Goal: Communication & Community: Participate in discussion

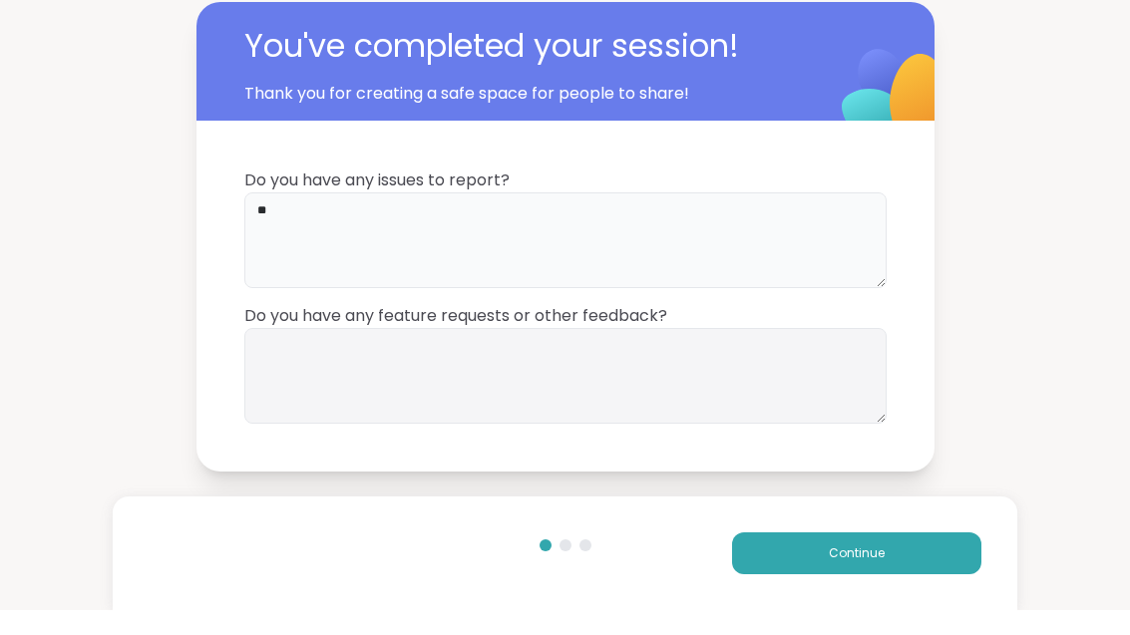
type textarea "**"
click at [605, 373] on textarea at bounding box center [565, 401] width 642 height 96
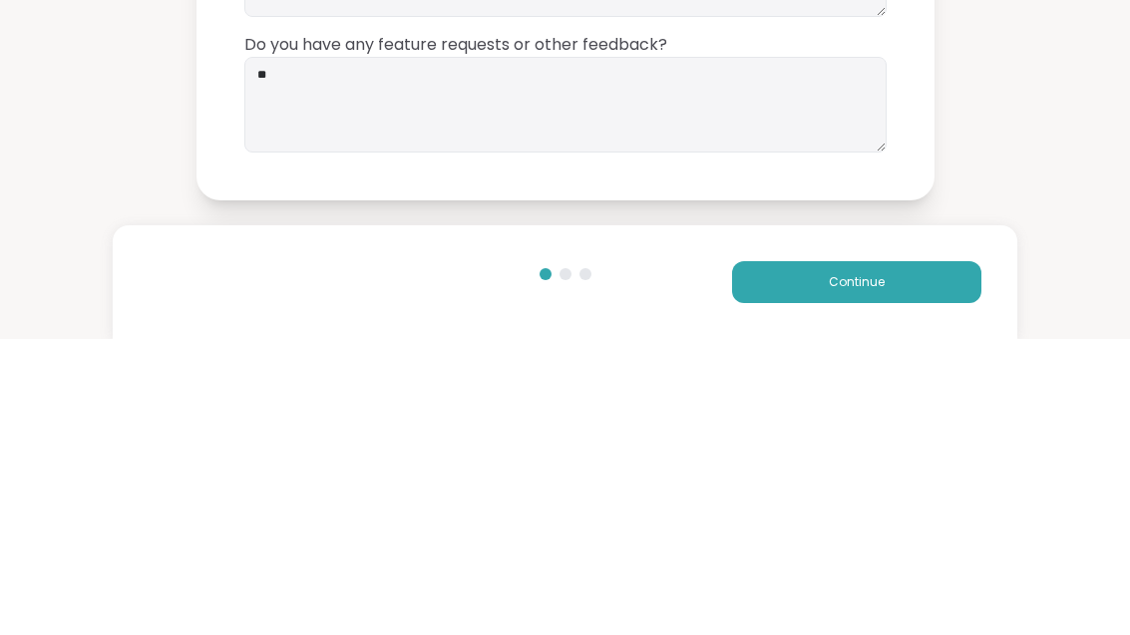
scroll to position [25, 0]
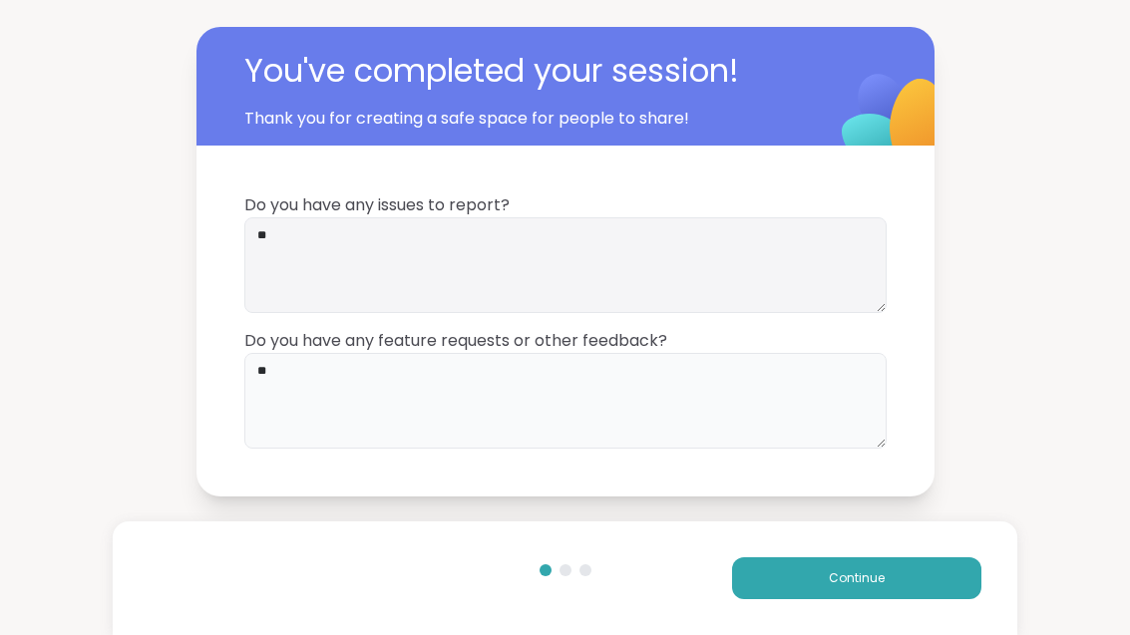
type textarea "**"
click at [929, 563] on button "Continue" at bounding box center [856, 579] width 249 height 42
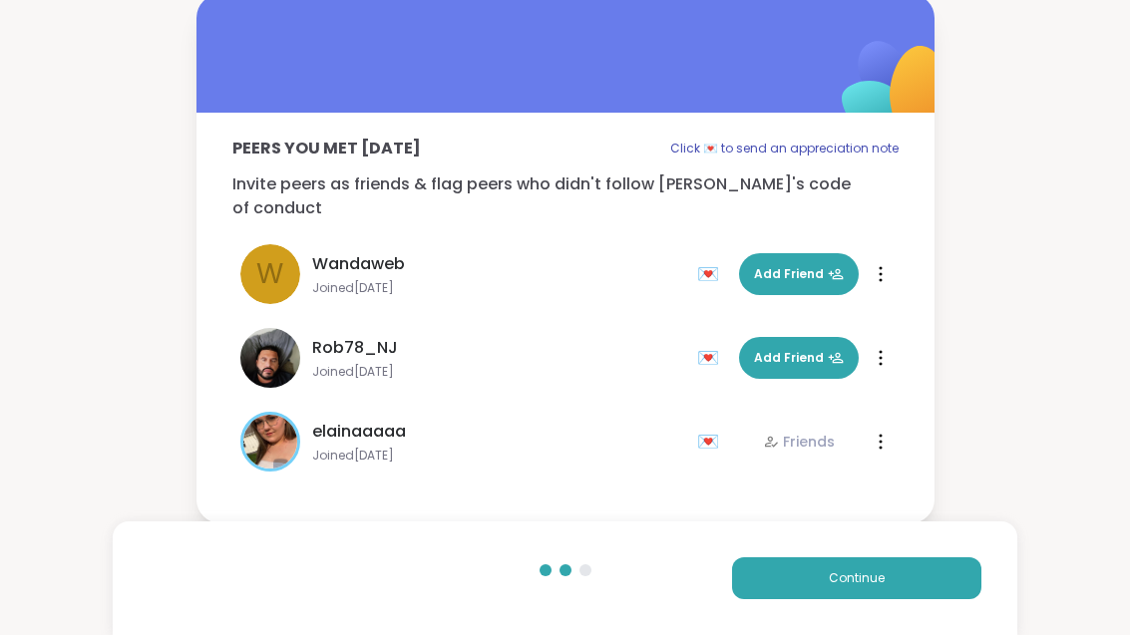
click at [944, 568] on button "Continue" at bounding box center [856, 579] width 249 height 42
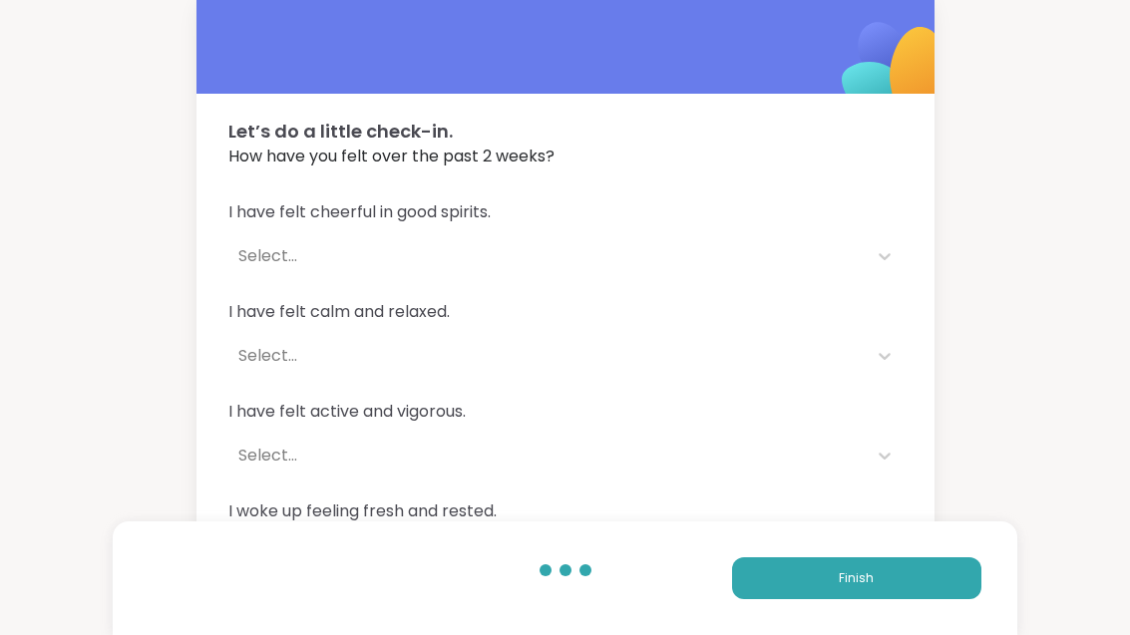
click at [893, 549] on div "Finish" at bounding box center [565, 579] width 904 height 114
click at [928, 582] on button "Finish" at bounding box center [856, 579] width 249 height 42
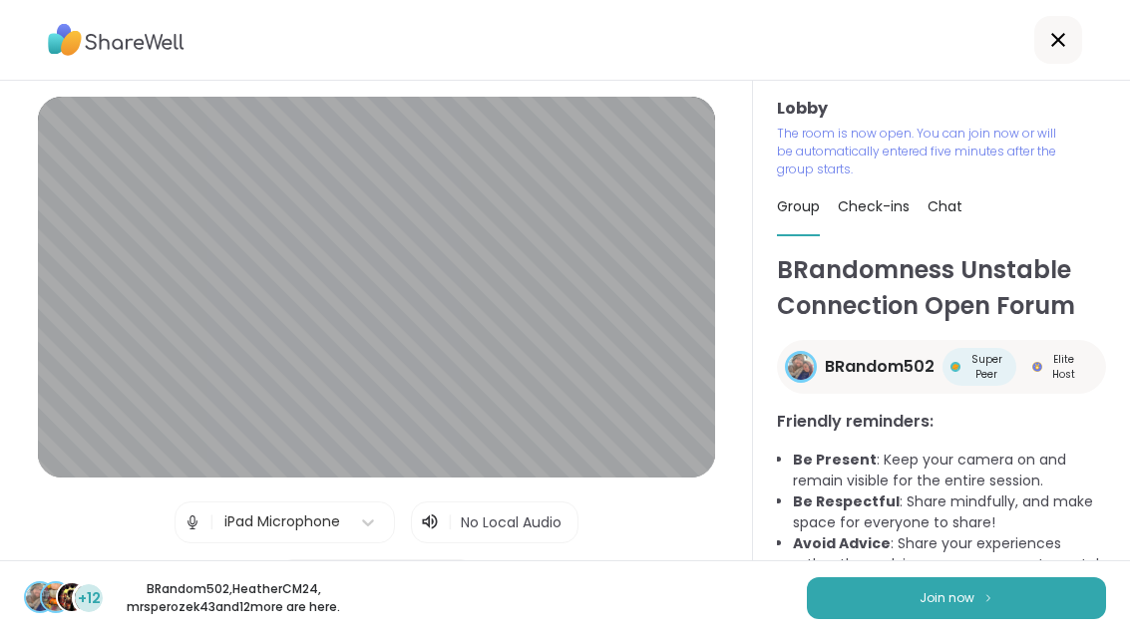
click at [906, 603] on button "Join now" at bounding box center [956, 598] width 299 height 42
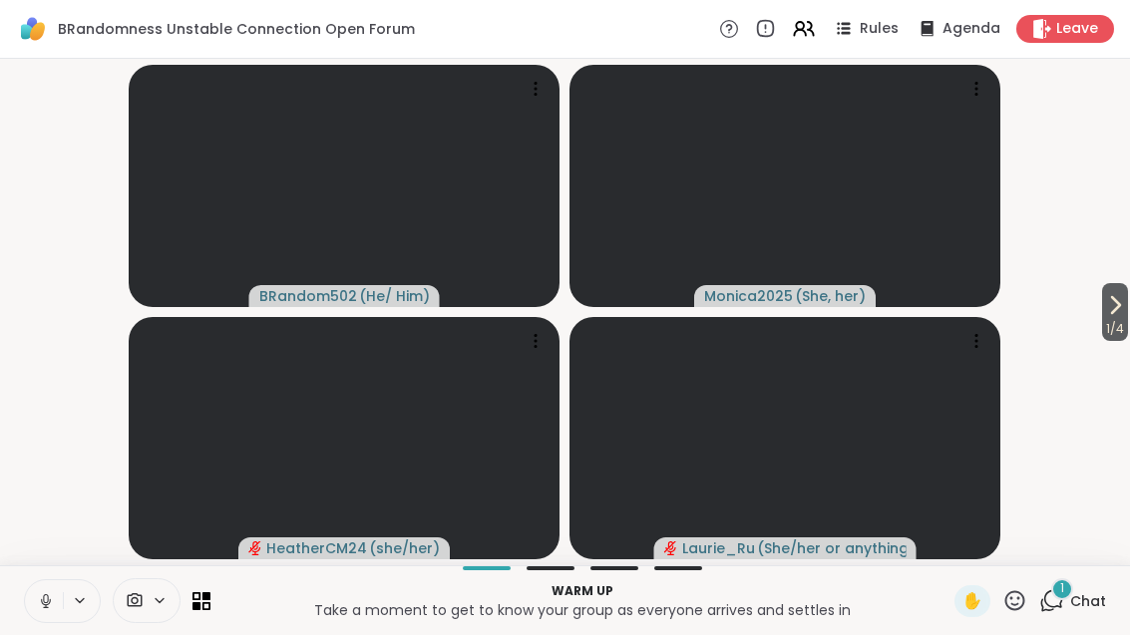
click at [1067, 600] on div "1 Chat" at bounding box center [1072, 601] width 67 height 32
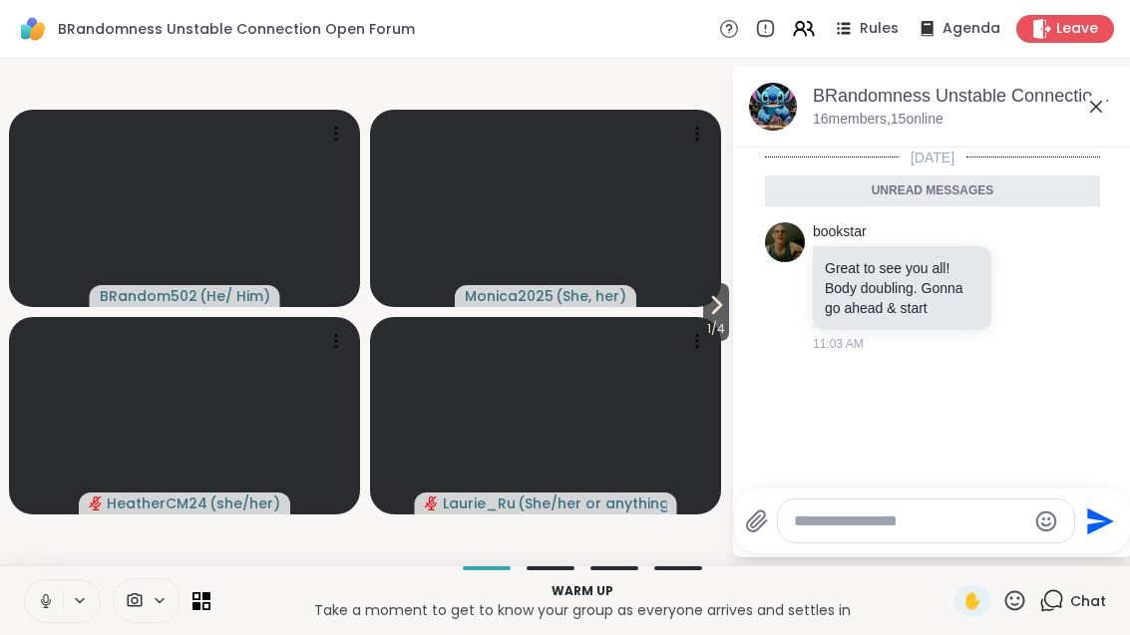
click at [1107, 105] on icon at bounding box center [1096, 107] width 24 height 24
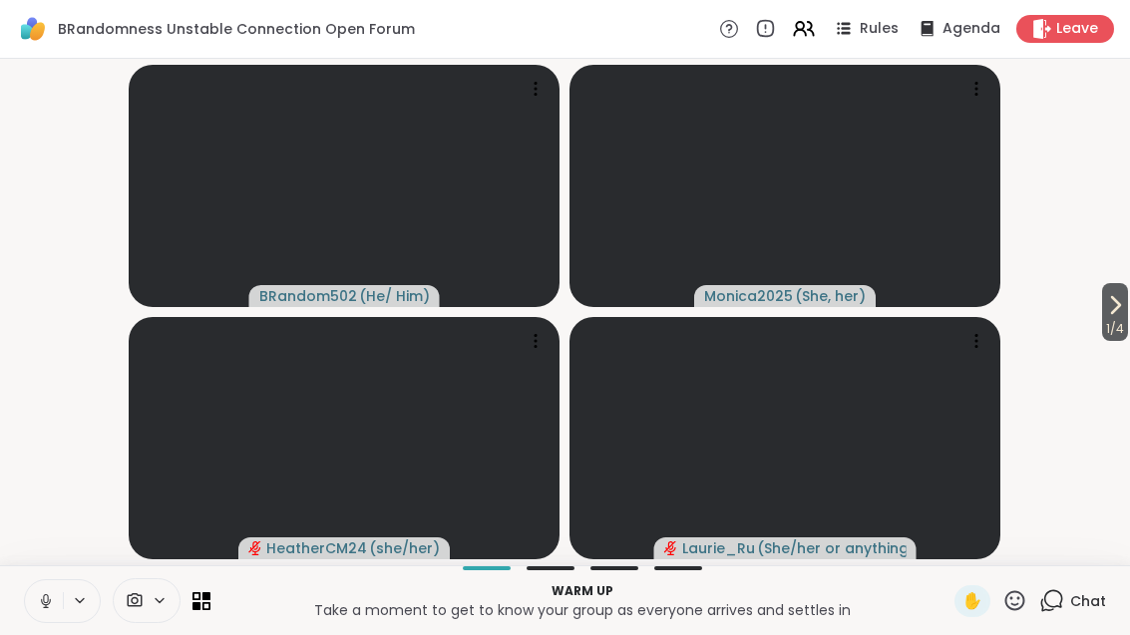
click at [1126, 298] on button "1 / 4" at bounding box center [1115, 312] width 26 height 58
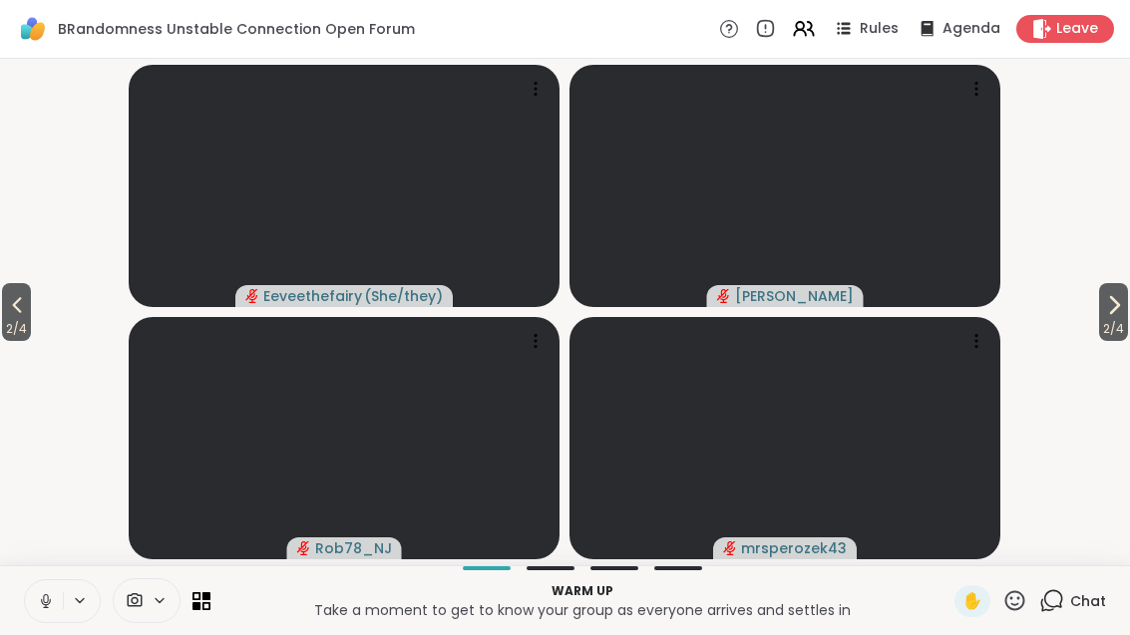
click at [1113, 298] on icon at bounding box center [1114, 305] width 24 height 24
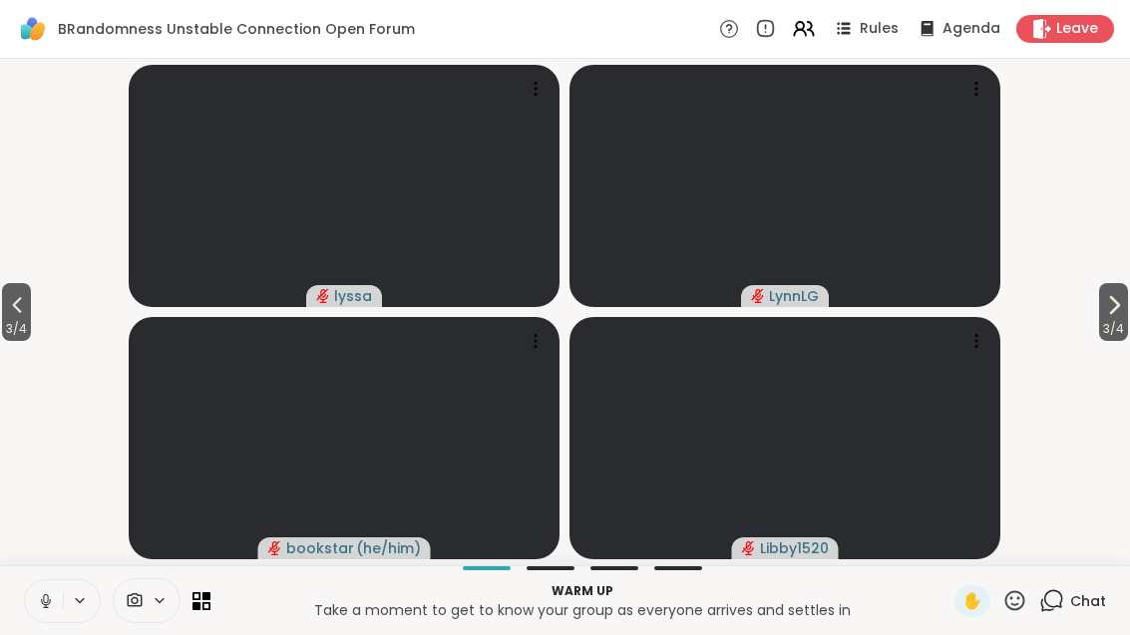
click at [1128, 317] on span "3 / 4" at bounding box center [1113, 329] width 29 height 24
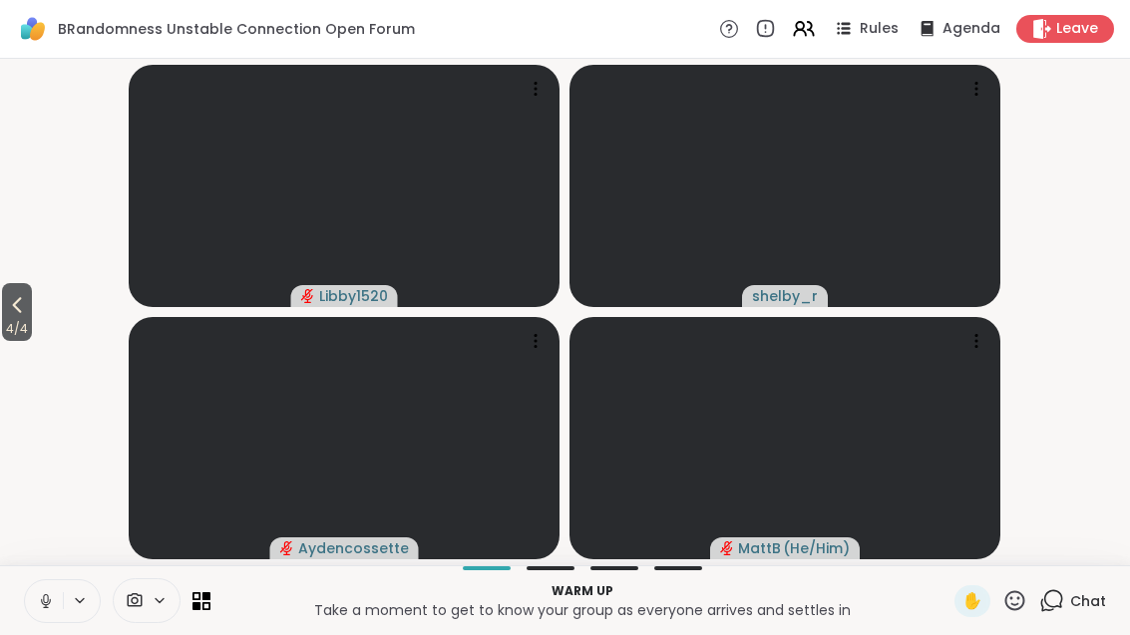
click at [17, 313] on icon at bounding box center [17, 305] width 24 height 24
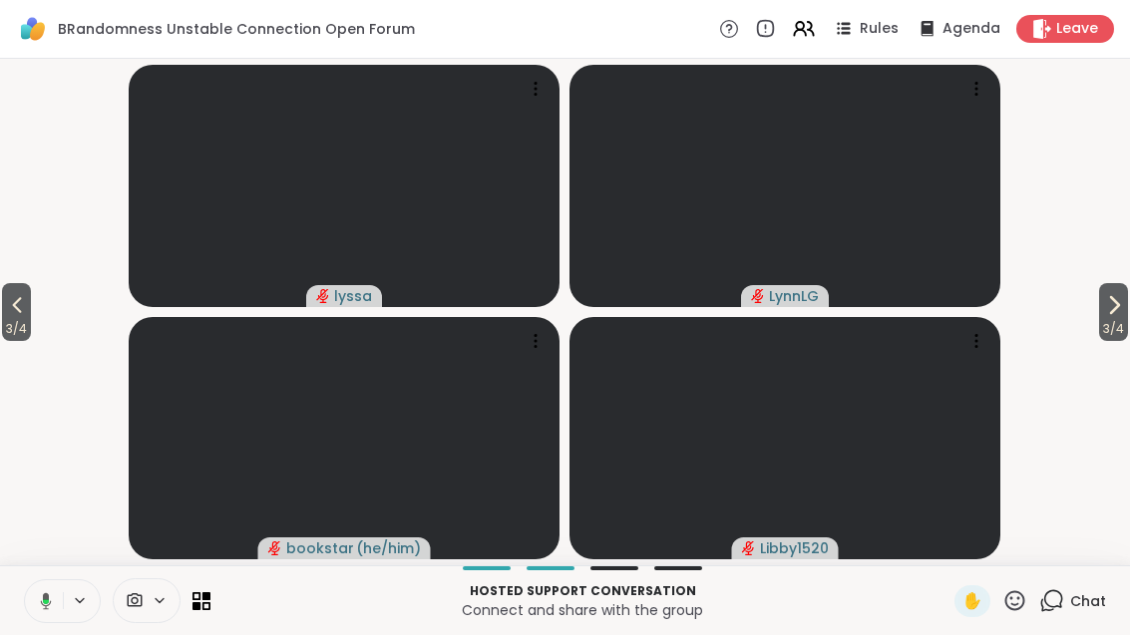
click at [62, 599] on button at bounding box center [42, 601] width 41 height 42
click at [4, 313] on button "3 / 4" at bounding box center [16, 312] width 29 height 58
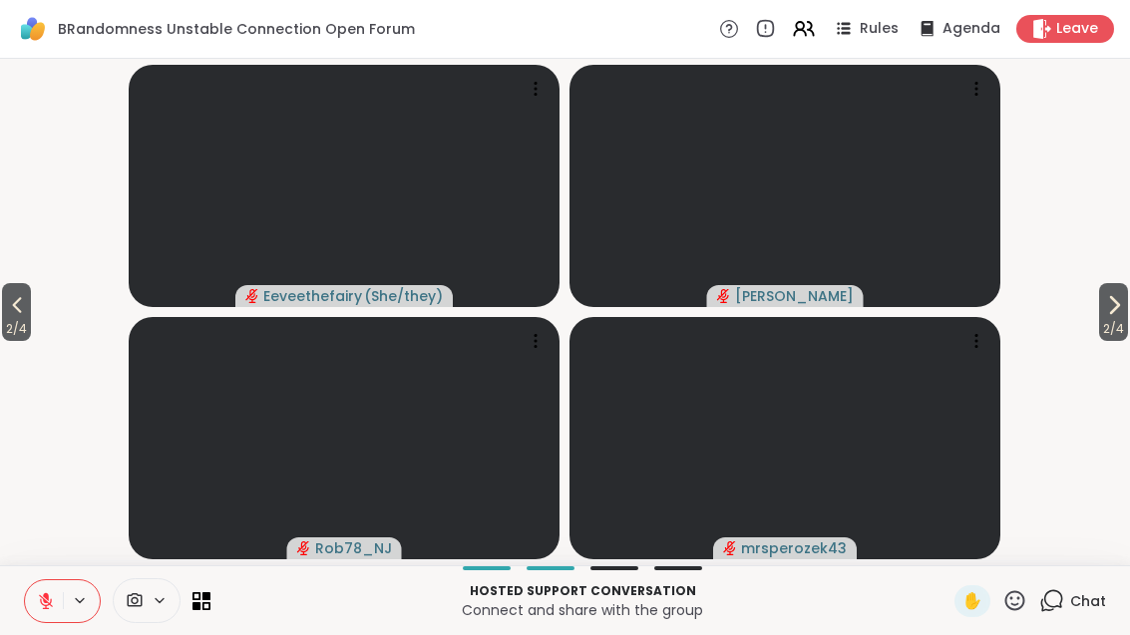
click at [2, 320] on span "2 / 4" at bounding box center [16, 329] width 29 height 24
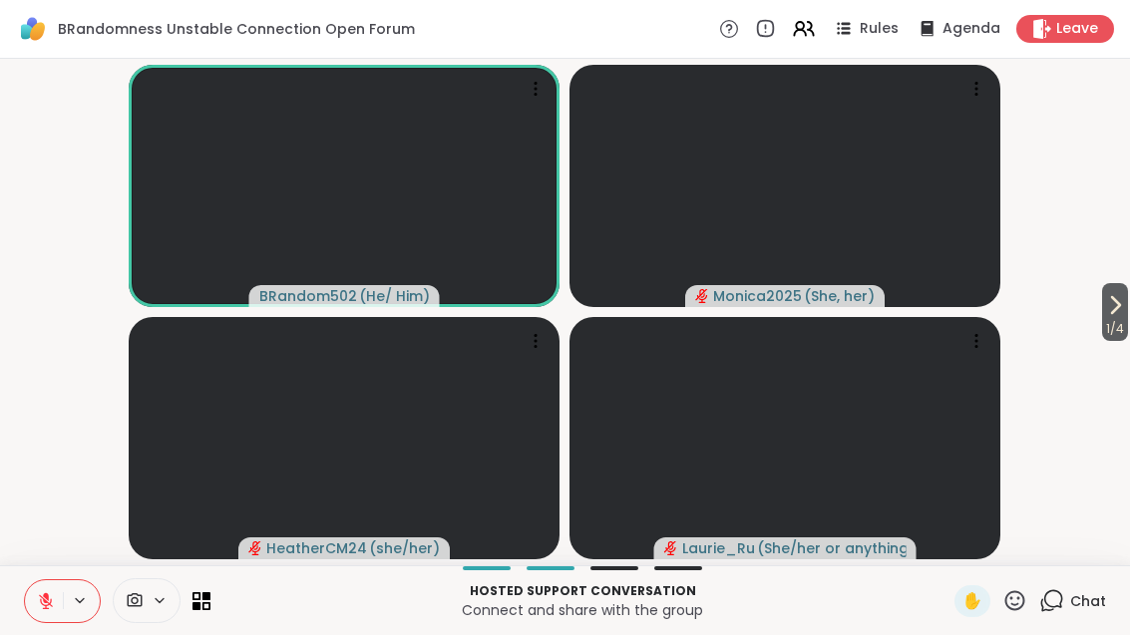
click at [50, 596] on icon at bounding box center [46, 601] width 18 height 18
click at [1121, 316] on icon at bounding box center [1115, 305] width 24 height 24
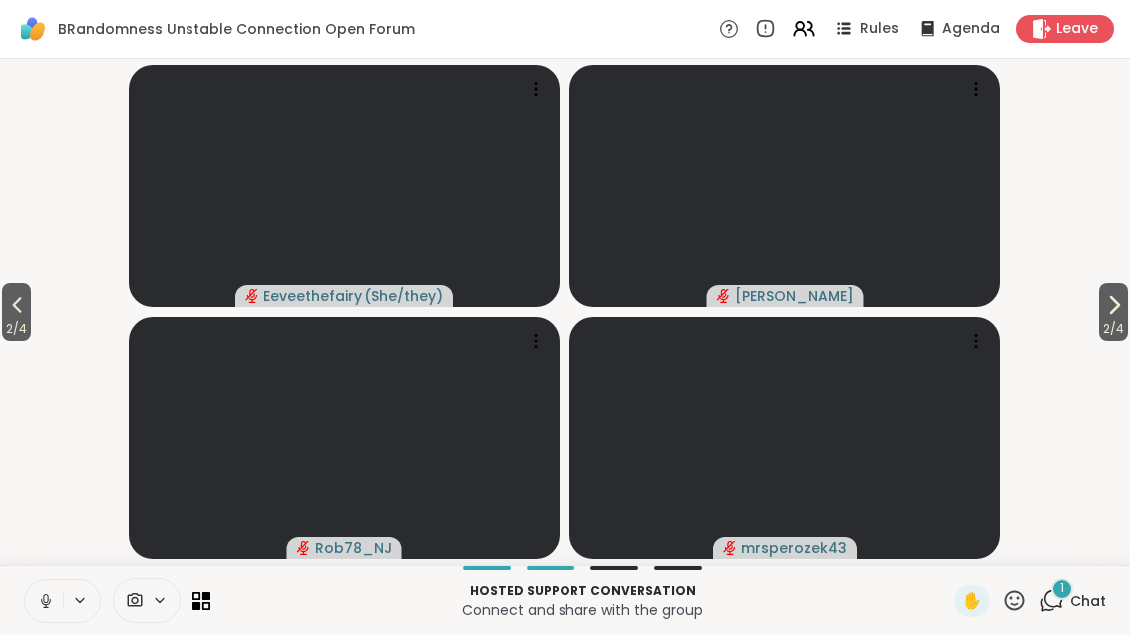
click at [1125, 312] on button "2 / 4" at bounding box center [1113, 312] width 29 height 58
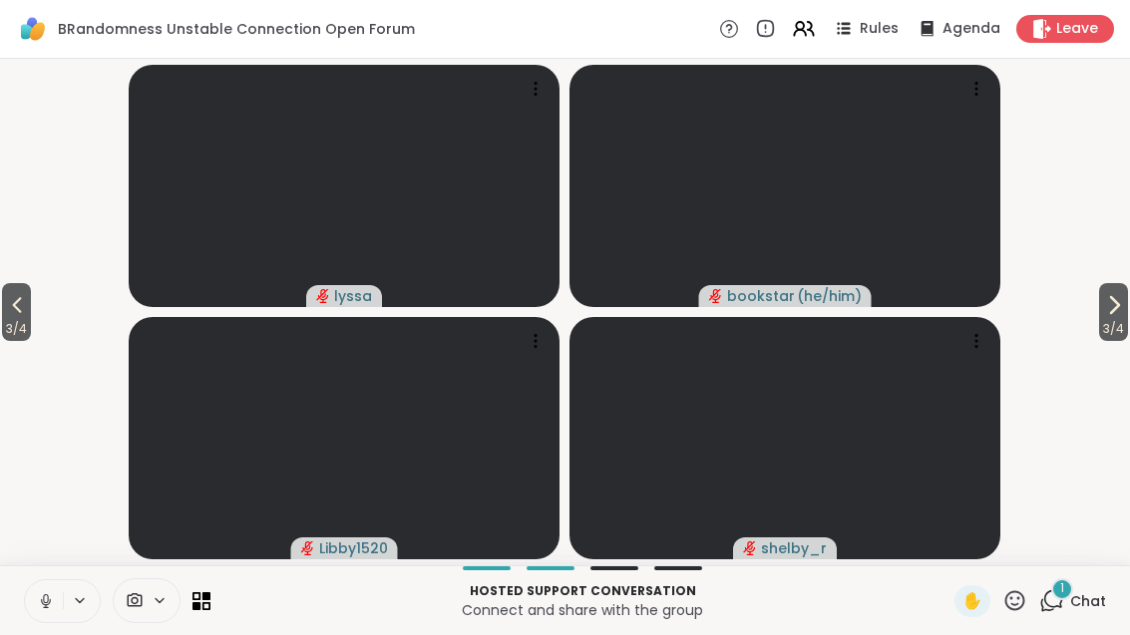
click at [1116, 311] on icon at bounding box center [1114, 305] width 24 height 24
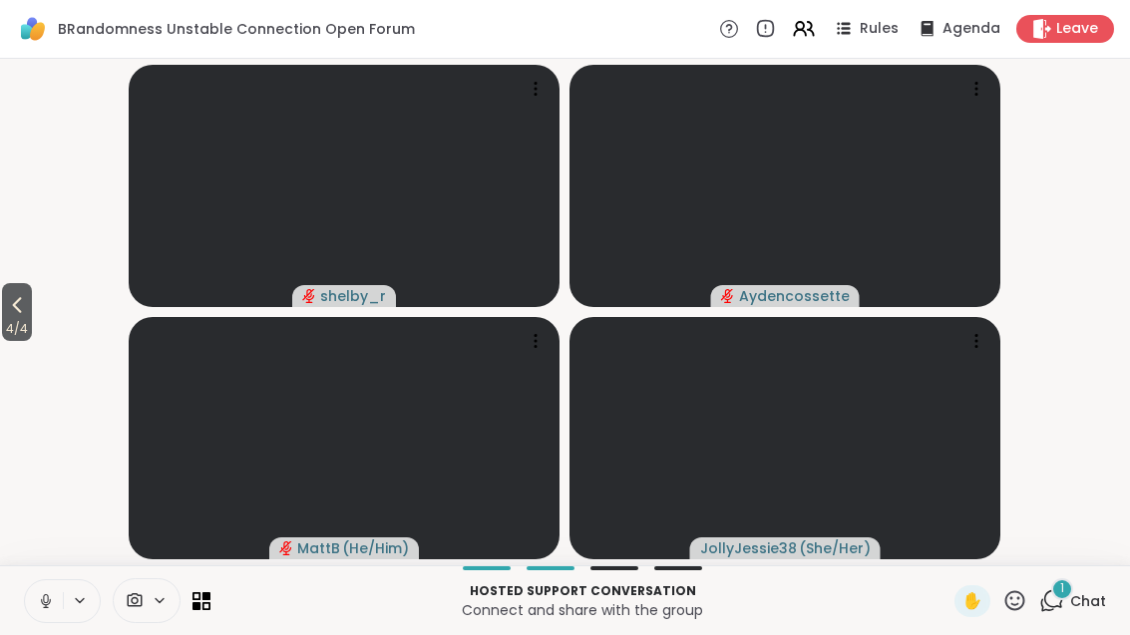
click at [4, 332] on span "4 / 4" at bounding box center [17, 329] width 30 height 24
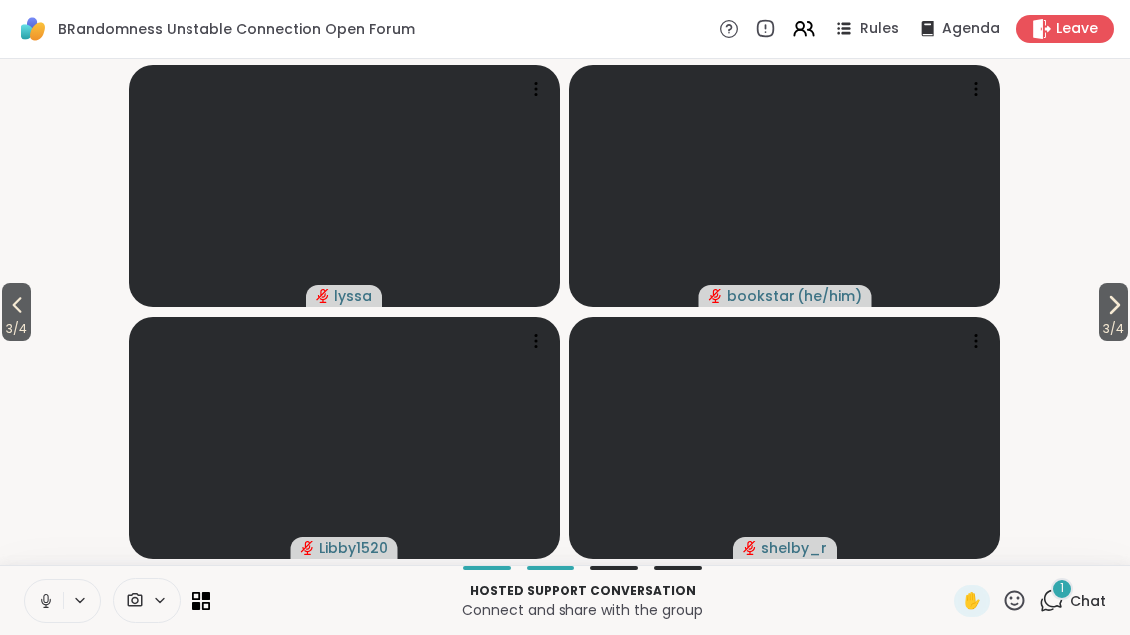
click at [3, 336] on span "3 / 4" at bounding box center [16, 329] width 29 height 24
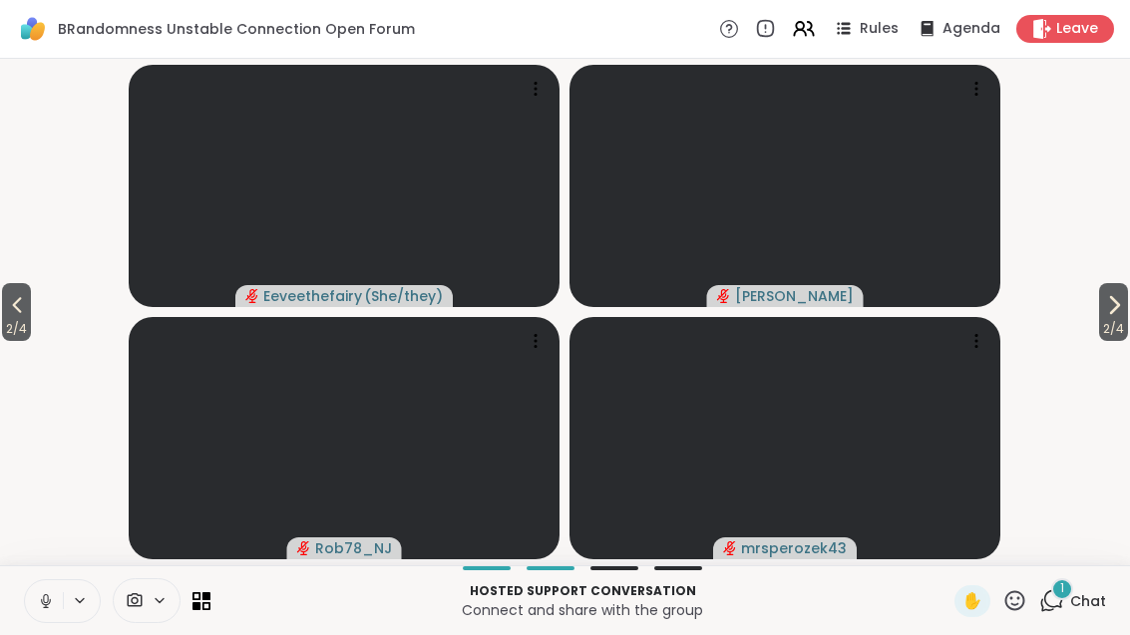
click at [14, 332] on span "2 / 4" at bounding box center [16, 329] width 29 height 24
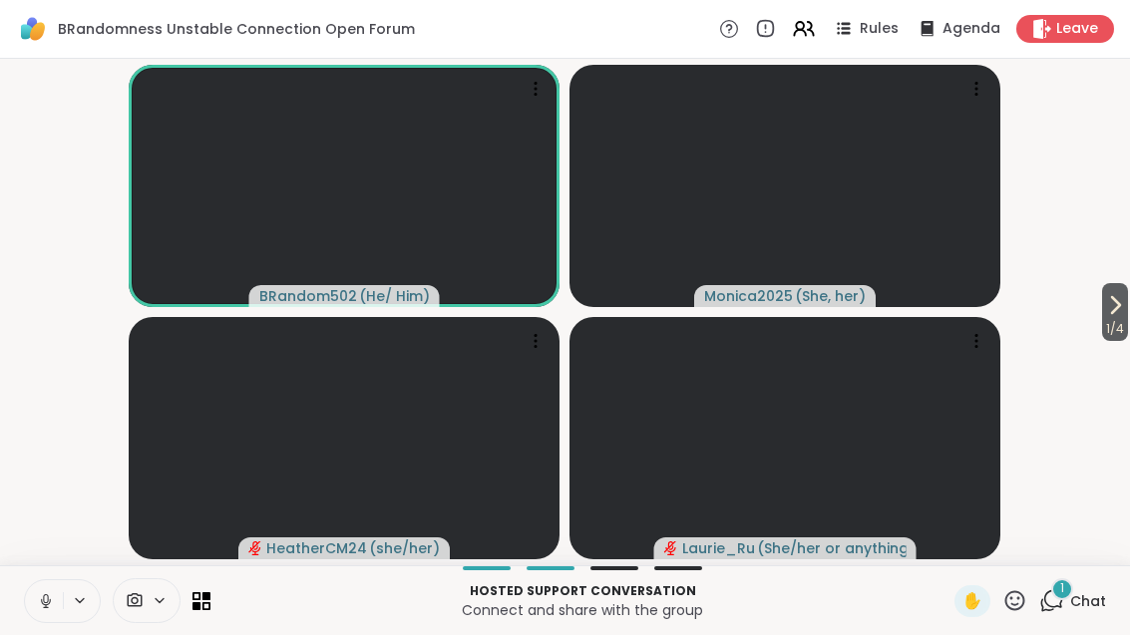
click at [1070, 596] on div "1" at bounding box center [1062, 589] width 22 height 22
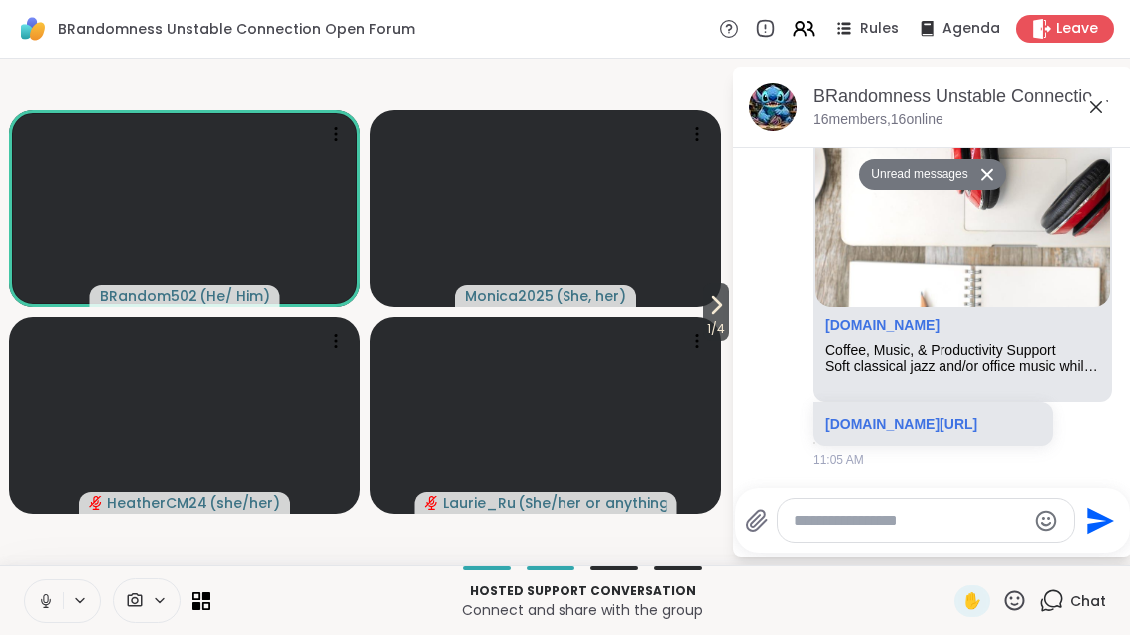
scroll to position [518, 0]
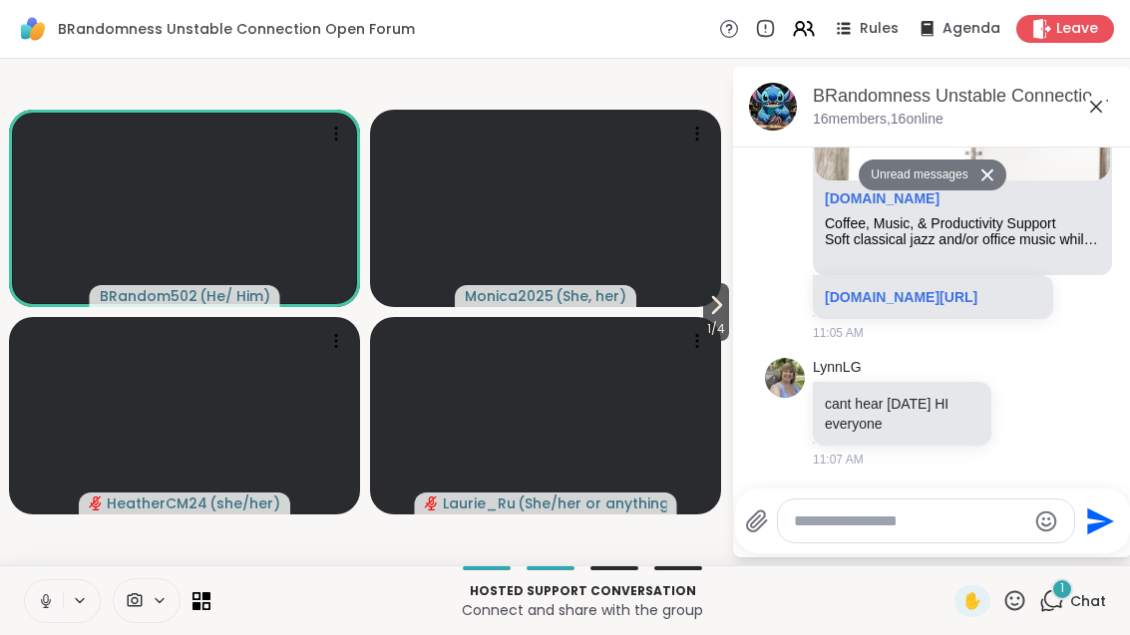
click at [1085, 107] on icon at bounding box center [1096, 107] width 24 height 24
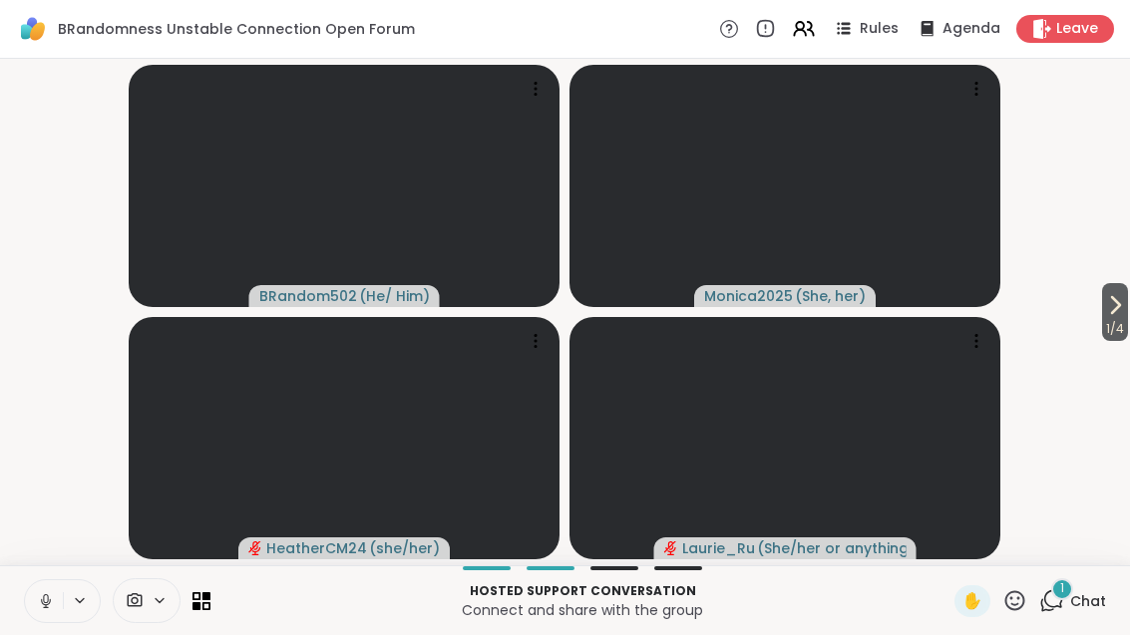
click at [1103, 310] on icon at bounding box center [1115, 305] width 24 height 24
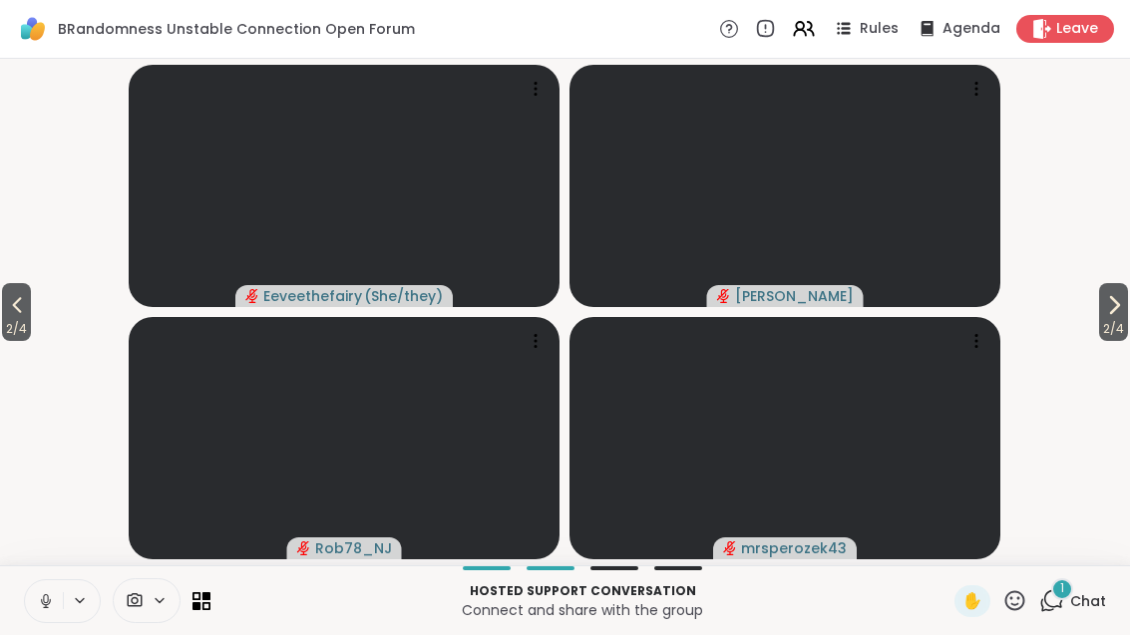
click at [1118, 307] on icon at bounding box center [1114, 305] width 24 height 24
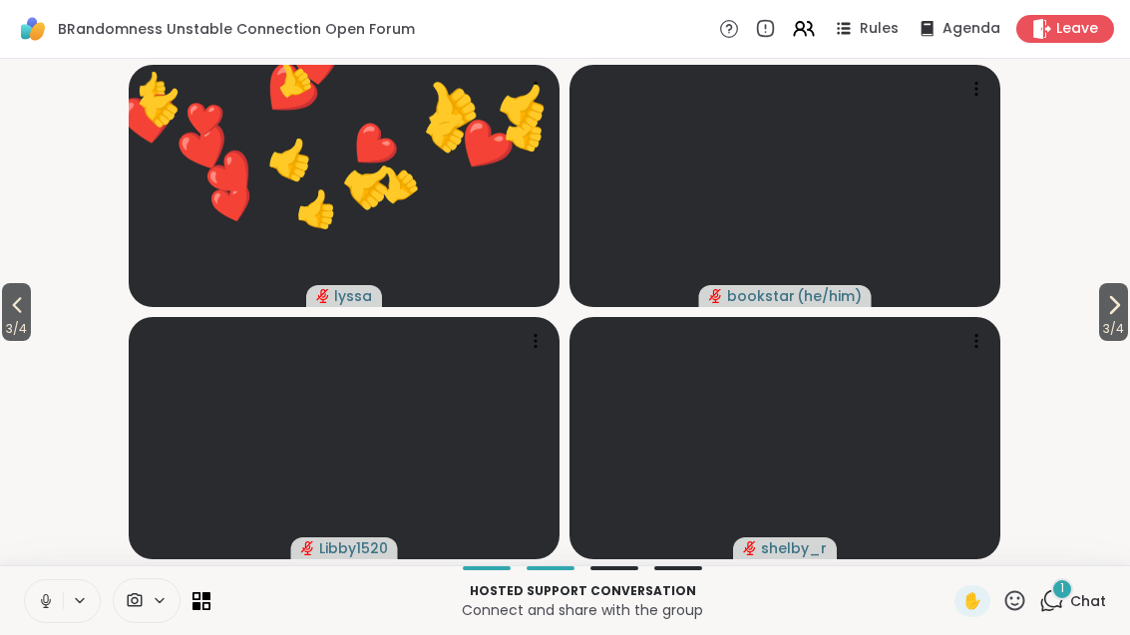
click at [1071, 595] on div "1" at bounding box center [1062, 589] width 22 height 22
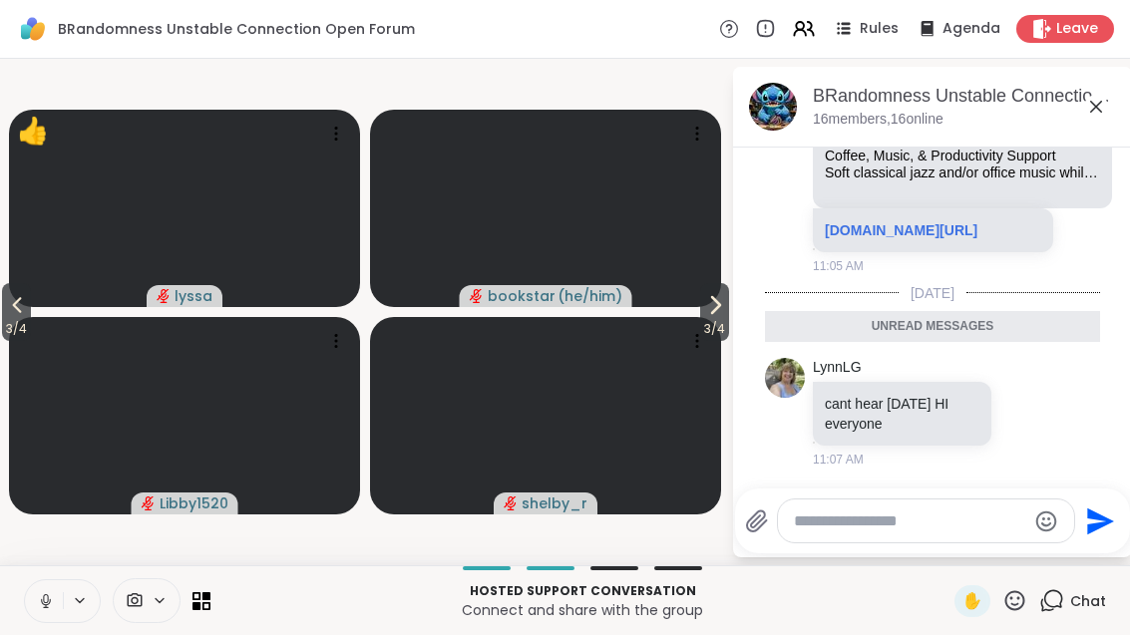
click at [1097, 102] on icon at bounding box center [1096, 107] width 24 height 24
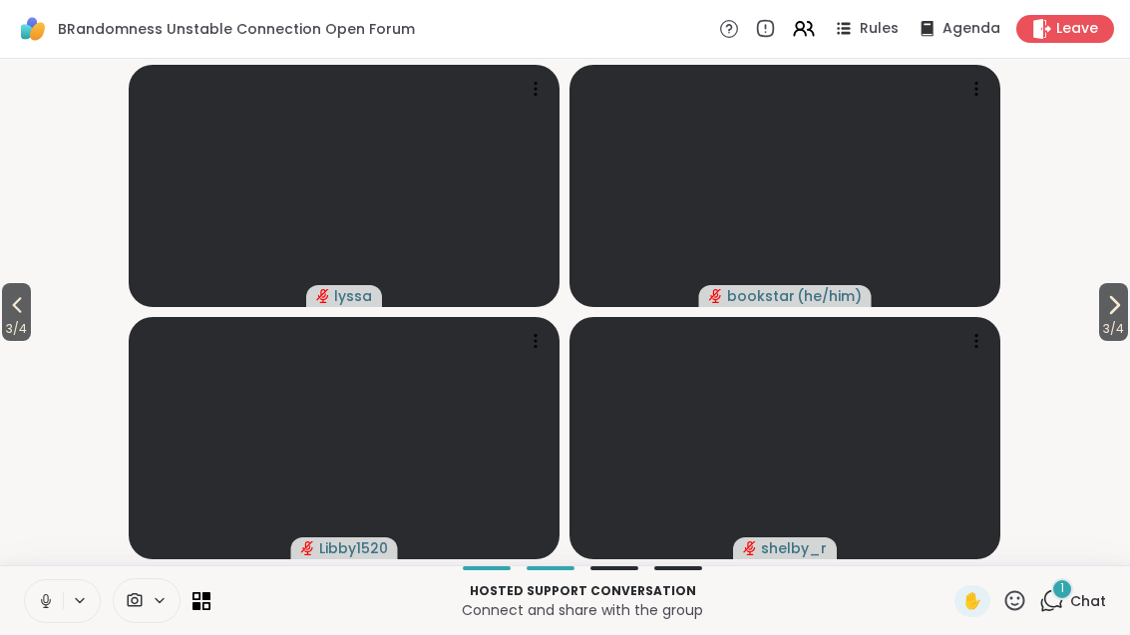
click at [1069, 593] on div "1" at bounding box center [1062, 589] width 22 height 22
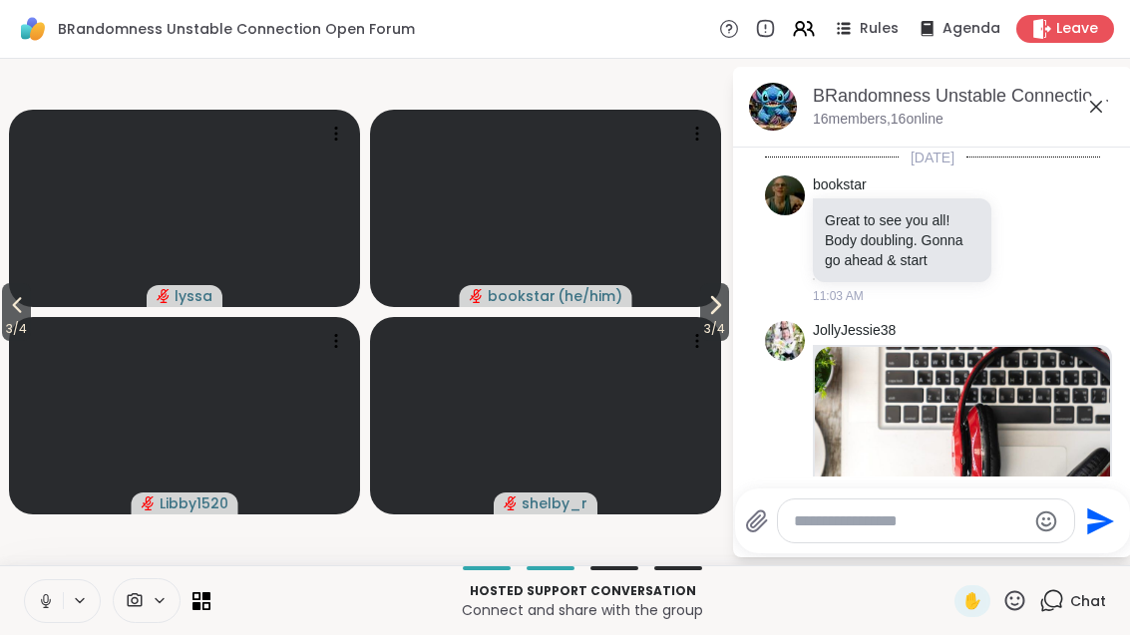
scroll to position [663, 0]
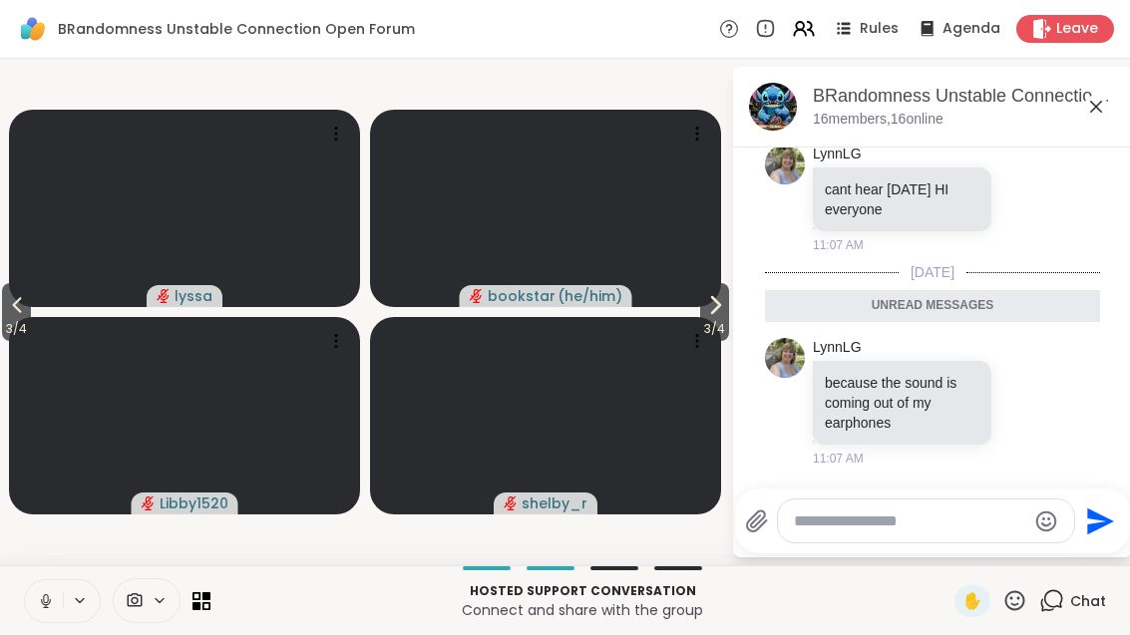
click at [892, 528] on textarea "Type your message" at bounding box center [910, 522] width 232 height 20
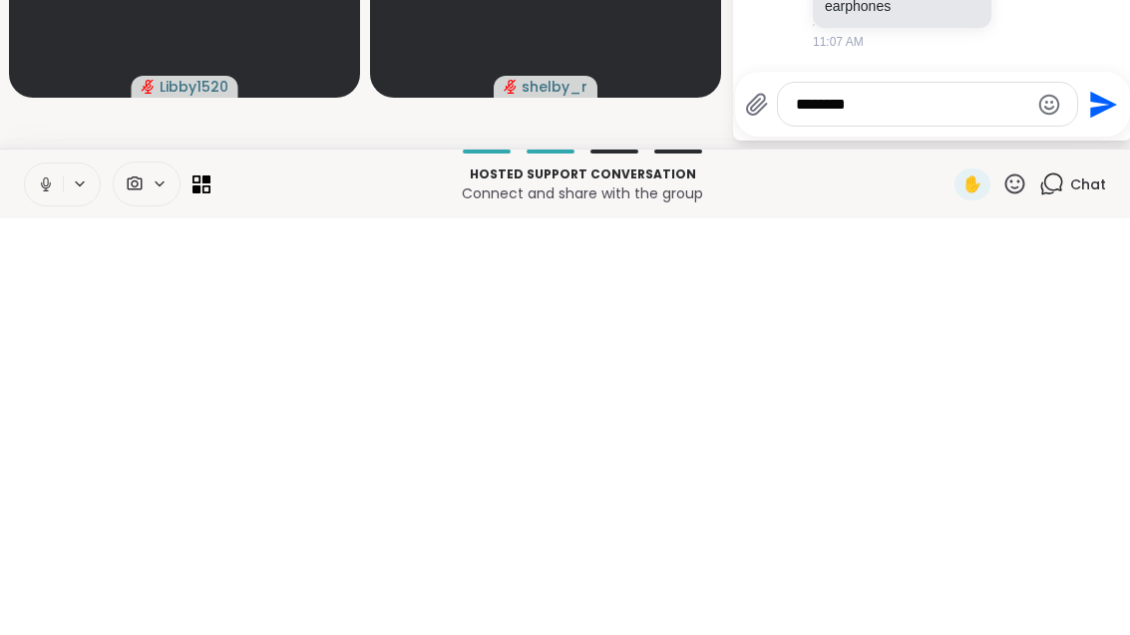
type textarea "********"
click at [1085, 506] on icon "Send" at bounding box center [1101, 522] width 32 height 32
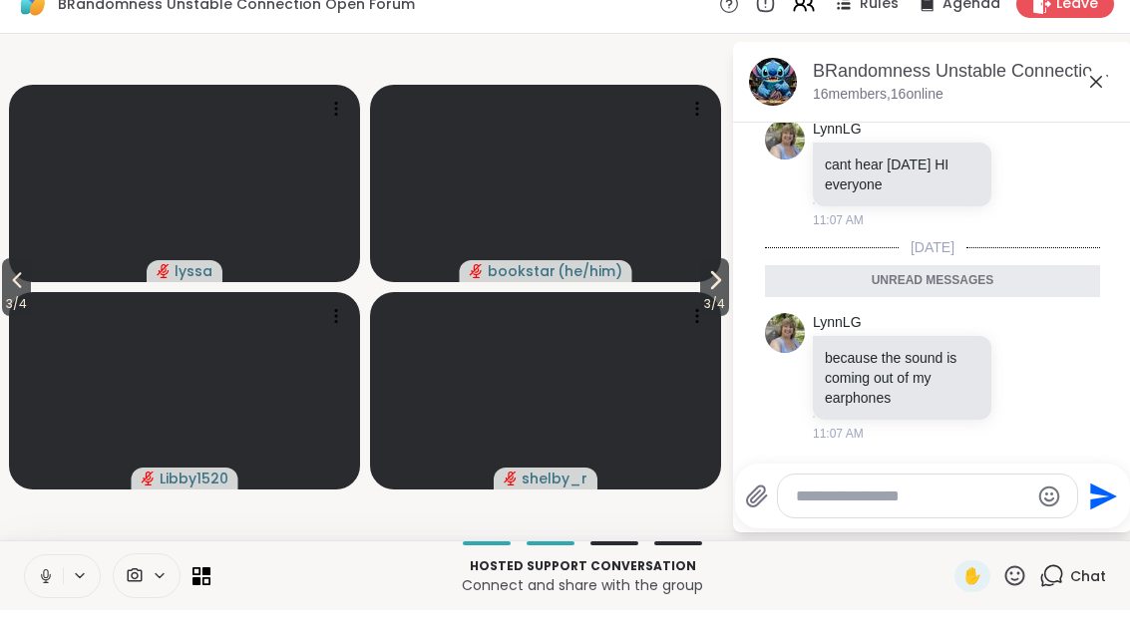
scroll to position [722, 0]
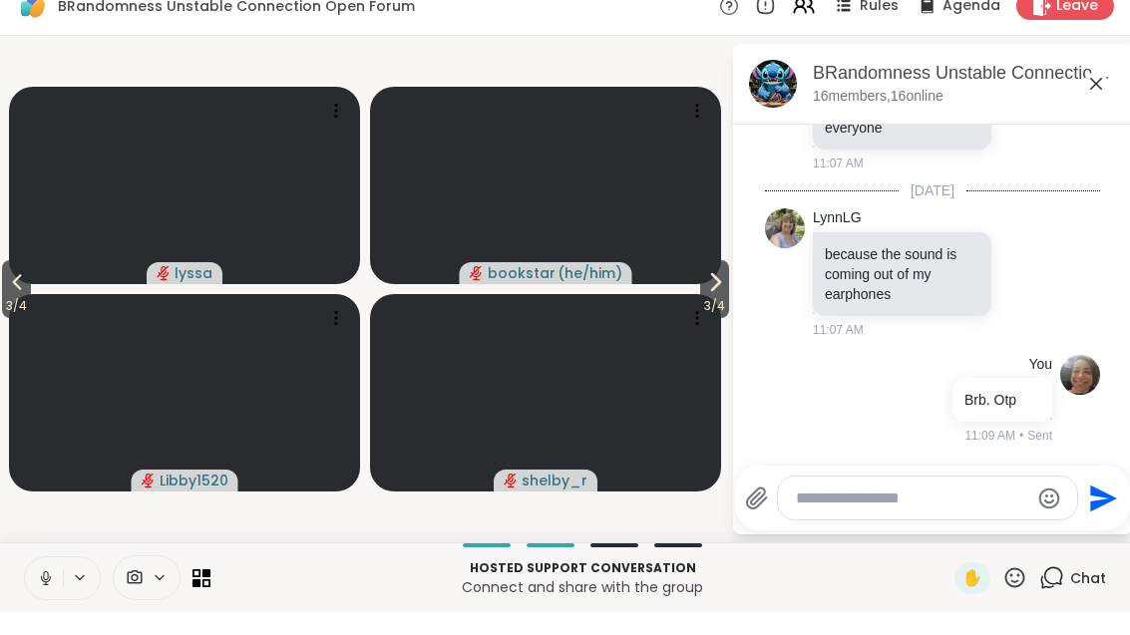
click at [34, 580] on button at bounding box center [44, 601] width 38 height 42
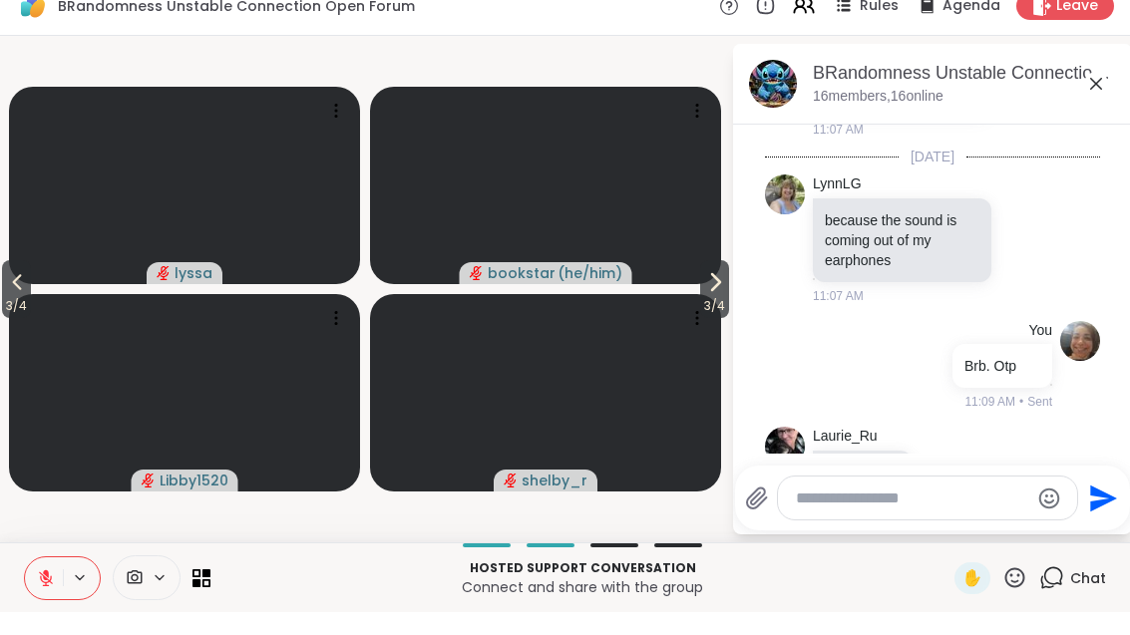
scroll to position [896, 0]
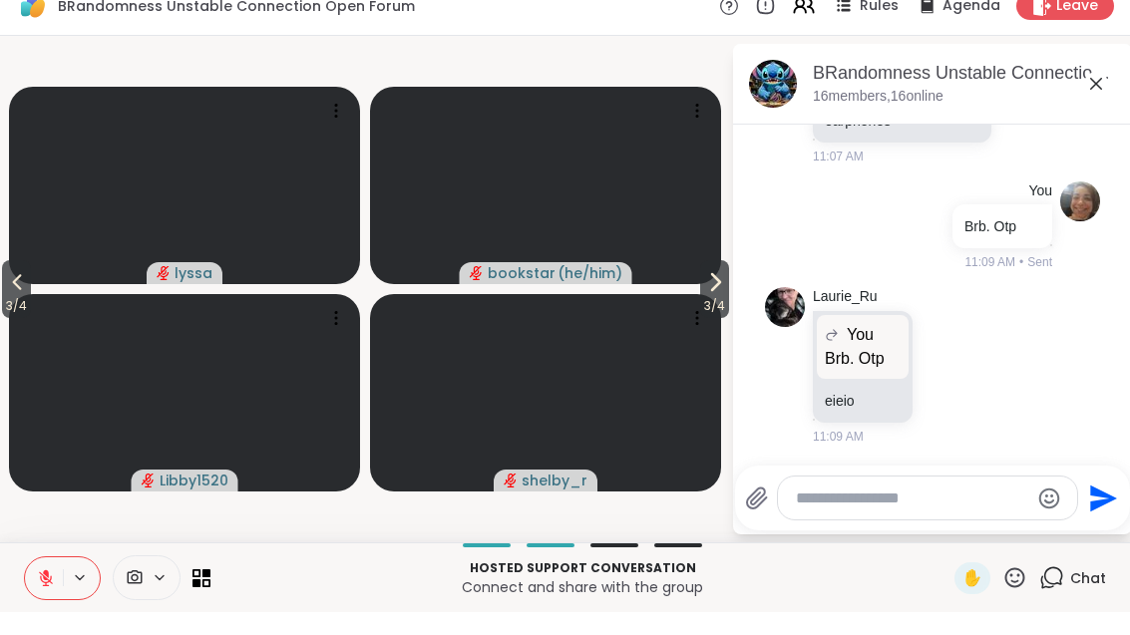
click at [940, 379] on icon at bounding box center [948, 389] width 18 height 20
click at [840, 337] on button "Select Reaction: Joy" at bounding box center [860, 357] width 40 height 40
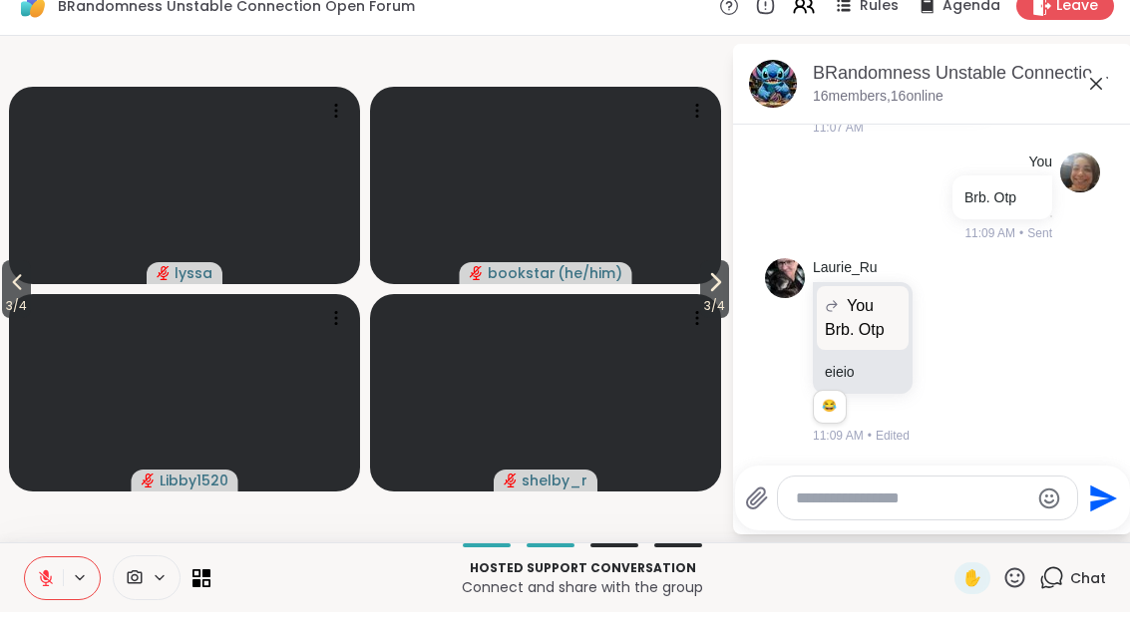
scroll to position [924, 0]
click at [3, 287] on button "3 / 4" at bounding box center [16, 312] width 29 height 58
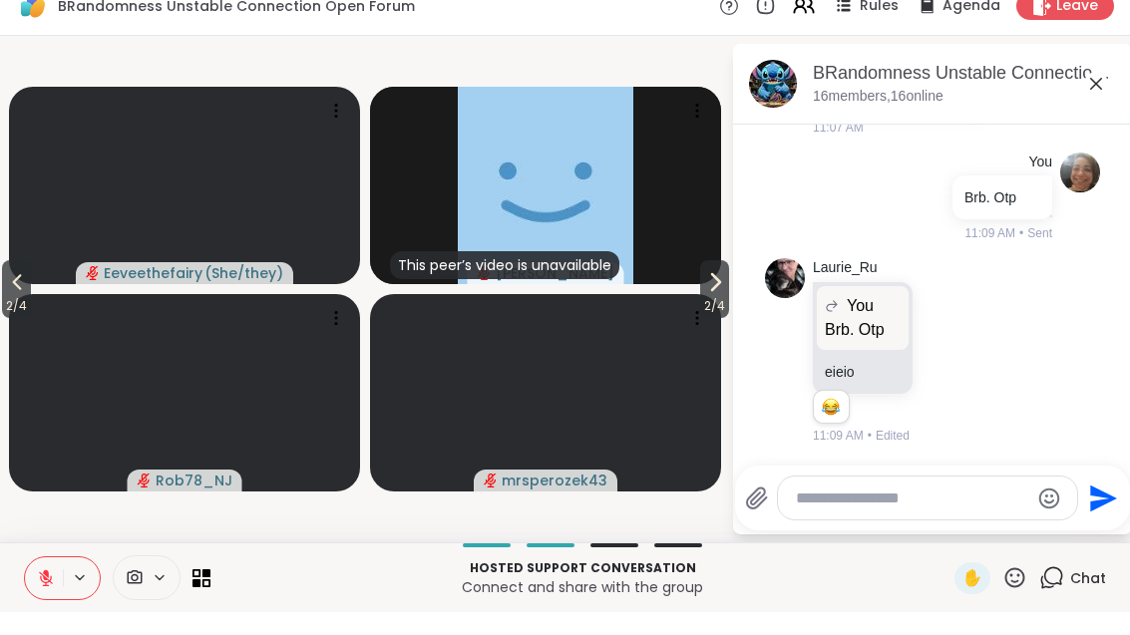
click at [5, 283] on button "2 / 4" at bounding box center [16, 312] width 29 height 58
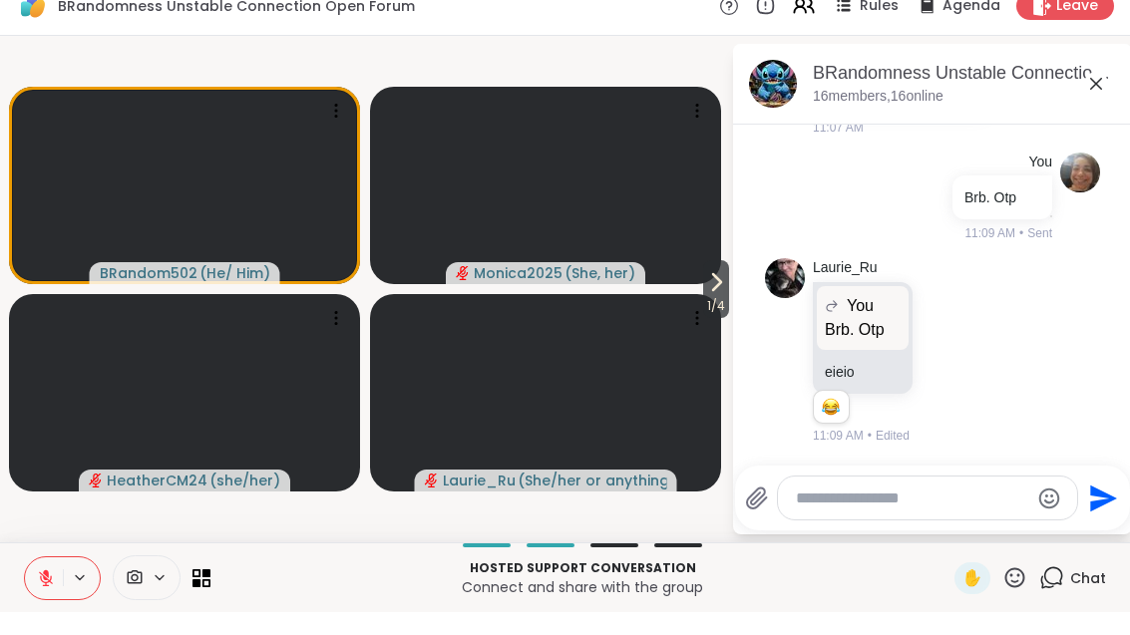
click at [718, 317] on span "1 / 4" at bounding box center [716, 329] width 26 height 24
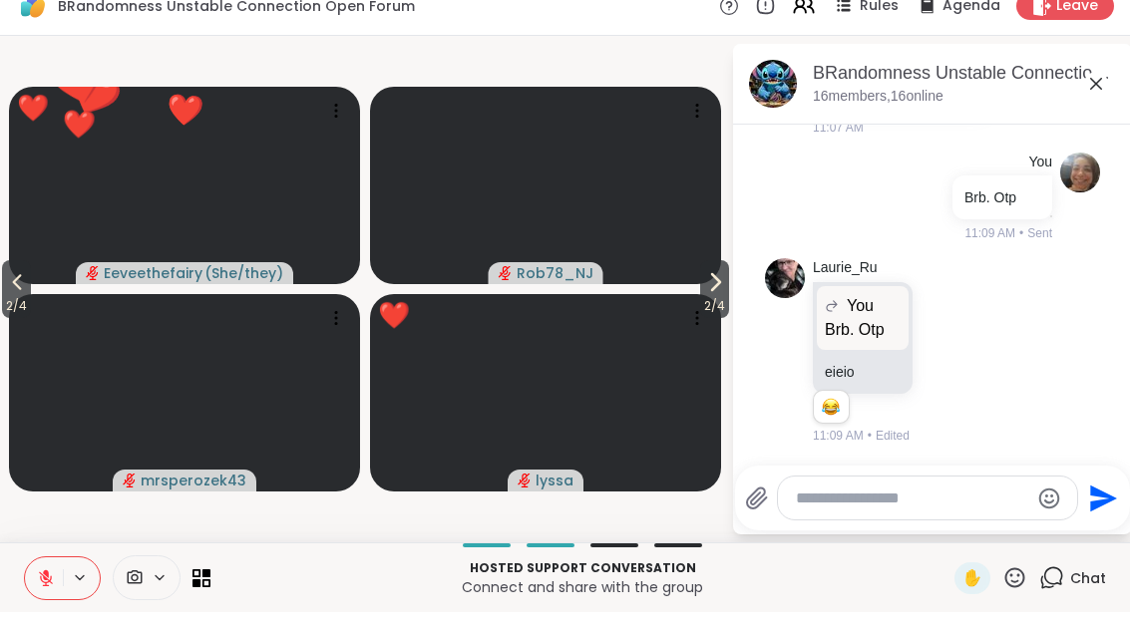
click at [1019, 588] on icon at bounding box center [1014, 600] width 25 height 25
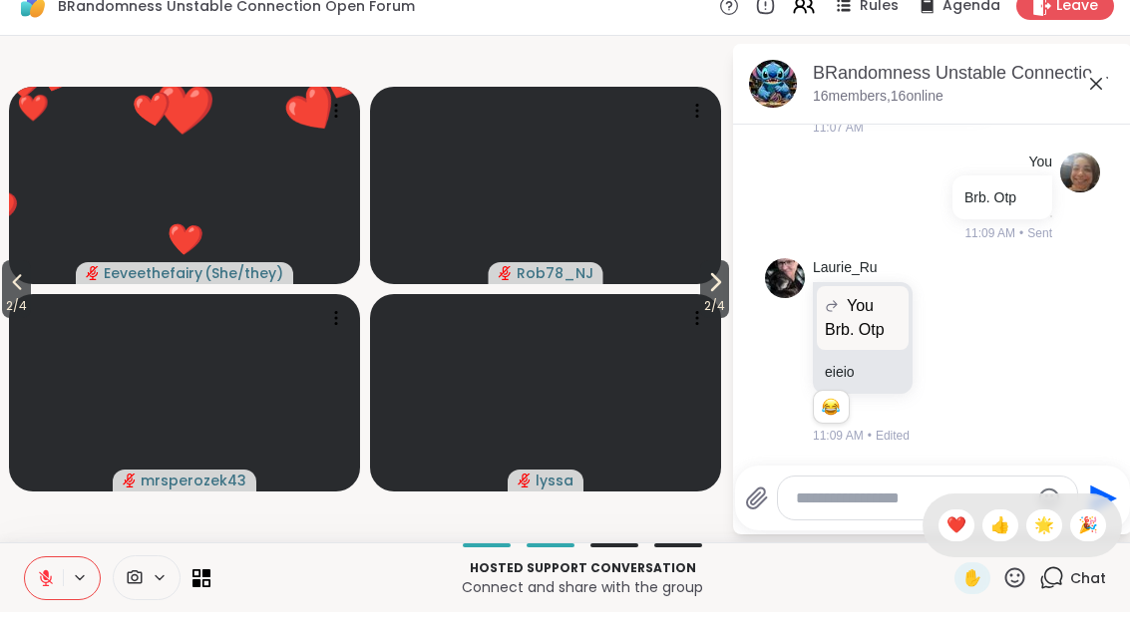
click at [950, 539] on div "❤️" at bounding box center [957, 549] width 36 height 32
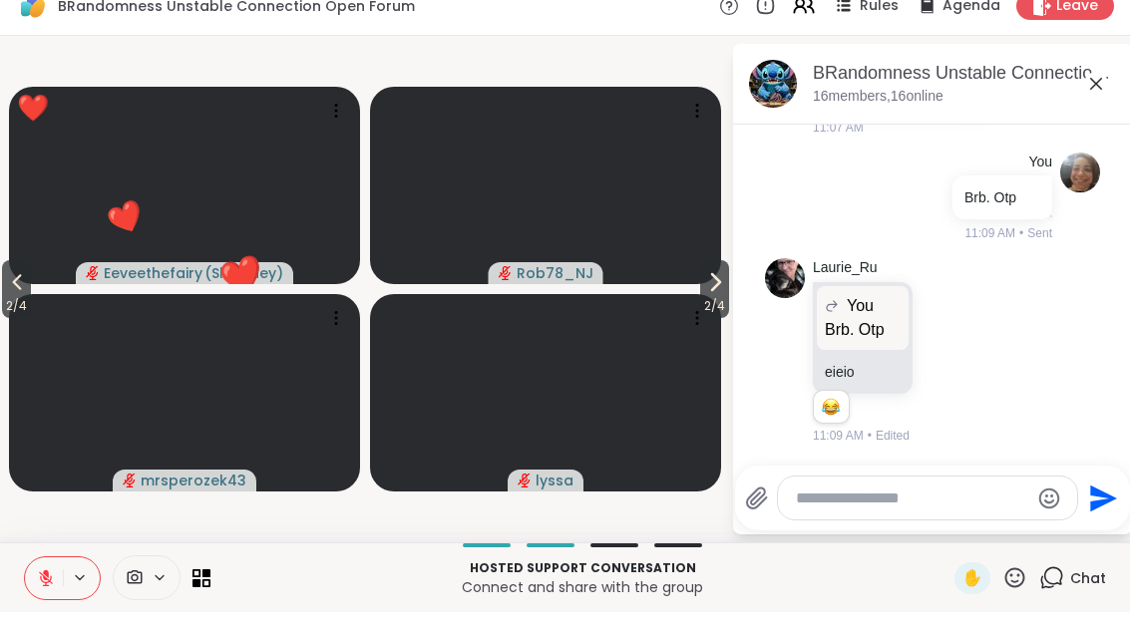
click at [711, 317] on span "2 / 4" at bounding box center [714, 329] width 29 height 24
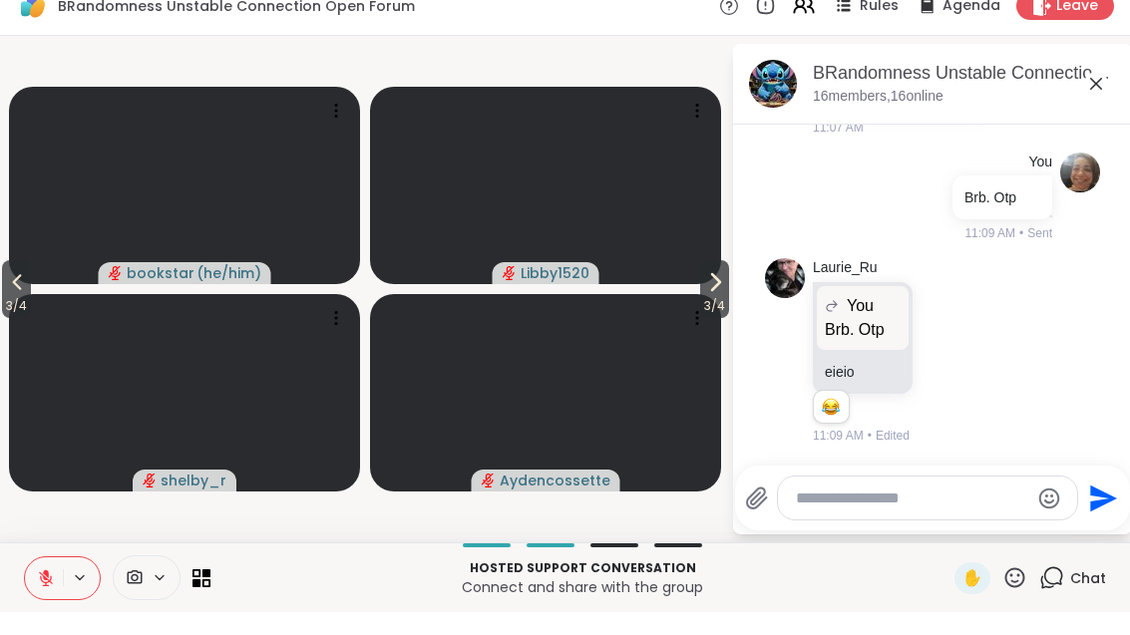
click at [721, 293] on icon at bounding box center [715, 305] width 24 height 24
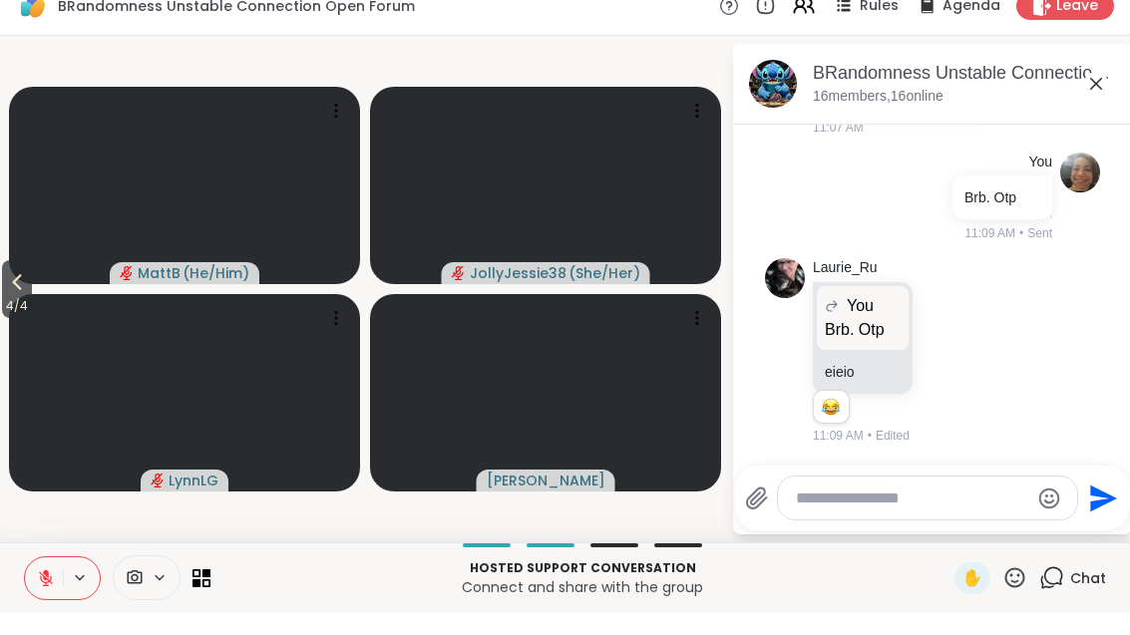
click at [209, 592] on icon at bounding box center [206, 596] width 8 height 8
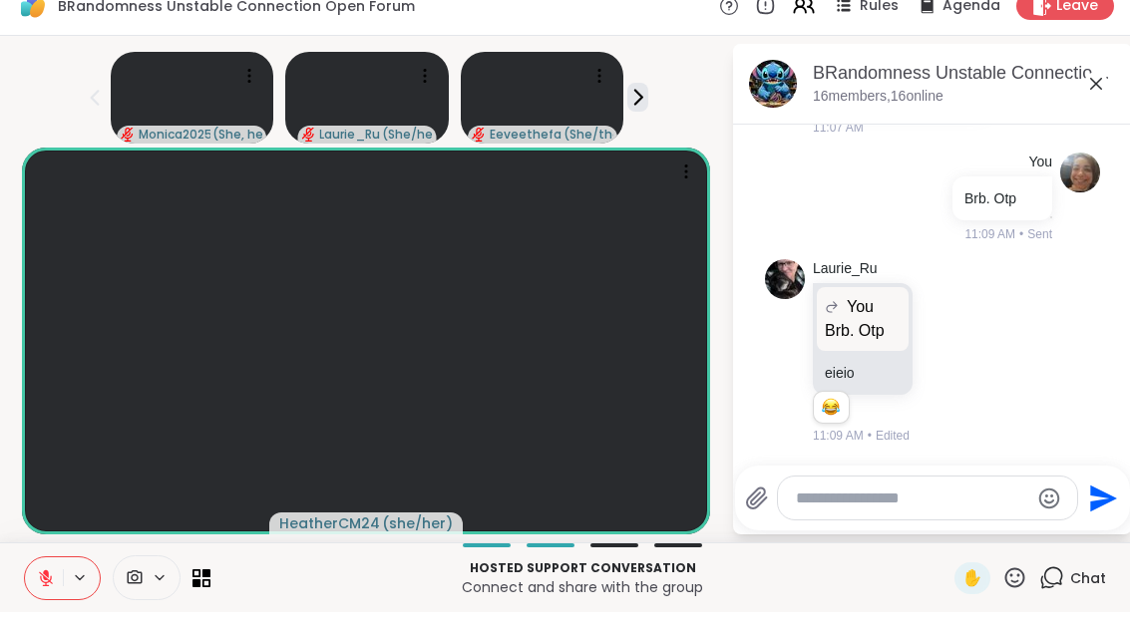
click at [949, 512] on textarea "Type your message" at bounding box center [912, 522] width 232 height 20
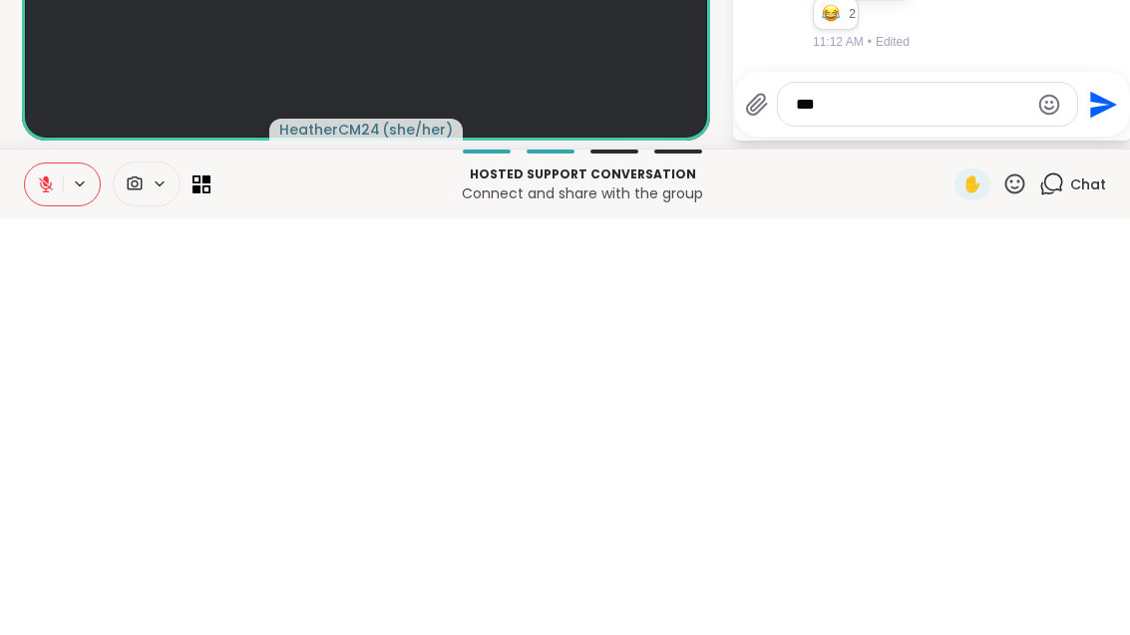
type textarea "***"
click at [1117, 508] on icon "Send" at bounding box center [1103, 521] width 27 height 27
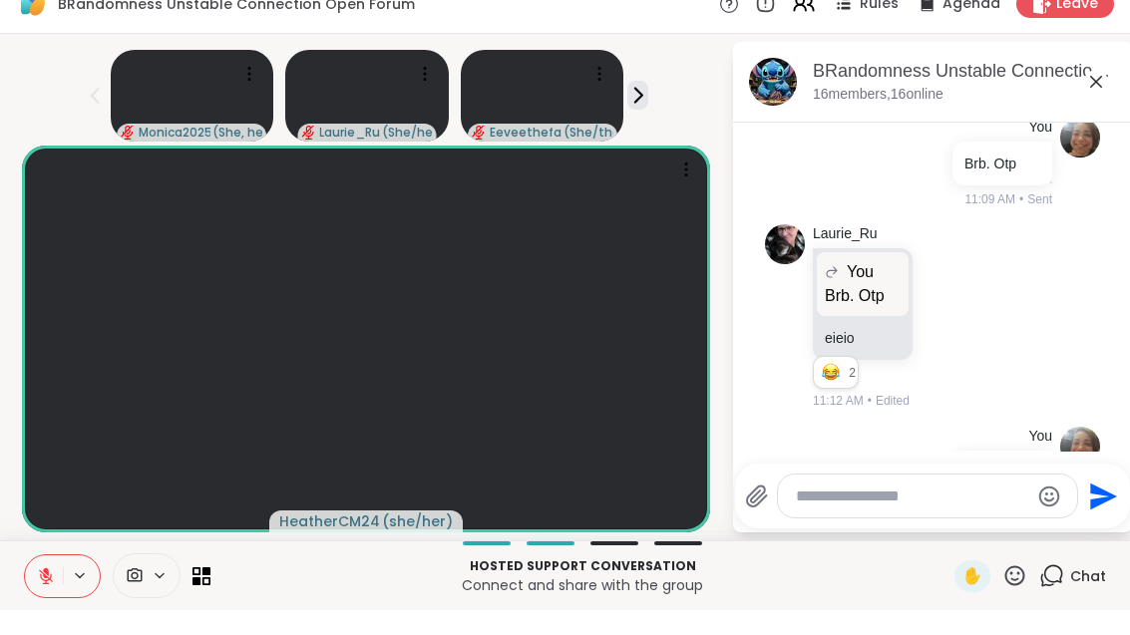
scroll to position [1057, 0]
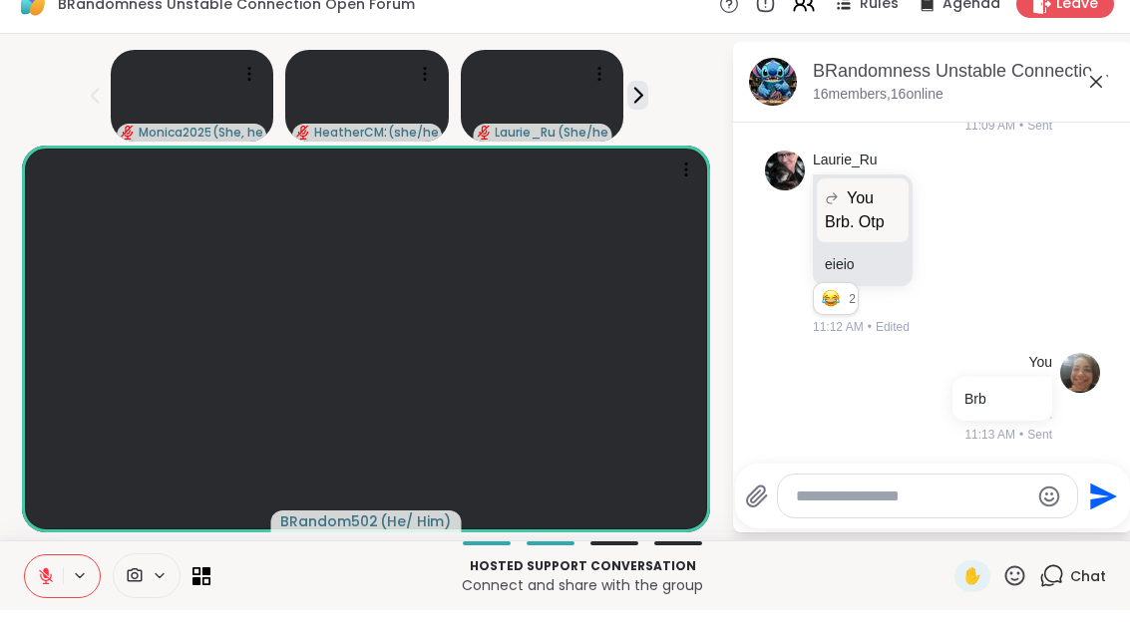
click at [1064, 19] on span "Leave" at bounding box center [1077, 29] width 42 height 20
click at [1067, 19] on span "Leave" at bounding box center [1077, 29] width 42 height 20
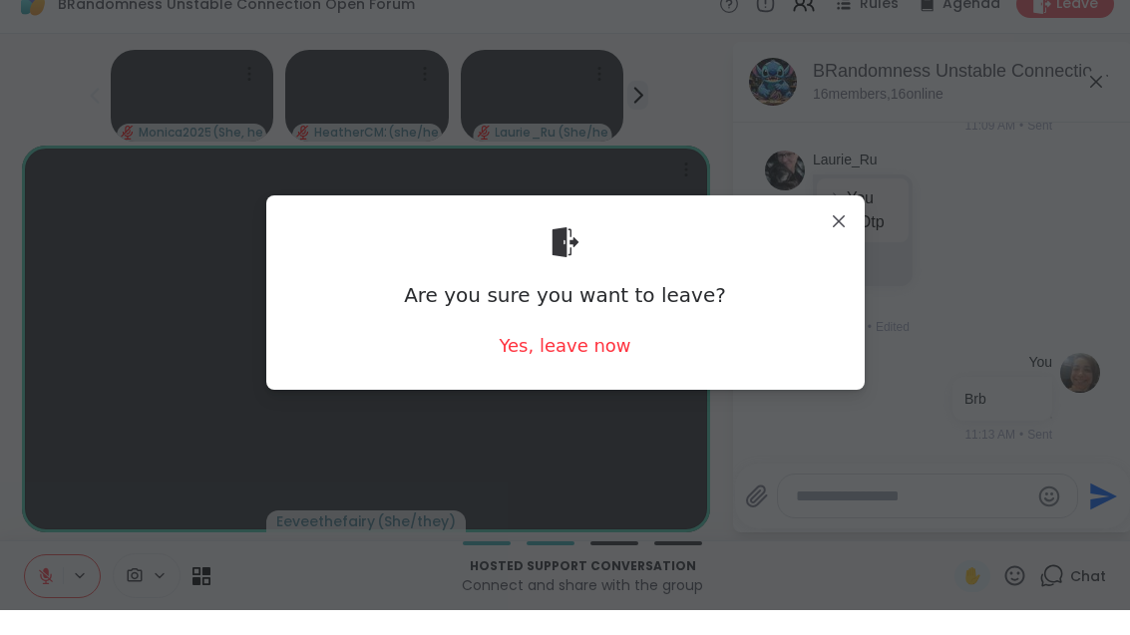
click at [581, 358] on div "Yes, leave now" at bounding box center [565, 370] width 132 height 25
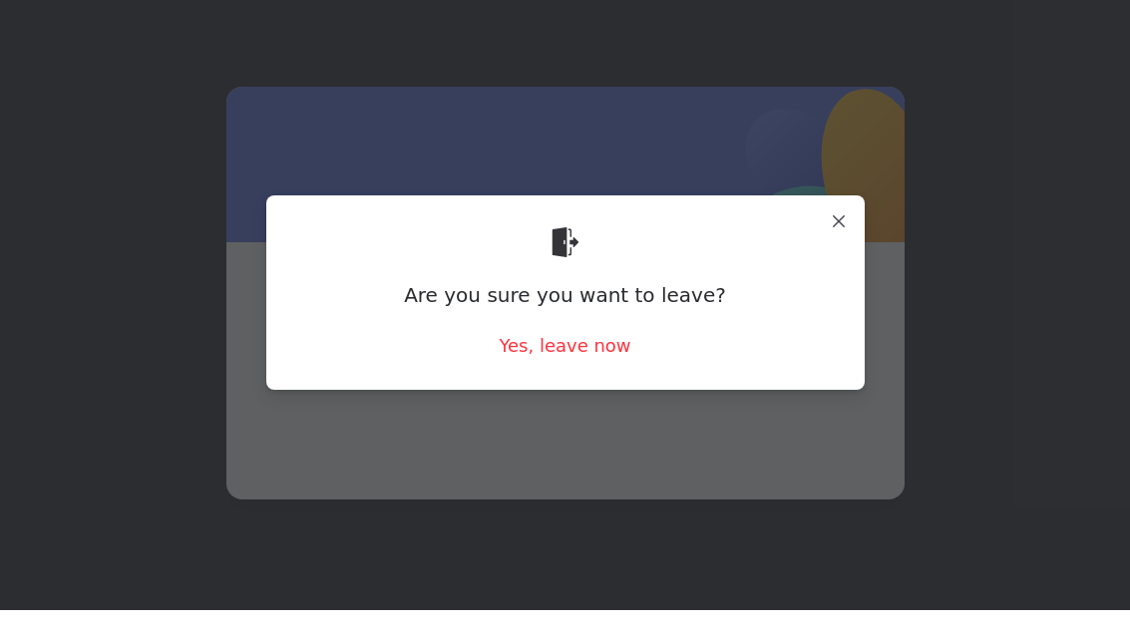
scroll to position [25, 0]
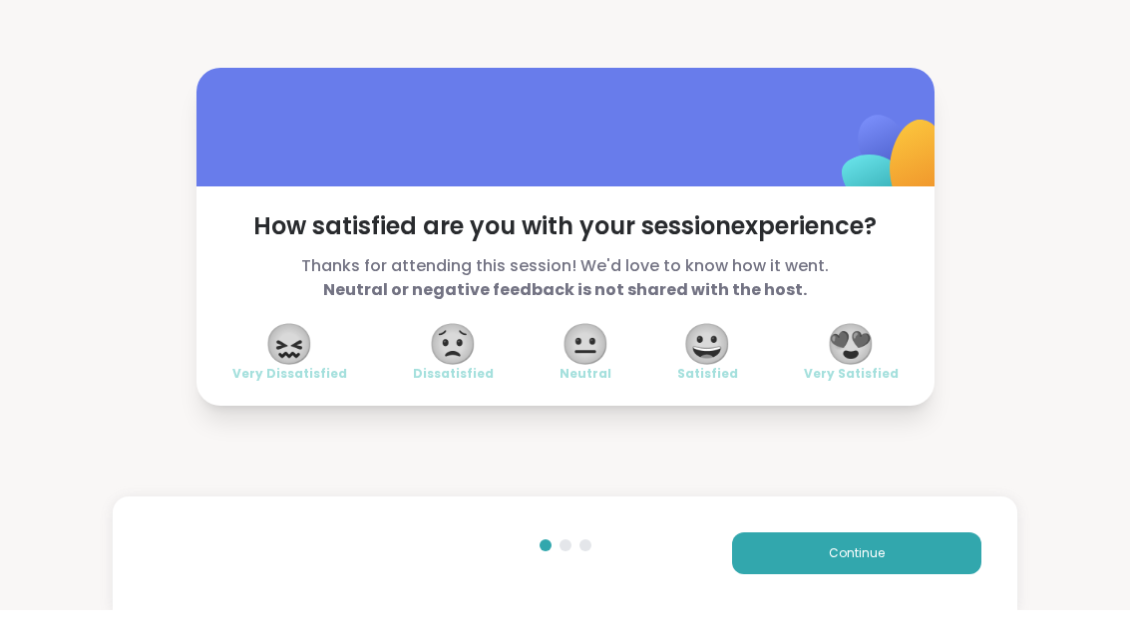
click at [862, 351] on span "😍" at bounding box center [851, 369] width 50 height 36
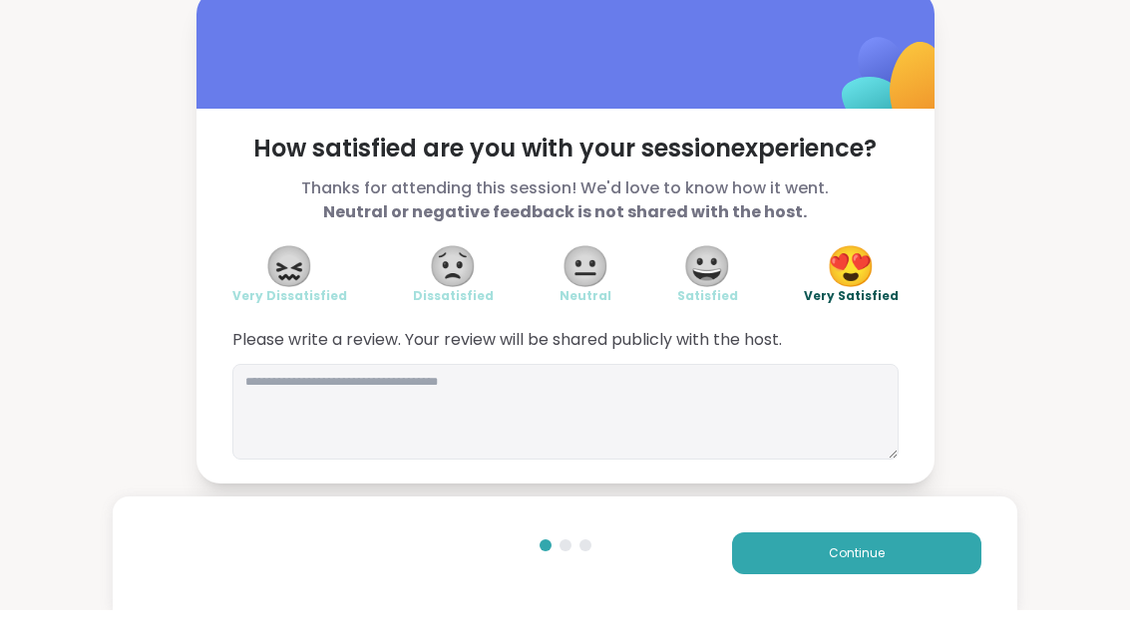
click at [880, 569] on span "Continue" at bounding box center [857, 578] width 56 height 18
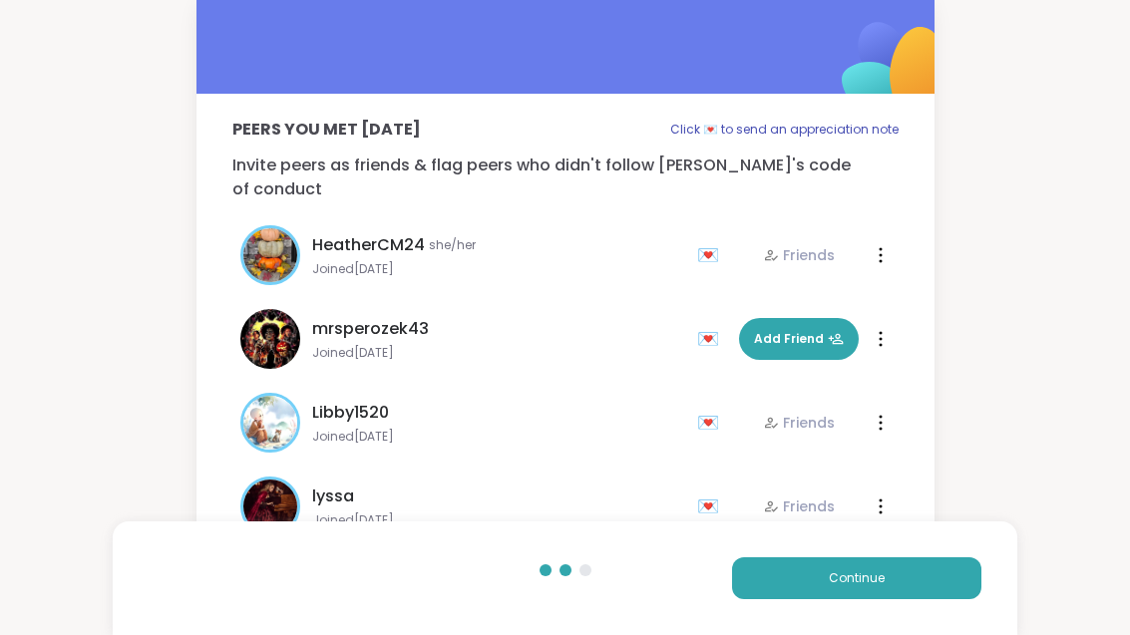
click at [880, 557] on div "Continue" at bounding box center [565, 579] width 904 height 114
click at [891, 578] on button "Continue" at bounding box center [856, 579] width 249 height 42
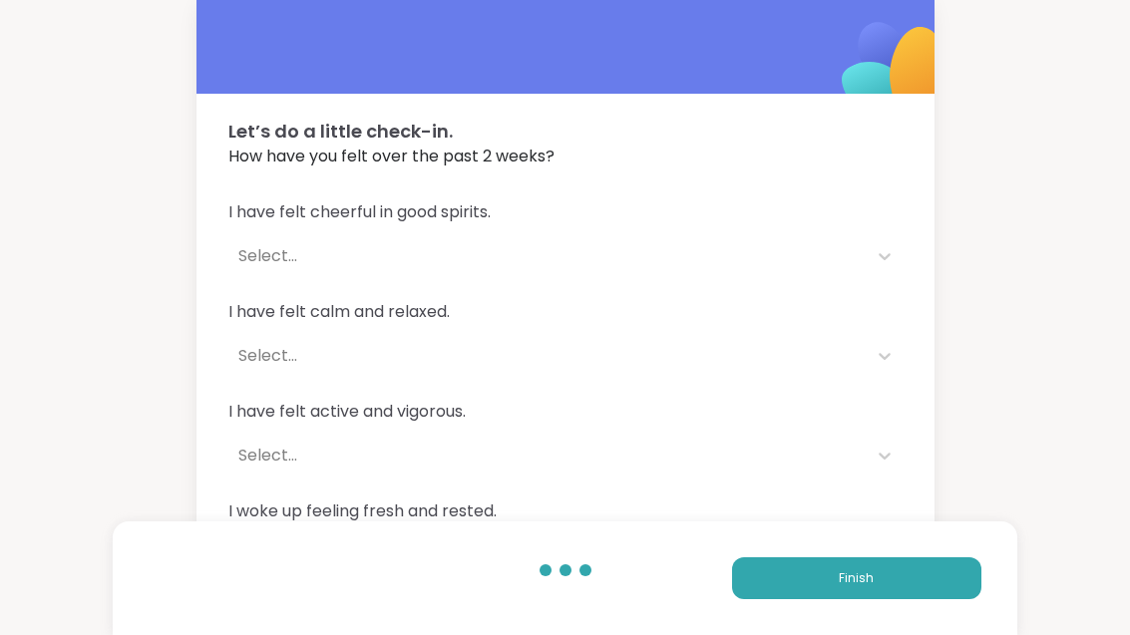
click at [892, 581] on button "Finish" at bounding box center [856, 579] width 249 height 42
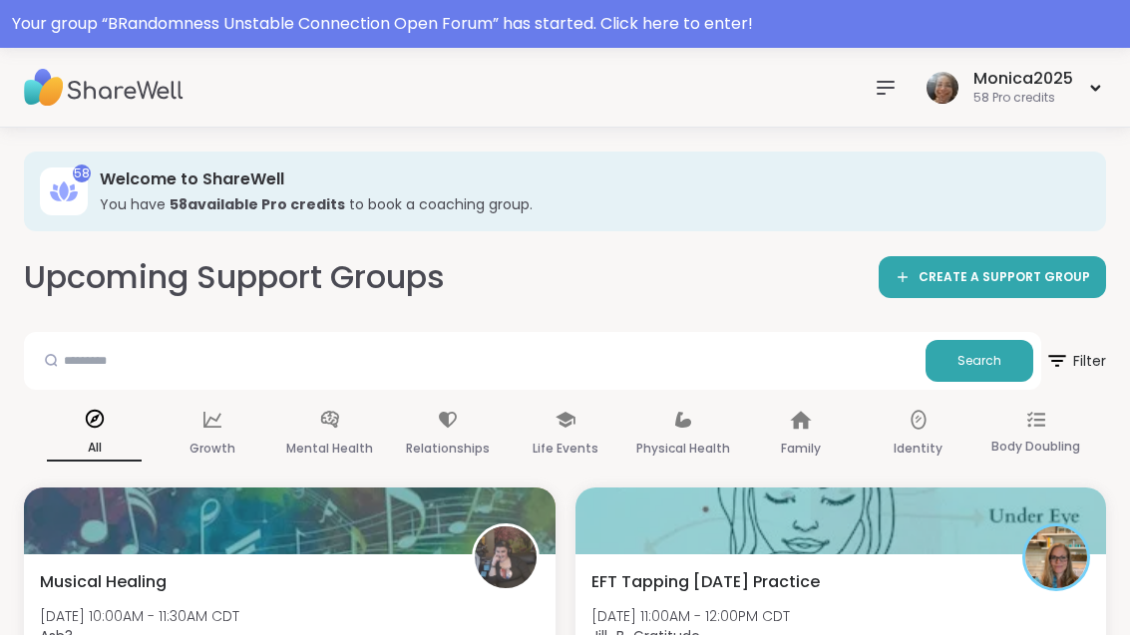
click at [248, 43] on div "Your group “ BRandomness Unstable Connection Open Forum ” has started. Click he…" at bounding box center [565, 24] width 1130 height 48
click at [602, 55] on div "Monica2025 58 Pro credits" at bounding box center [565, 88] width 1130 height 80
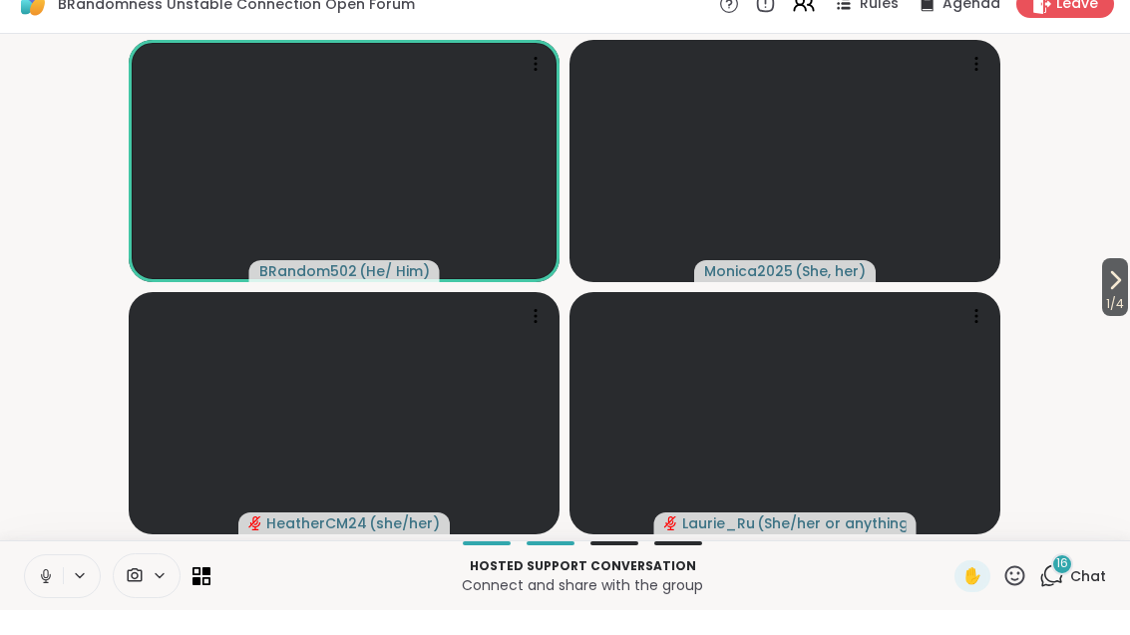
click at [1077, 591] on span "Chat" at bounding box center [1088, 601] width 36 height 20
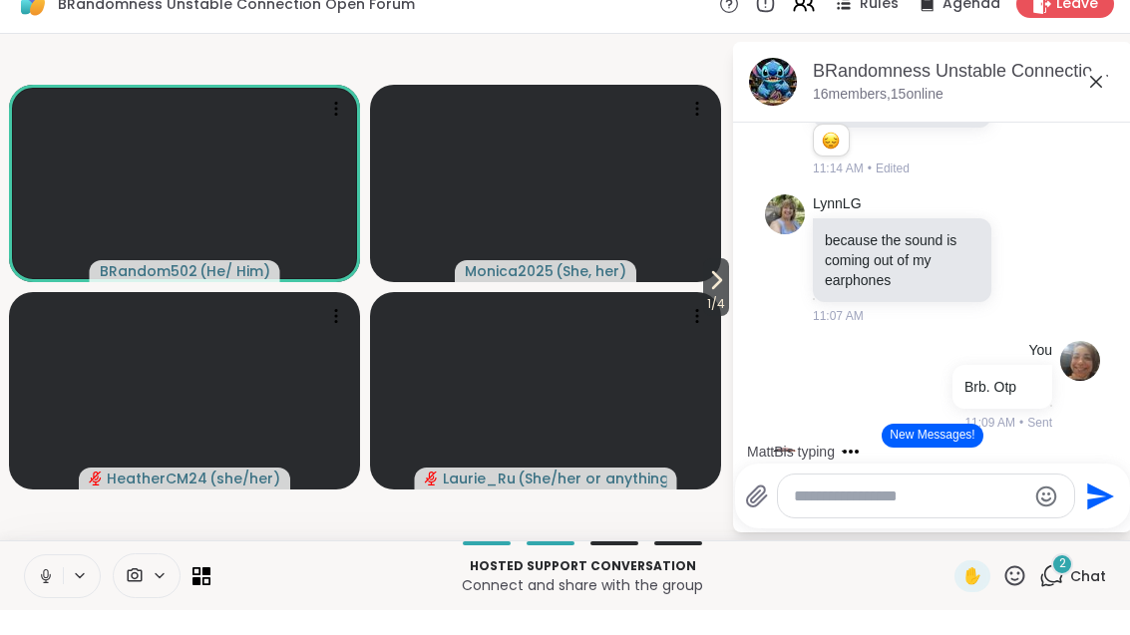
scroll to position [733, 0]
click at [1103, 95] on icon at bounding box center [1096, 107] width 24 height 24
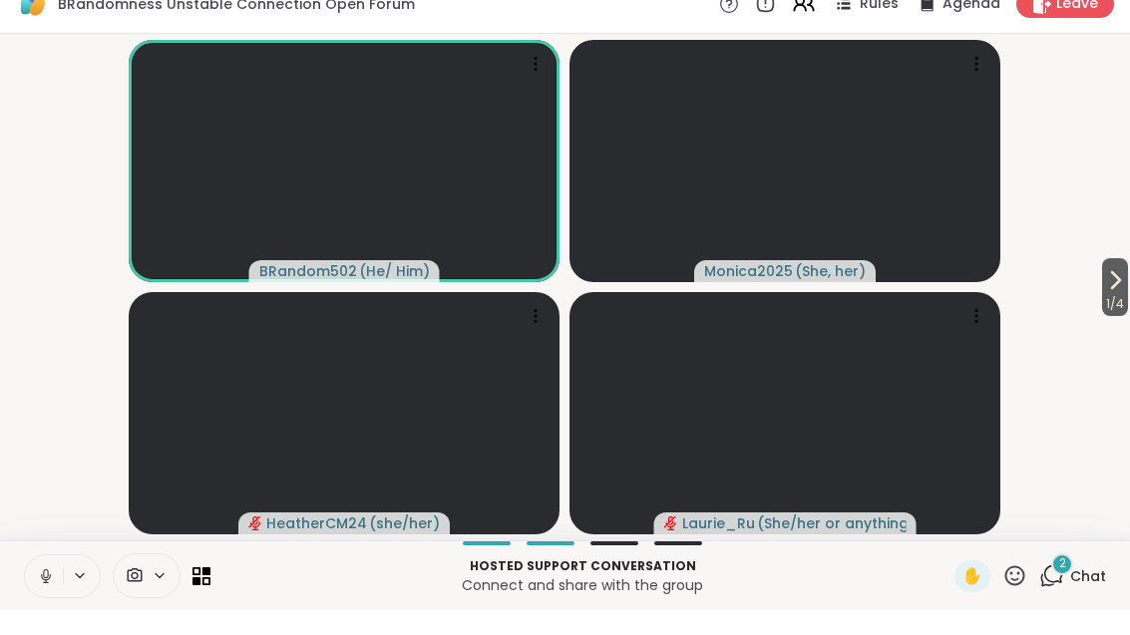
click at [1066, 580] on span "2" at bounding box center [1062, 588] width 7 height 17
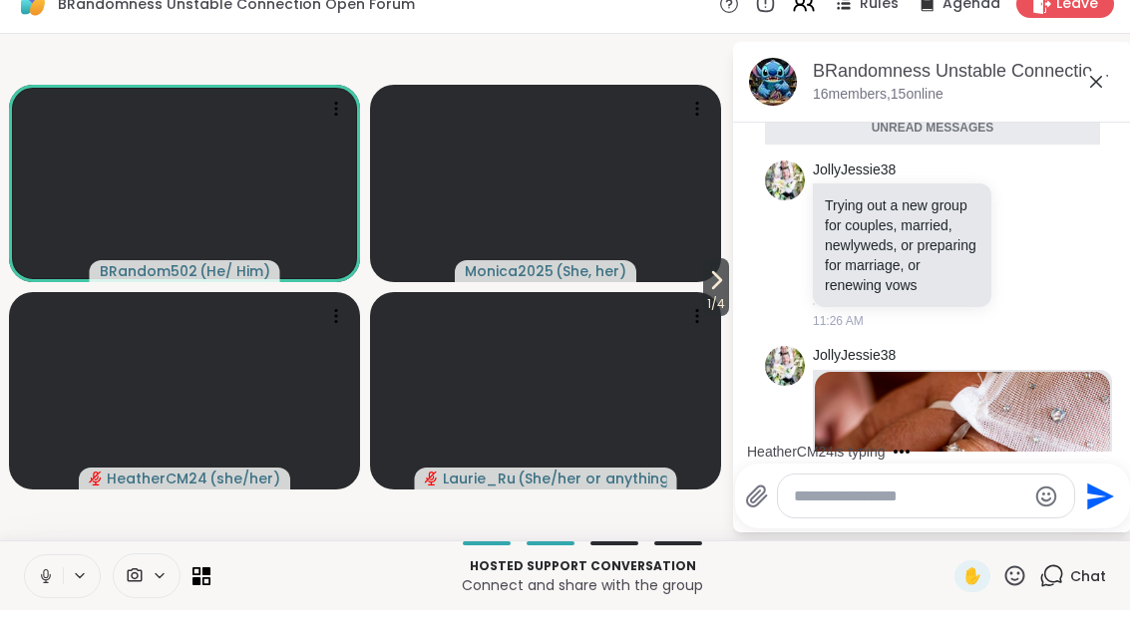
scroll to position [5150, 0]
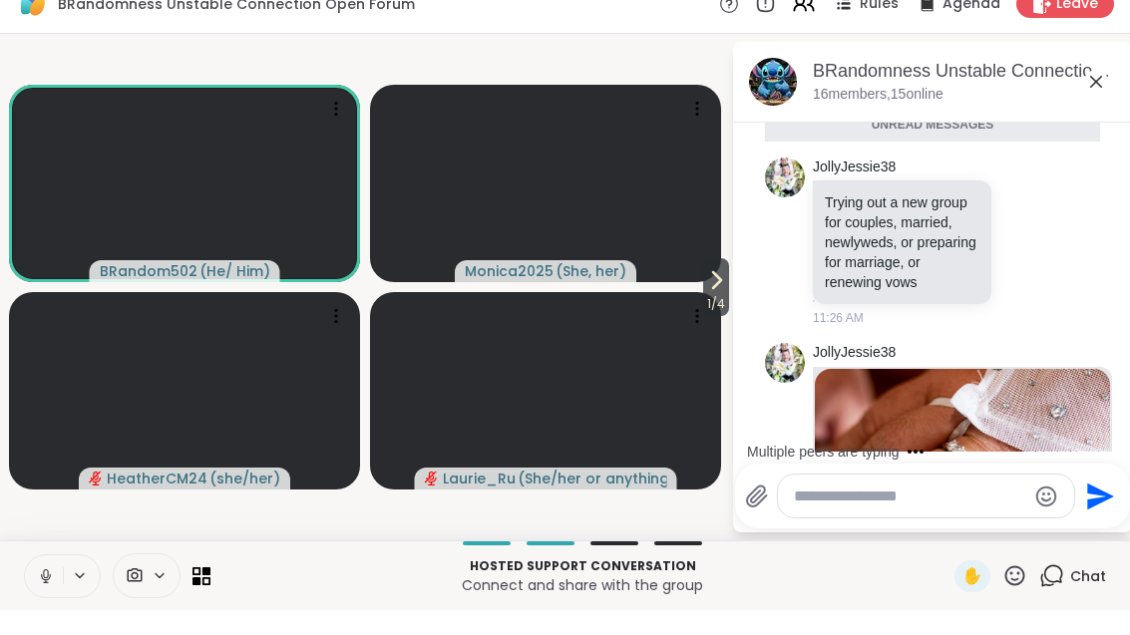
click at [1095, 95] on icon at bounding box center [1096, 107] width 24 height 24
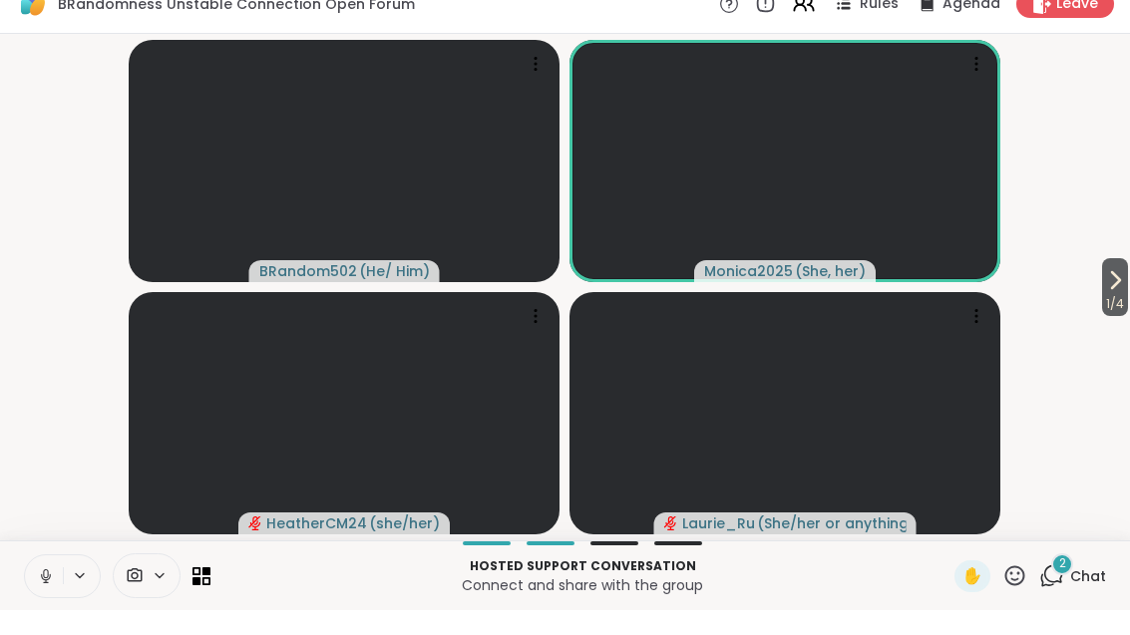
click at [1112, 317] on span "1 / 4" at bounding box center [1115, 329] width 26 height 24
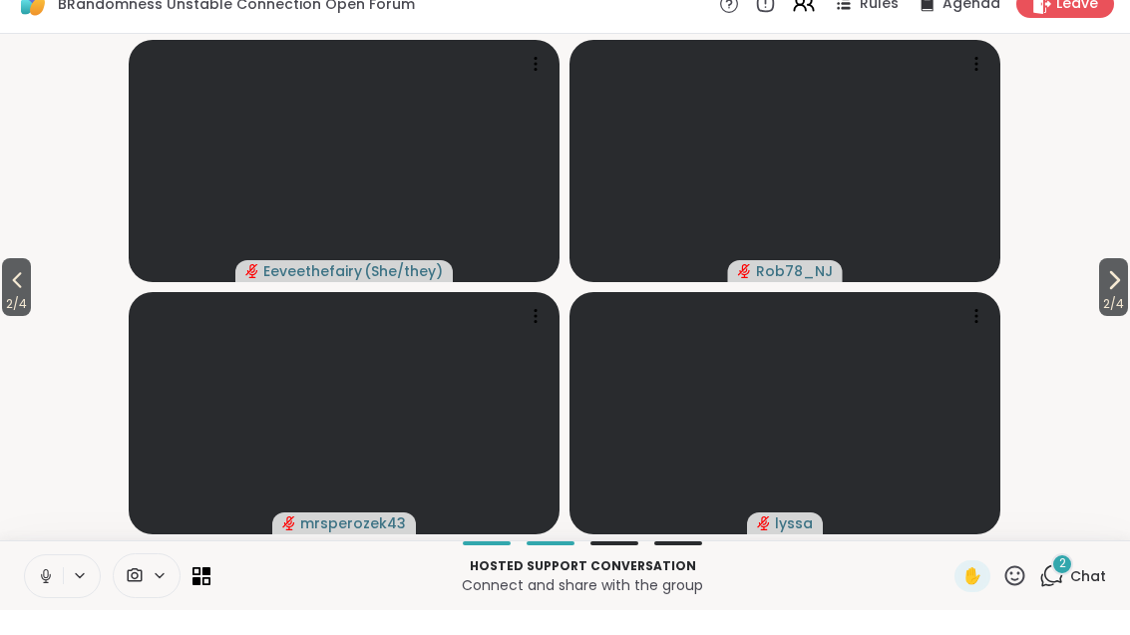
click at [180, 578] on div at bounding box center [147, 600] width 68 height 45
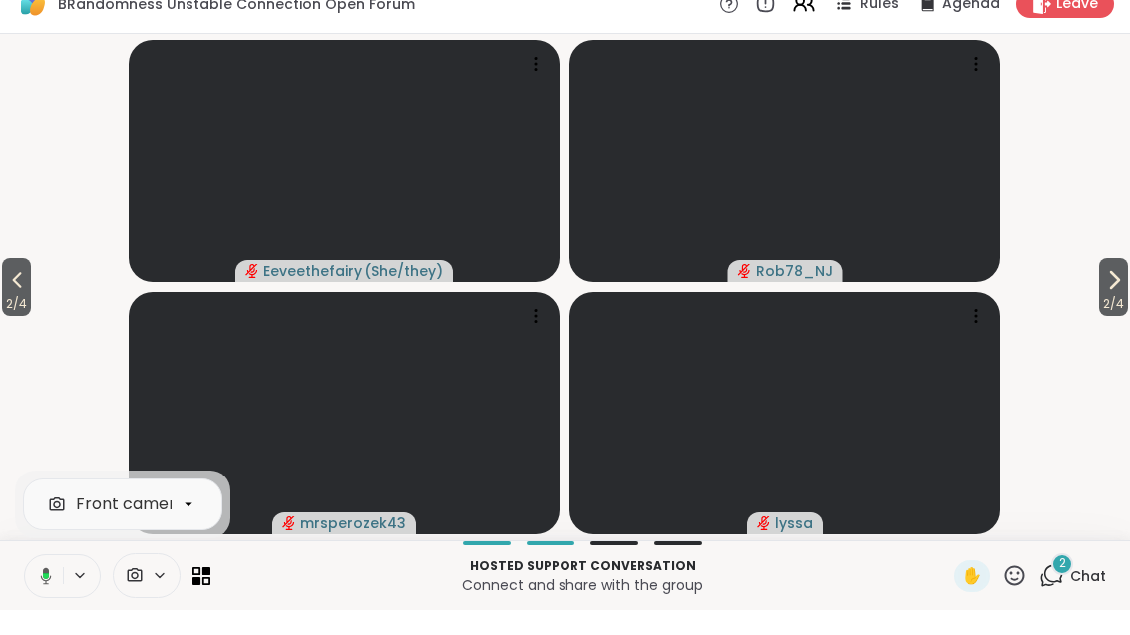
click at [202, 594] on div "Front camera" at bounding box center [117, 600] width 187 height 45
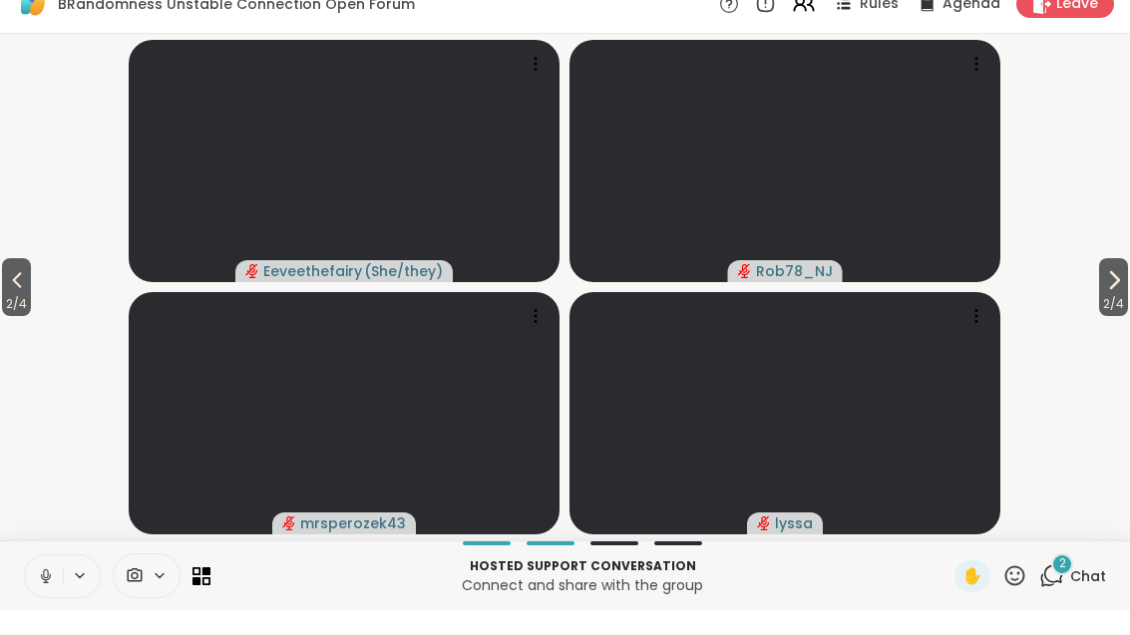
click at [206, 592] on div at bounding box center [201, 601] width 18 height 18
click at [203, 592] on icon at bounding box center [206, 596] width 8 height 8
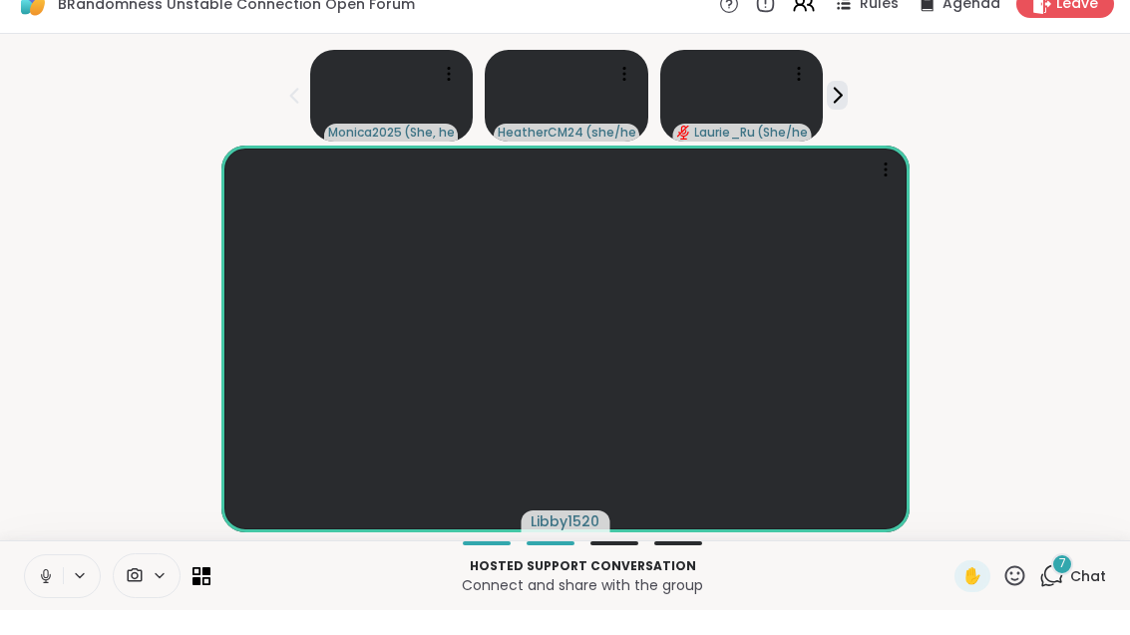
click at [210, 601] on icon at bounding box center [206, 605] width 8 height 8
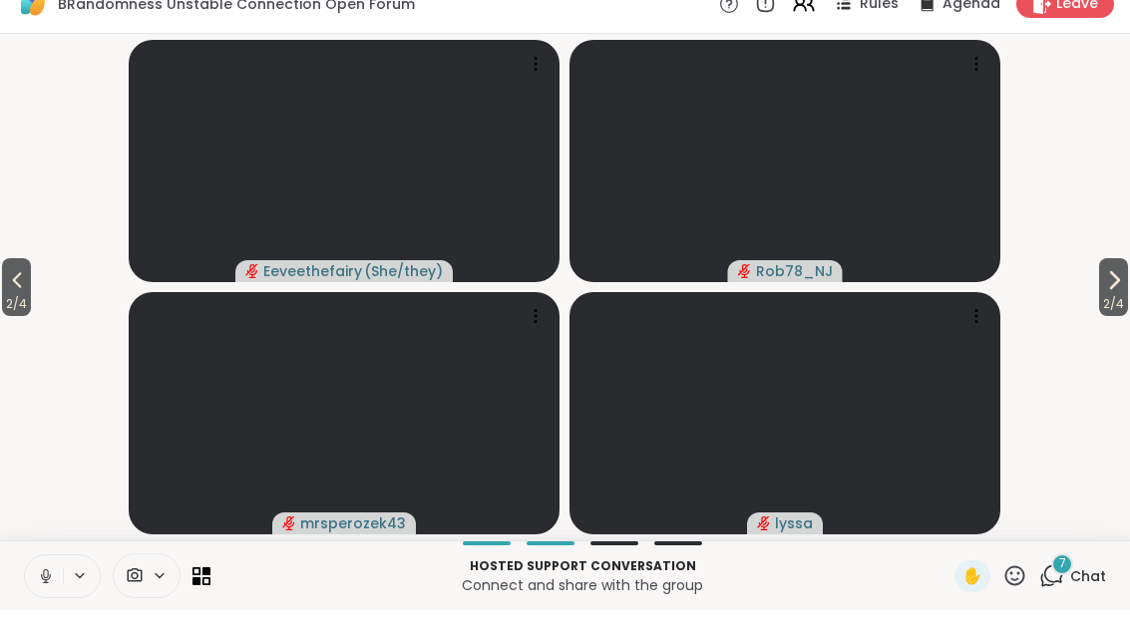
click at [5, 288] on button "2 / 4" at bounding box center [16, 312] width 29 height 58
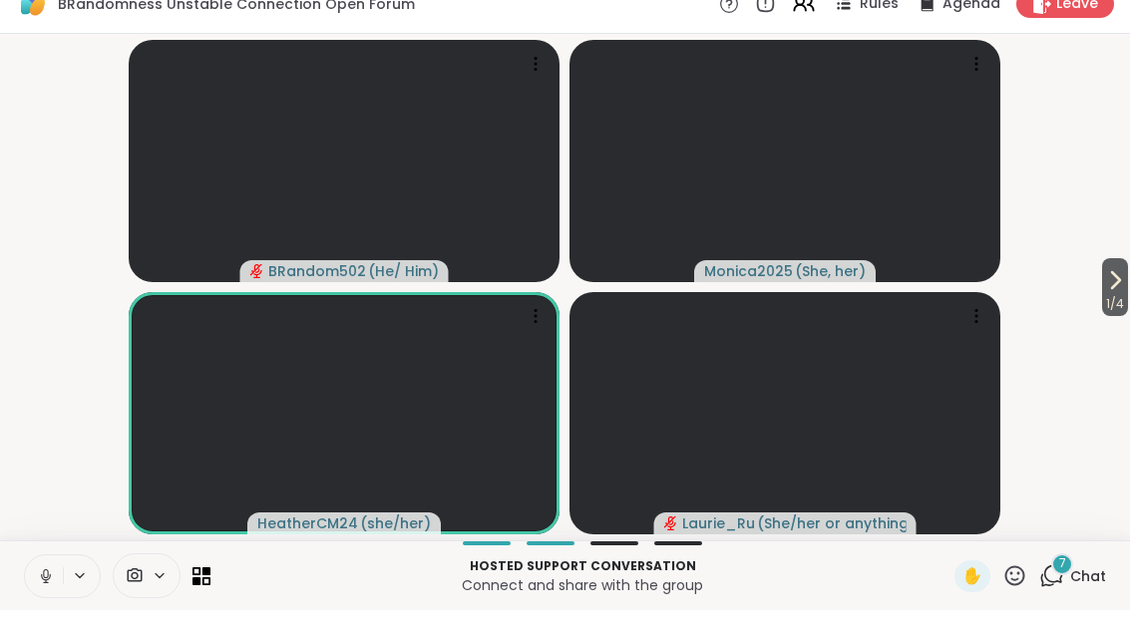
click at [206, 592] on icon at bounding box center [206, 596] width 8 height 8
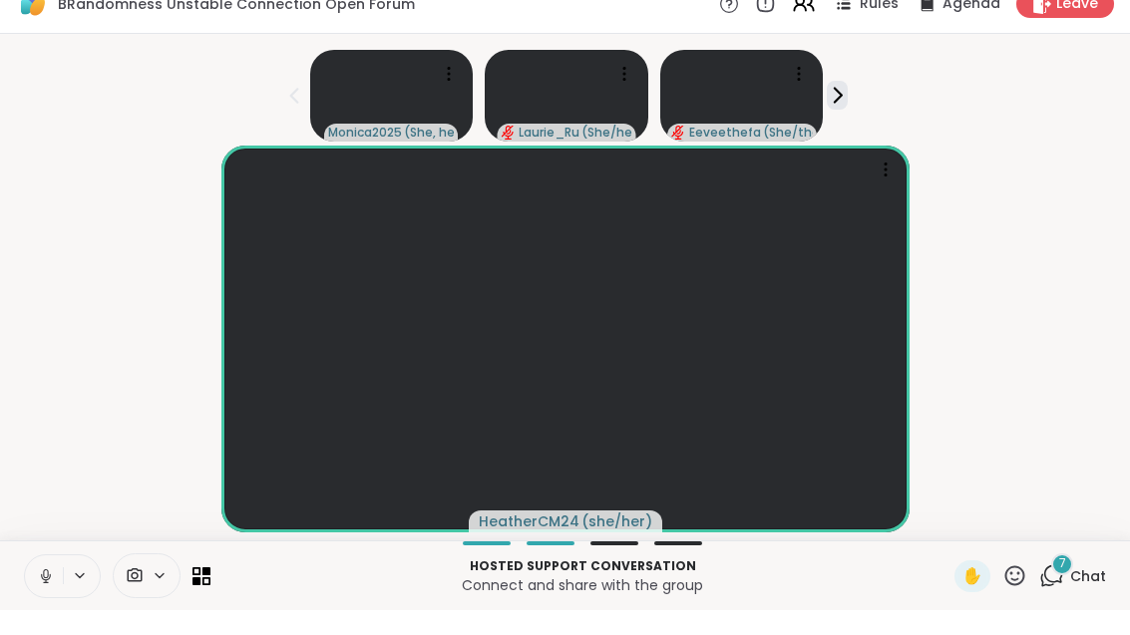
click at [1071, 578] on div "7" at bounding box center [1062, 589] width 22 height 22
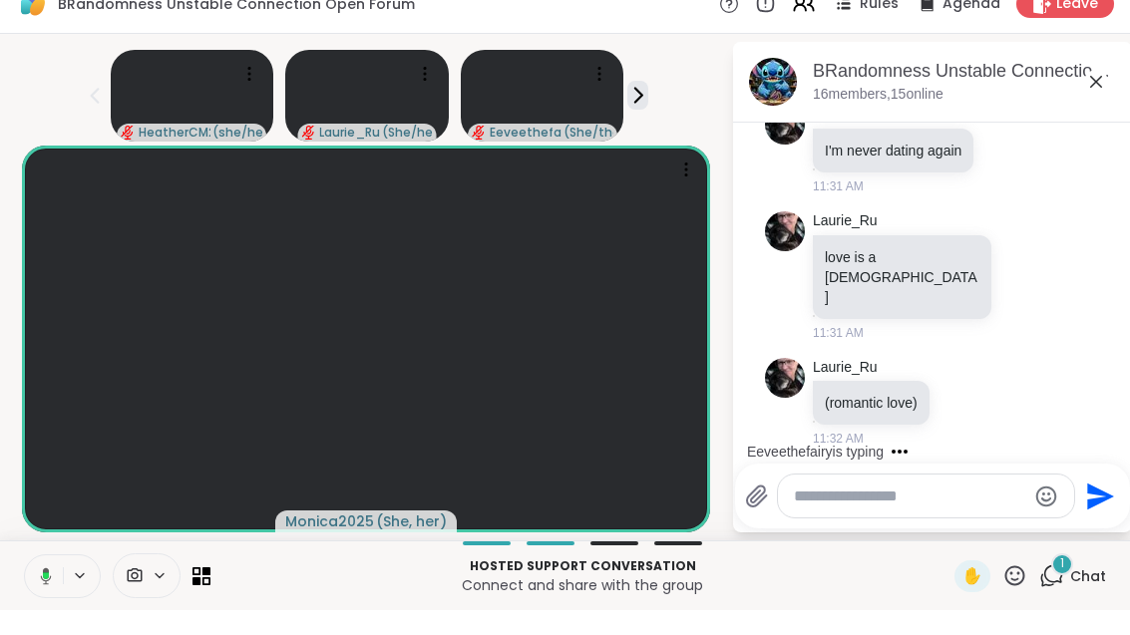
scroll to position [7985, 0]
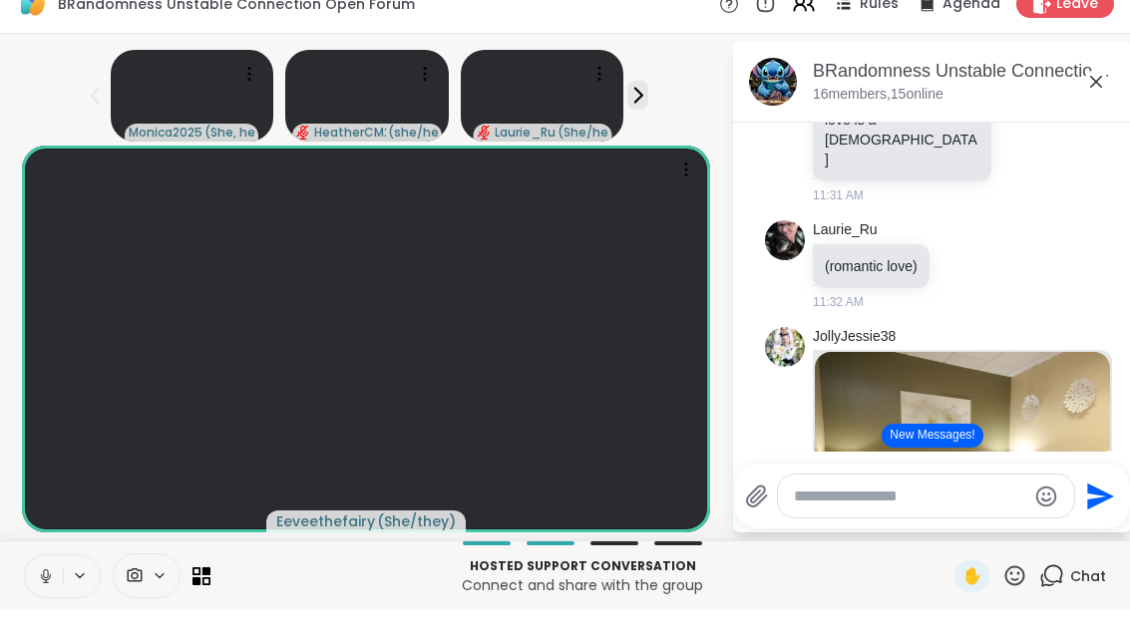
click at [67, 592] on button at bounding box center [81, 600] width 37 height 17
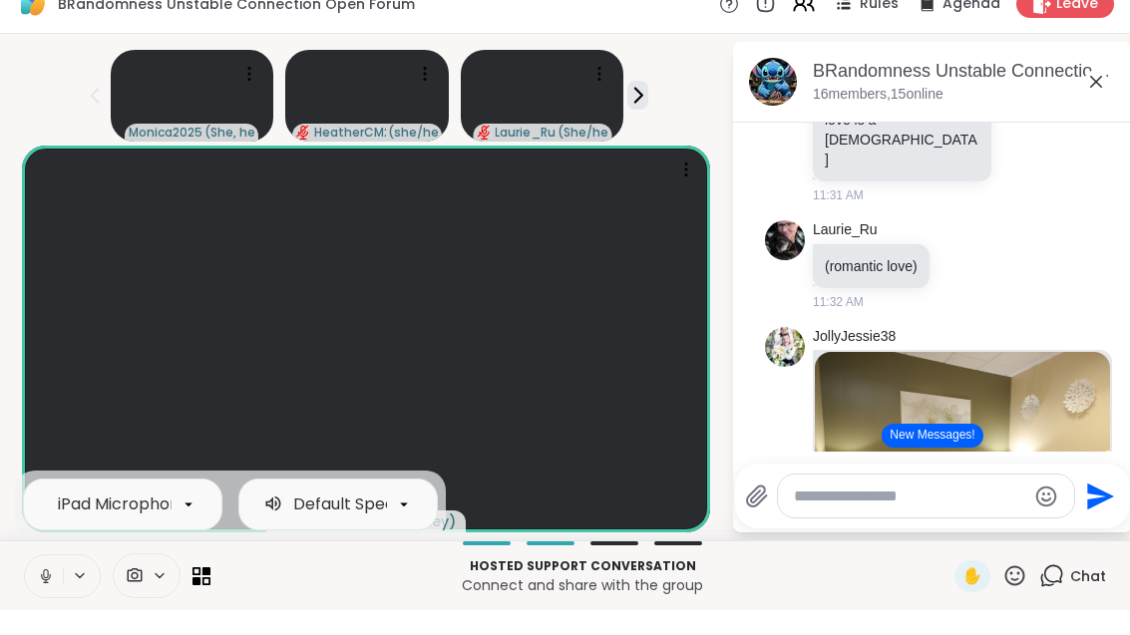
click at [41, 593] on button at bounding box center [44, 601] width 38 height 42
click at [53, 606] on div "iPad Microphone Default Speakers Hosted support conversation Connect and share …" at bounding box center [565, 601] width 1130 height 70
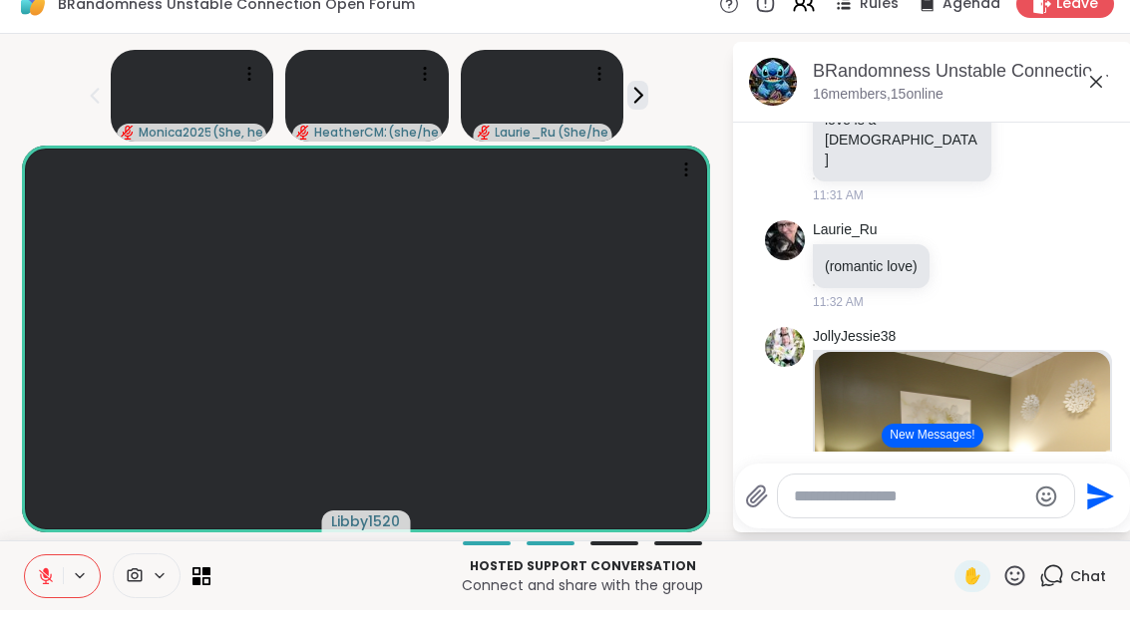
click at [970, 449] on button "New Messages!" at bounding box center [932, 461] width 101 height 24
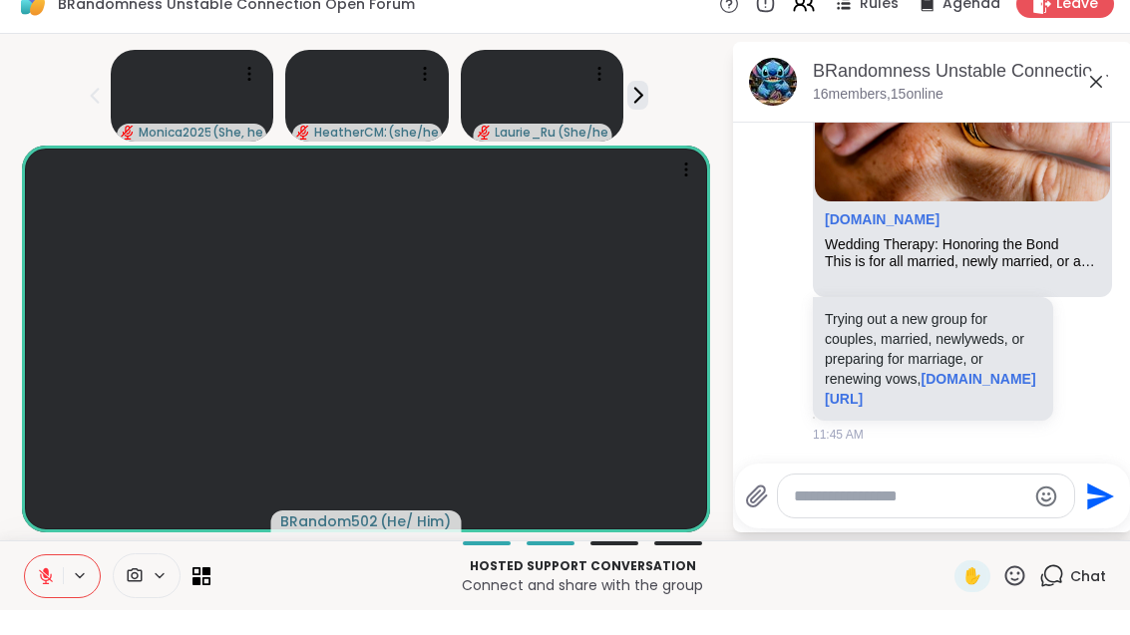
scroll to position [9400, 0]
click at [1012, 588] on icon at bounding box center [1014, 600] width 25 height 25
click at [947, 537] on span "❤️" at bounding box center [956, 549] width 20 height 24
click at [1015, 588] on icon at bounding box center [1014, 600] width 25 height 25
click at [952, 537] on span "❤️" at bounding box center [956, 549] width 20 height 24
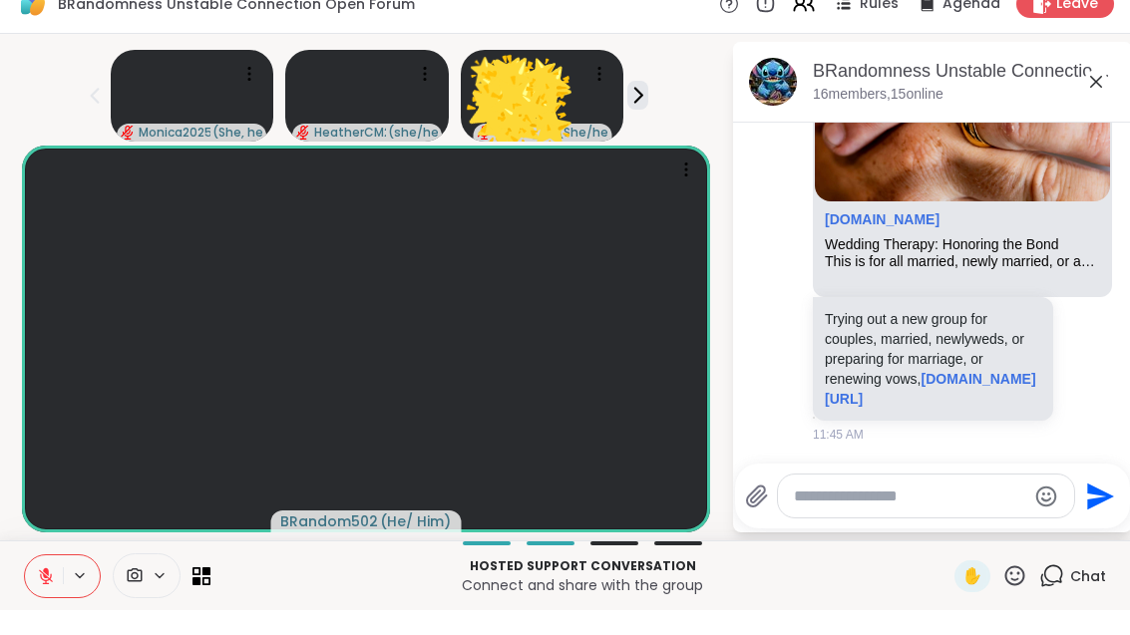
click at [41, 580] on button at bounding box center [44, 601] width 38 height 42
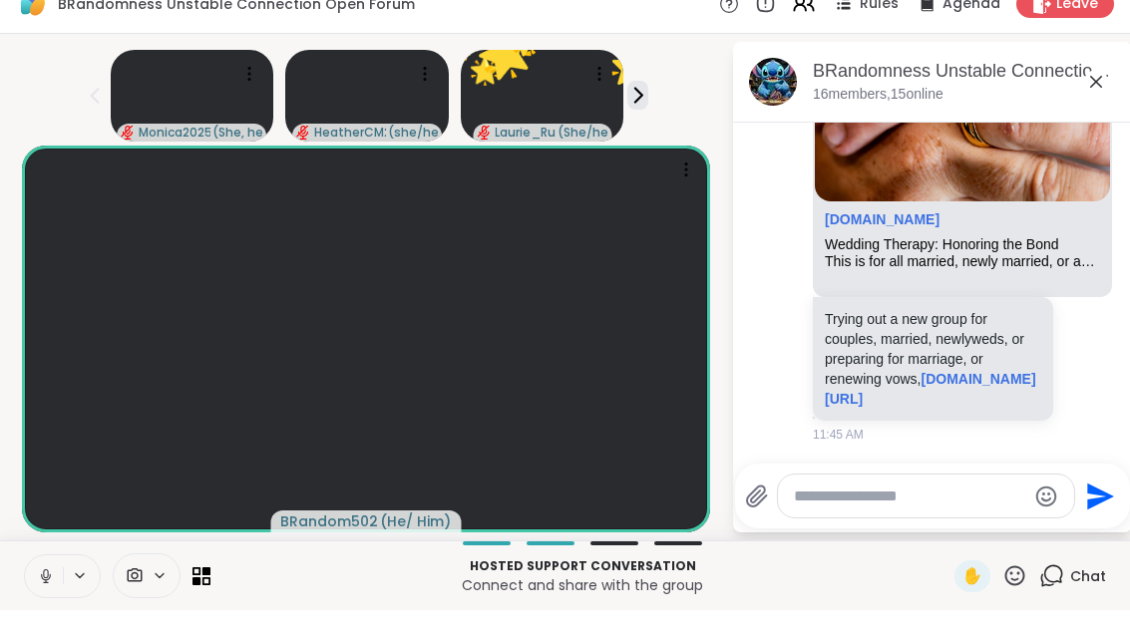
click at [59, 585] on button at bounding box center [44, 601] width 38 height 42
click at [61, 587] on button at bounding box center [44, 601] width 38 height 42
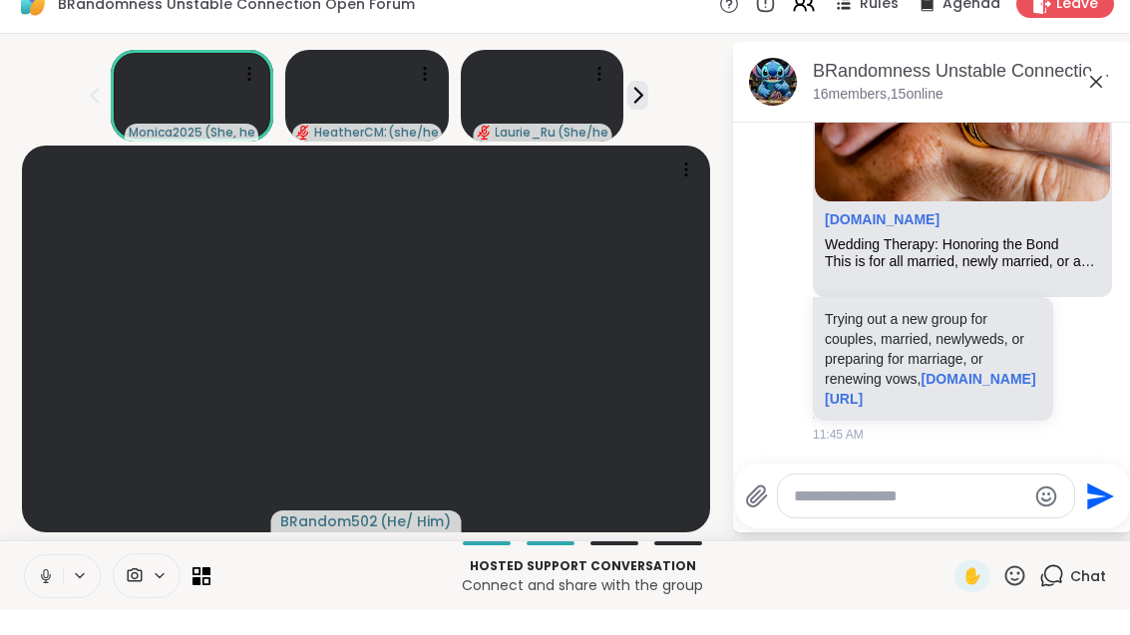
click at [62, 580] on button at bounding box center [44, 601] width 38 height 42
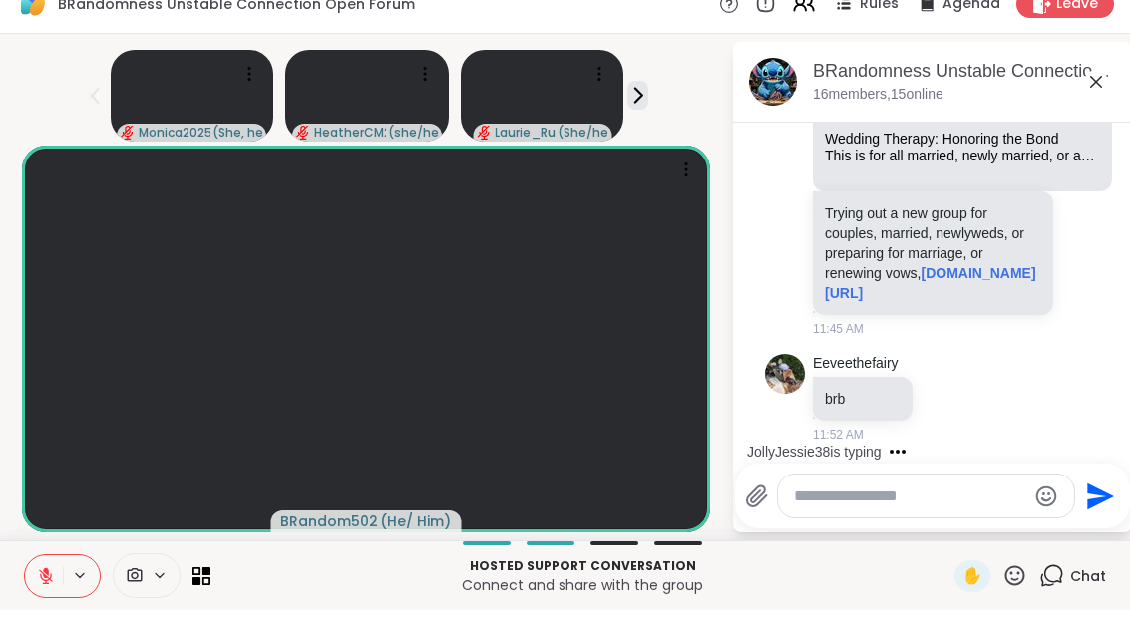
scroll to position [9612, 0]
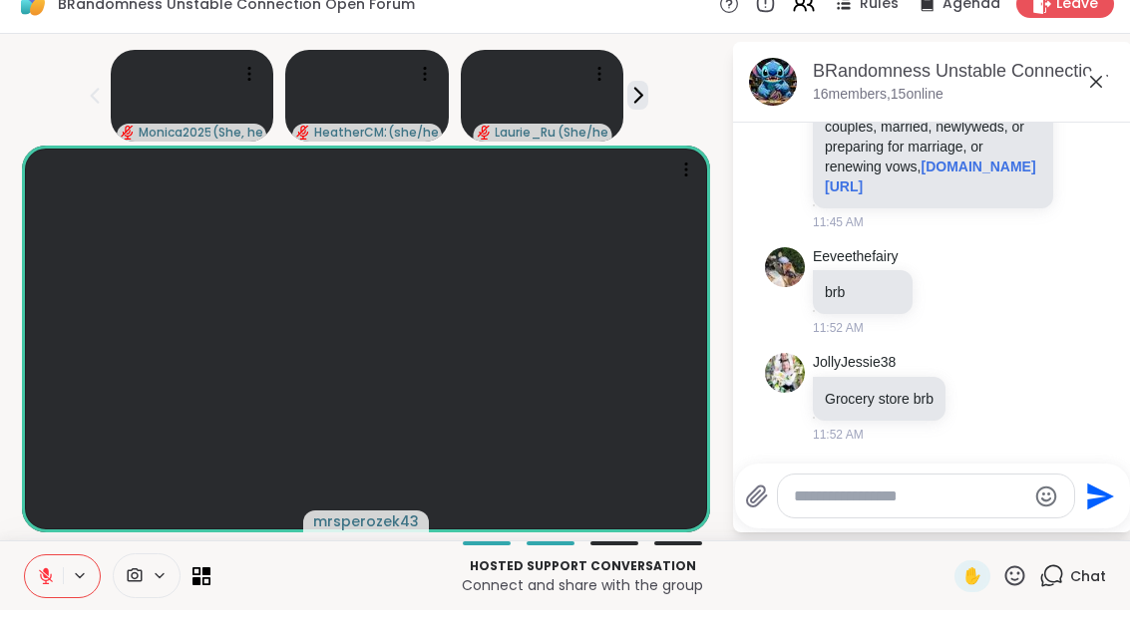
click at [43, 594] on icon at bounding box center [46, 601] width 14 height 14
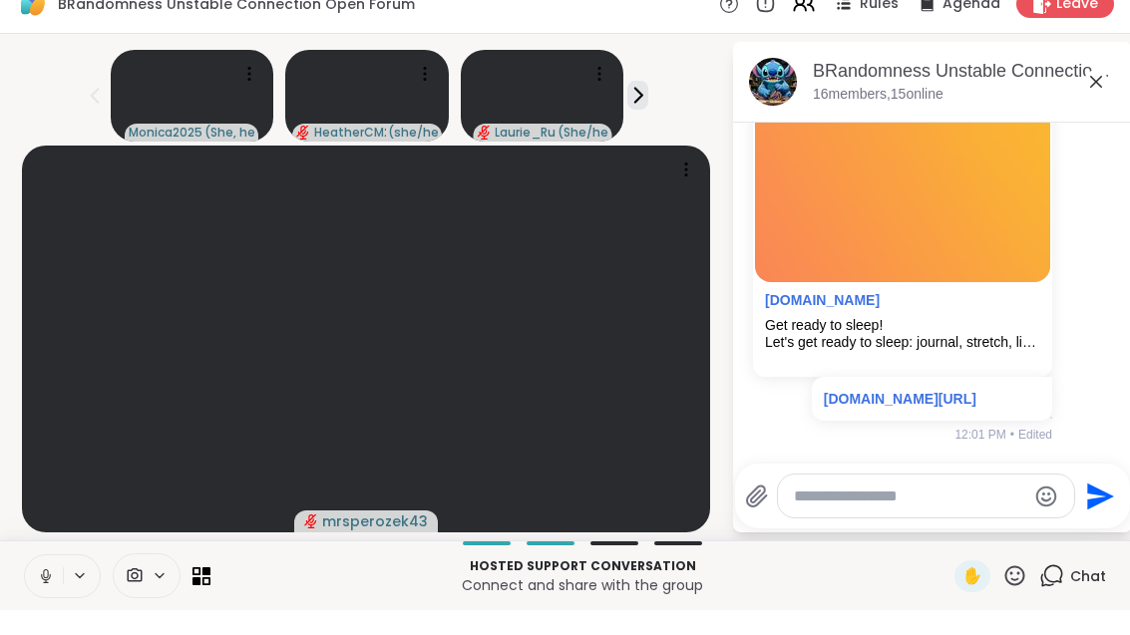
scroll to position [11079, 0]
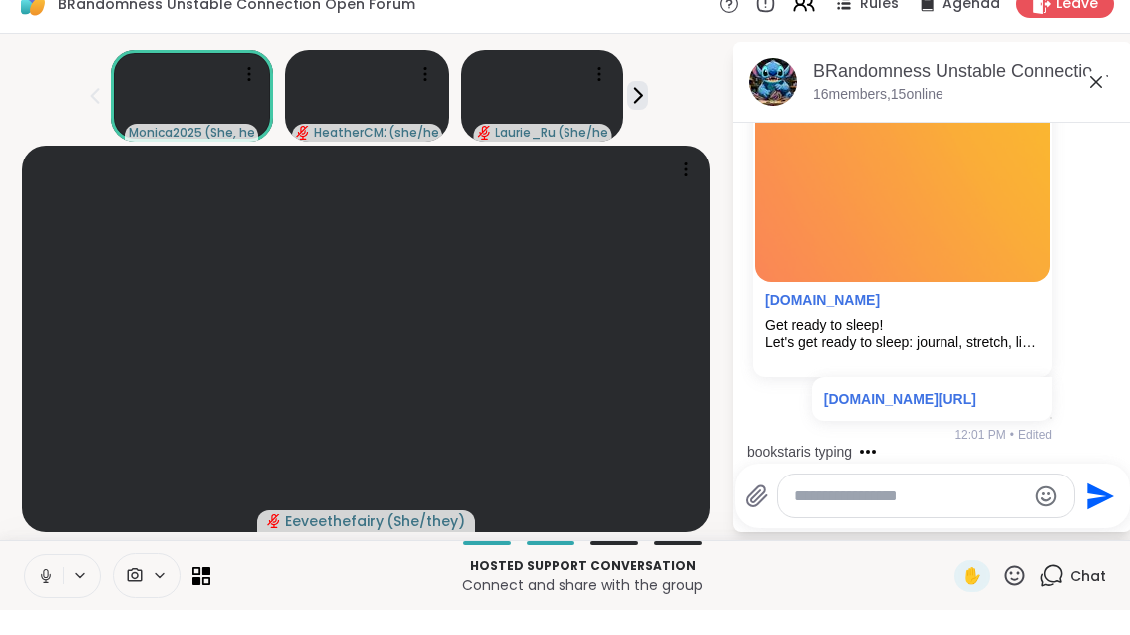
click at [145, 591] on span at bounding box center [133, 600] width 38 height 19
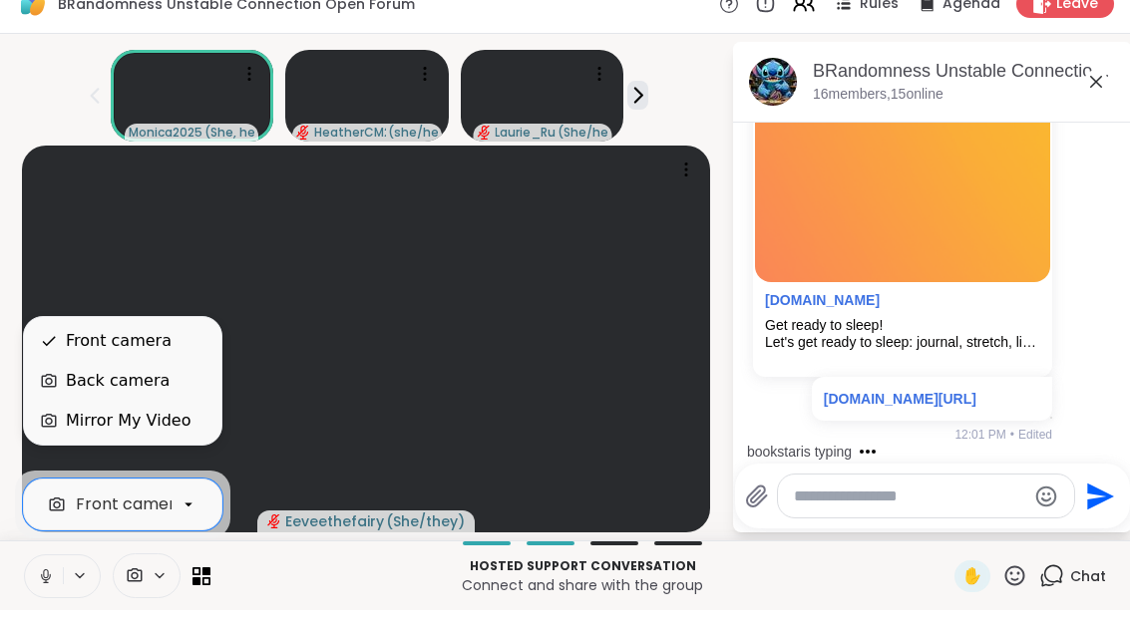
click at [97, 394] on div "Back camera" at bounding box center [118, 406] width 104 height 24
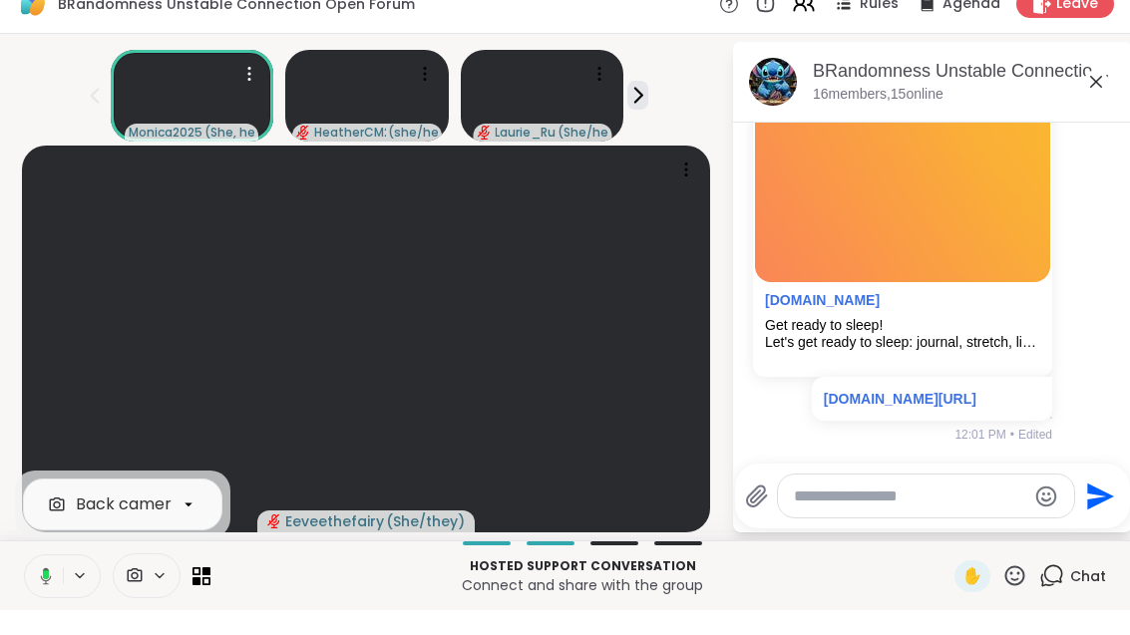
click at [234, 120] on video at bounding box center [193, 121] width 164 height 92
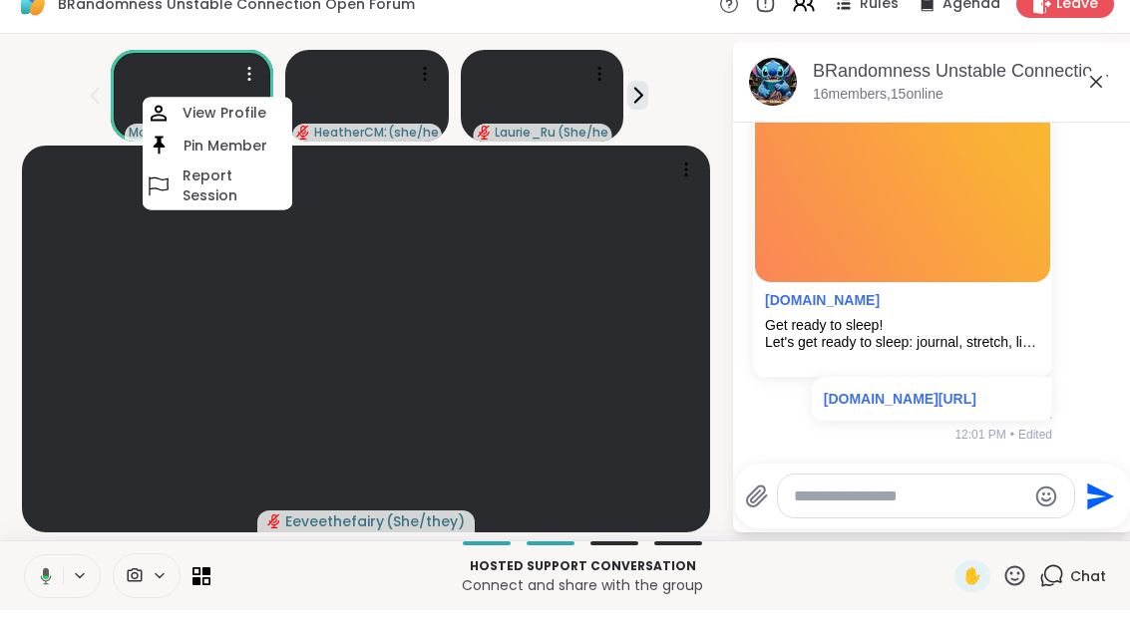
click at [141, 89] on video at bounding box center [193, 121] width 164 height 92
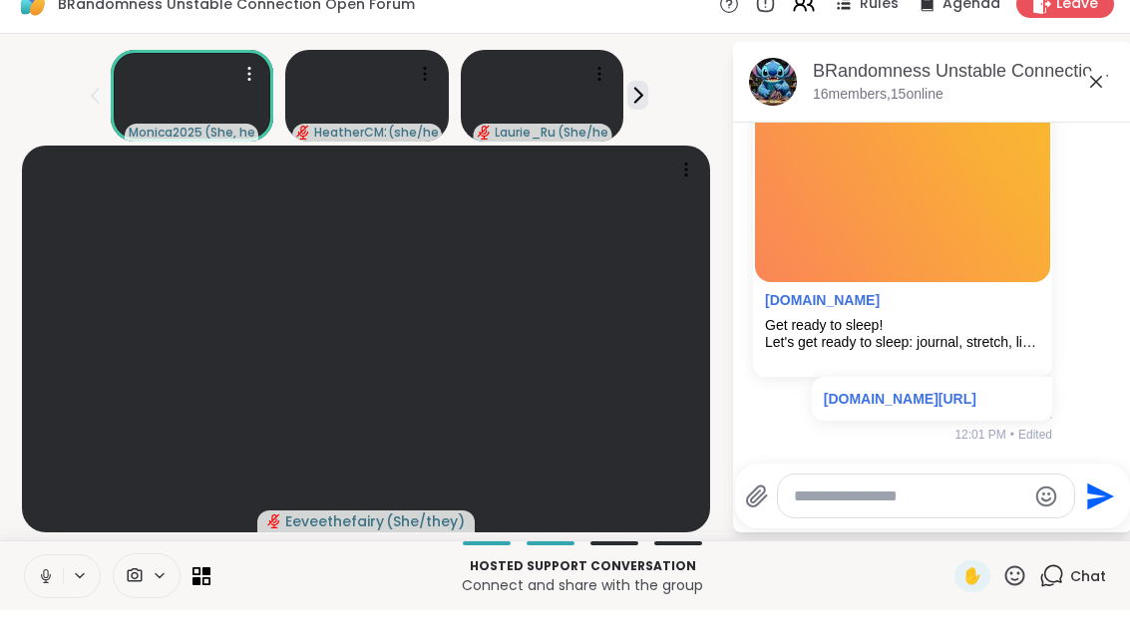
click at [199, 108] on video at bounding box center [193, 121] width 164 height 92
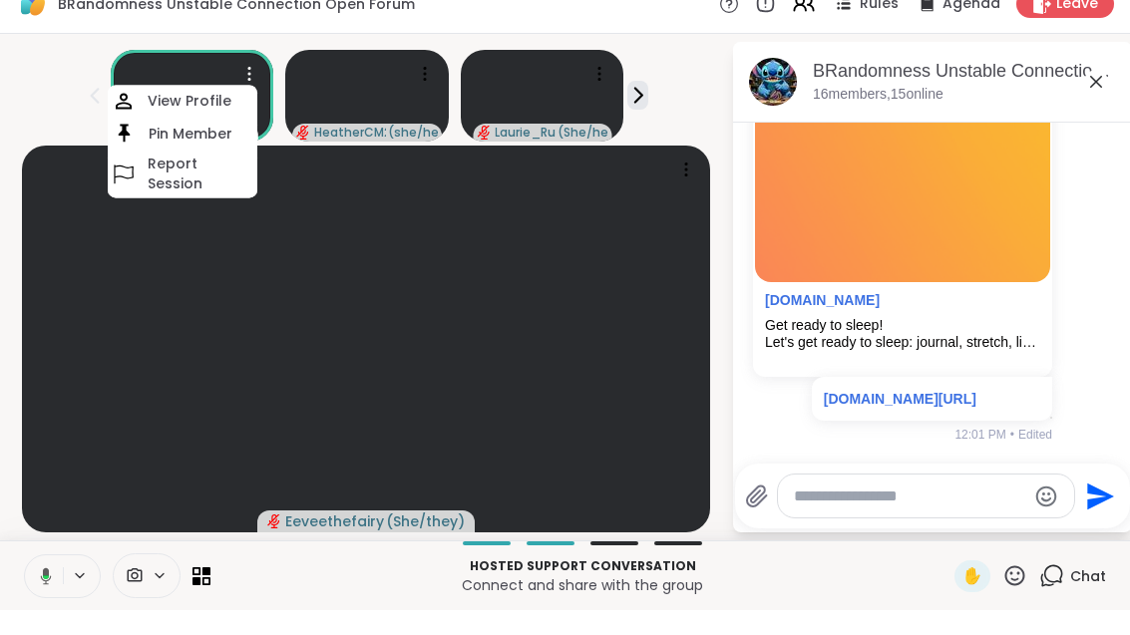
click at [222, 149] on h4 "Pin Member" at bounding box center [191, 159] width 84 height 20
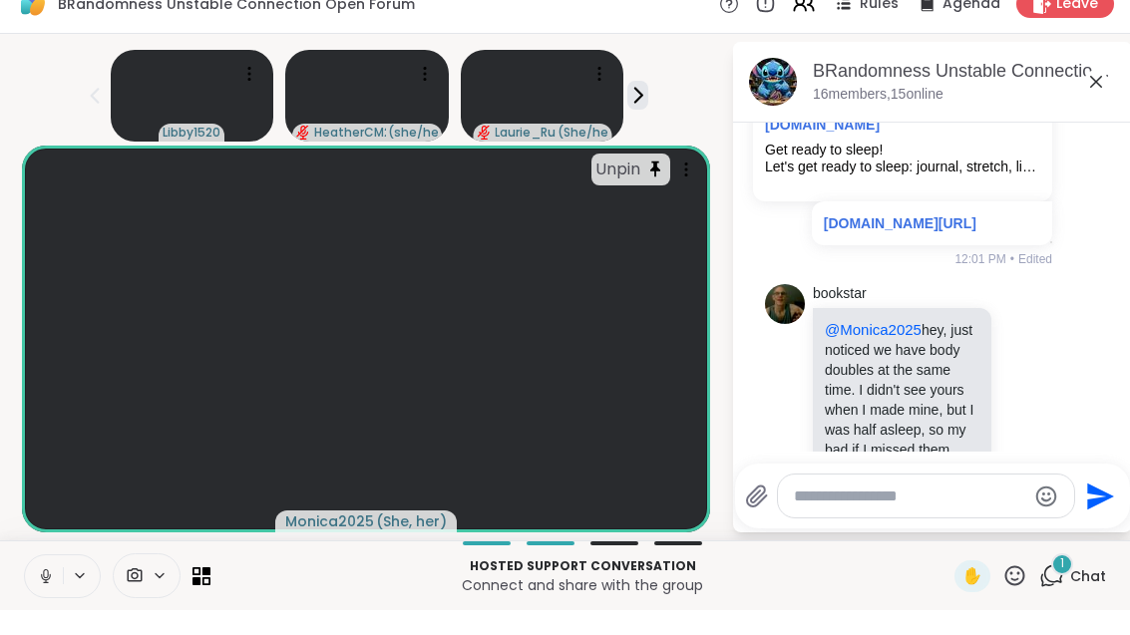
scroll to position [11364, 0]
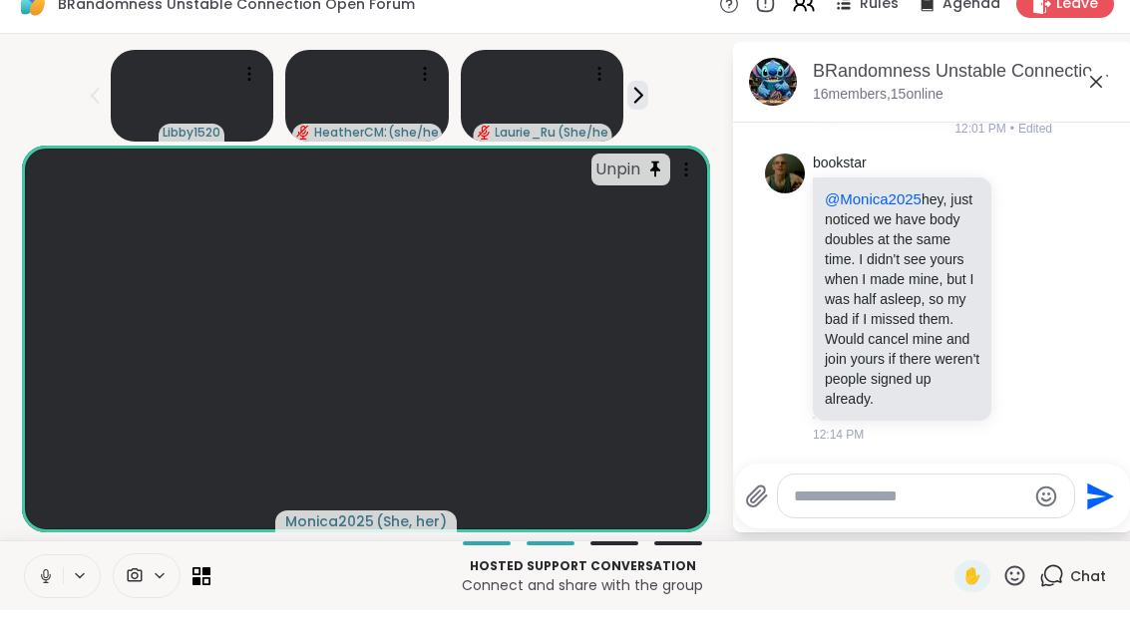
click at [151, 591] on span at bounding box center [133, 600] width 38 height 19
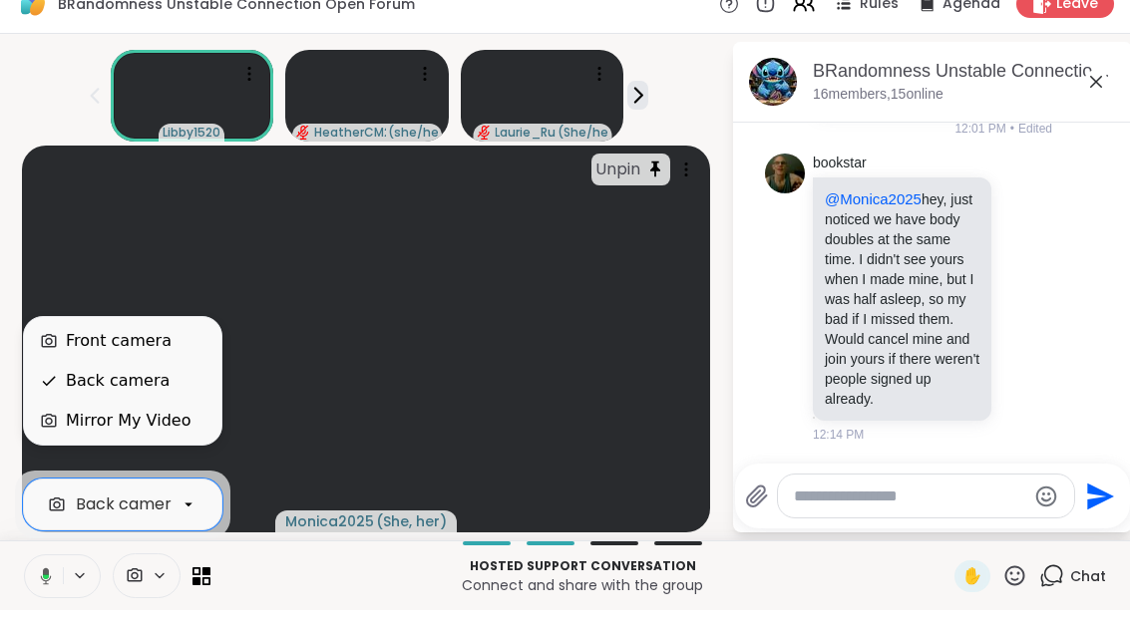
click at [168, 354] on div "Front camera" at bounding box center [123, 366] width 166 height 24
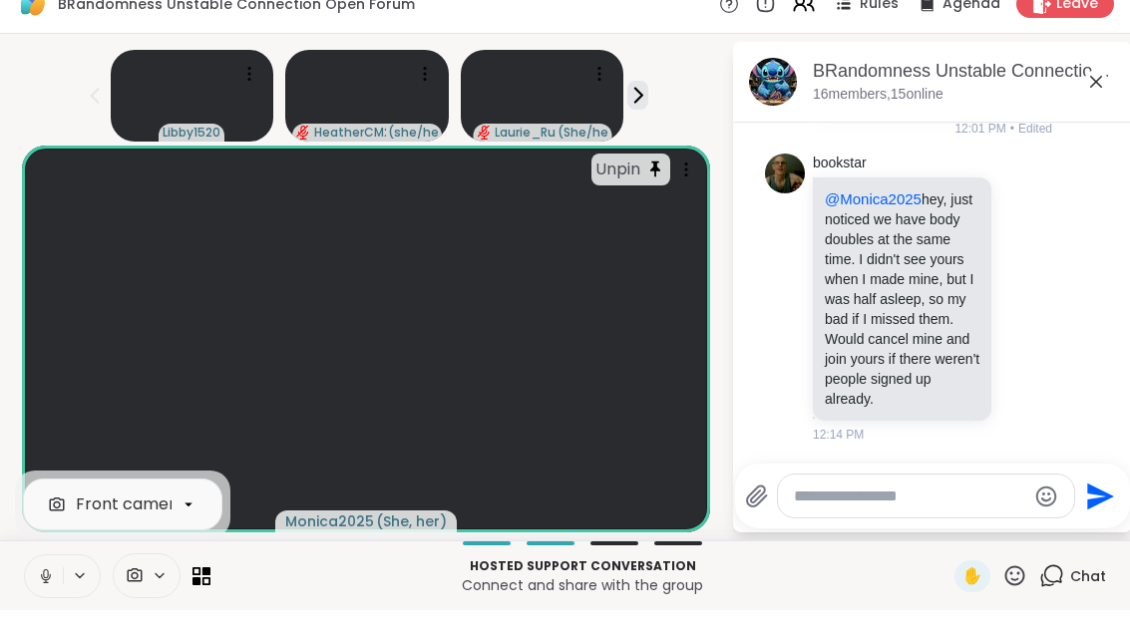
click at [2, 584] on div "Front camera Hosted support conversation Connect and share with the group ✋ Chat" at bounding box center [565, 601] width 1130 height 70
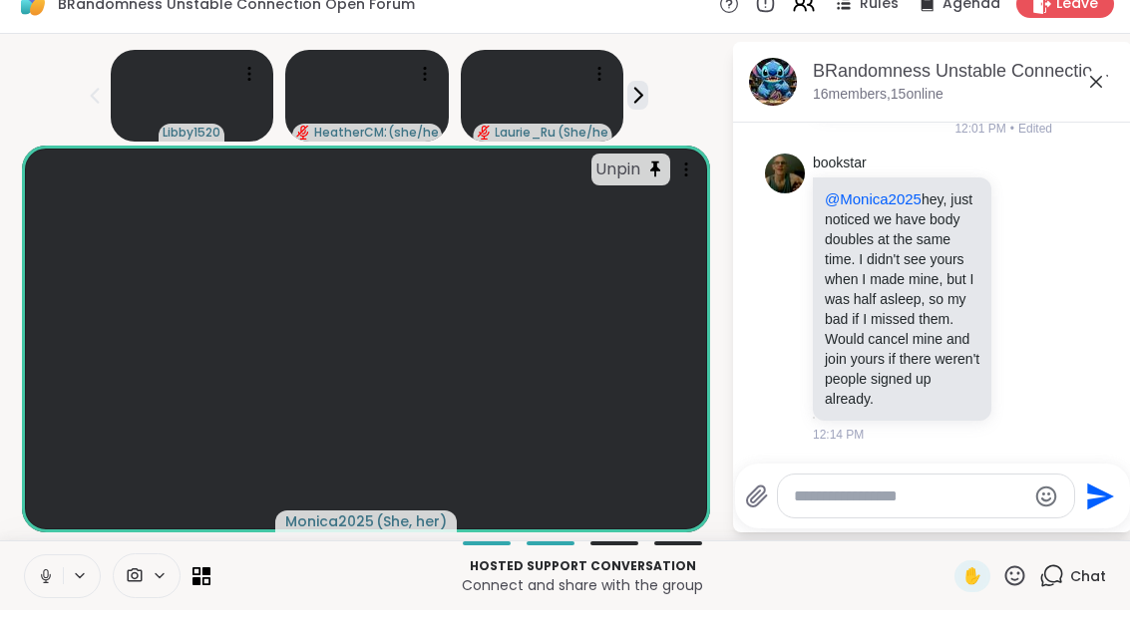
click at [674, 79] on div "Libby1520 HeatherCM24 ( she/her ) Laurie_Ru ( She/her or anything else )" at bounding box center [365, 117] width 707 height 100
click at [642, 114] on icon at bounding box center [638, 121] width 7 height 14
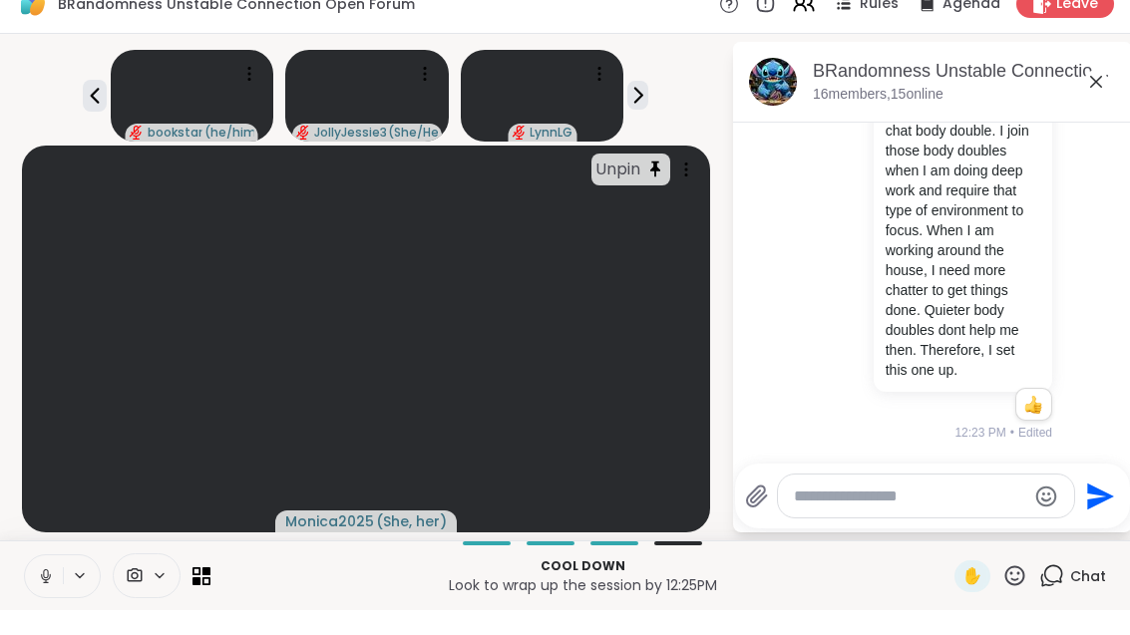
scroll to position [13133, 0]
click at [893, 402] on div "You bookstar @Monica2025 hey, just noticed we have body doubles at the same tim…" at bounding box center [930, 170] width 244 height 593
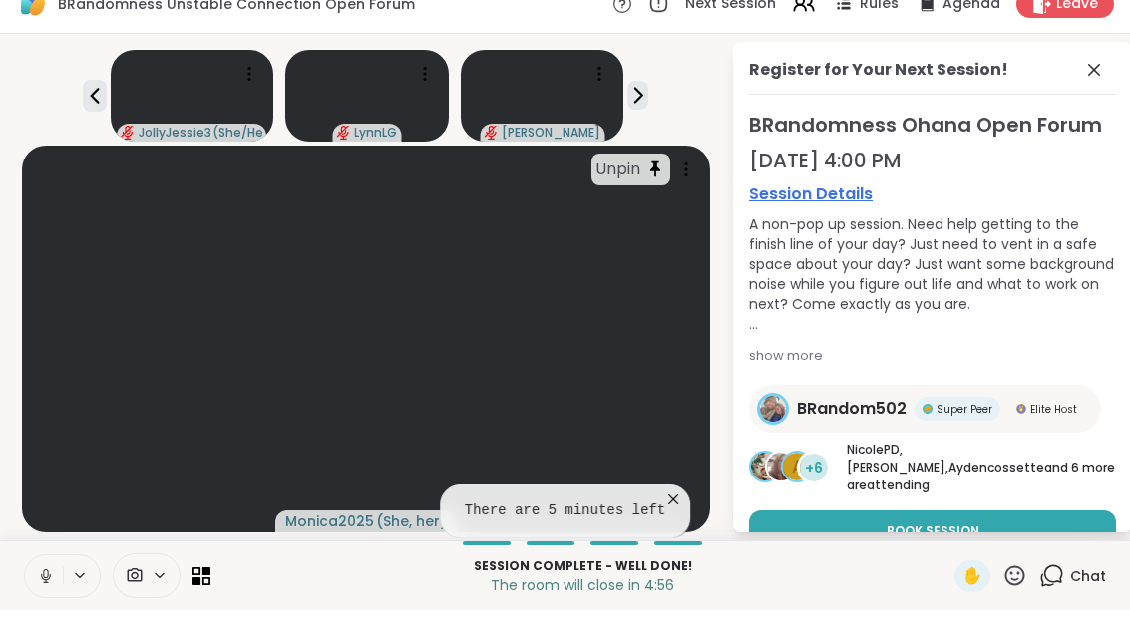
click at [1106, 83] on icon at bounding box center [1094, 95] width 24 height 24
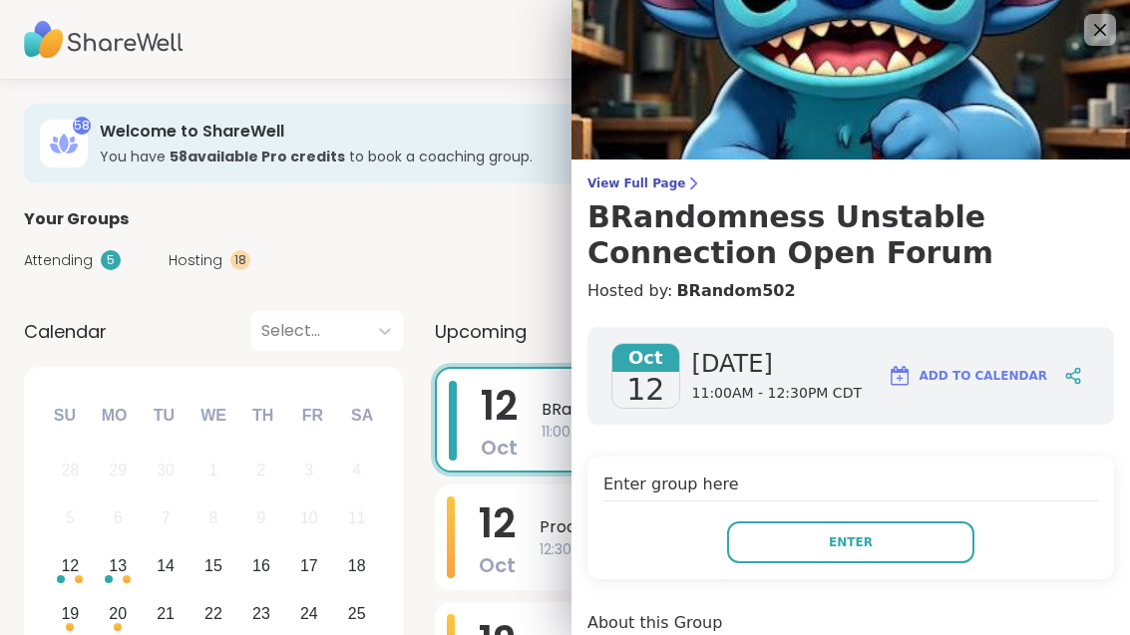
click at [874, 529] on button "Enter" at bounding box center [850, 543] width 247 height 42
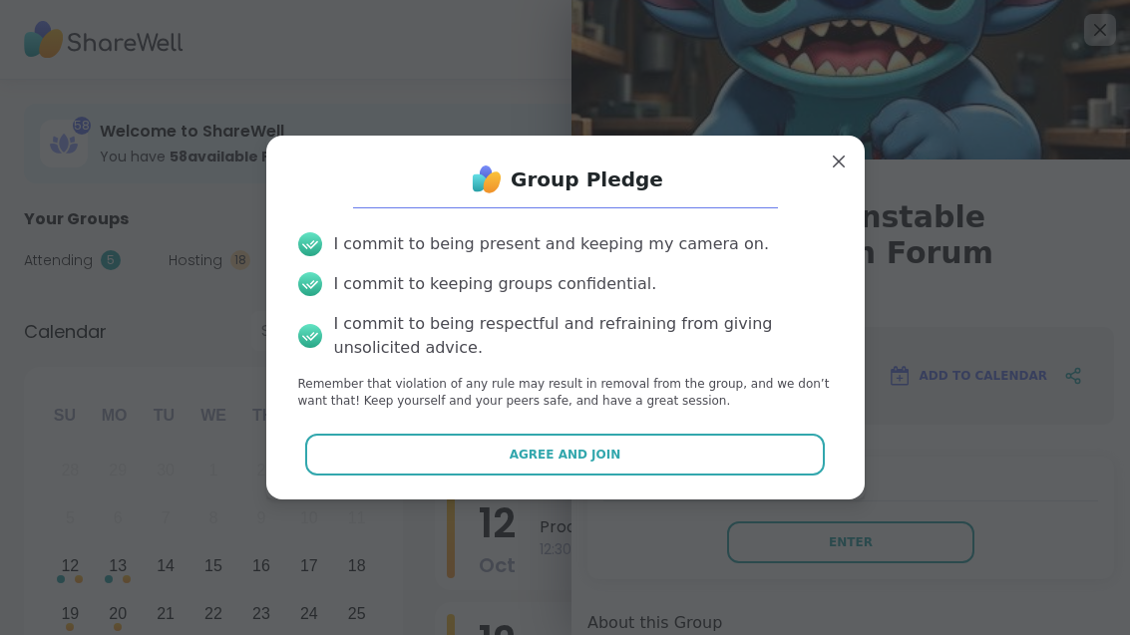
click at [681, 474] on button "Agree and Join" at bounding box center [565, 455] width 520 height 42
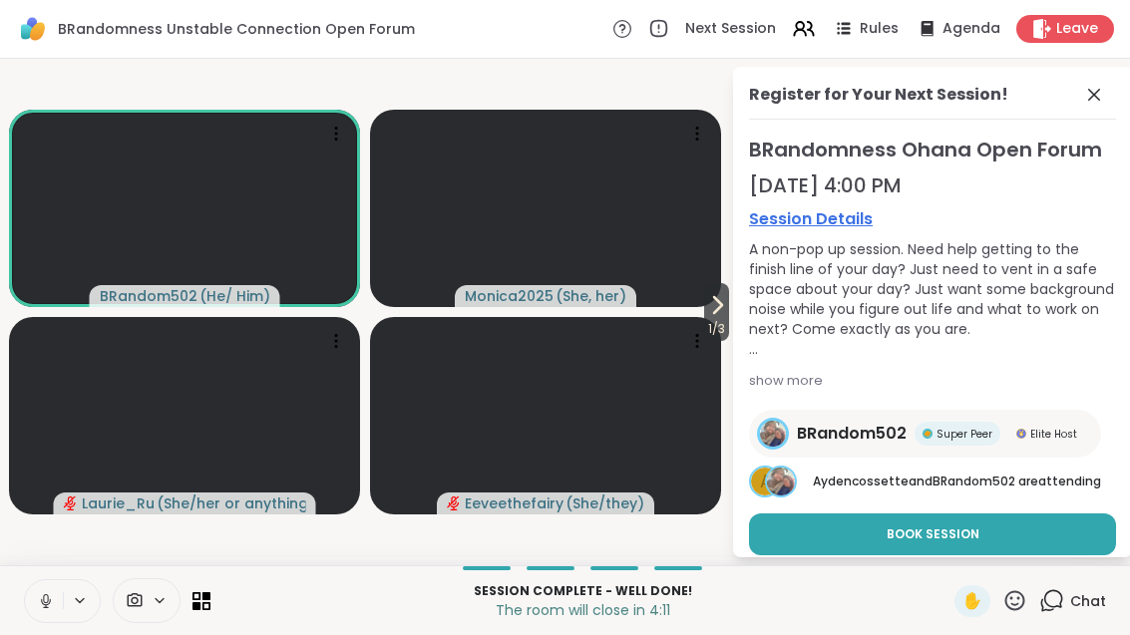
click at [1095, 91] on icon at bounding box center [1094, 95] width 24 height 24
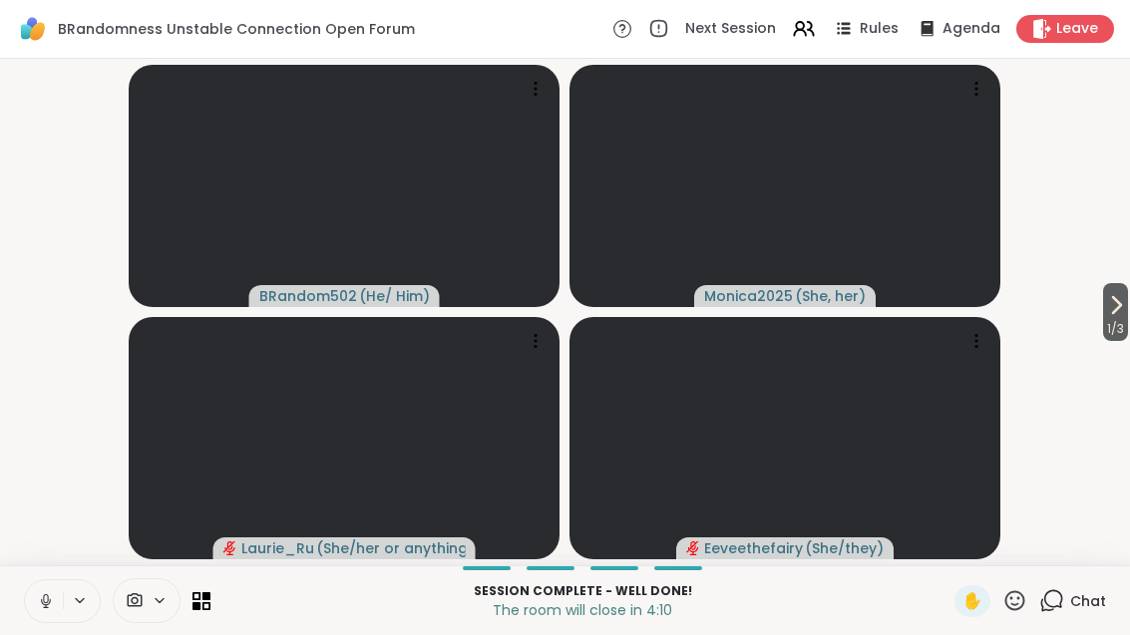
click at [43, 587] on button at bounding box center [44, 601] width 38 height 42
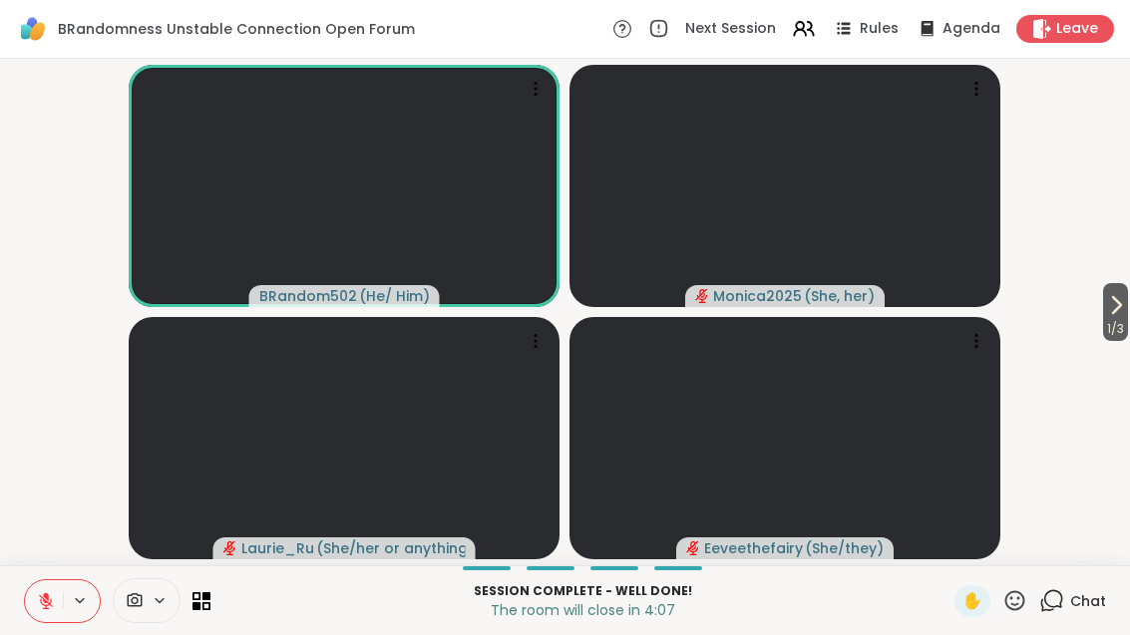
click at [1071, 612] on div "Chat" at bounding box center [1072, 601] width 67 height 32
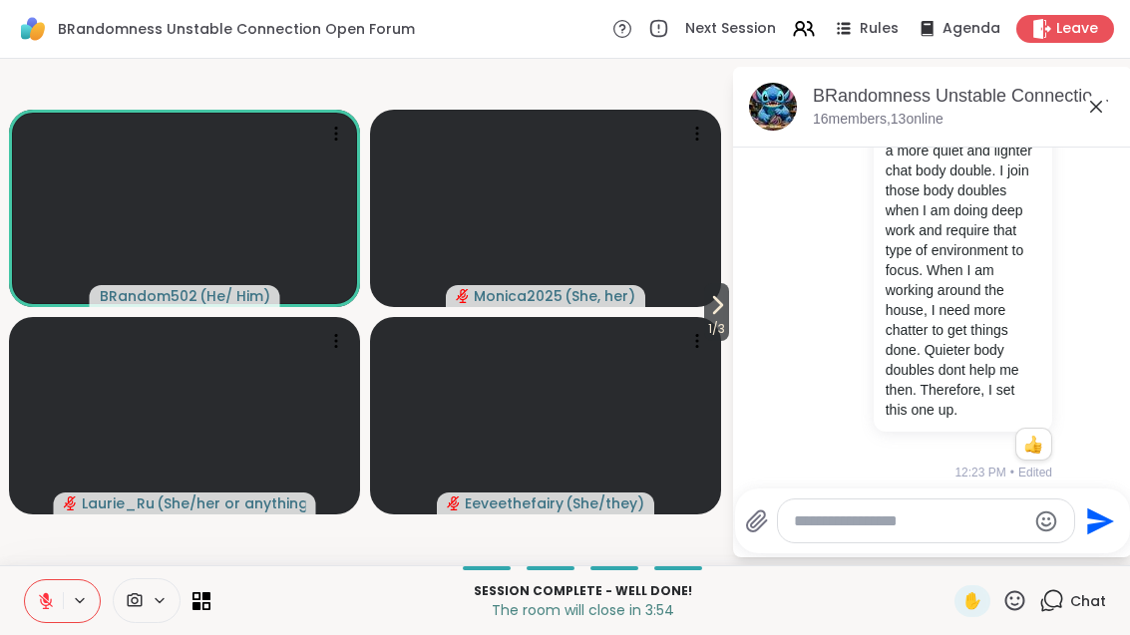
scroll to position [13021, 0]
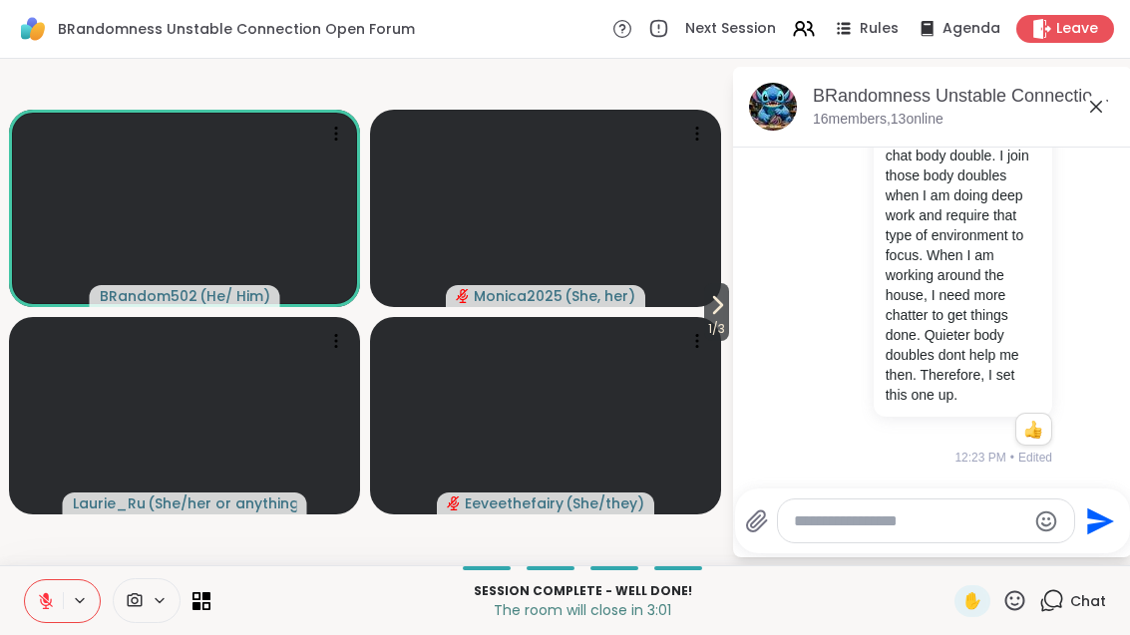
click at [40, 592] on icon at bounding box center [46, 601] width 18 height 18
click at [49, 615] on button at bounding box center [44, 601] width 38 height 42
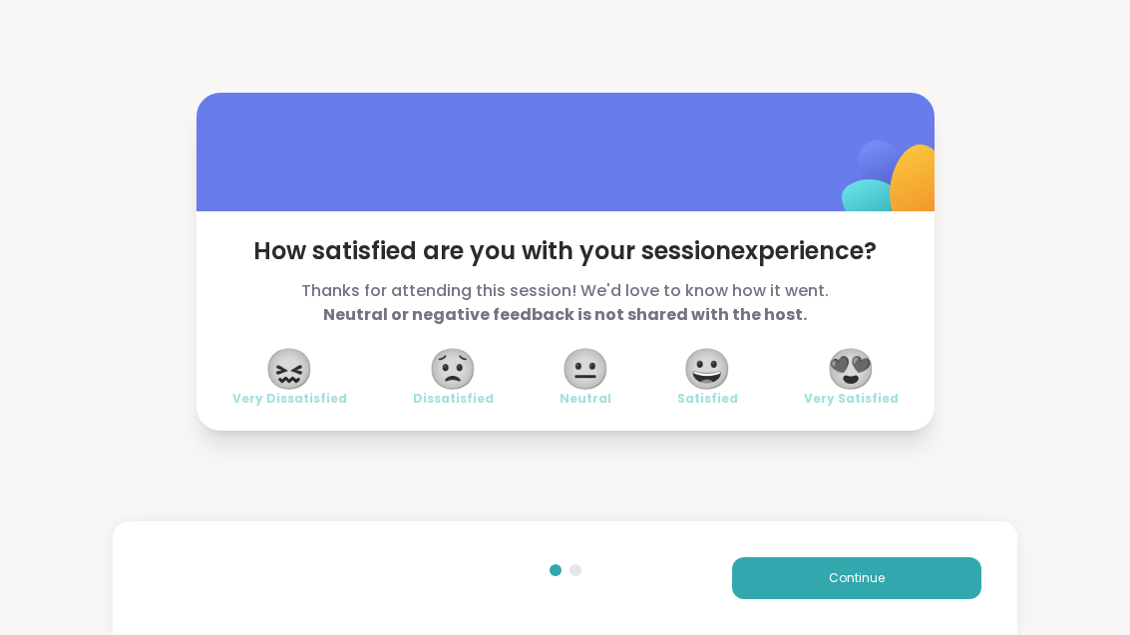
click at [837, 371] on span "😍" at bounding box center [851, 369] width 50 height 36
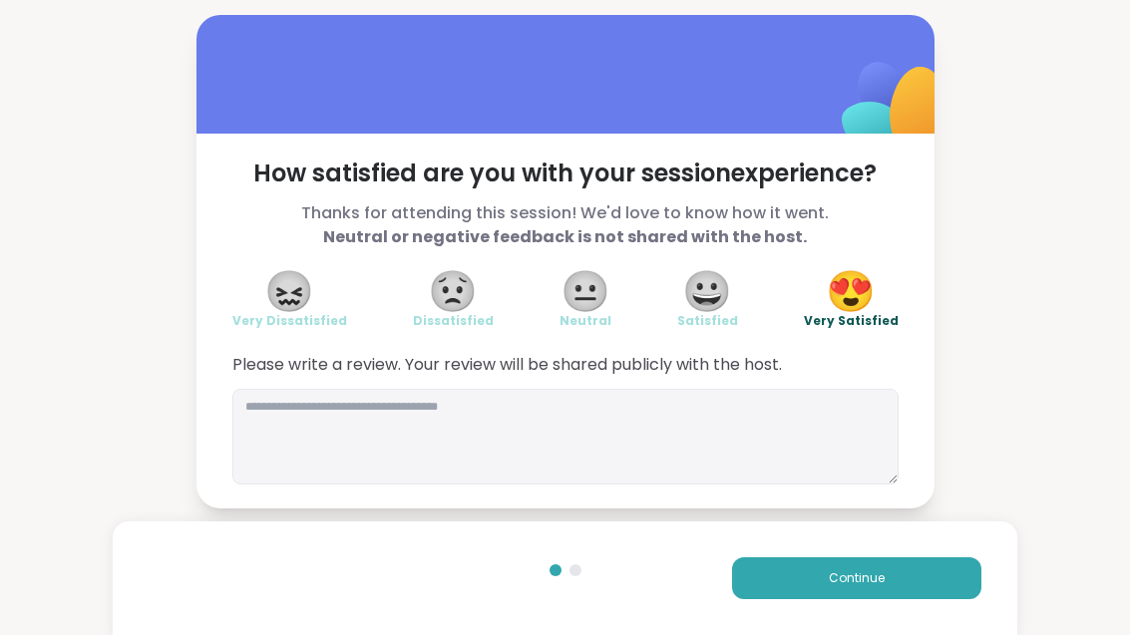
click at [867, 584] on span "Continue" at bounding box center [857, 578] width 56 height 18
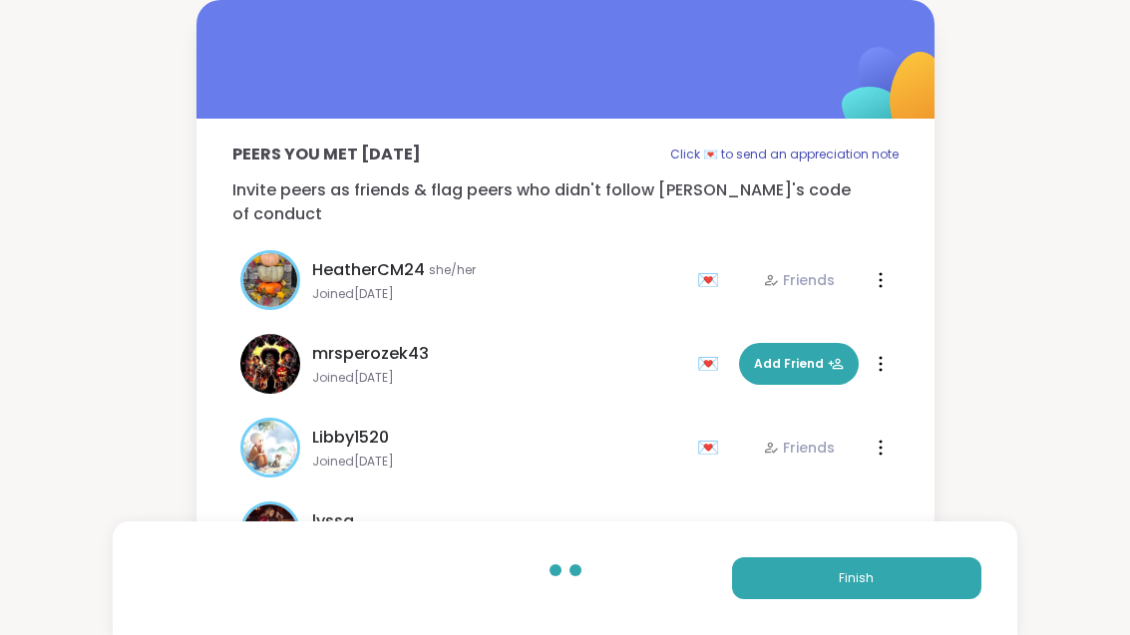
click at [862, 596] on button "Finish" at bounding box center [856, 579] width 249 height 42
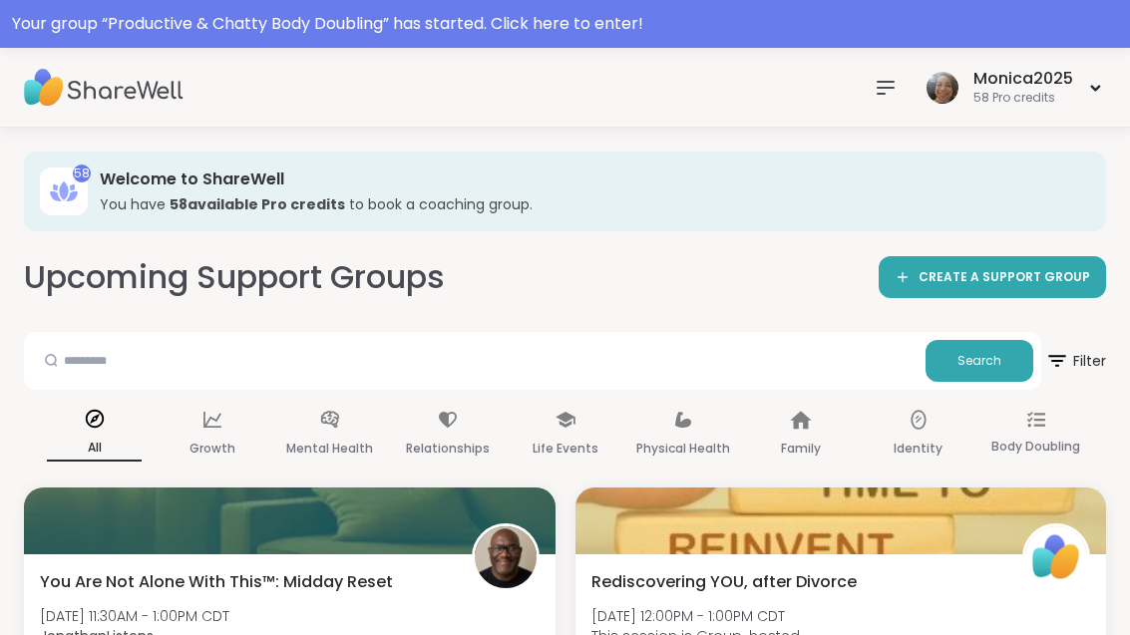
click at [414, 22] on div "Your group “ Productive & Chatty Body Doubling ” has started. Click here to ent…" at bounding box center [565, 24] width 1106 height 24
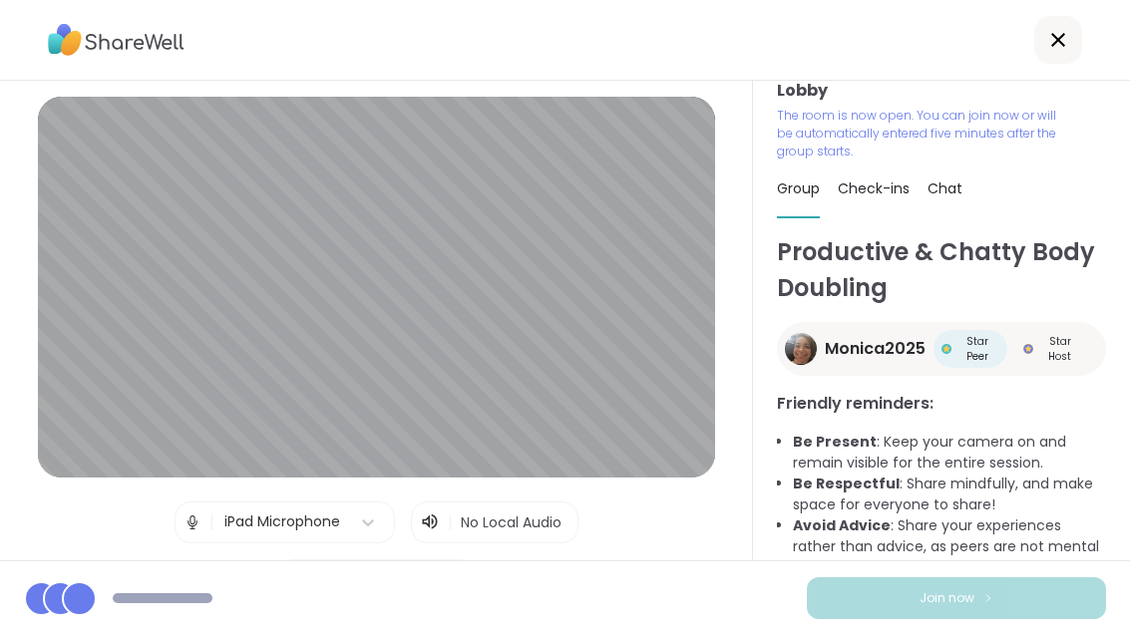
scroll to position [18, 0]
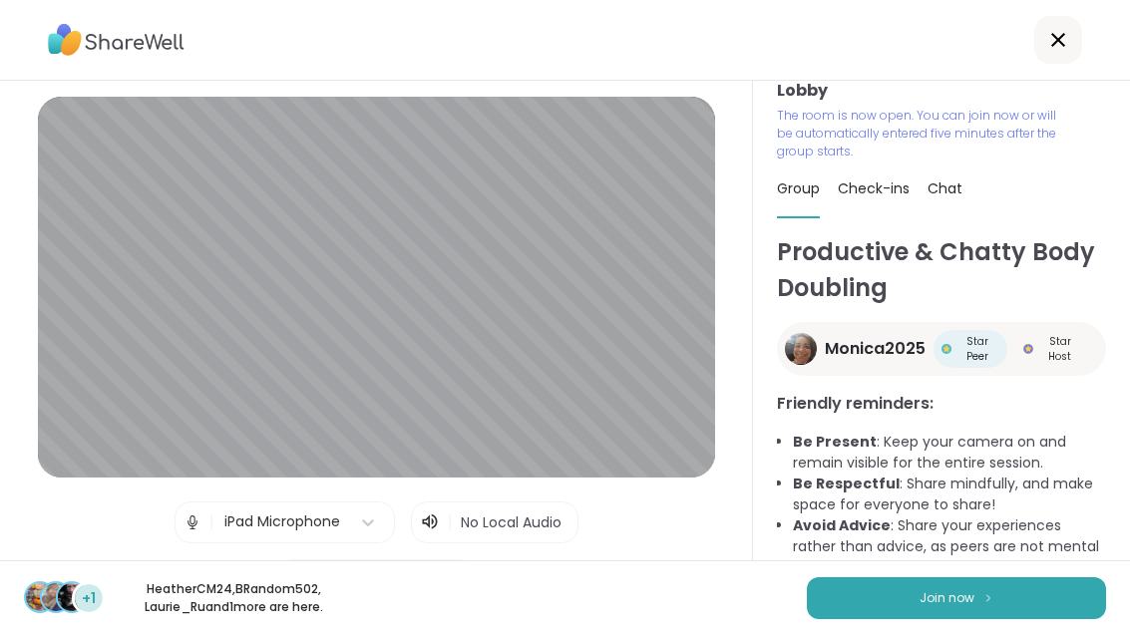
click at [1003, 603] on button "Join now" at bounding box center [956, 598] width 299 height 42
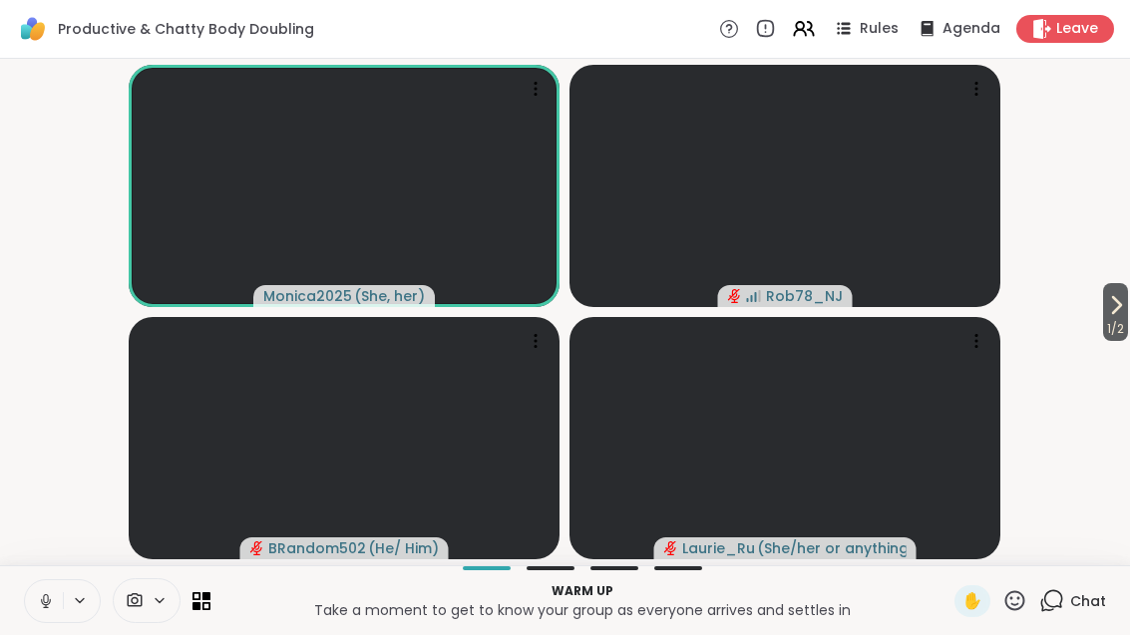
click at [1123, 330] on span "1 / 2" at bounding box center [1115, 329] width 25 height 24
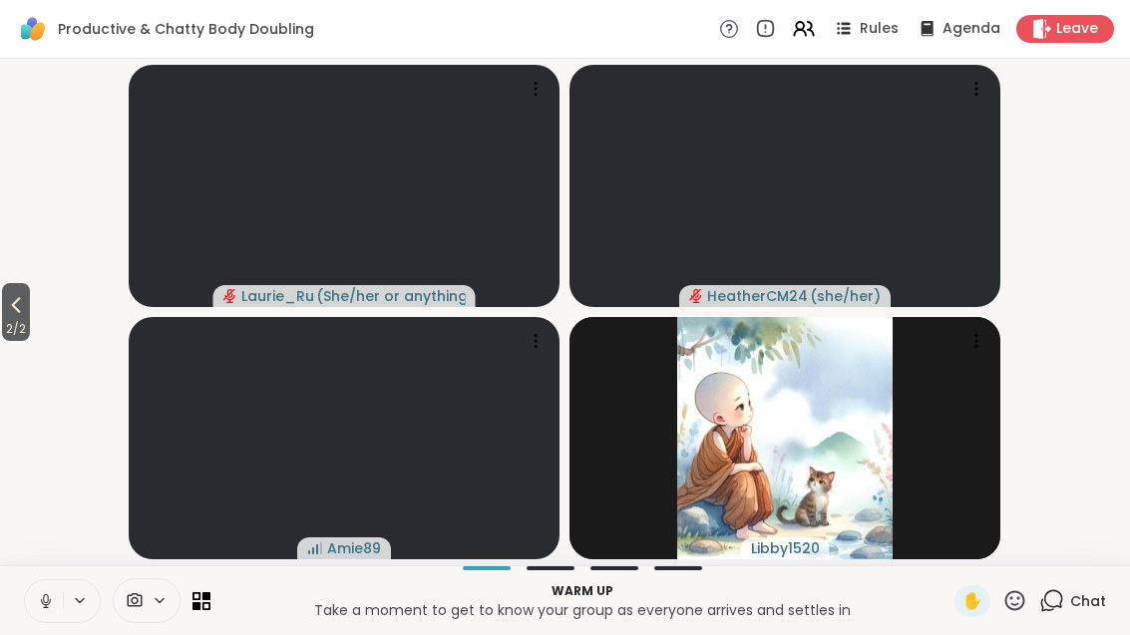
click at [30, 300] on button "2 / 2" at bounding box center [16, 312] width 28 height 58
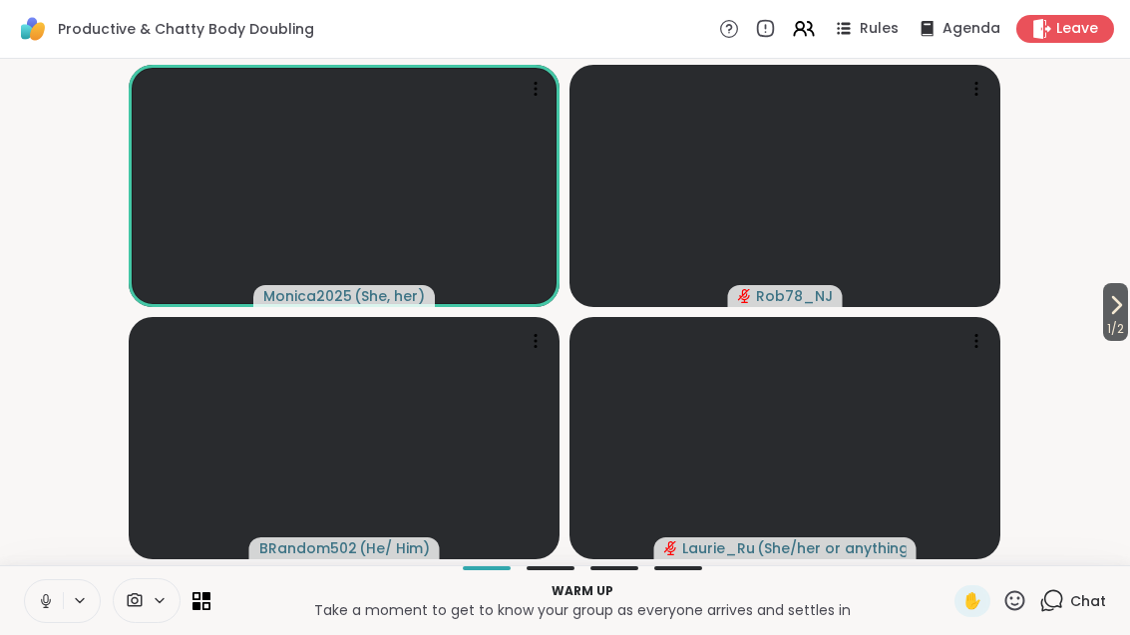
click at [1118, 325] on span "1 / 2" at bounding box center [1115, 329] width 25 height 24
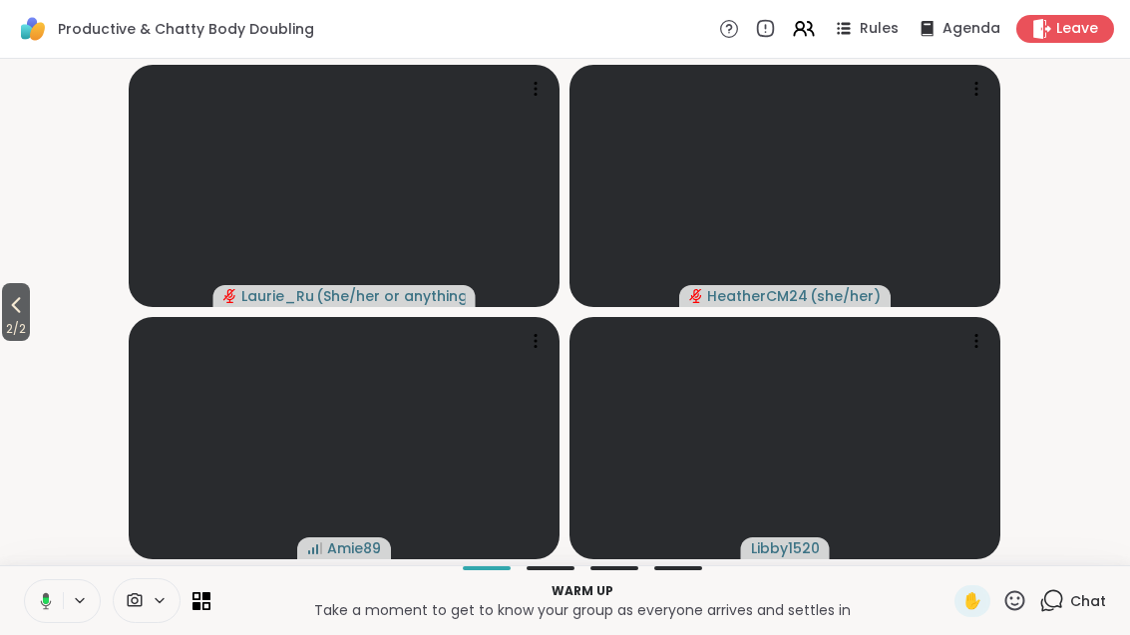
click at [814, 29] on icon at bounding box center [811, 28] width 6 height 13
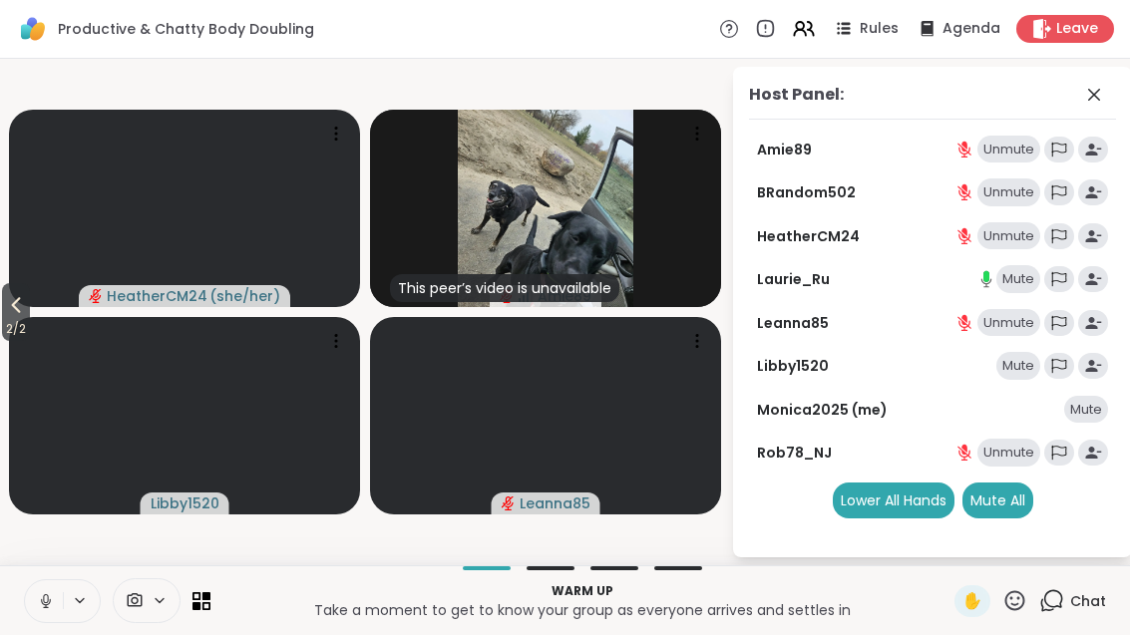
click at [201, 603] on icon at bounding box center [201, 601] width 18 height 18
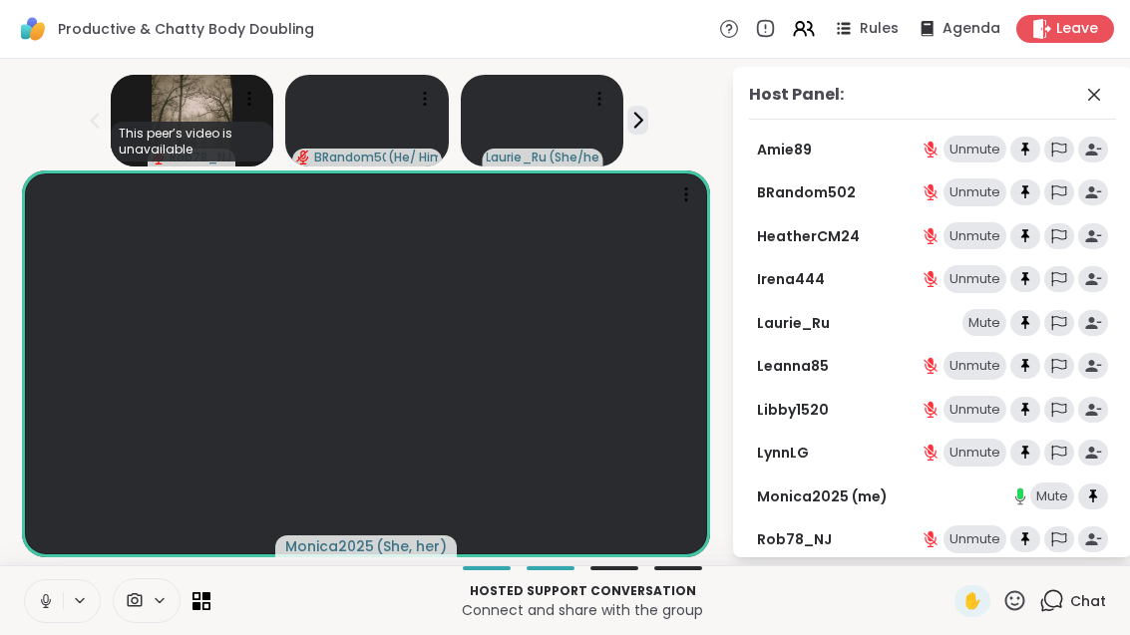
click at [1106, 103] on icon at bounding box center [1094, 95] width 24 height 24
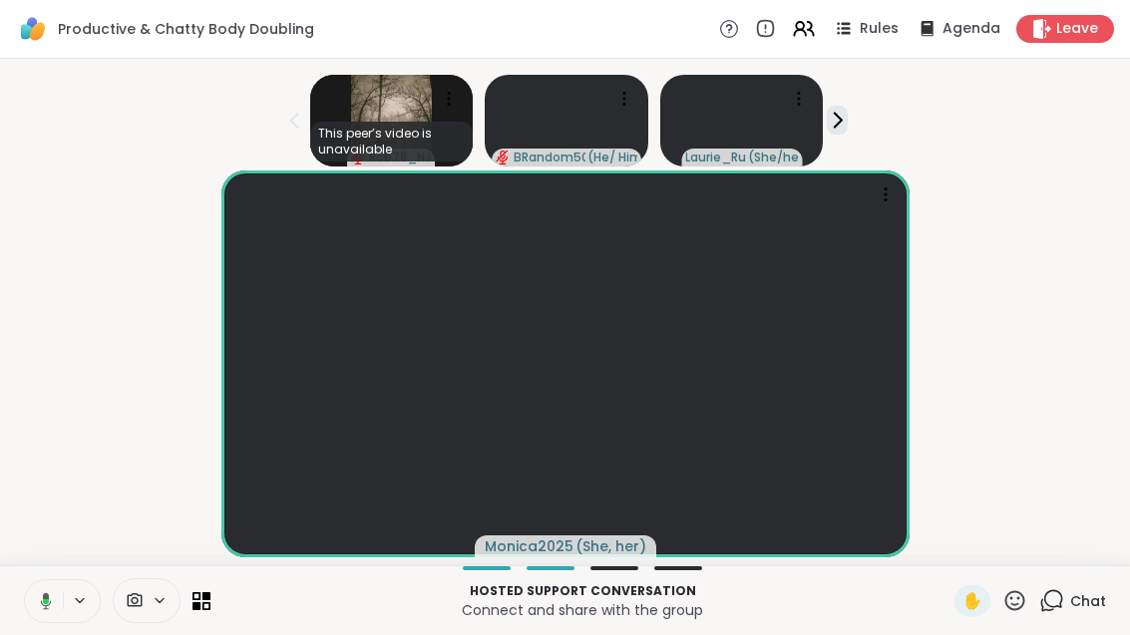
click at [851, 115] on div "This peer’s video is unavailable Rob78_NJ BRandom502 ( He/ Him ) Laurie_Ru ( Sh…" at bounding box center [565, 117] width 1106 height 100
click at [850, 122] on div "This peer’s video is unavailable Rob78_NJ BRandom502 ( He/ Him ) Laurie_Ru ( Sh…" at bounding box center [565, 117] width 1106 height 100
click at [877, 23] on span "Rules" at bounding box center [879, 29] width 39 height 20
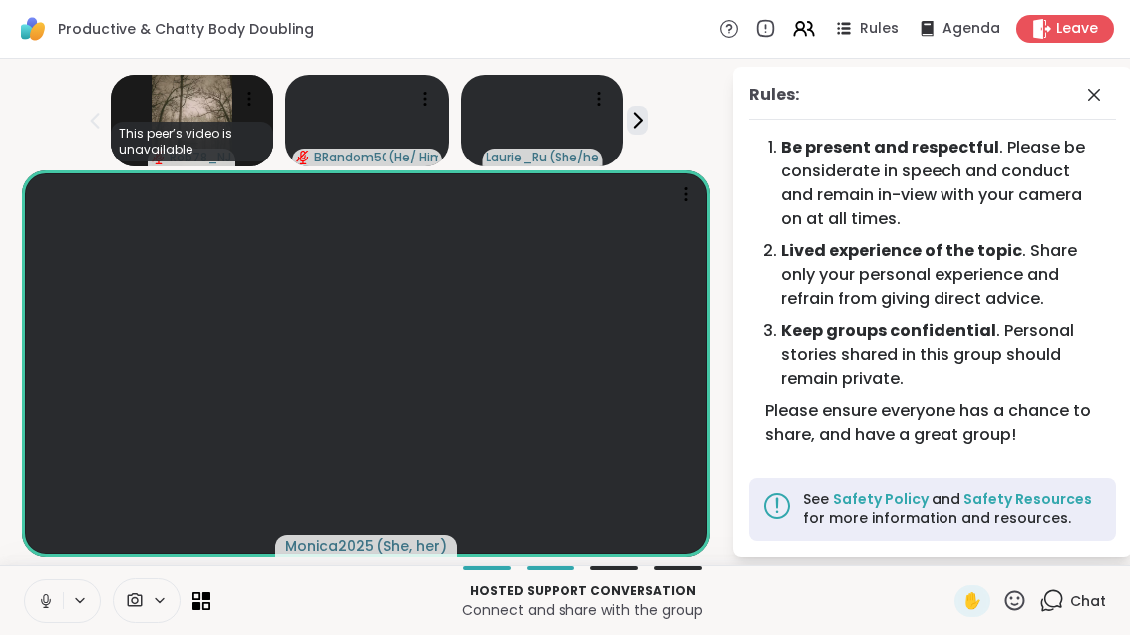
click at [1106, 100] on icon at bounding box center [1094, 95] width 24 height 24
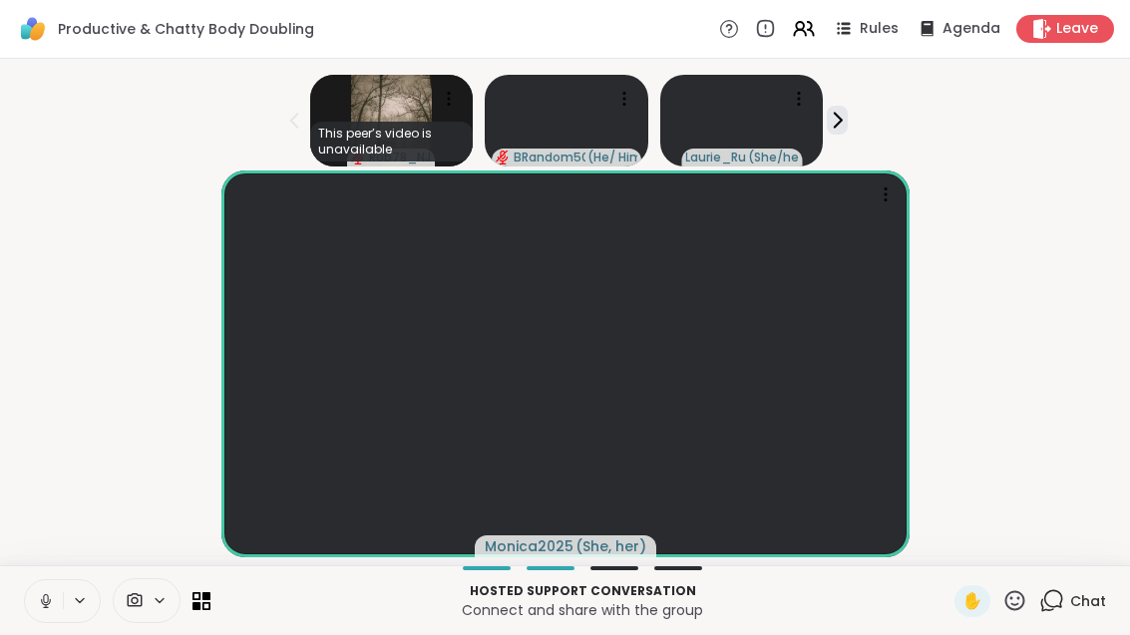
click at [206, 603] on icon at bounding box center [206, 605] width 8 height 8
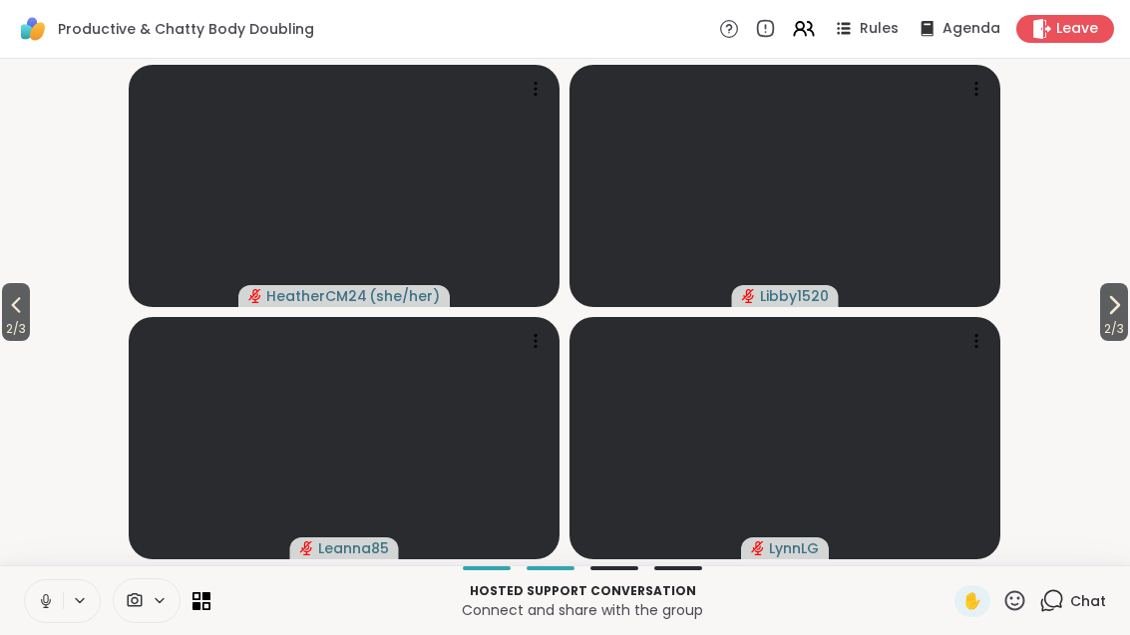
click at [1121, 315] on icon at bounding box center [1114, 305] width 24 height 24
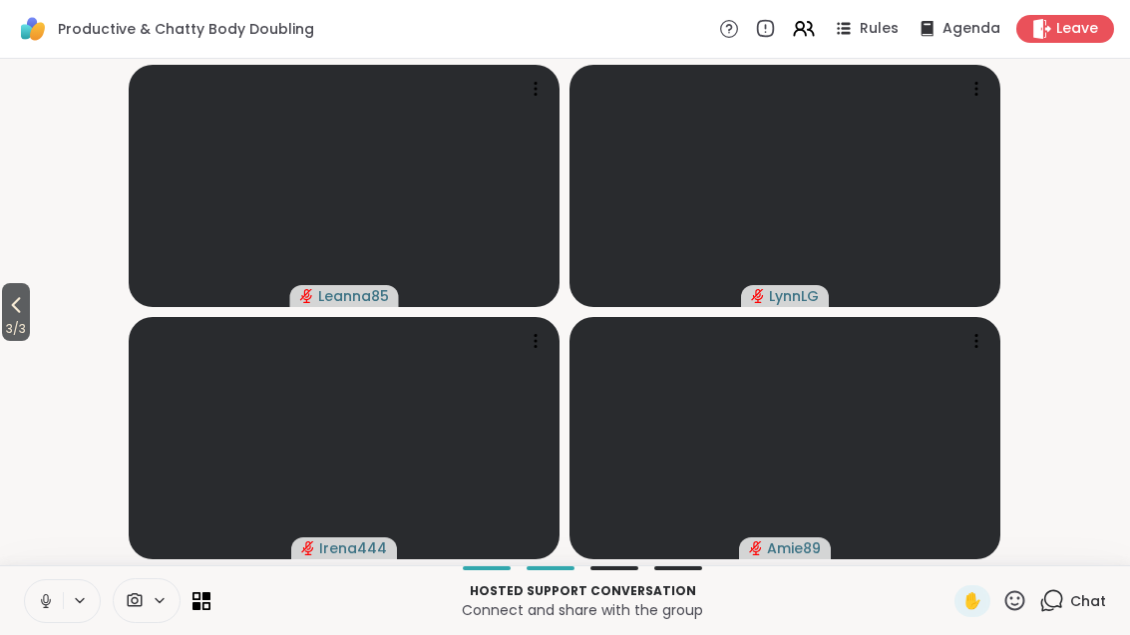
click at [19, 318] on span "3 / 3" at bounding box center [16, 329] width 28 height 24
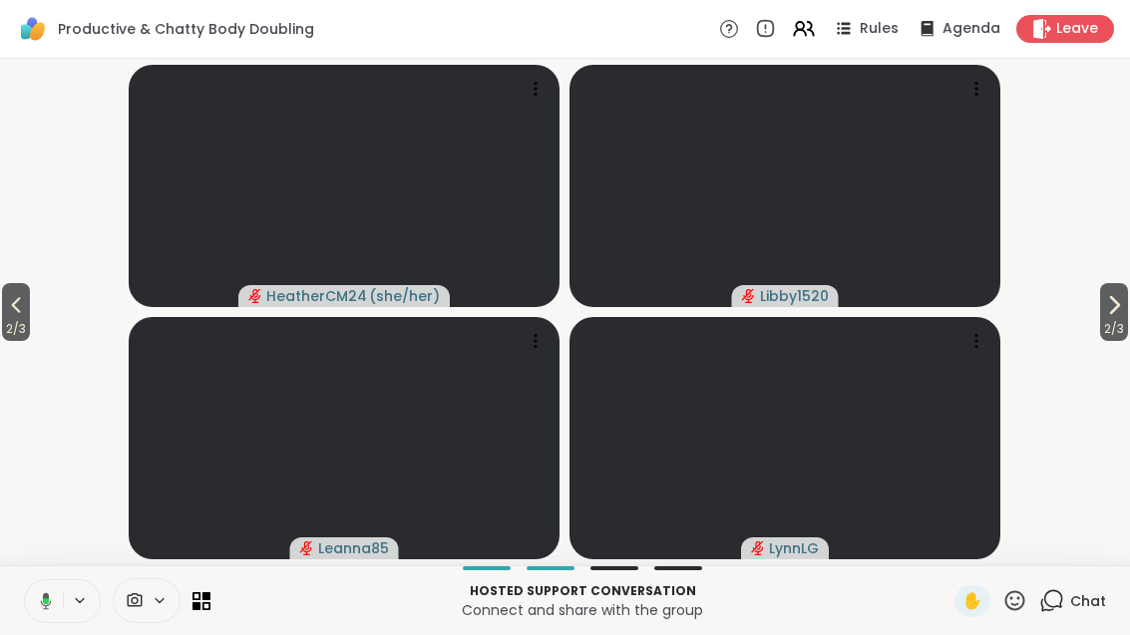
click at [18, 319] on span "2 / 3" at bounding box center [16, 329] width 28 height 24
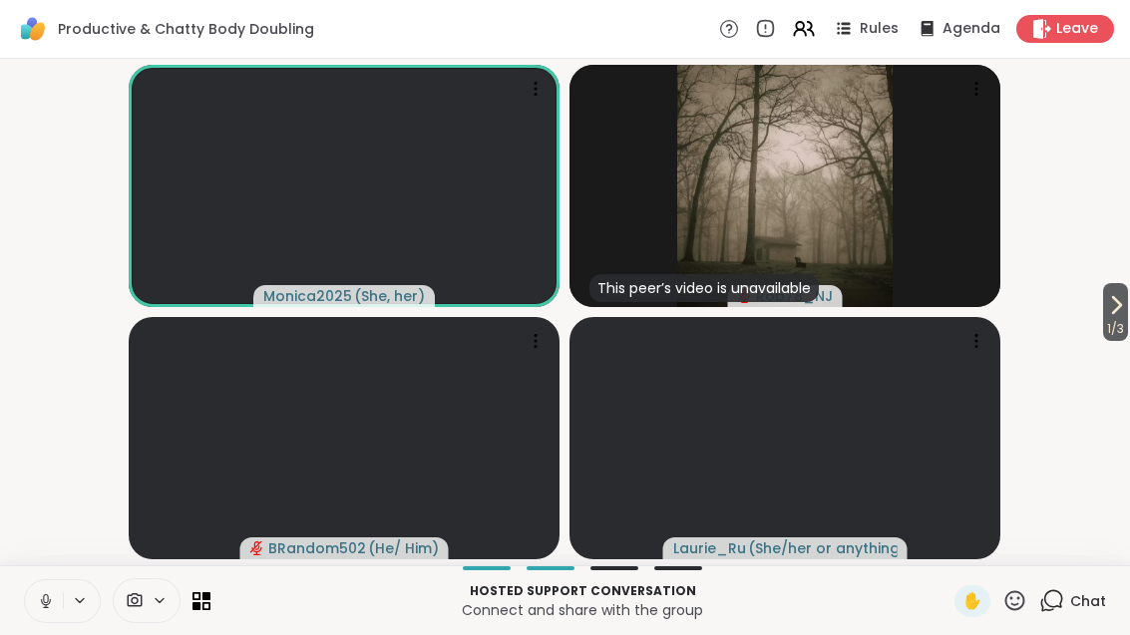
click at [882, 271] on img at bounding box center [784, 186] width 215 height 242
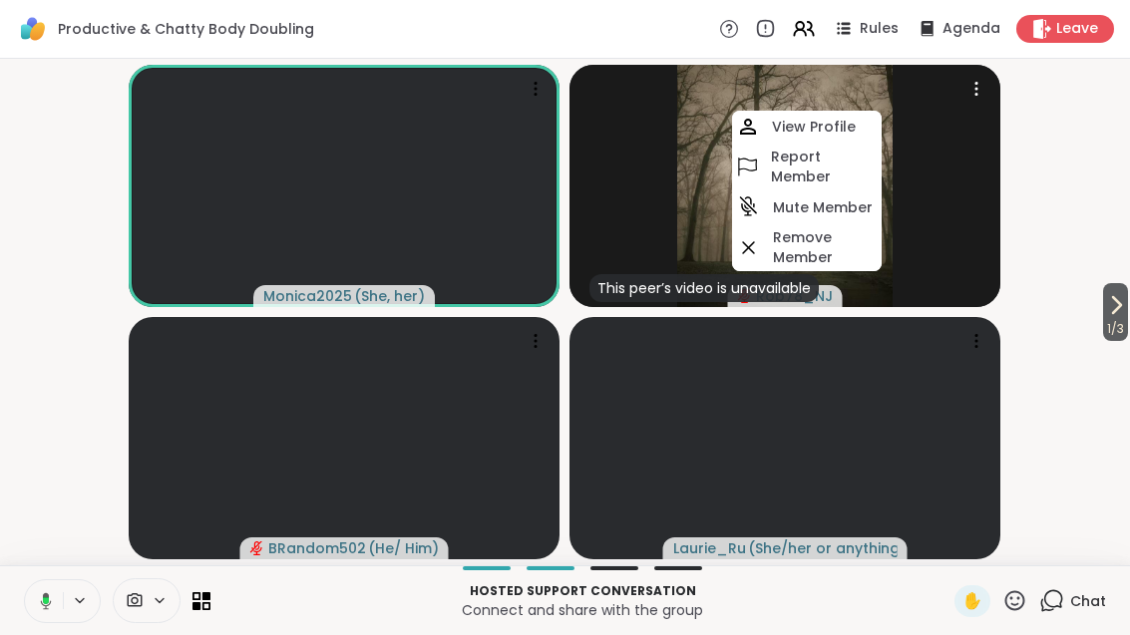
click at [821, 125] on h4 "View Profile" at bounding box center [814, 127] width 84 height 20
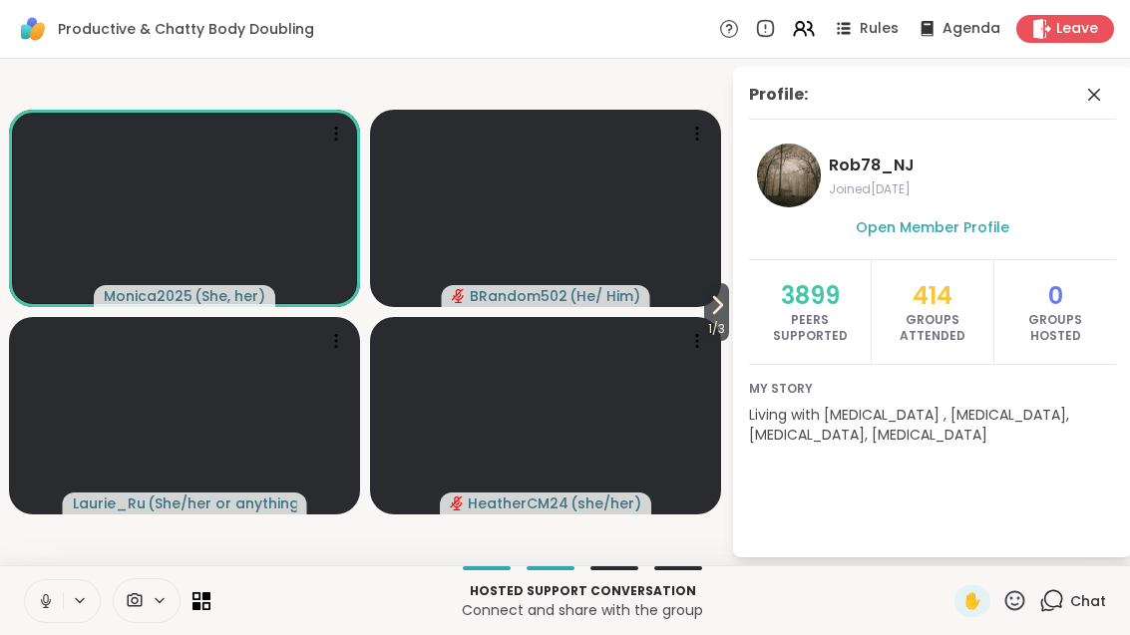
click at [1109, 104] on span at bounding box center [1096, 95] width 28 height 24
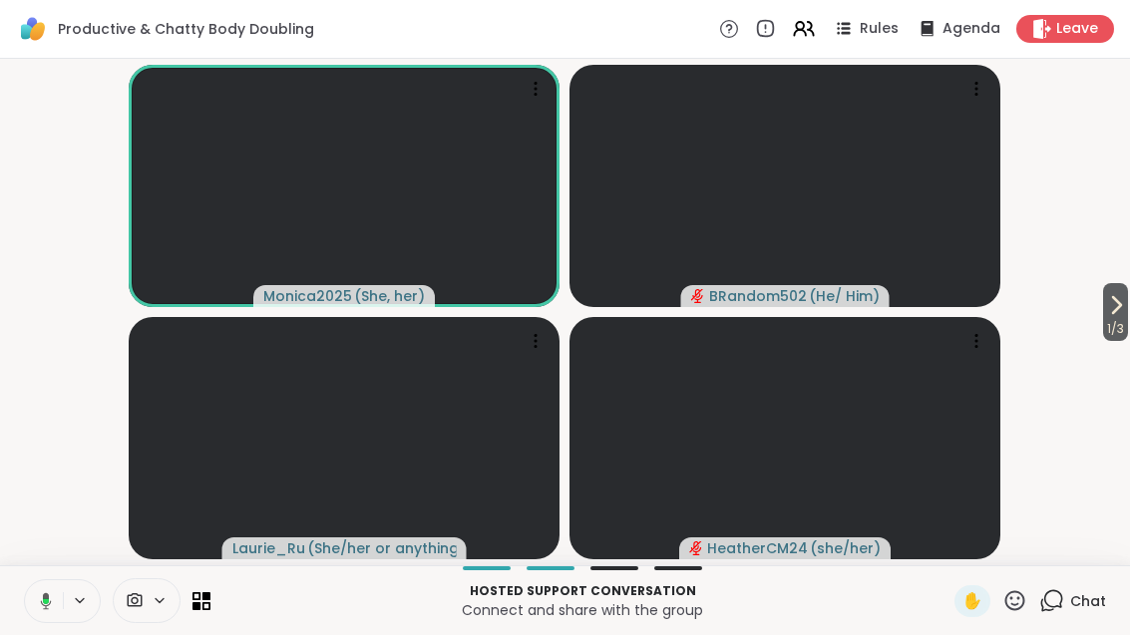
click at [1116, 334] on span "1 / 3" at bounding box center [1115, 329] width 25 height 24
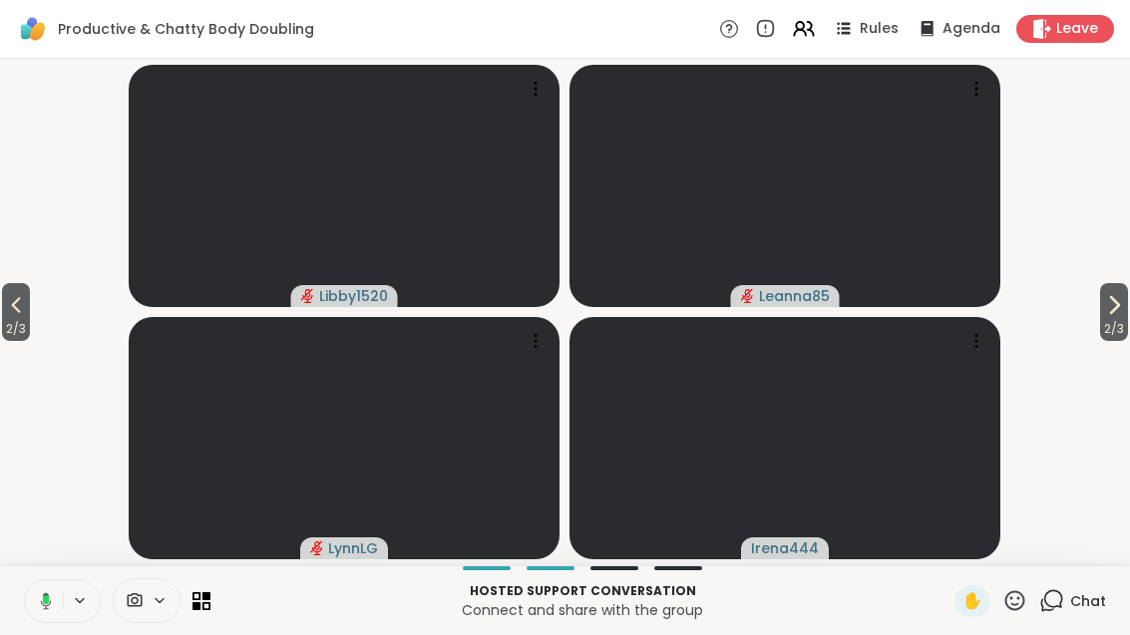
click at [924, 457] on video at bounding box center [784, 438] width 431 height 242
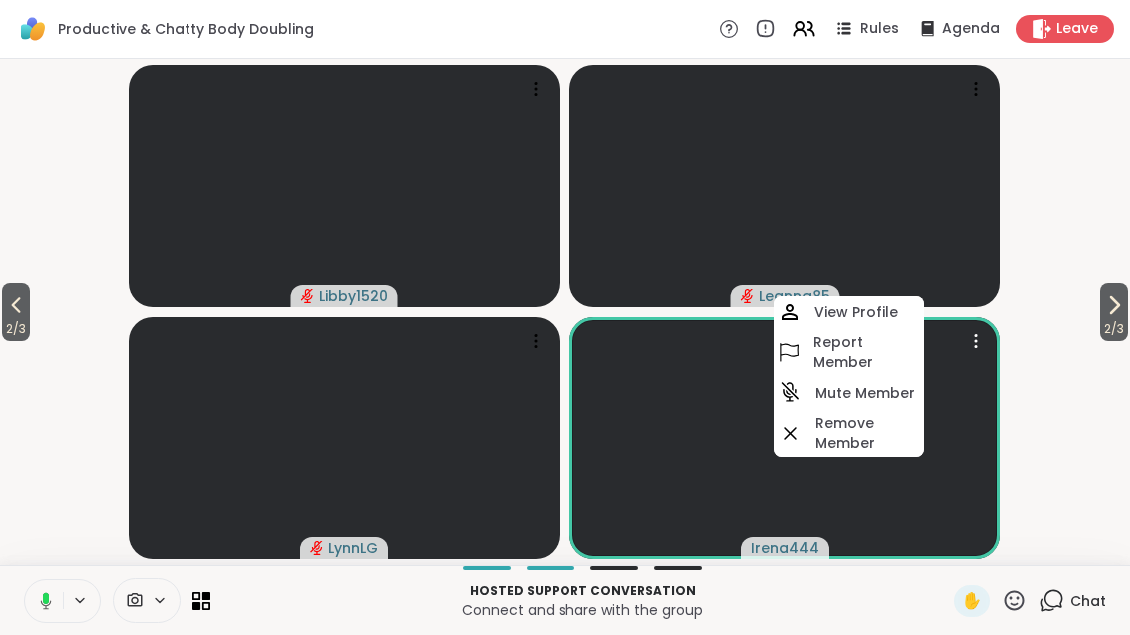
click at [867, 313] on h4 "View Profile" at bounding box center [856, 312] width 84 height 20
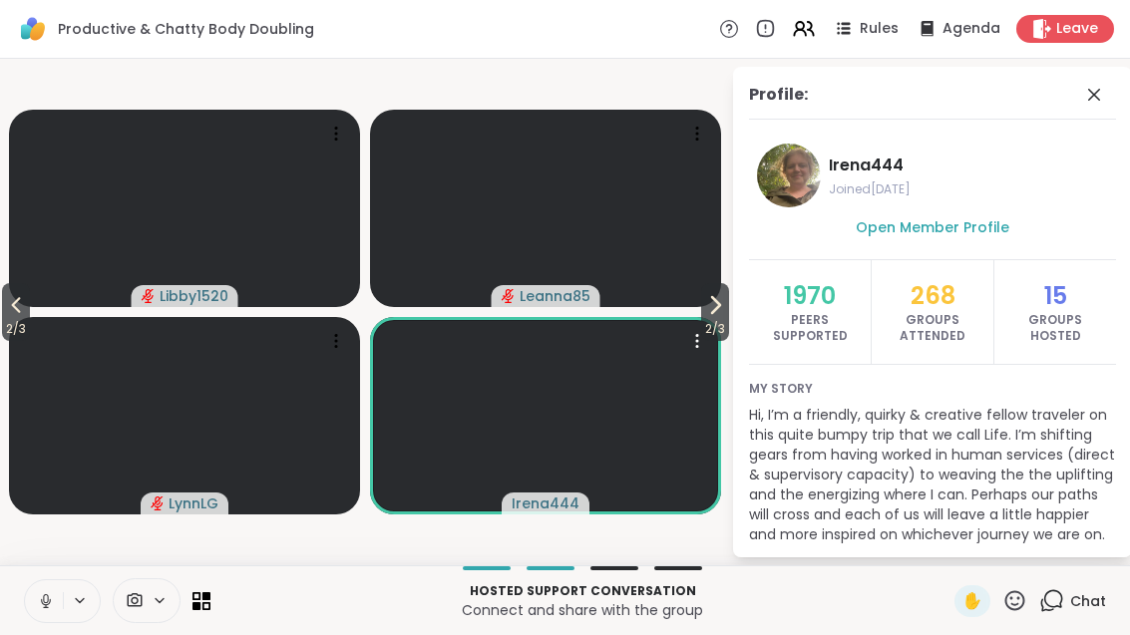
click at [1105, 93] on icon at bounding box center [1094, 95] width 24 height 24
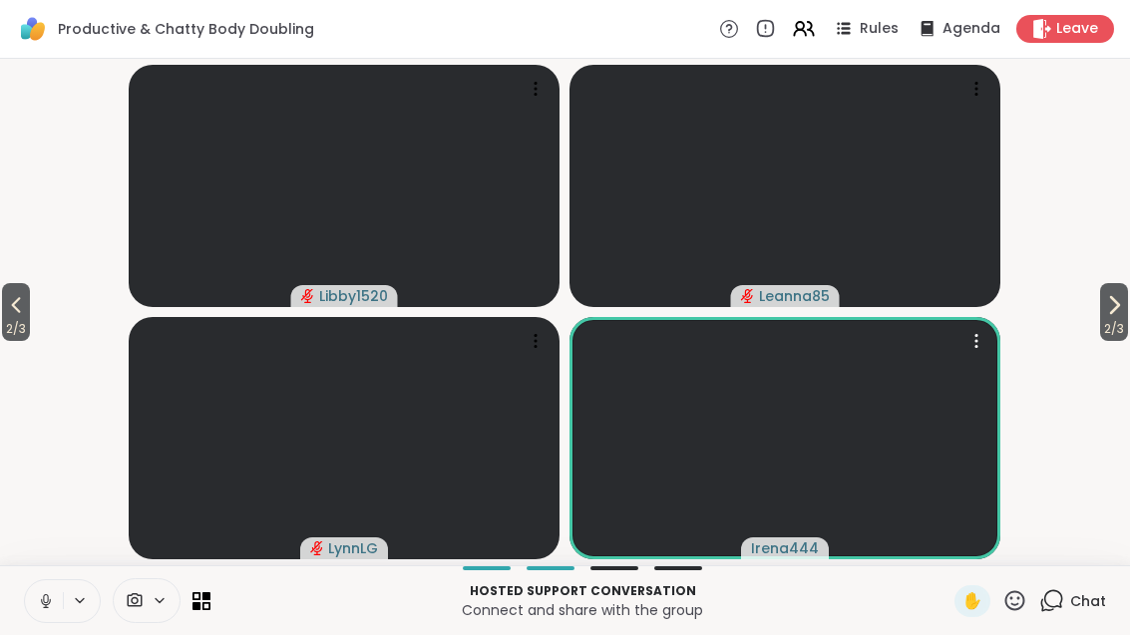
click at [1126, 307] on button "2 / 3" at bounding box center [1114, 312] width 28 height 58
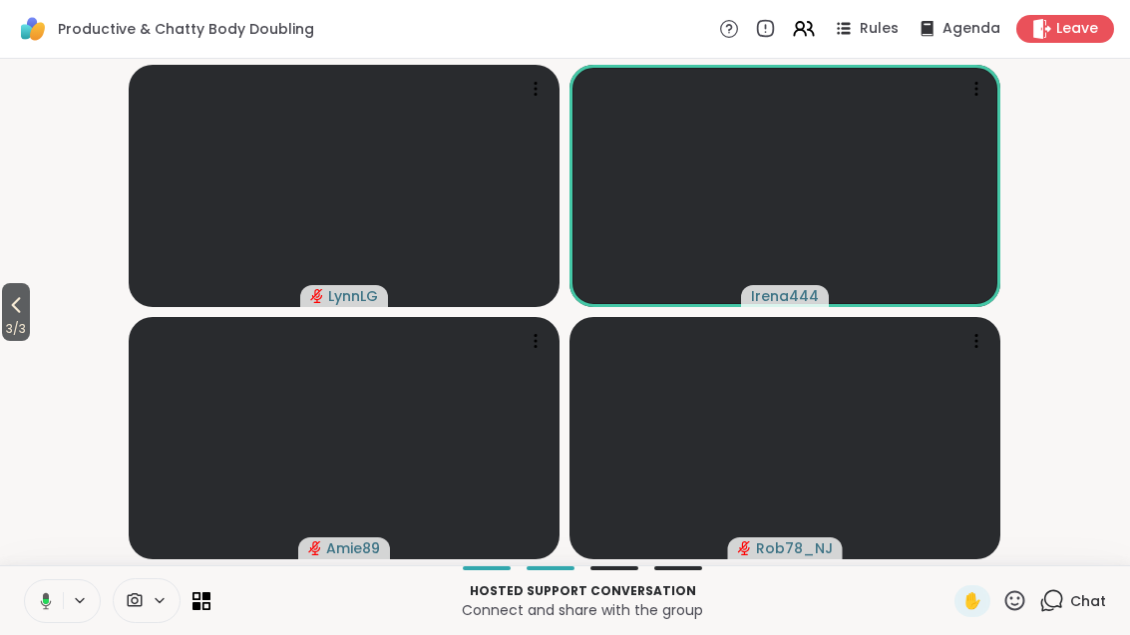
click at [20, 318] on span "3 / 3" at bounding box center [16, 329] width 28 height 24
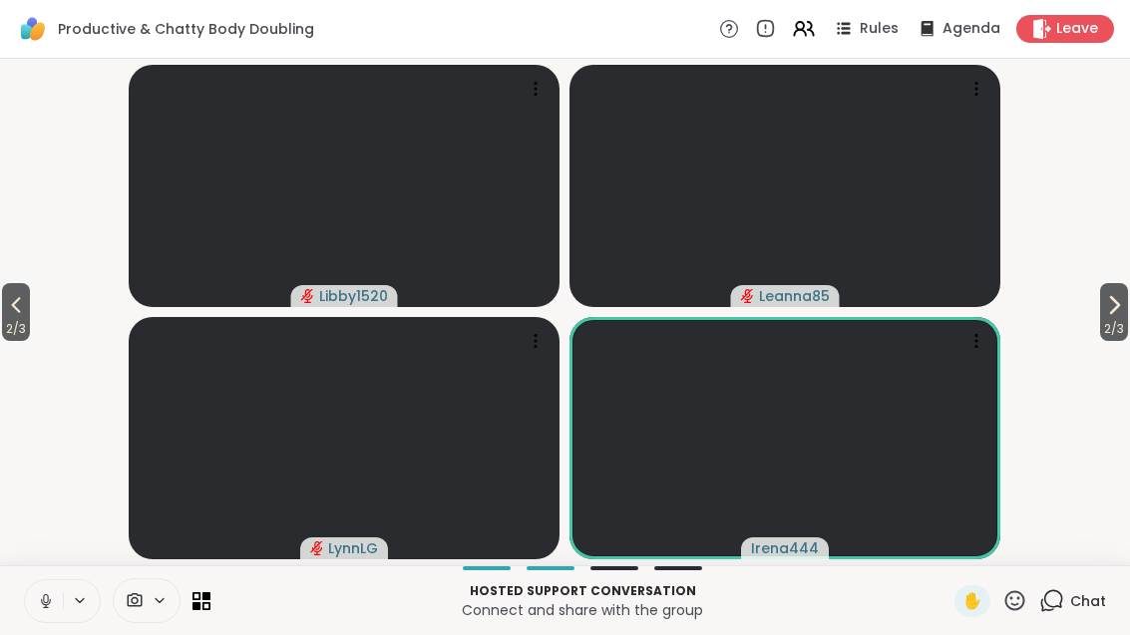
click at [19, 324] on span "2 / 3" at bounding box center [16, 329] width 28 height 24
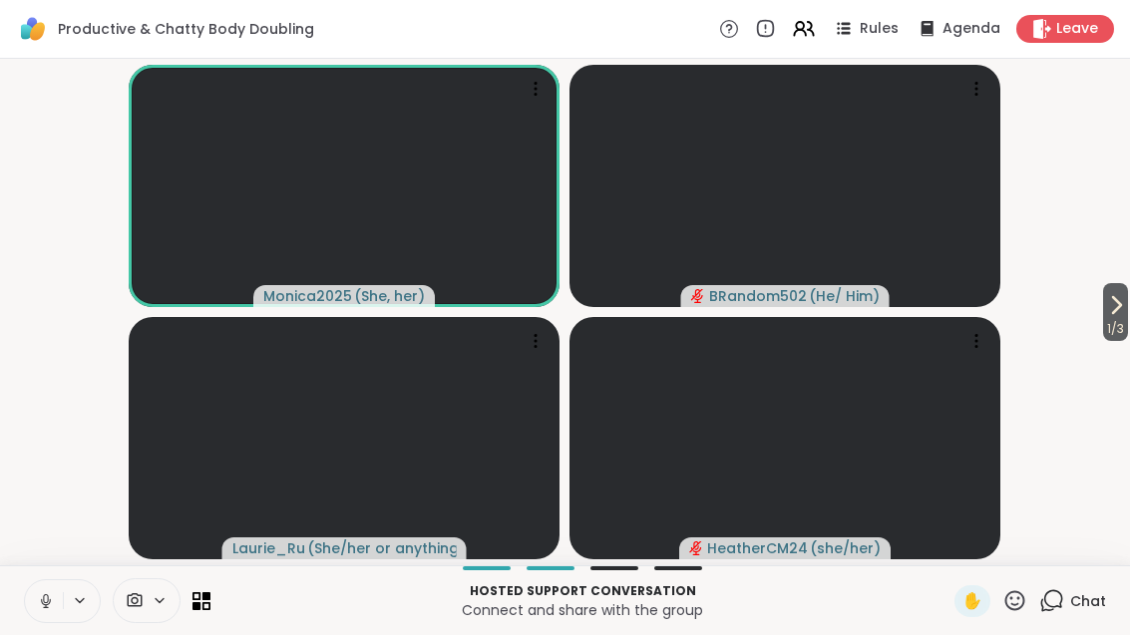
click at [1121, 305] on icon at bounding box center [1116, 305] width 24 height 24
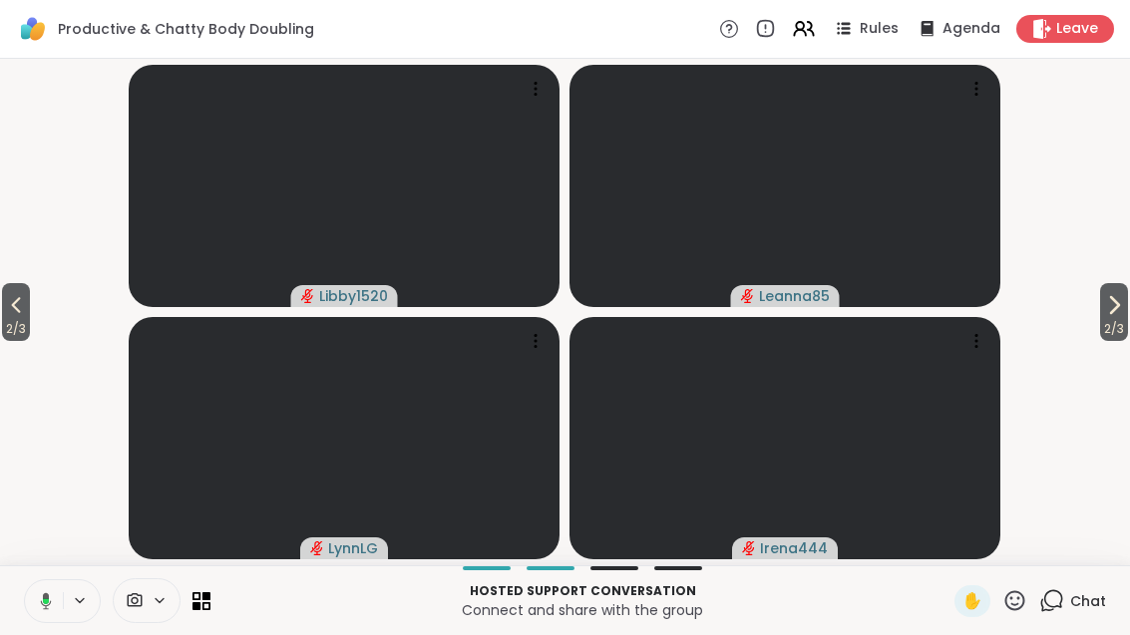
click at [5, 322] on span "2 / 3" at bounding box center [16, 329] width 28 height 24
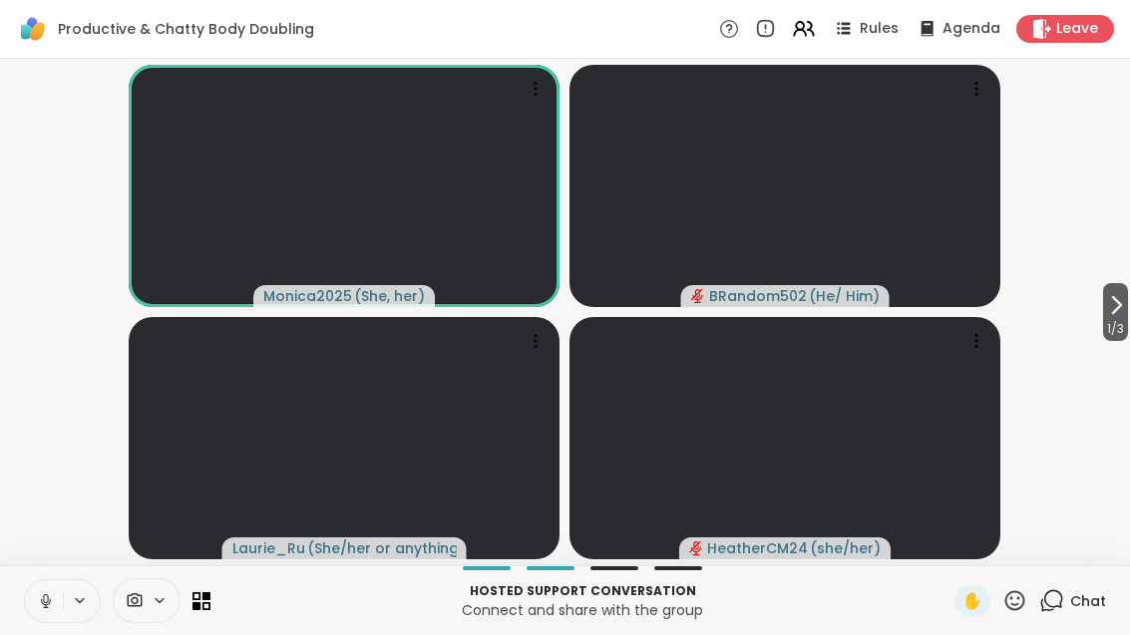
click at [1128, 307] on button "1 / 3" at bounding box center [1115, 312] width 25 height 58
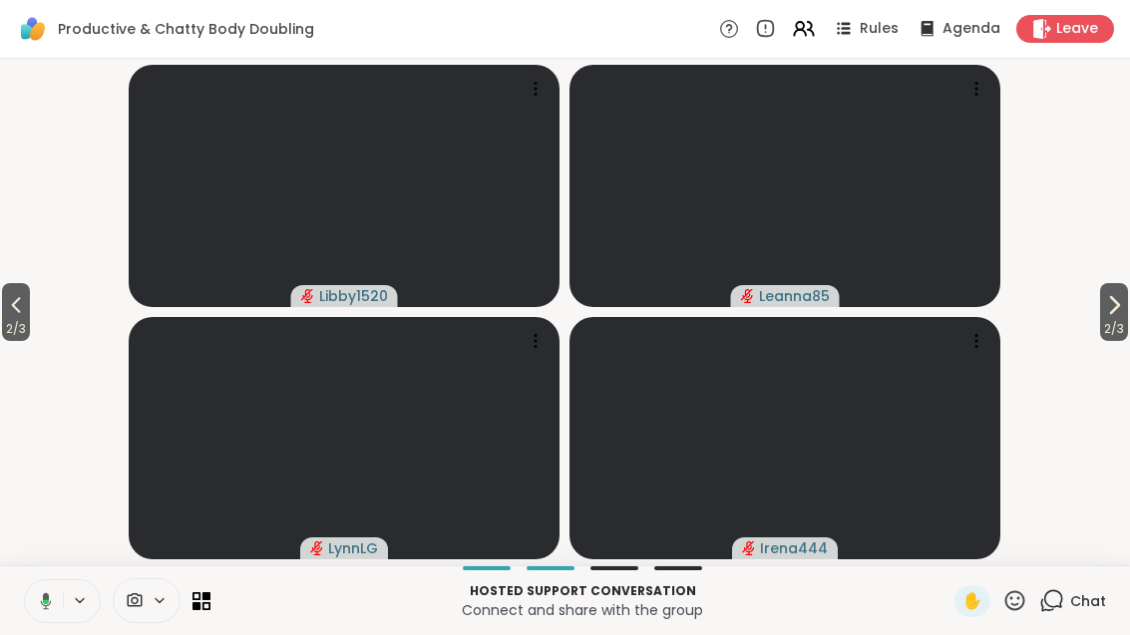
click at [4, 320] on span "2 / 3" at bounding box center [16, 329] width 28 height 24
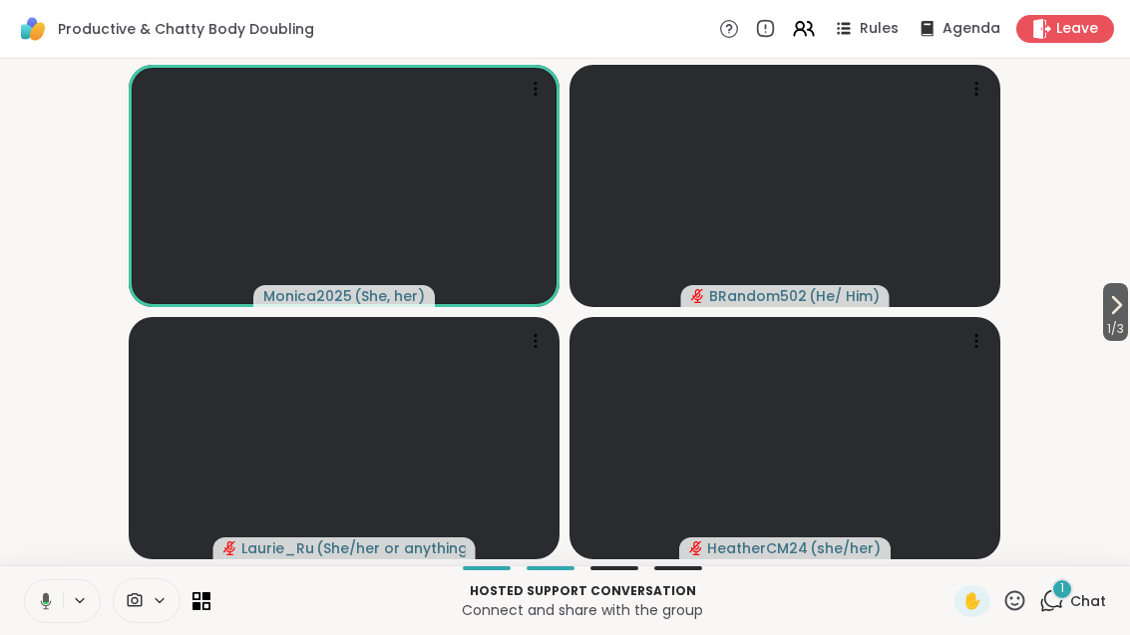
click at [1049, 600] on icon at bounding box center [1051, 600] width 25 height 25
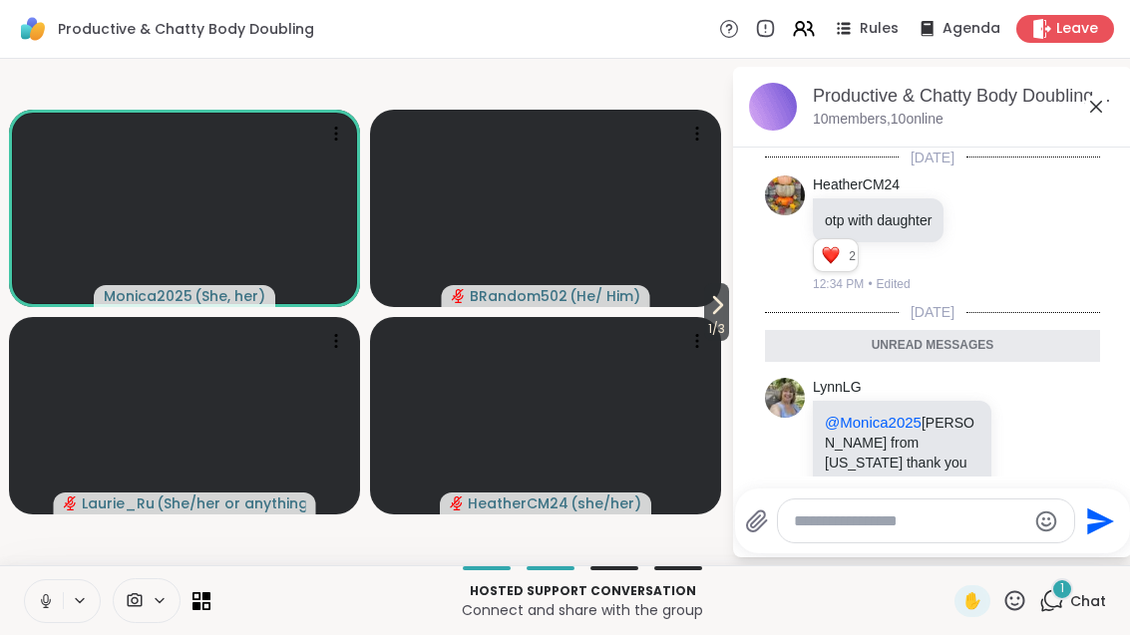
scroll to position [37, 0]
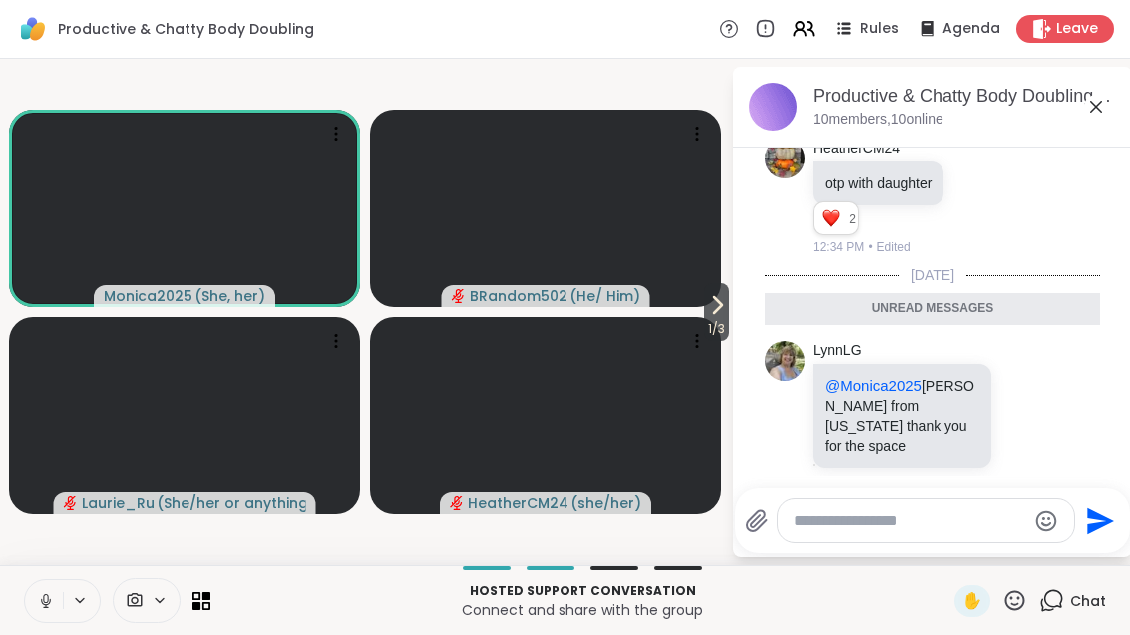
click at [1104, 107] on icon at bounding box center [1096, 107] width 24 height 24
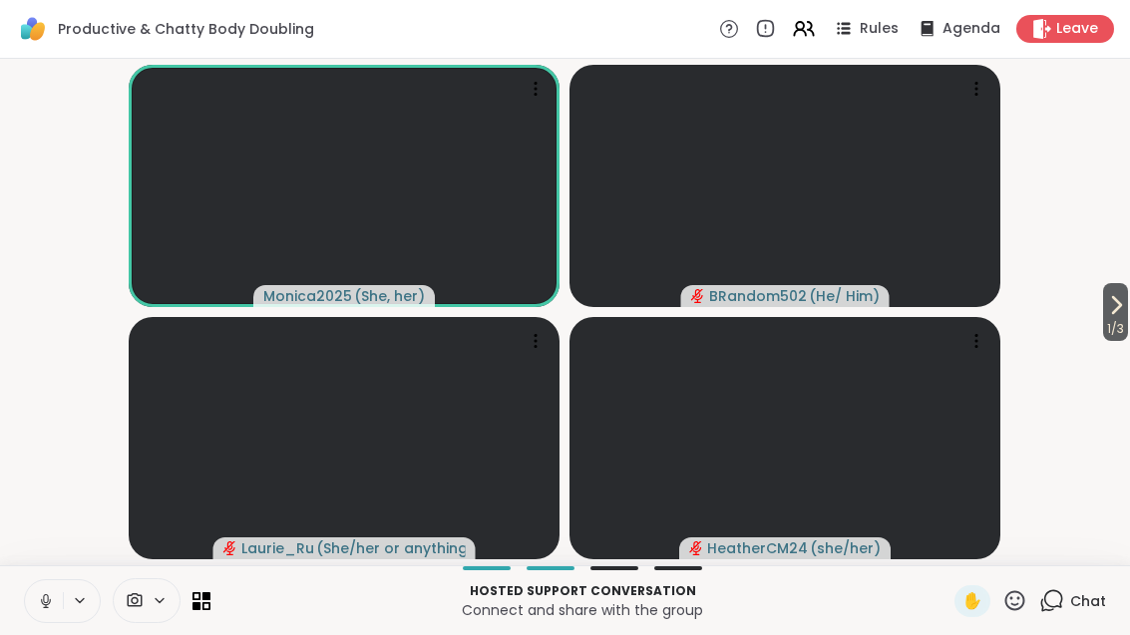
click at [1124, 318] on span "1 / 3" at bounding box center [1115, 329] width 25 height 24
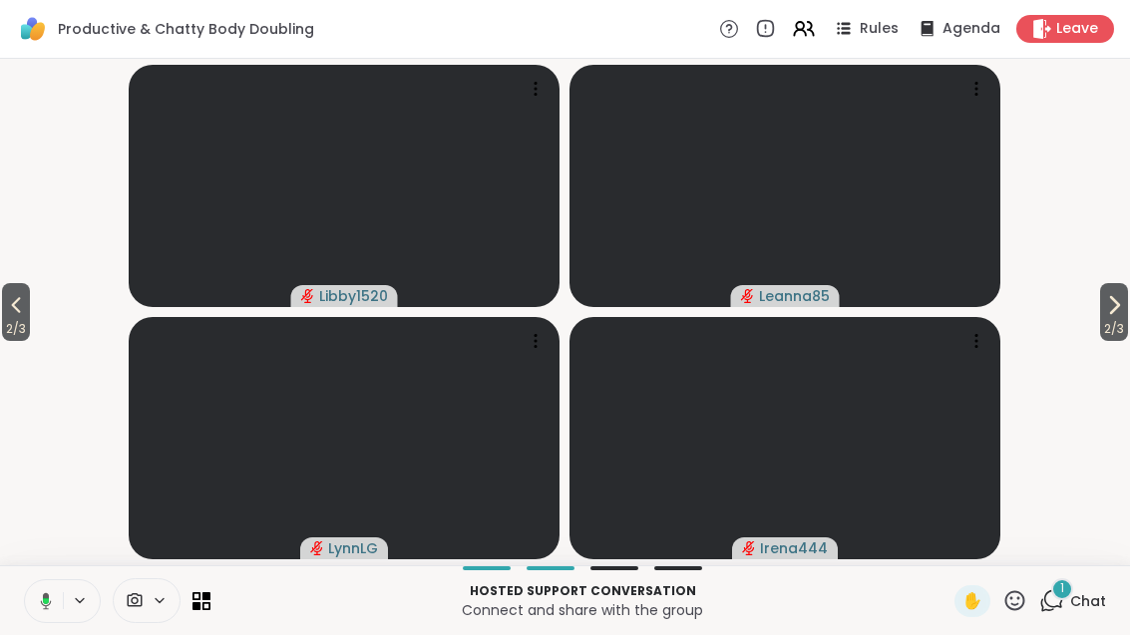
click at [1050, 597] on icon at bounding box center [1051, 600] width 25 height 25
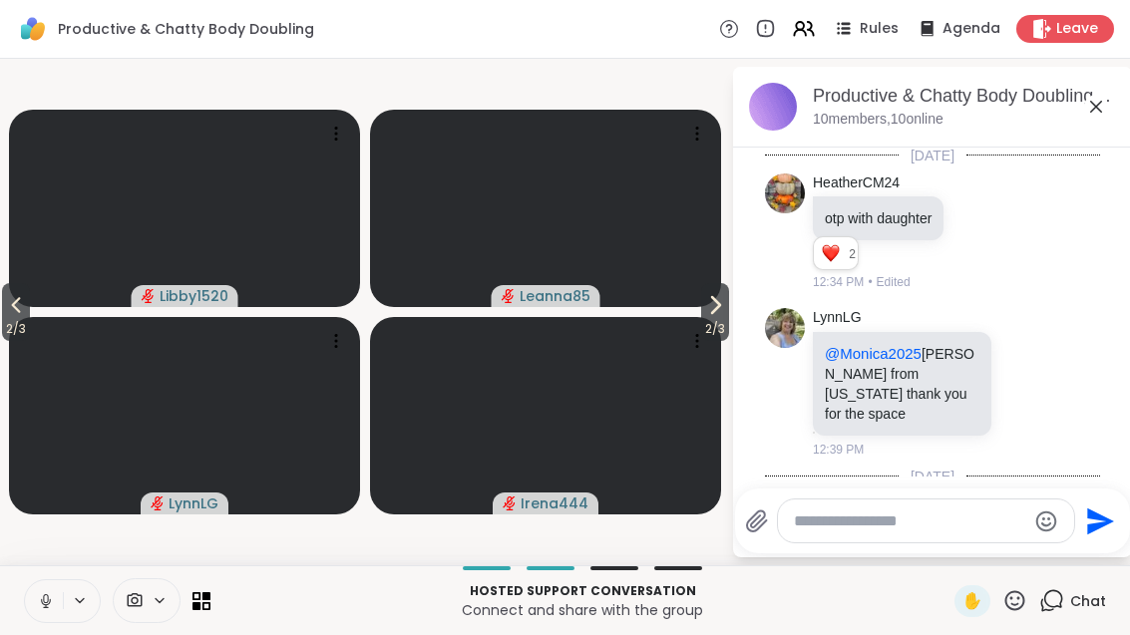
scroll to position [0, 0]
click at [1096, 111] on icon at bounding box center [1096, 107] width 24 height 24
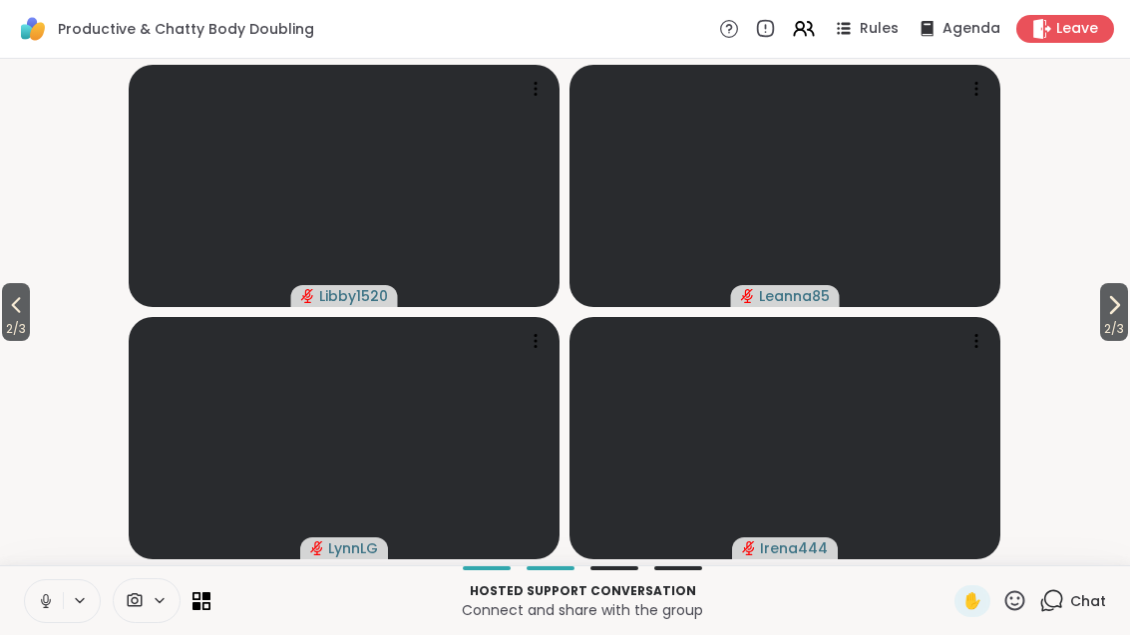
click at [1114, 322] on span "2 / 3" at bounding box center [1114, 329] width 28 height 24
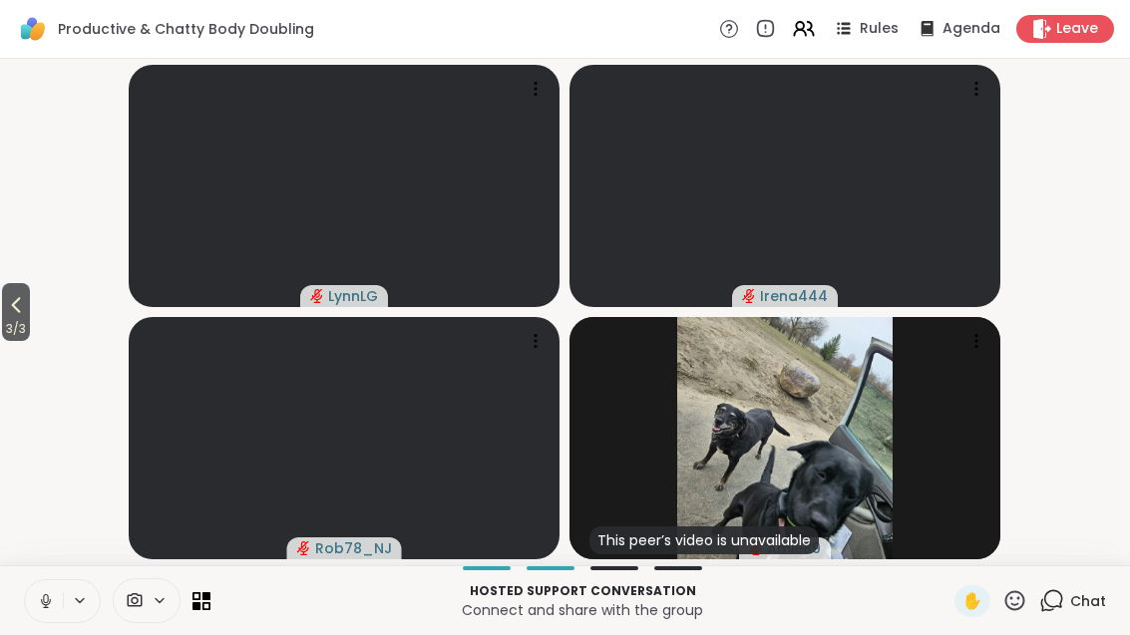
click at [43, 590] on button at bounding box center [44, 601] width 38 height 42
click at [66, 598] on button at bounding box center [81, 600] width 37 height 17
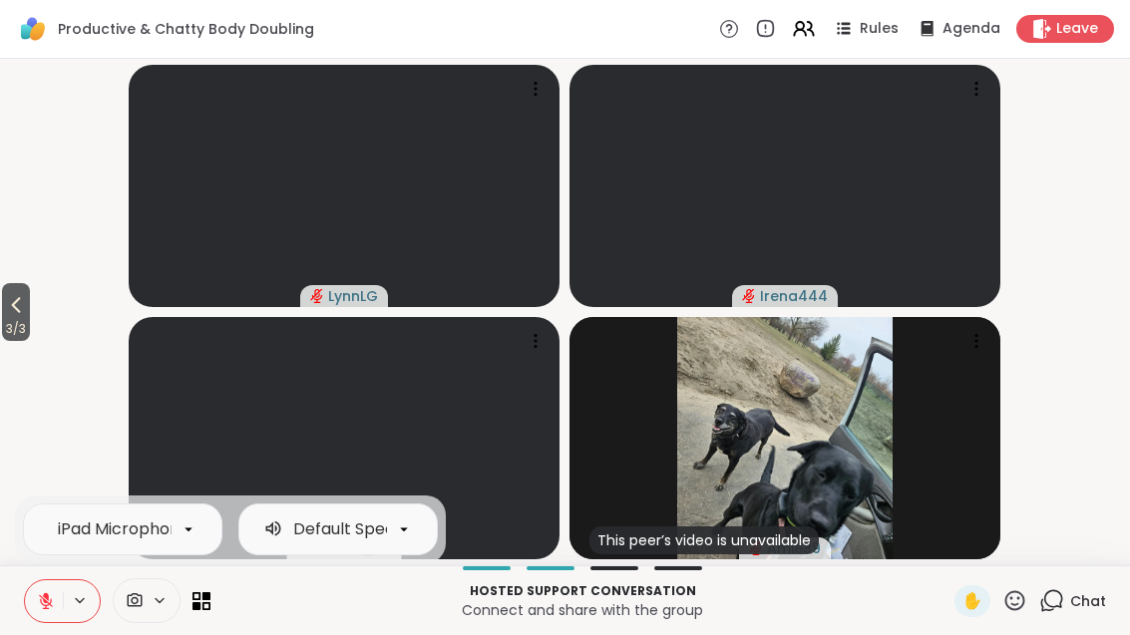
click at [49, 598] on icon at bounding box center [46, 601] width 18 height 18
click at [15, 322] on span "3 / 3" at bounding box center [16, 329] width 28 height 24
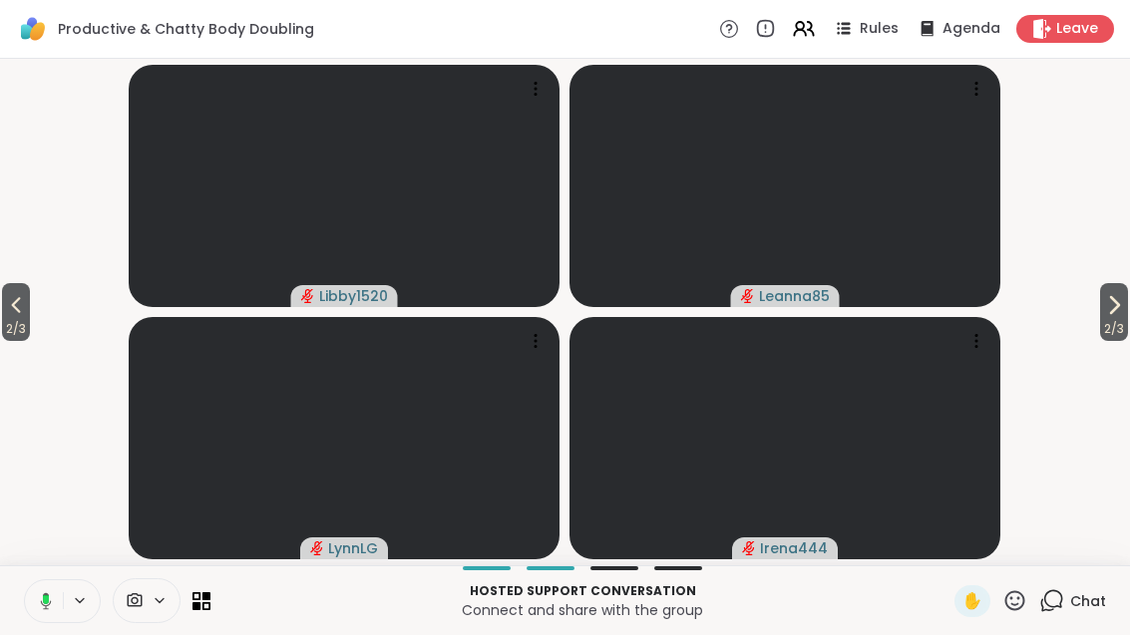
click at [13, 316] on icon at bounding box center [16, 305] width 24 height 24
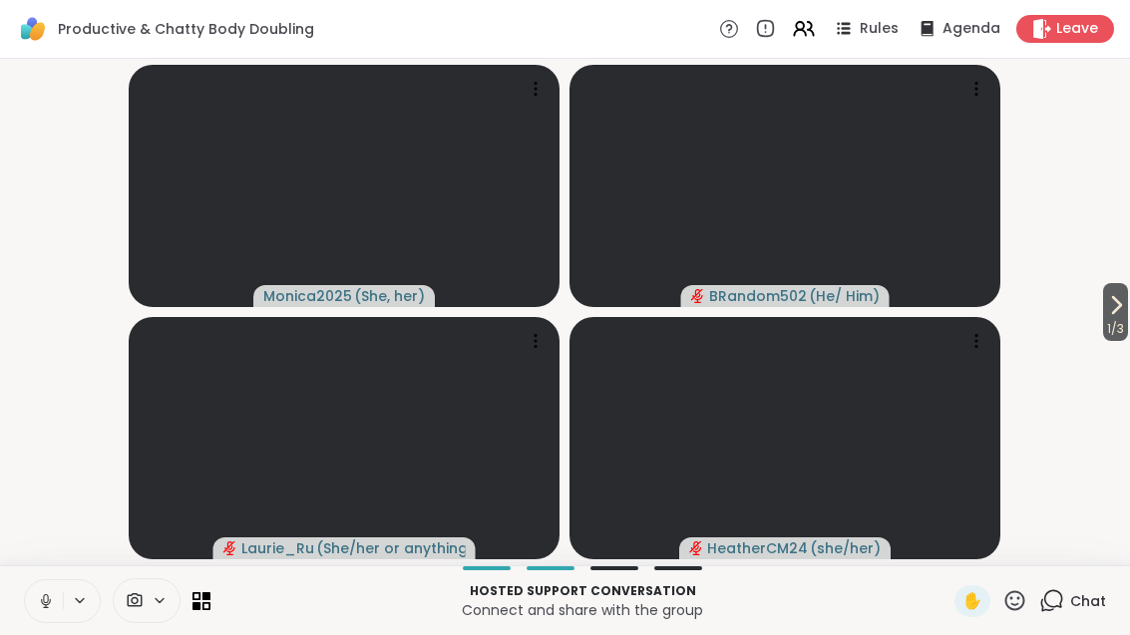
click at [1113, 321] on span "1 / 3" at bounding box center [1115, 329] width 25 height 24
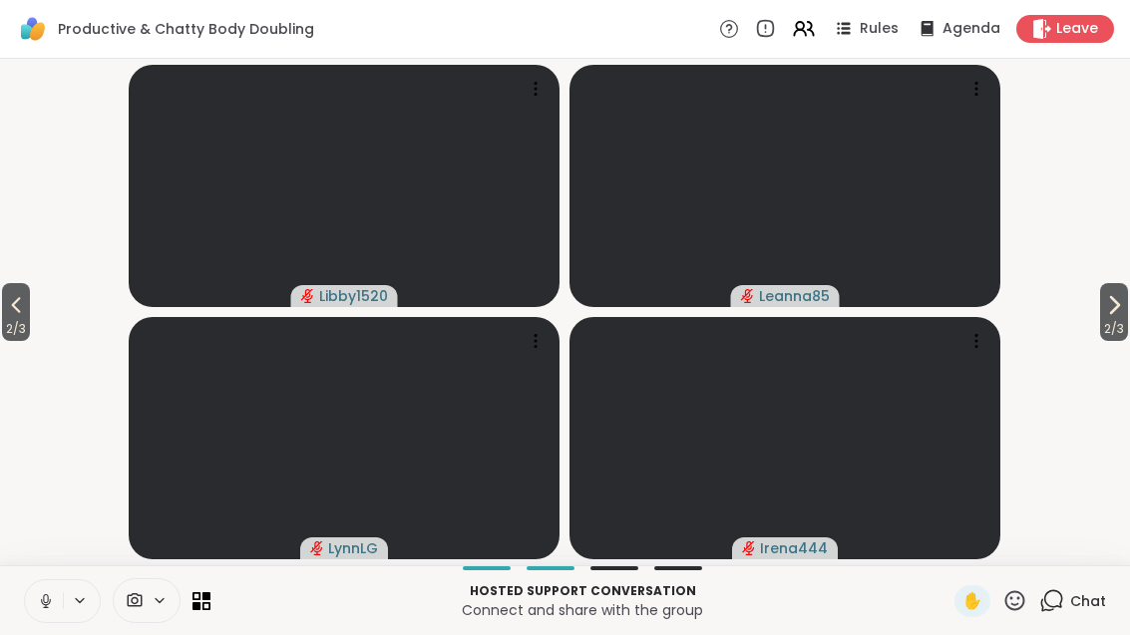
click at [1111, 322] on span "2 / 3" at bounding box center [1114, 329] width 28 height 24
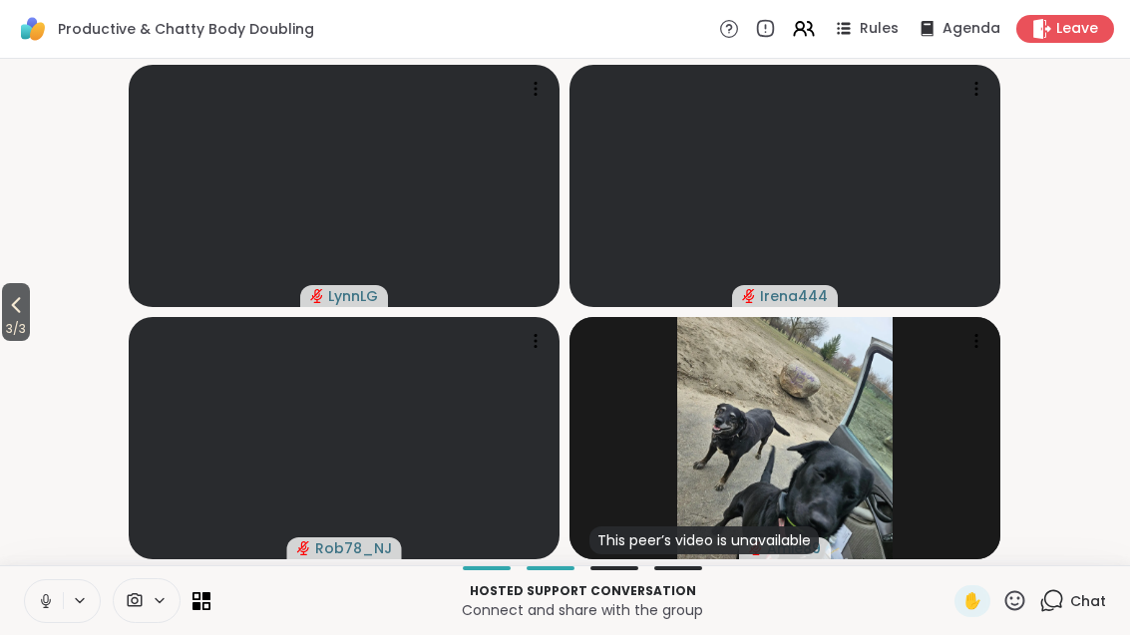
click at [16, 301] on icon at bounding box center [16, 305] width 24 height 24
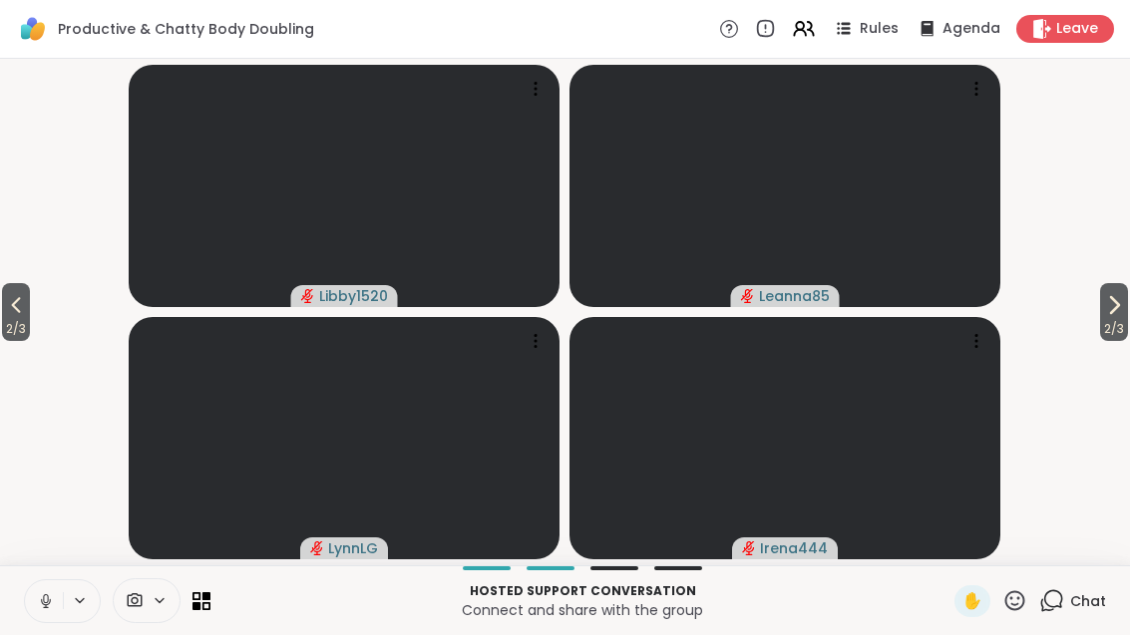
click at [4, 315] on button "2 / 3" at bounding box center [16, 312] width 28 height 58
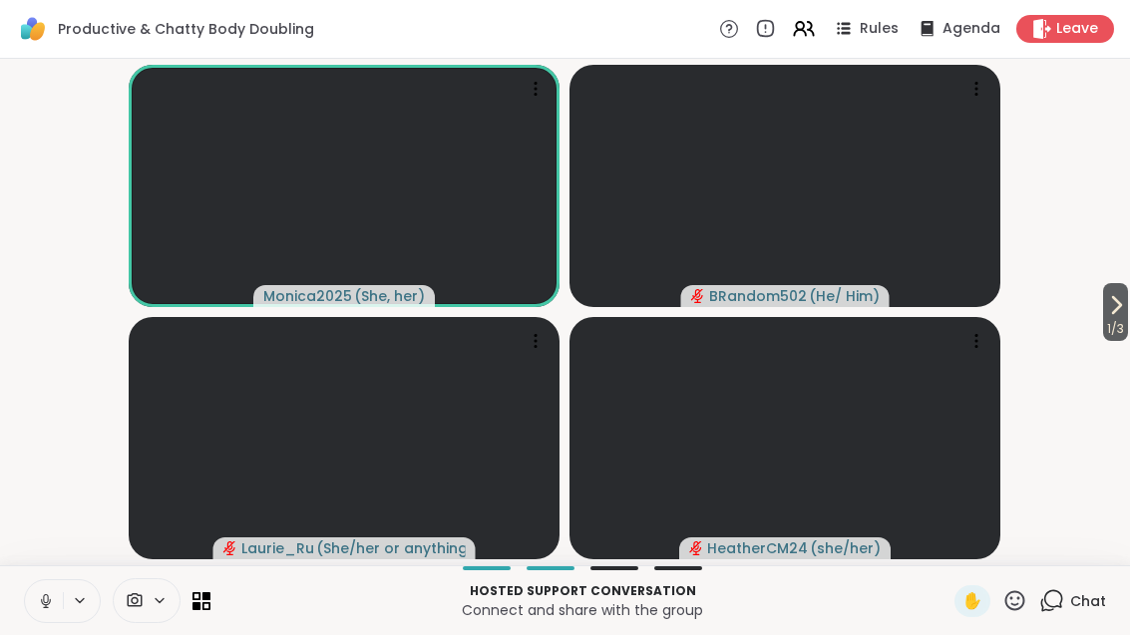
click at [48, 603] on icon at bounding box center [46, 601] width 18 height 18
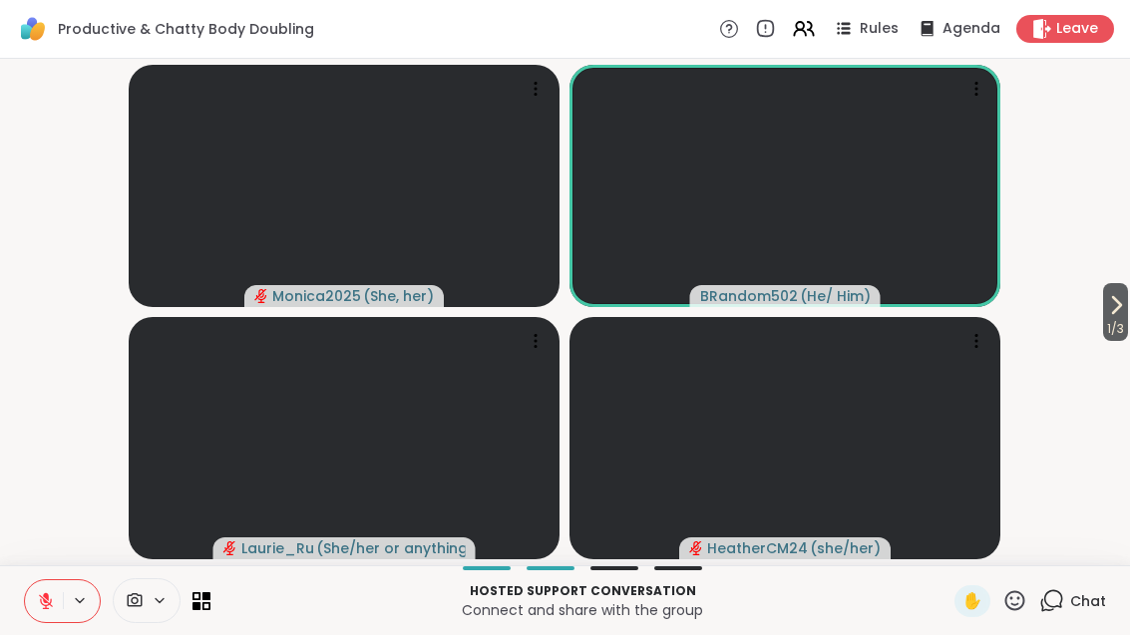
click at [51, 600] on icon at bounding box center [46, 601] width 14 height 14
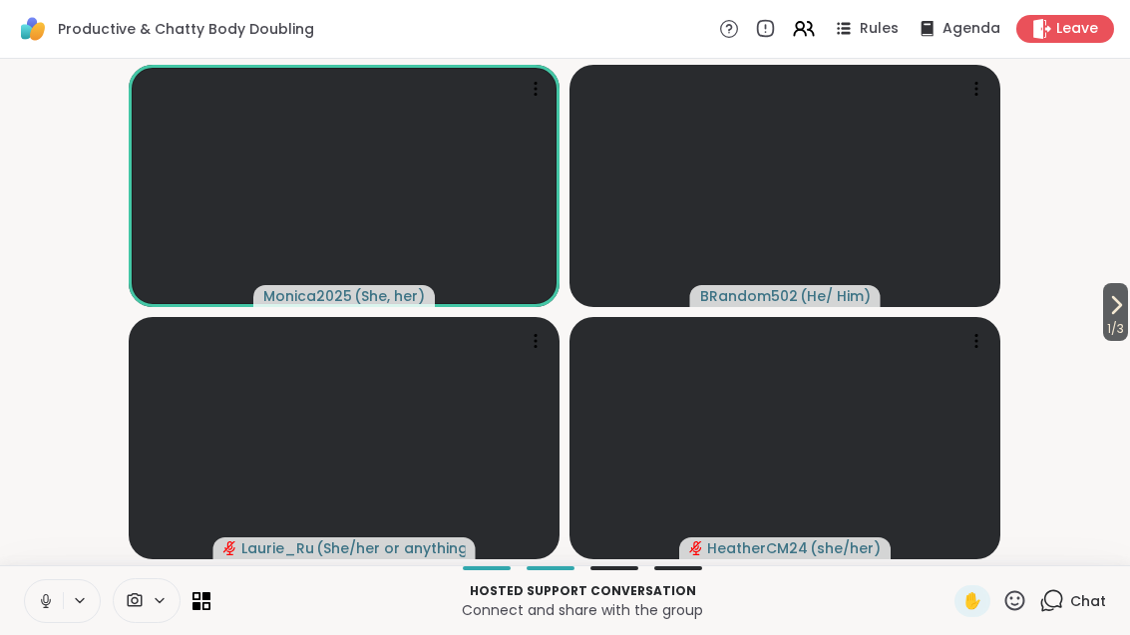
click at [54, 587] on button at bounding box center [44, 601] width 38 height 42
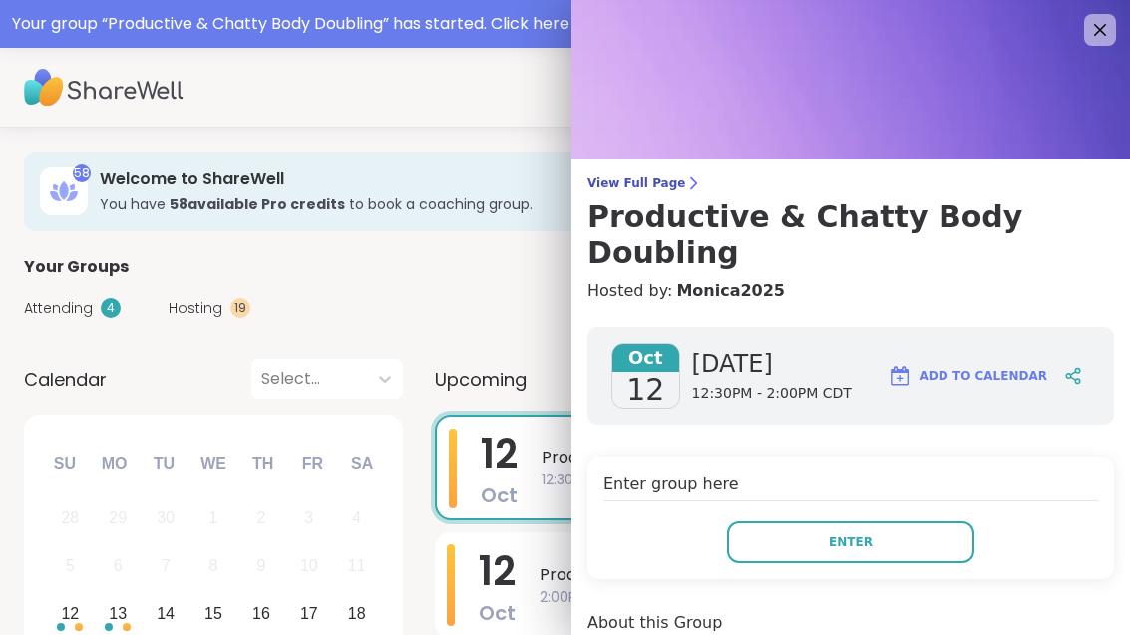
click at [904, 522] on button "Enter" at bounding box center [850, 543] width 247 height 42
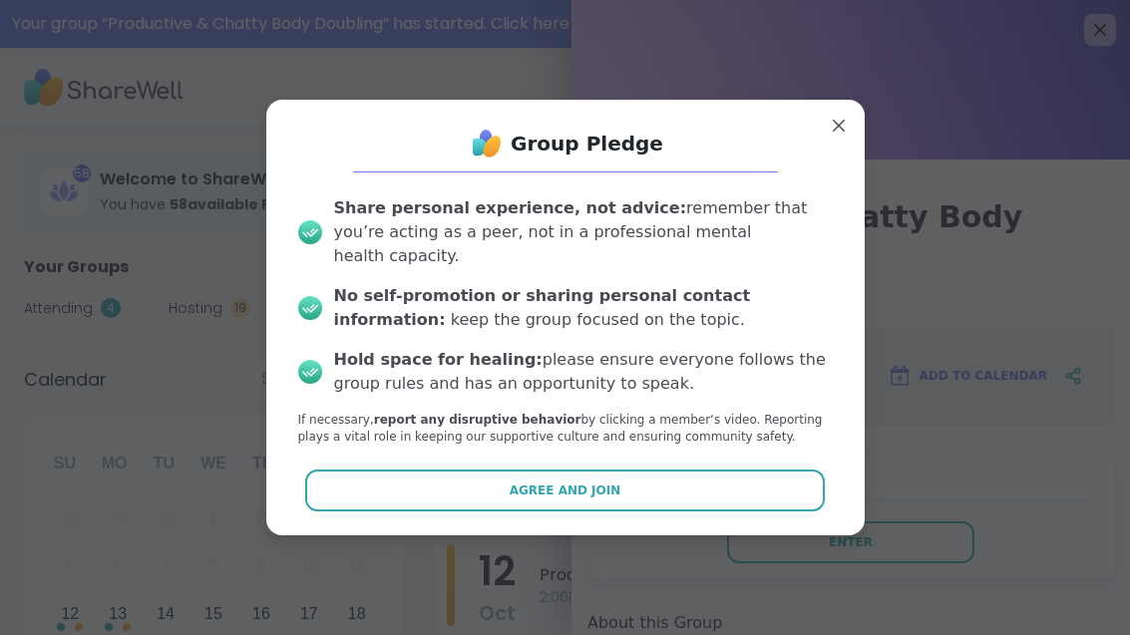
click at [692, 495] on button "Agree and Join" at bounding box center [565, 491] width 520 height 42
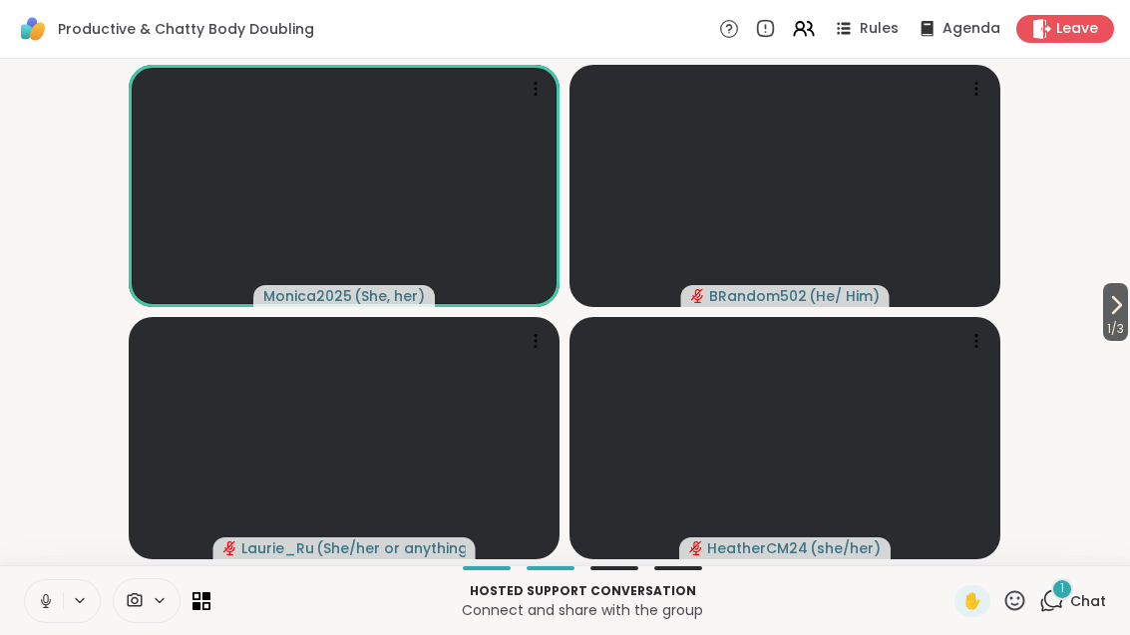
click at [47, 589] on button at bounding box center [44, 601] width 38 height 42
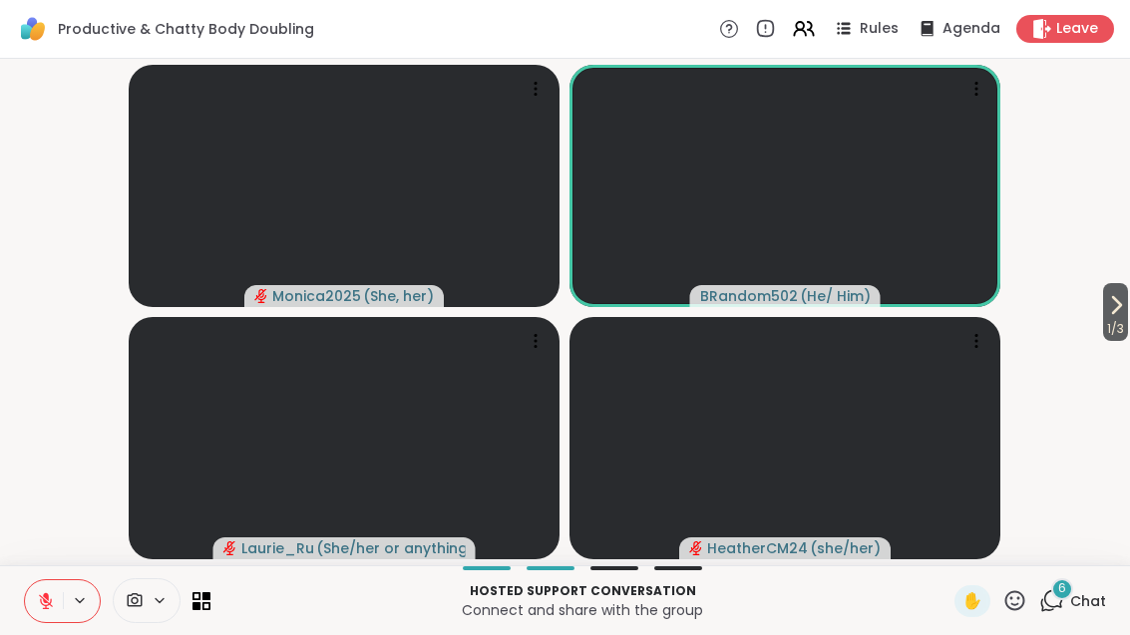
click at [528, 603] on p "Connect and share with the group" at bounding box center [582, 610] width 720 height 20
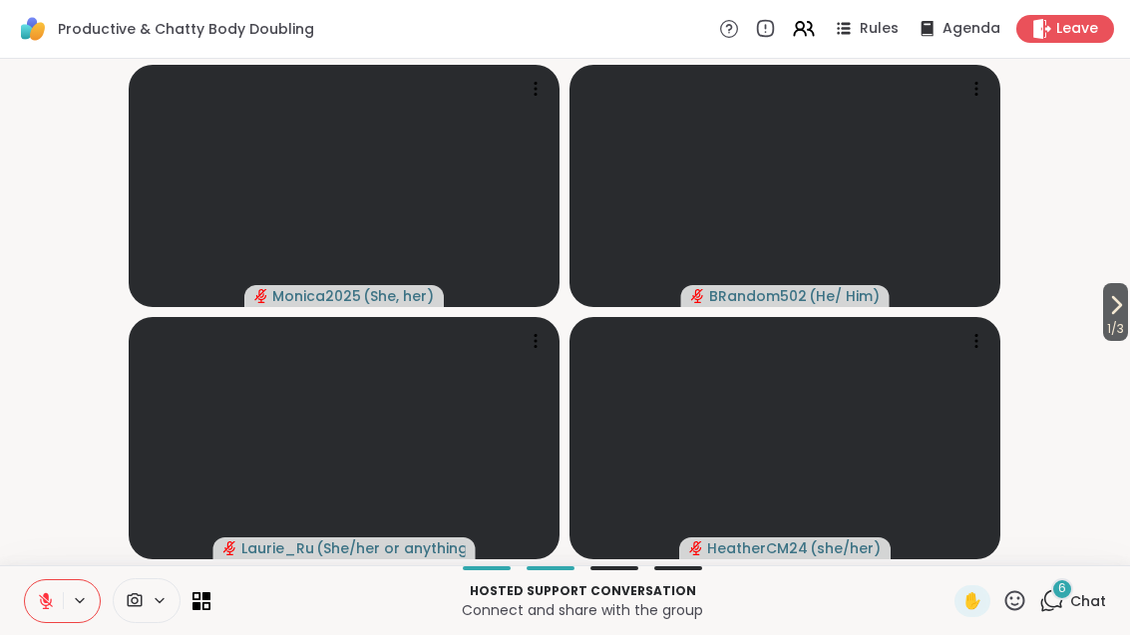
click at [1054, 599] on icon at bounding box center [1051, 600] width 25 height 25
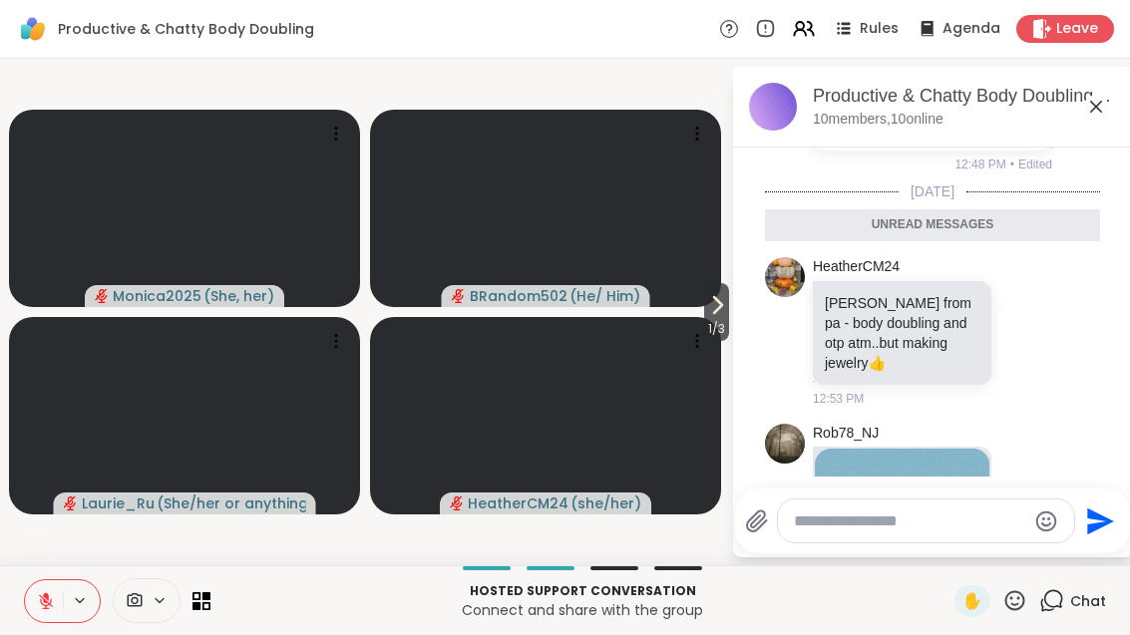
scroll to position [864, 0]
click at [714, 311] on icon at bounding box center [718, 305] width 8 height 16
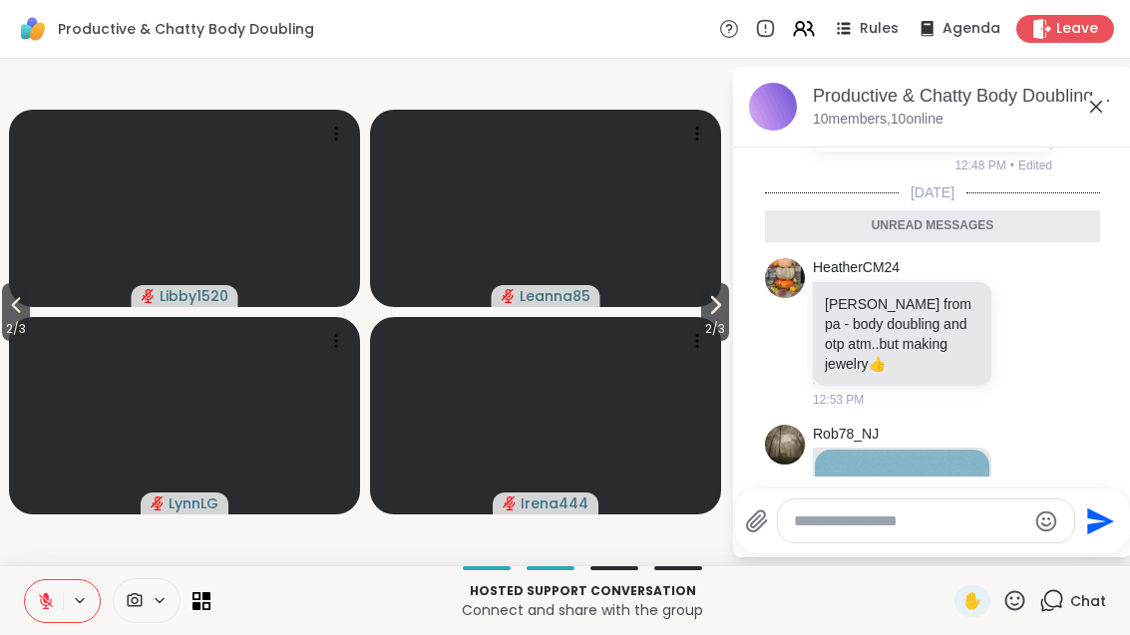
click at [712, 315] on icon at bounding box center [715, 305] width 24 height 24
click at [7, 307] on icon at bounding box center [16, 305] width 24 height 24
click at [17, 312] on icon at bounding box center [16, 305] width 24 height 24
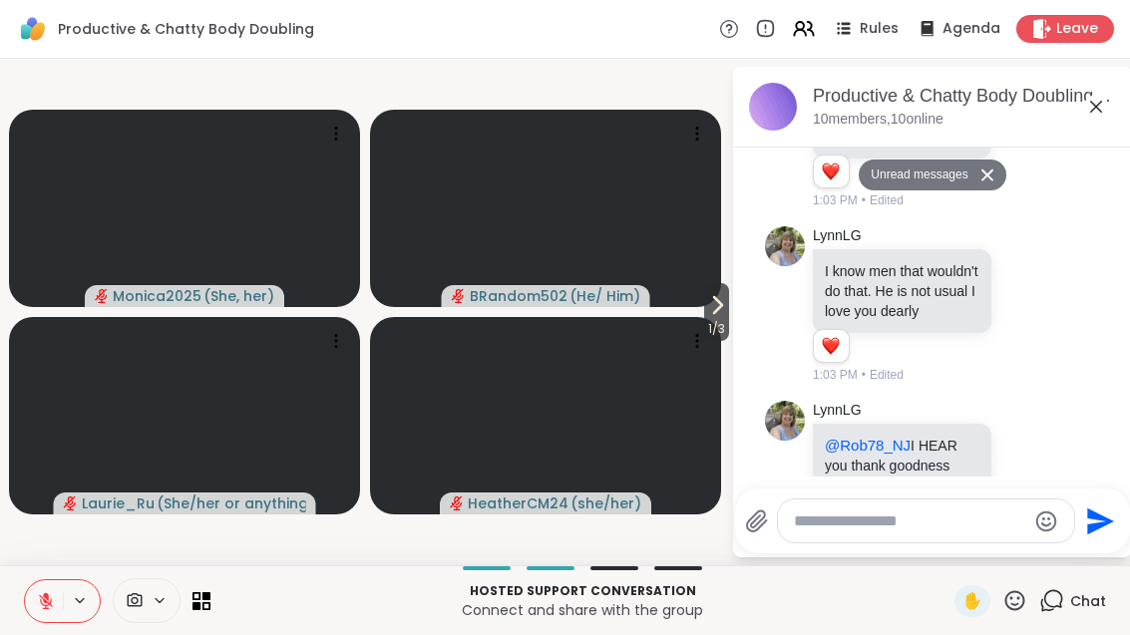
scroll to position [1857, 0]
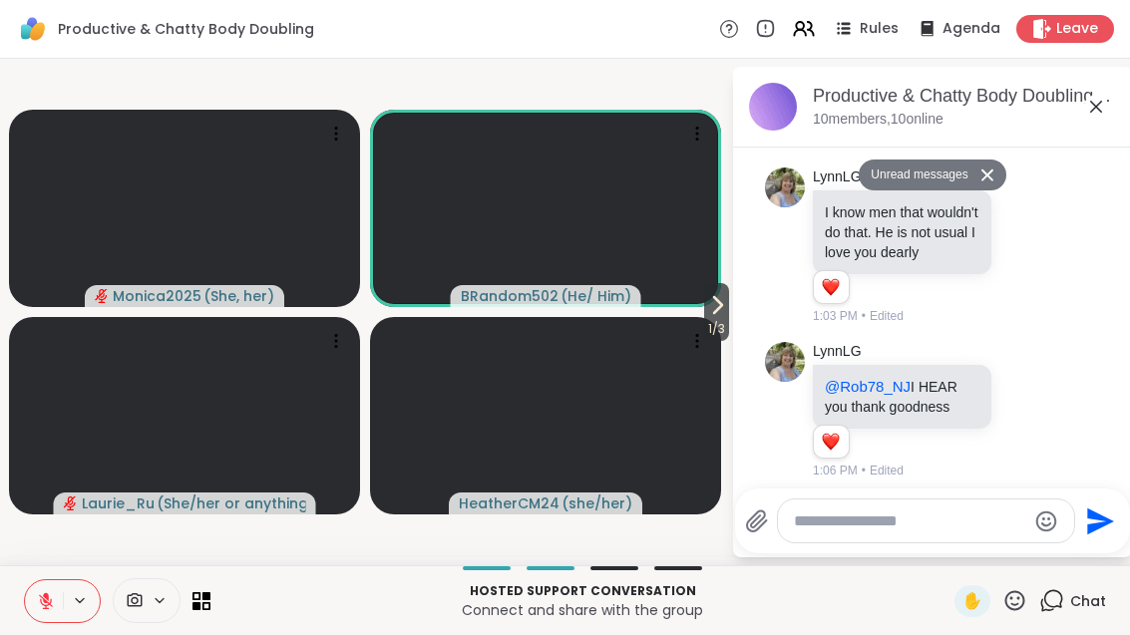
click at [980, 594] on span "✋" at bounding box center [972, 601] width 20 height 24
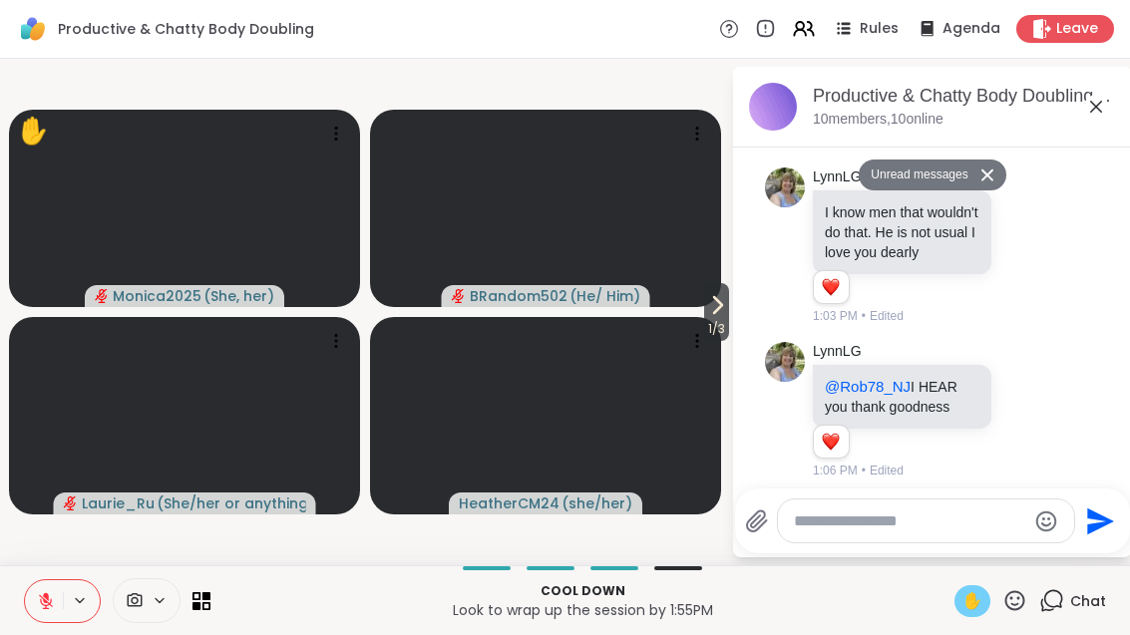
click at [196, 603] on icon at bounding box center [196, 605] width 8 height 8
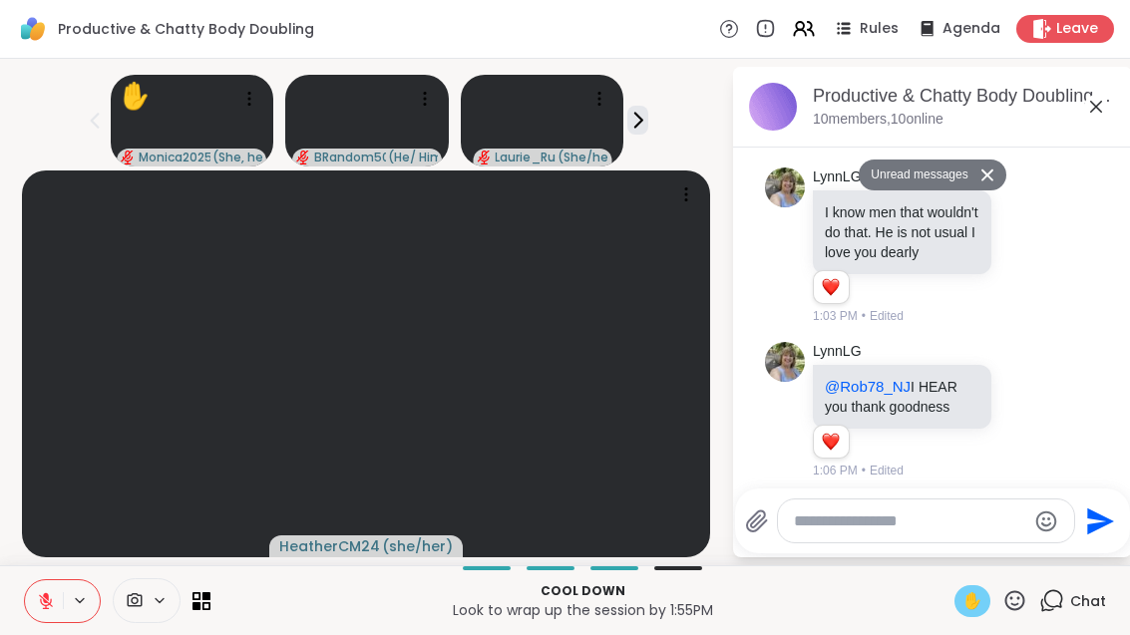
click at [52, 603] on icon at bounding box center [46, 601] width 18 height 18
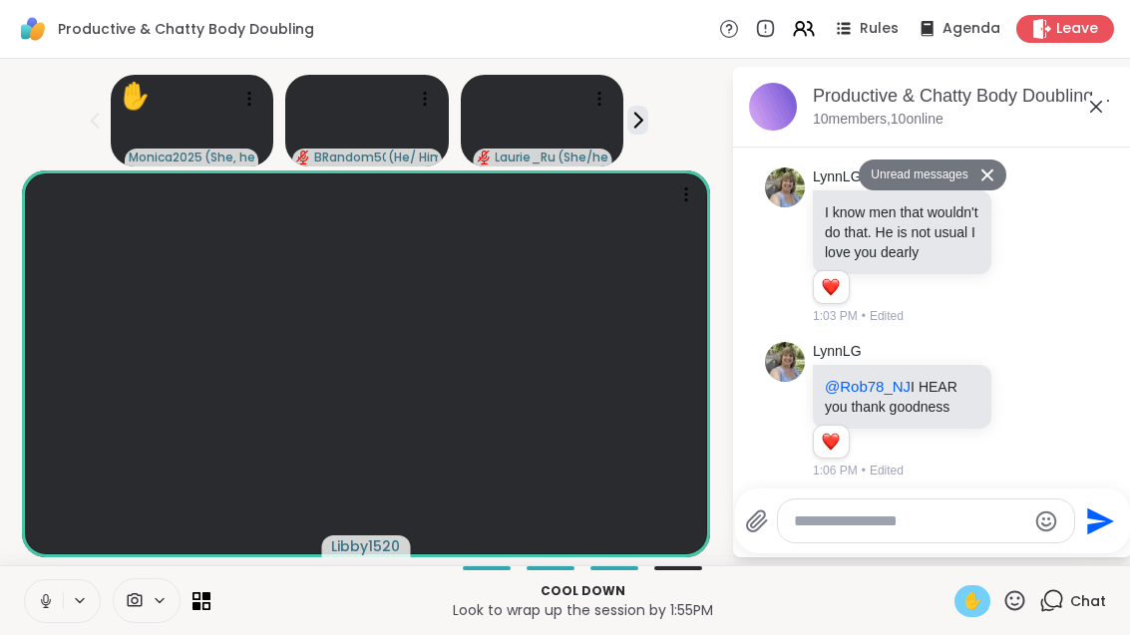
click at [972, 589] on span "✋" at bounding box center [972, 601] width 20 height 24
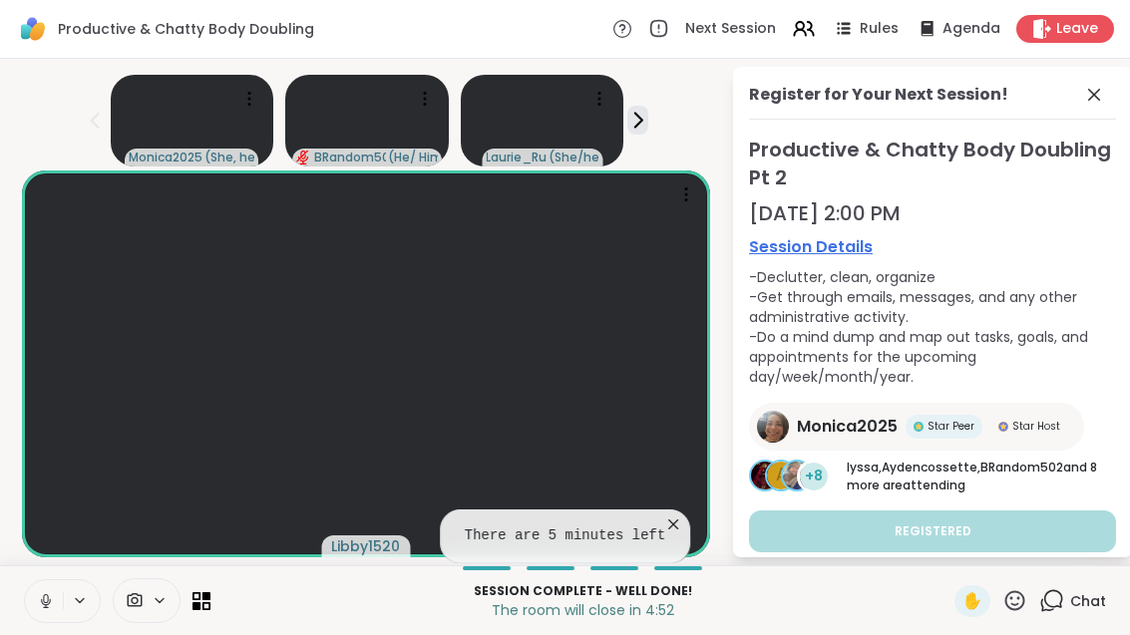
scroll to position [0, 0]
click at [1106, 83] on icon at bounding box center [1094, 95] width 24 height 24
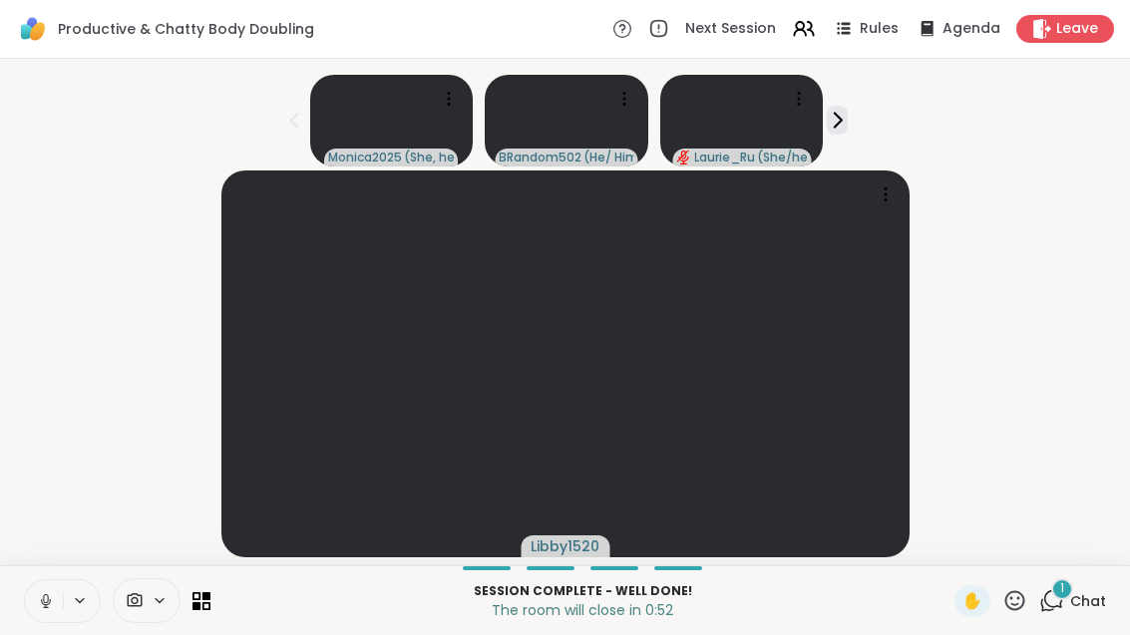
click at [1070, 599] on div "1 Chat" at bounding box center [1072, 601] width 67 height 32
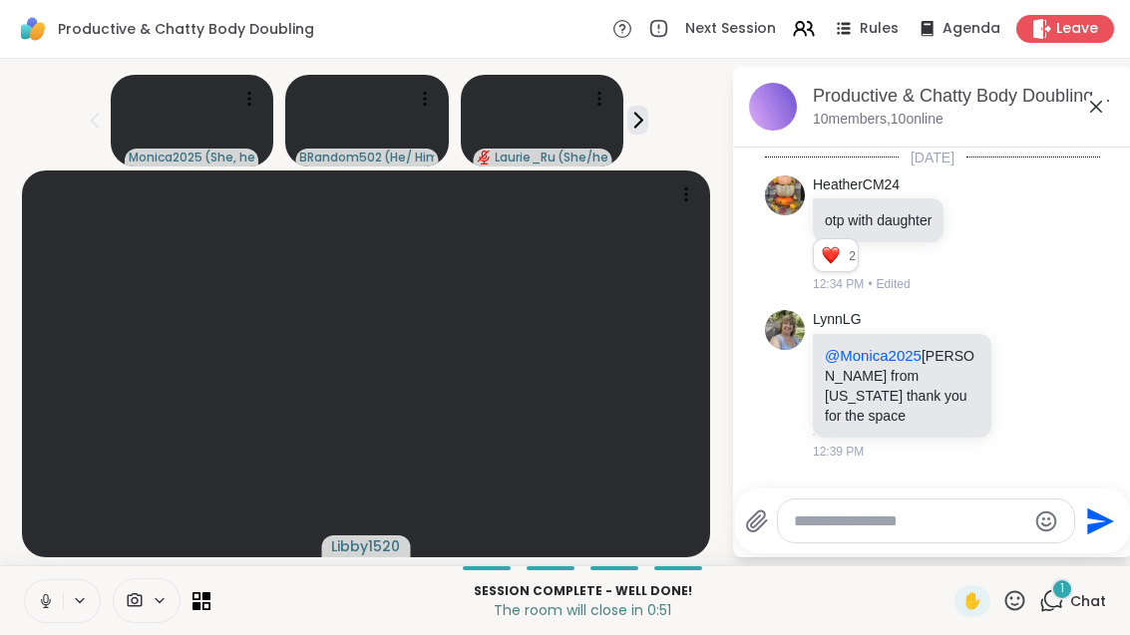
scroll to position [1983, 0]
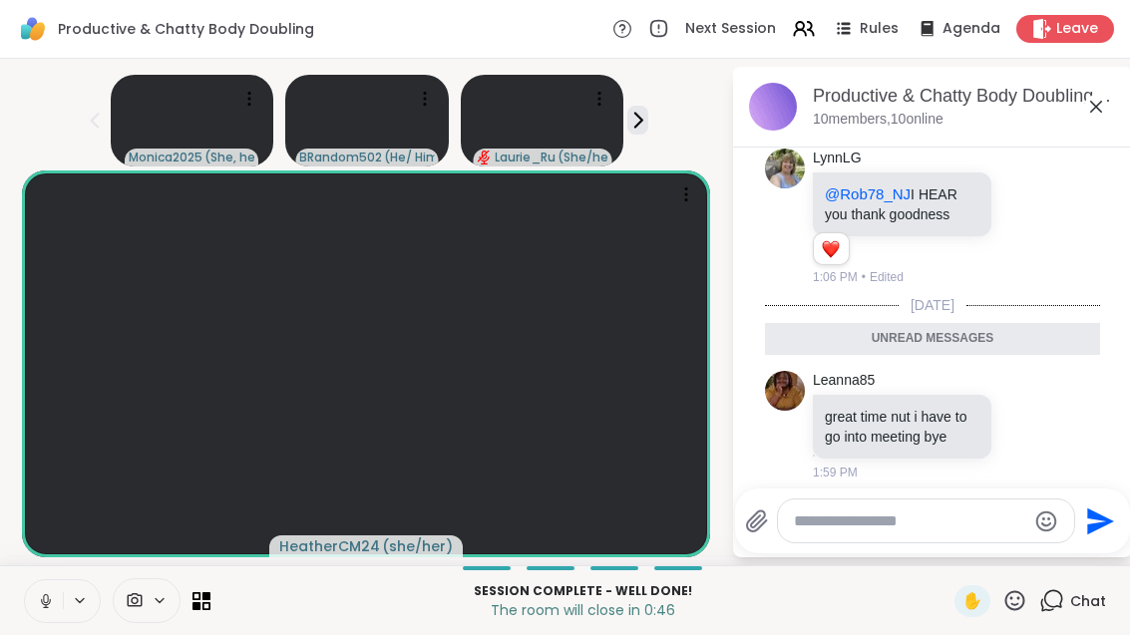
click at [1108, 95] on icon at bounding box center [1096, 107] width 24 height 24
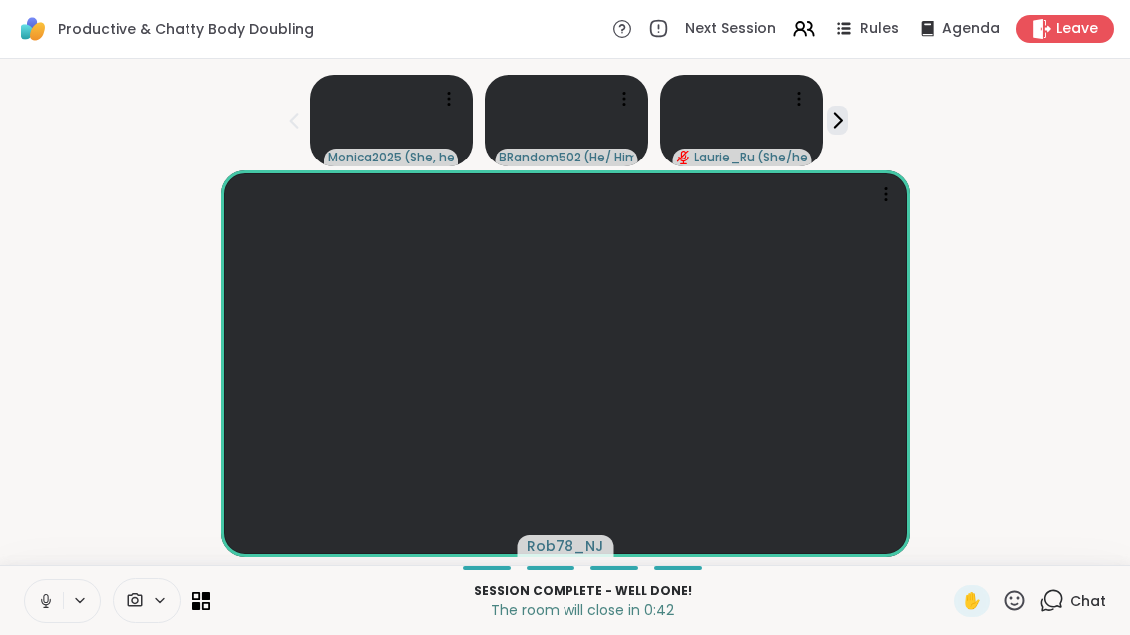
click at [198, 603] on icon at bounding box center [196, 605] width 8 height 8
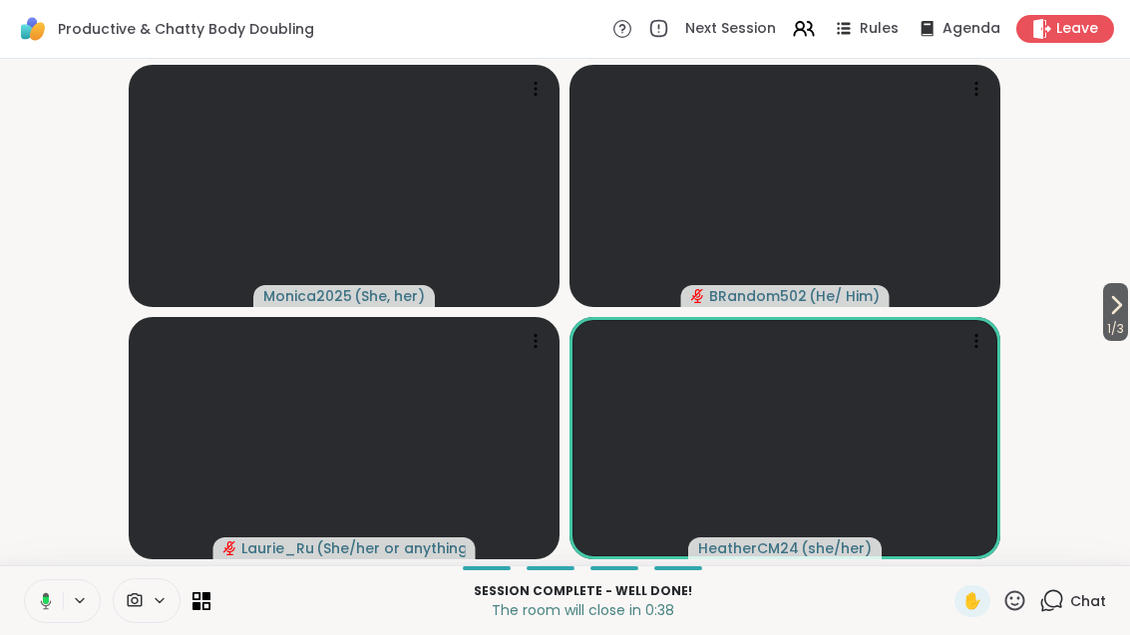
click at [1120, 319] on span "1 / 3" at bounding box center [1115, 329] width 25 height 24
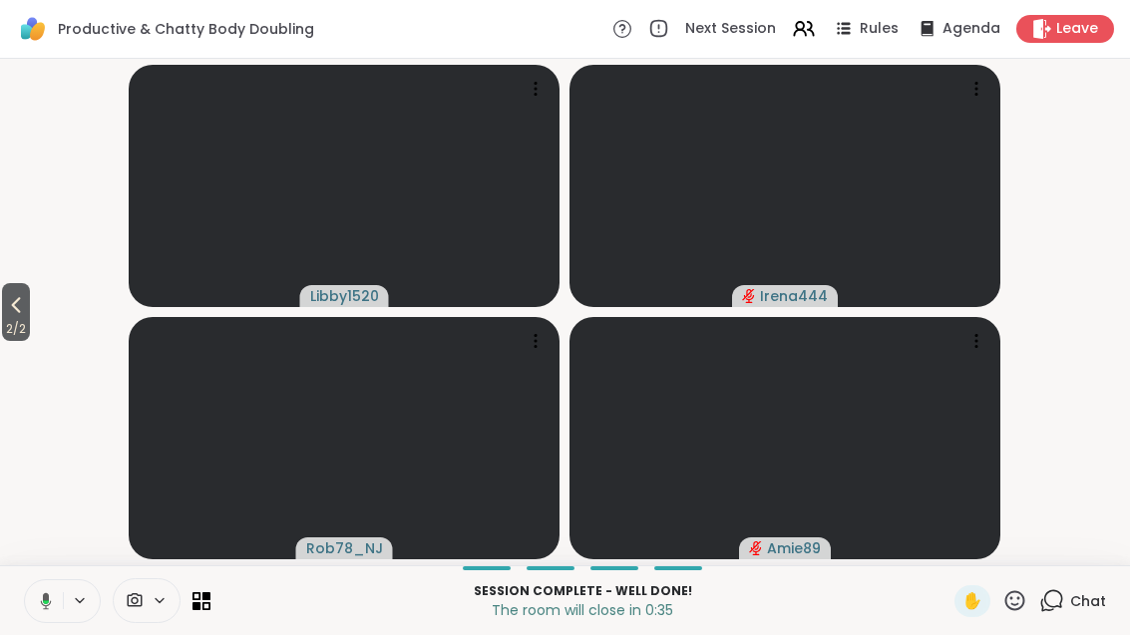
click at [1096, 324] on video-player-container "2 / 2 Libby1520 Irena444 Rob78_NJ Amie89" at bounding box center [565, 312] width 1106 height 491
click at [6, 327] on span "2 / 2" at bounding box center [16, 329] width 28 height 24
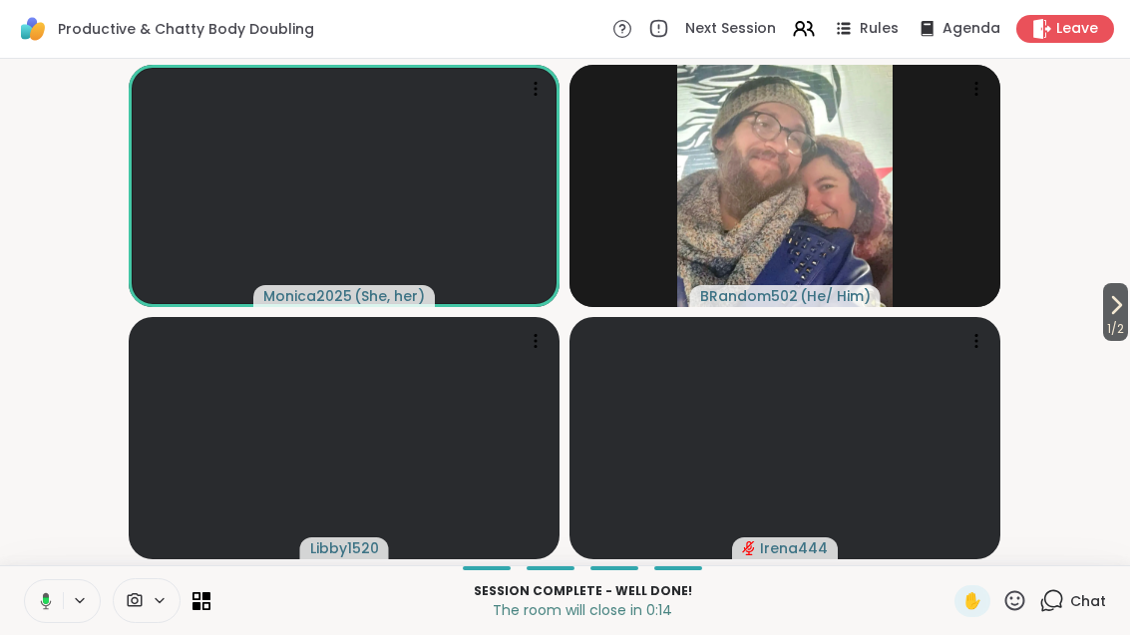
click at [1125, 340] on span "1 / 2" at bounding box center [1115, 329] width 25 height 24
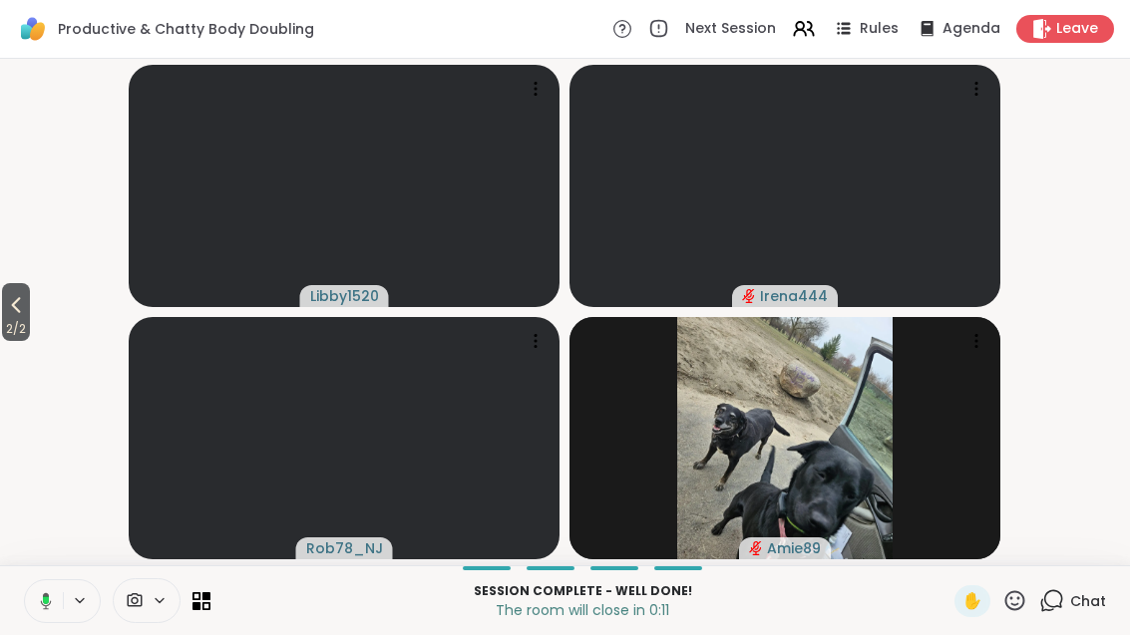
click at [16, 319] on span "2 / 2" at bounding box center [16, 329] width 28 height 24
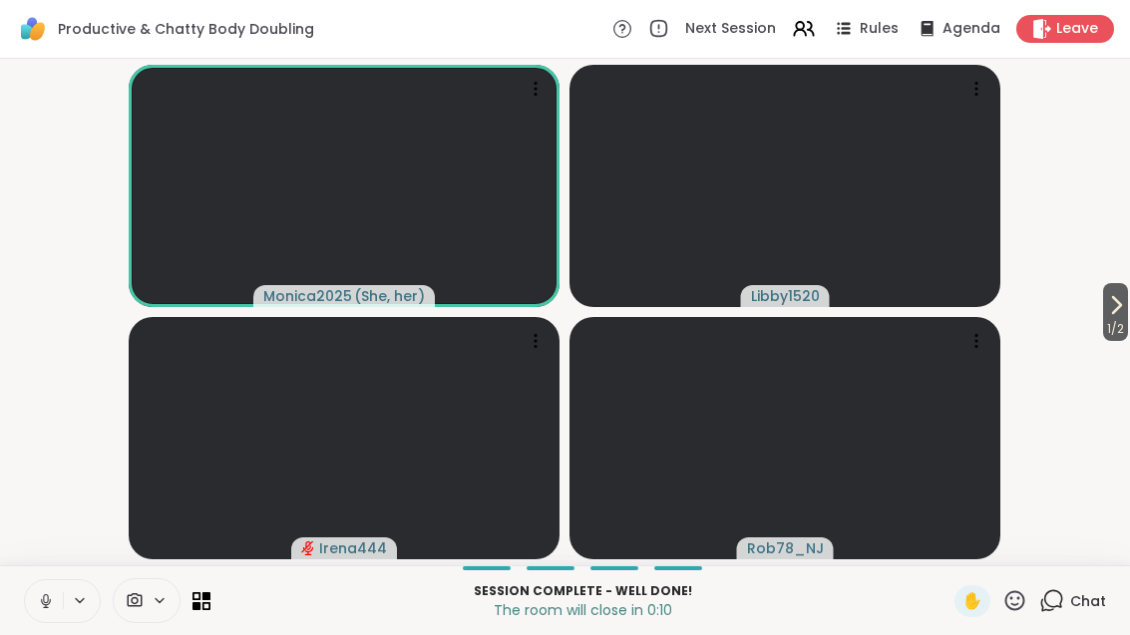
click at [1081, 594] on span "Chat" at bounding box center [1088, 601] width 36 height 20
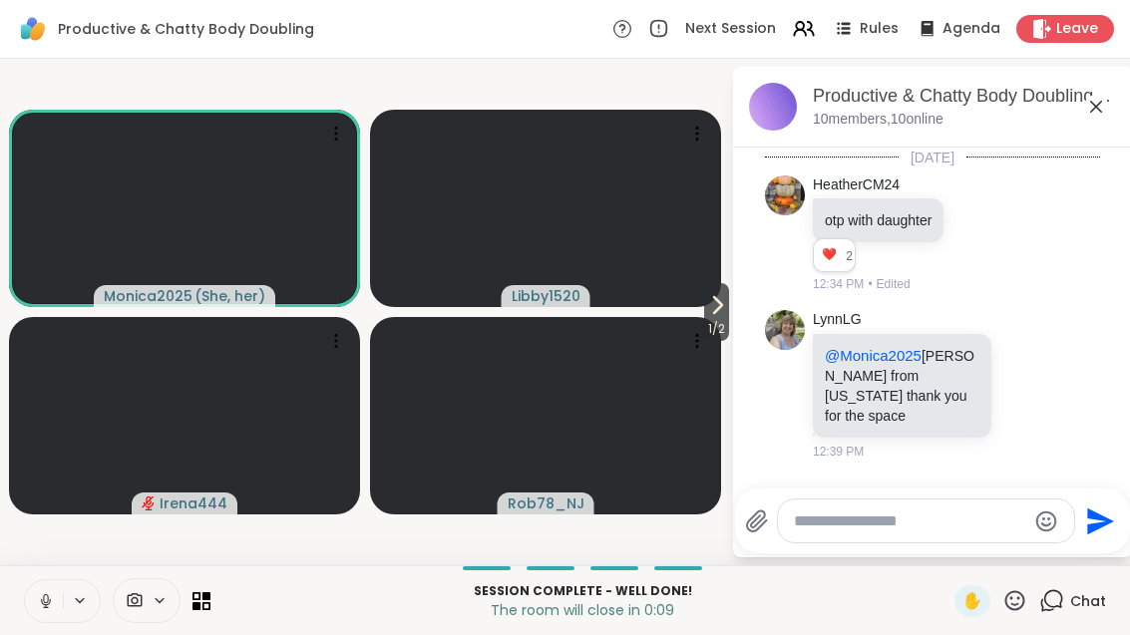
scroll to position [1916, 0]
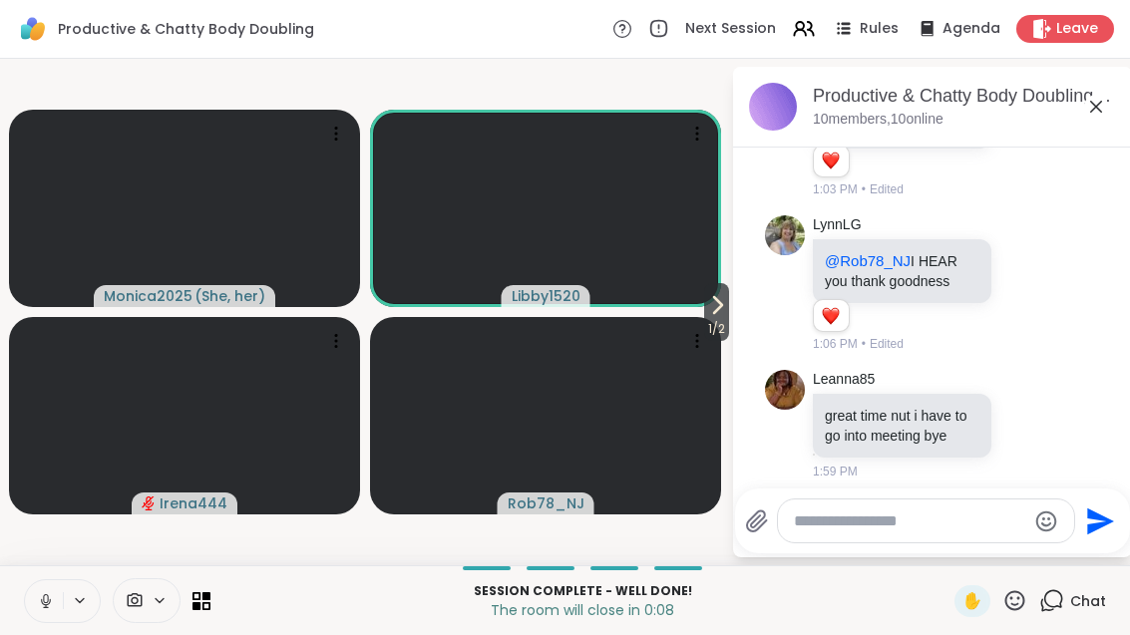
click at [1123, 112] on div "Productive & Chatty Body Doubling, [DATE] members, 10 online" at bounding box center [932, 107] width 399 height 81
click at [1086, 117] on icon at bounding box center [1096, 107] width 24 height 24
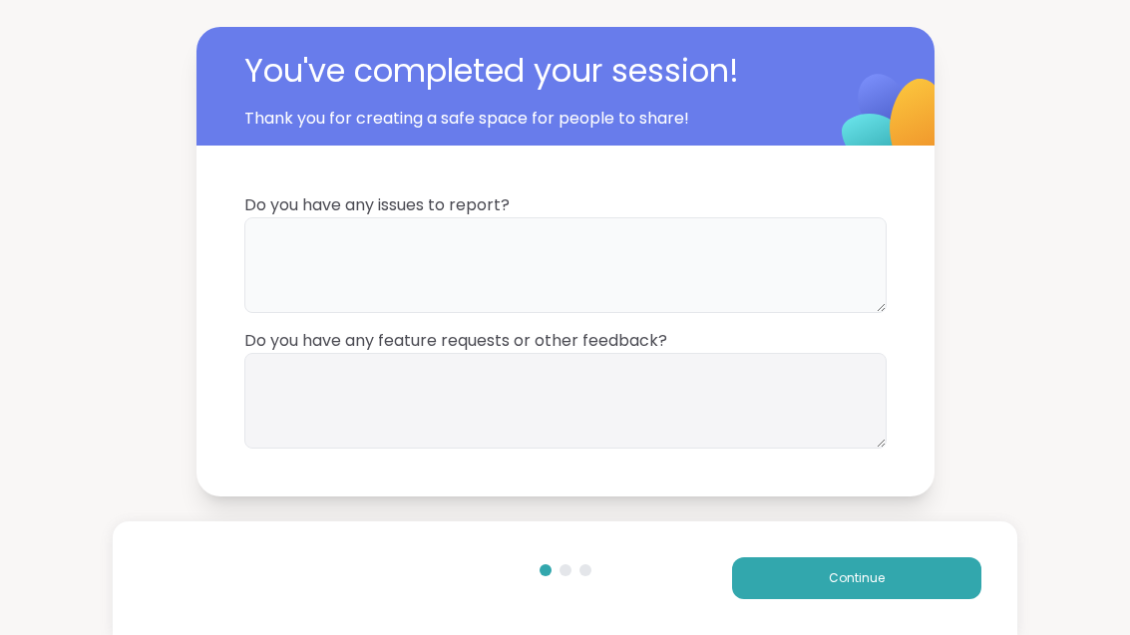
click at [643, 271] on textarea at bounding box center [565, 265] width 642 height 96
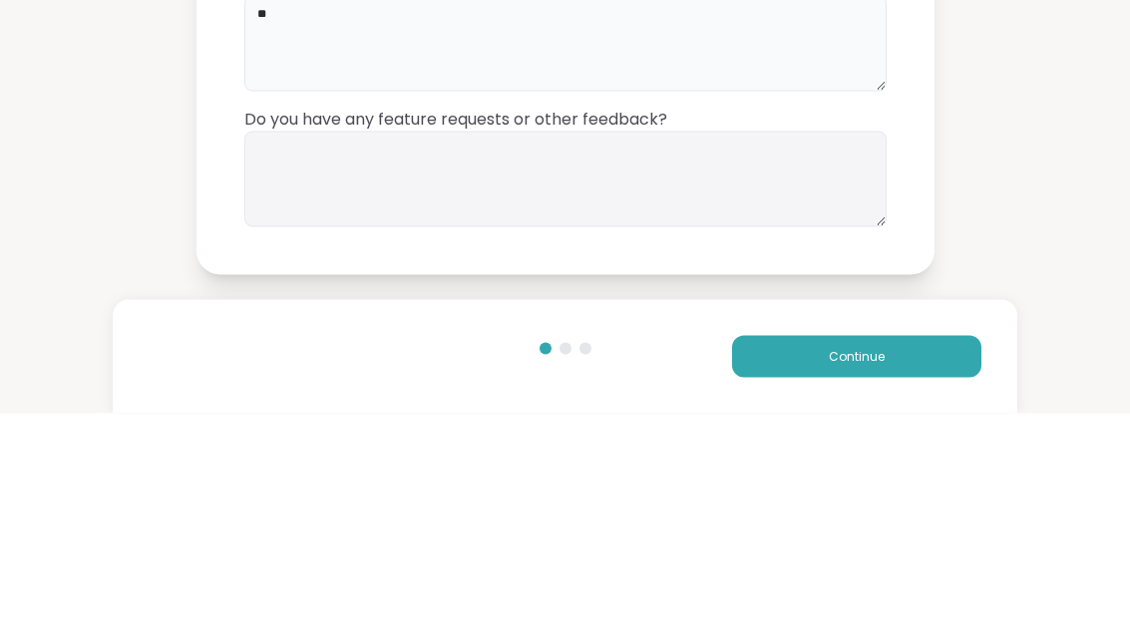
type textarea "**"
click at [673, 353] on textarea at bounding box center [565, 401] width 642 height 96
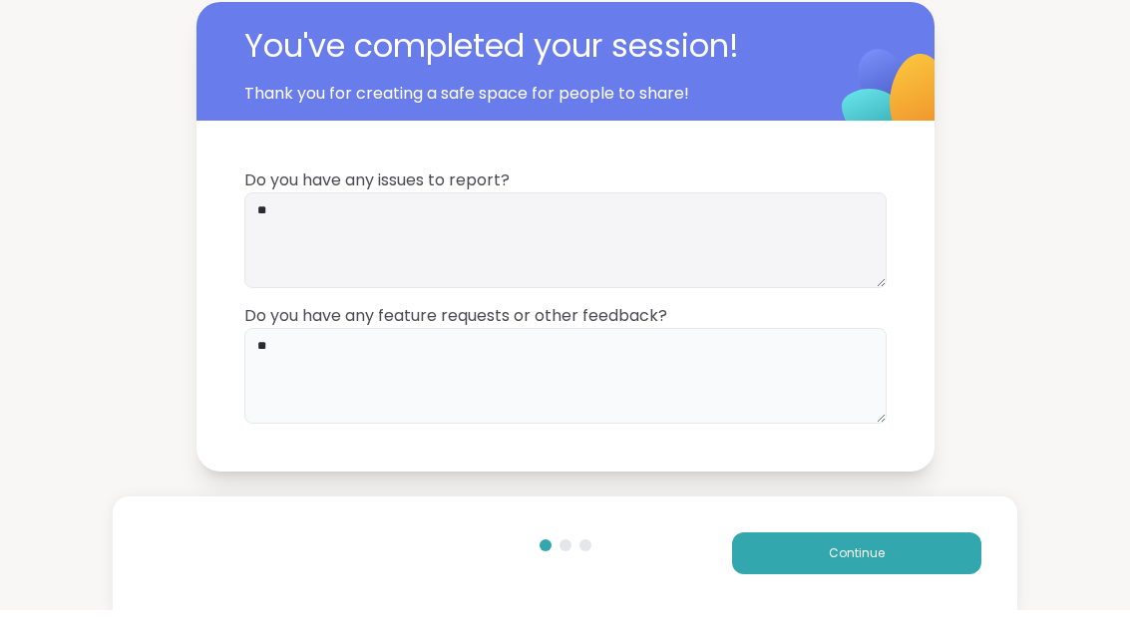
type textarea "**"
click at [921, 562] on button "Continue" at bounding box center [856, 579] width 249 height 42
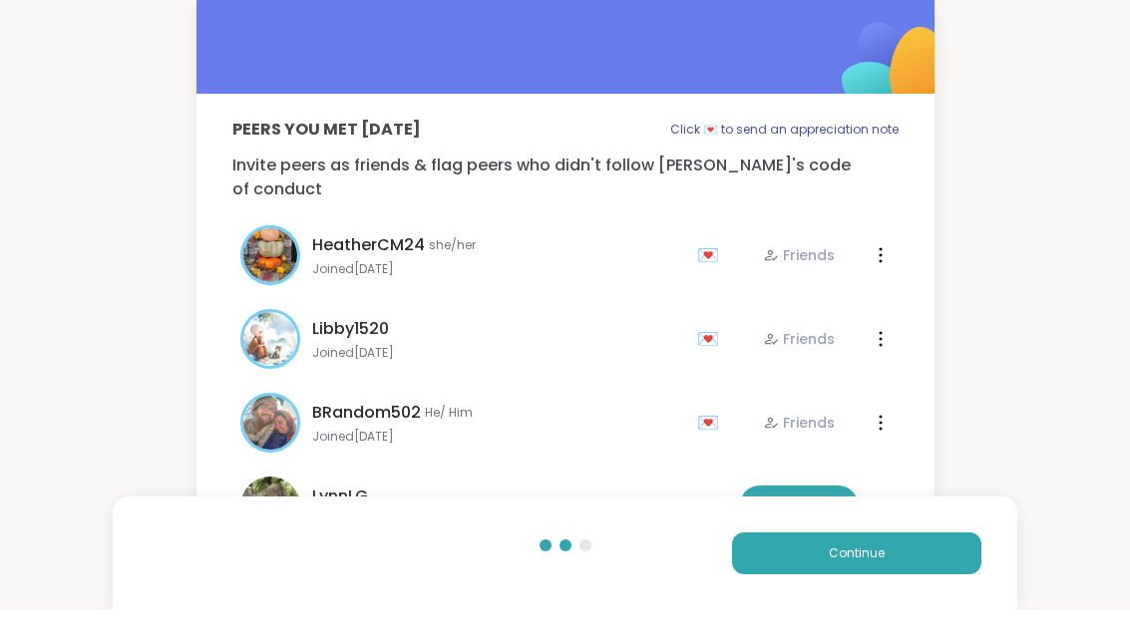
scroll to position [25, 0]
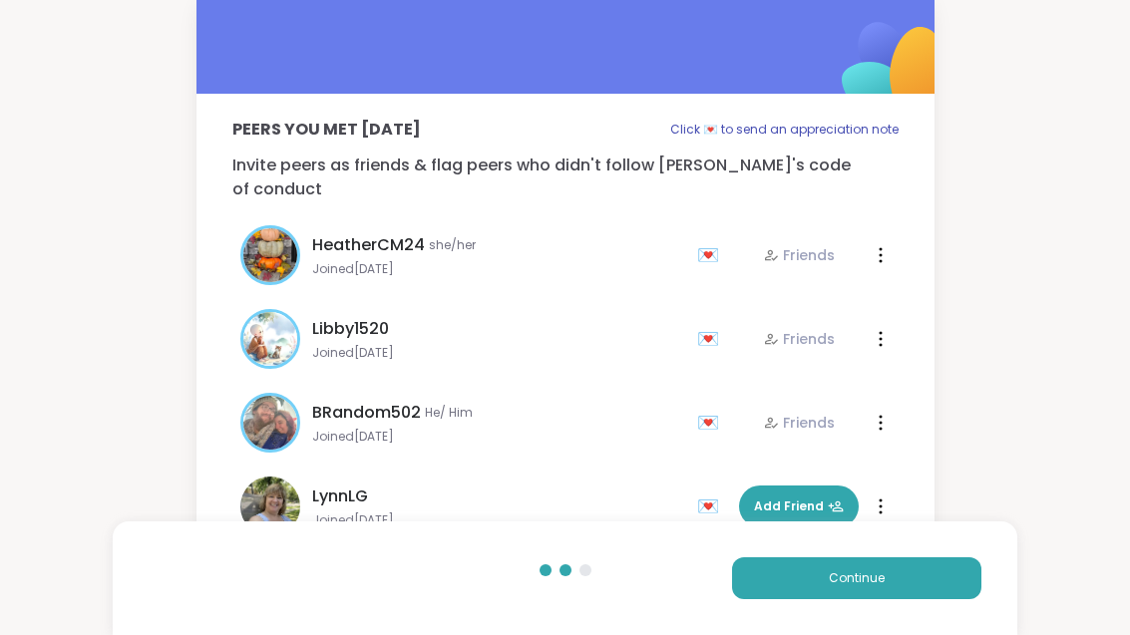
click at [921, 561] on button "Continue" at bounding box center [856, 579] width 249 height 42
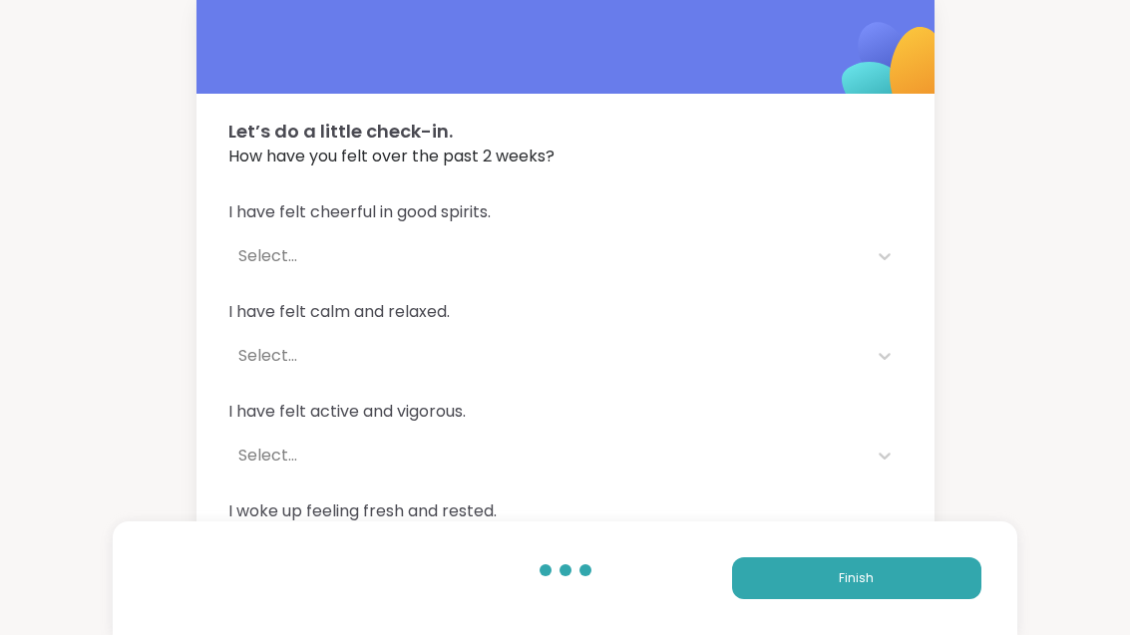
click at [874, 585] on button "Finish" at bounding box center [856, 579] width 249 height 42
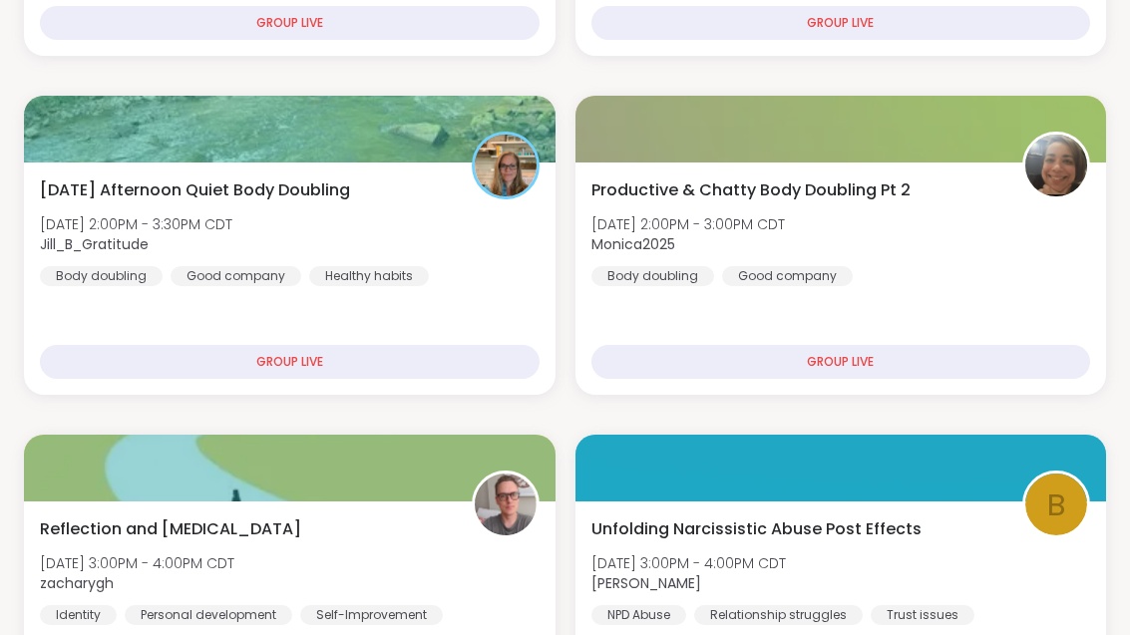
scroll to position [1009, 0]
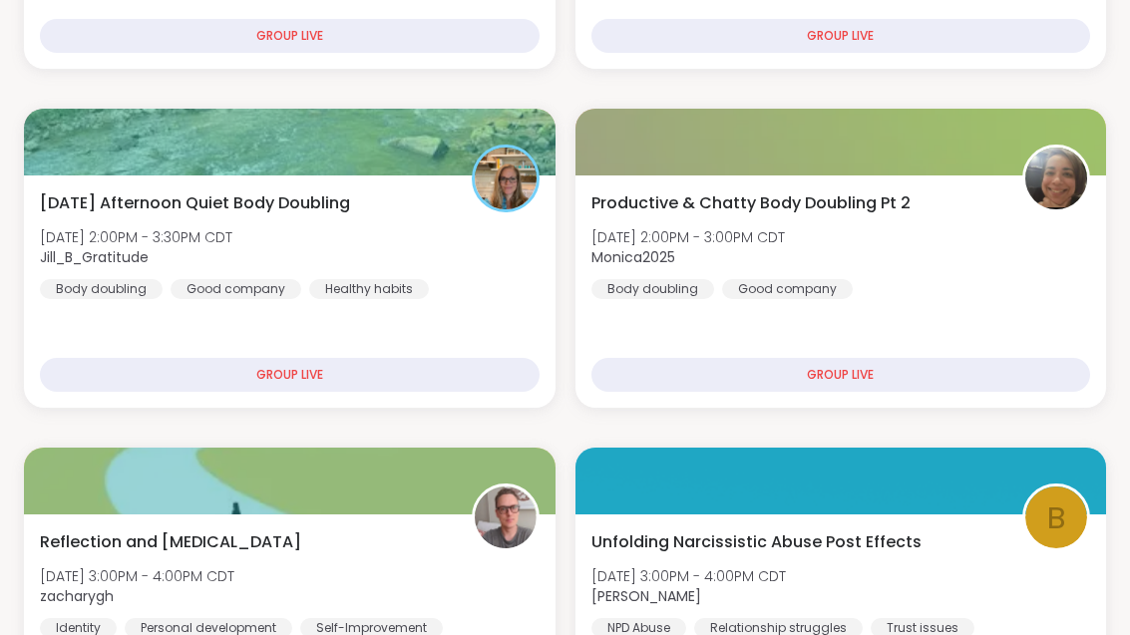
click at [966, 283] on div "Productive & Chatty Body Doubling Pt 2 [DATE] 2:00PM - 3:00PM CDT Monica2025 Bo…" at bounding box center [841, 245] width 500 height 108
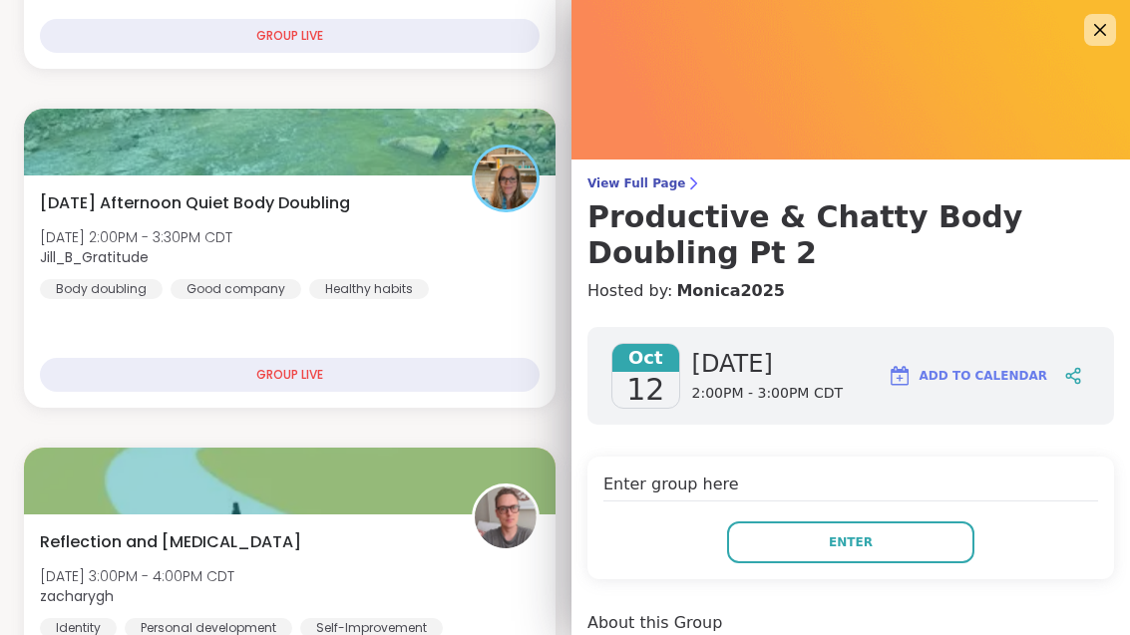
click at [909, 538] on button "Enter" at bounding box center [850, 543] width 247 height 42
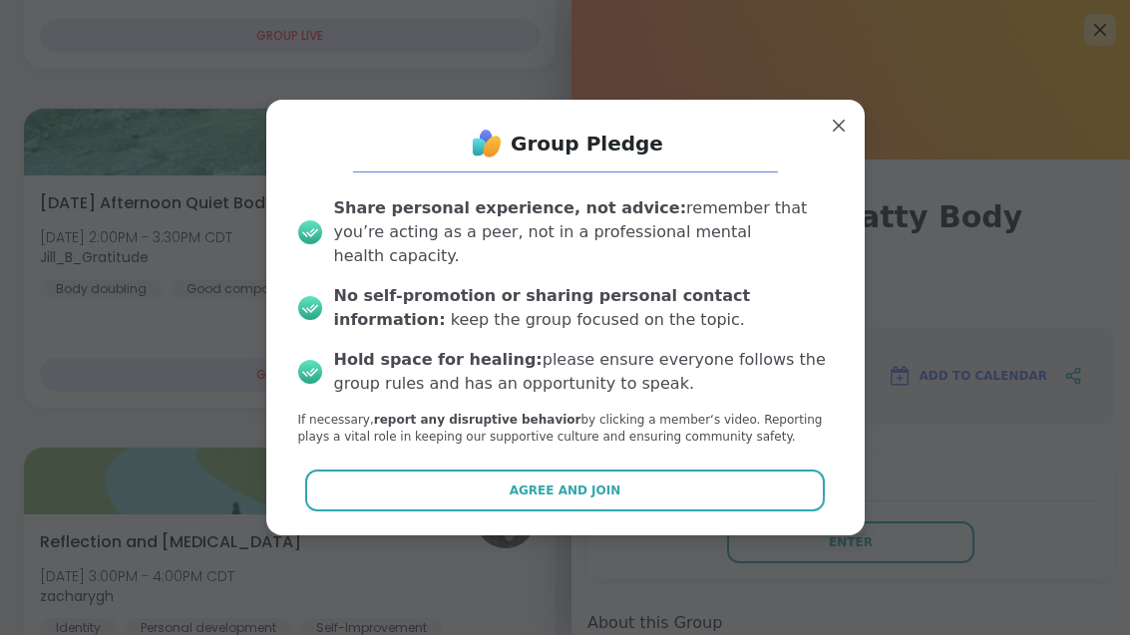
click at [704, 509] on button "Agree and Join" at bounding box center [565, 491] width 520 height 42
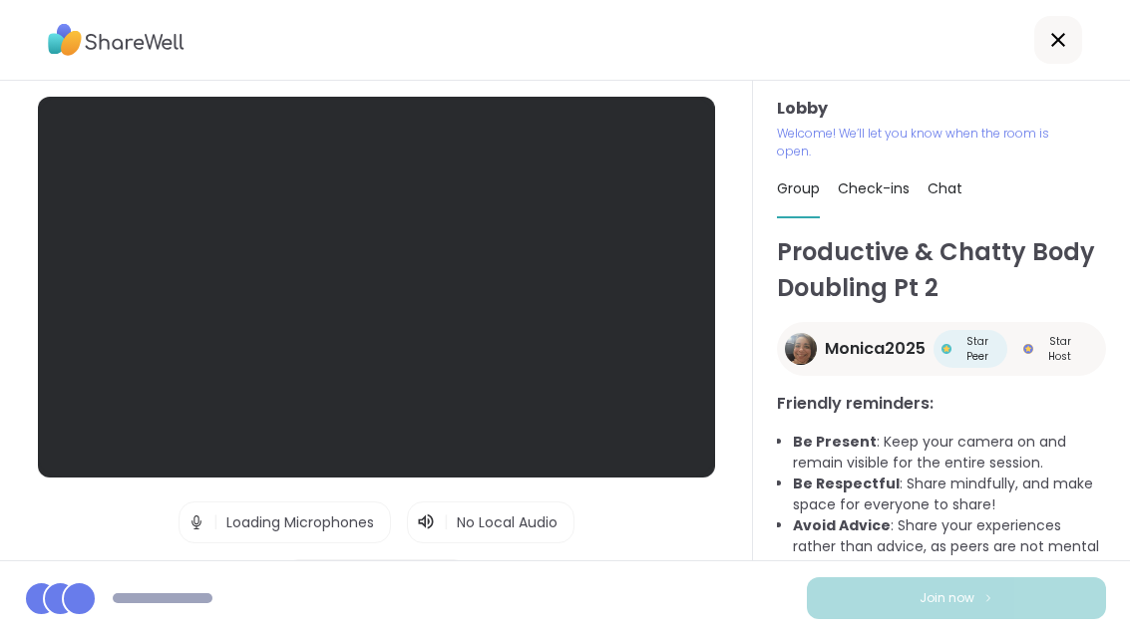
scroll to position [25, 0]
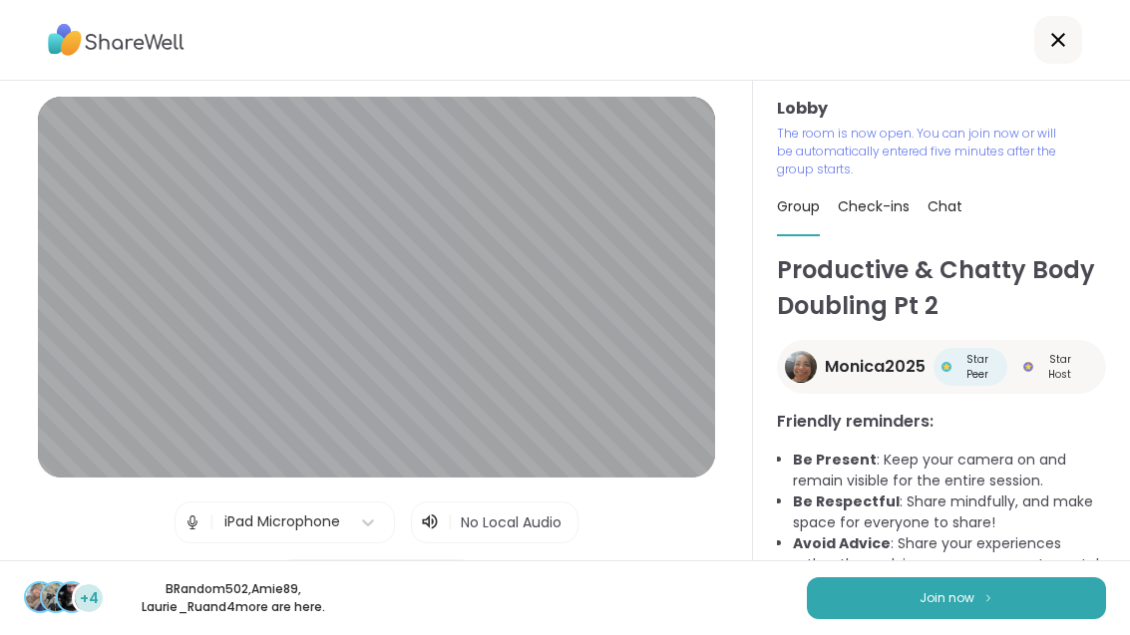
click at [1022, 619] on button "Join now" at bounding box center [956, 598] width 299 height 42
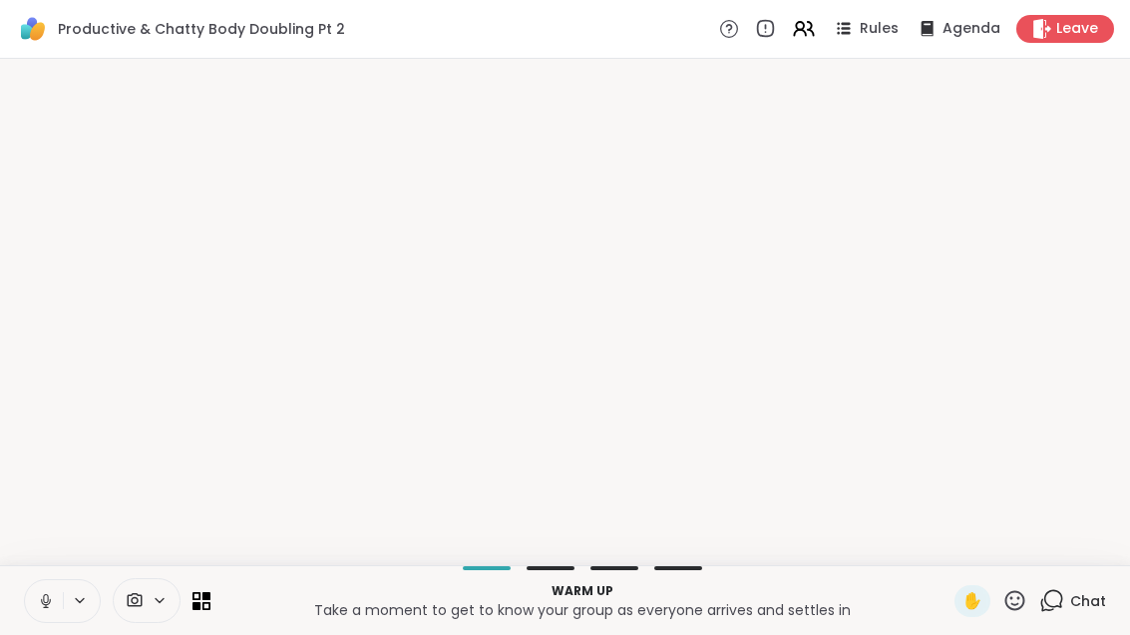
scroll to position [0, 0]
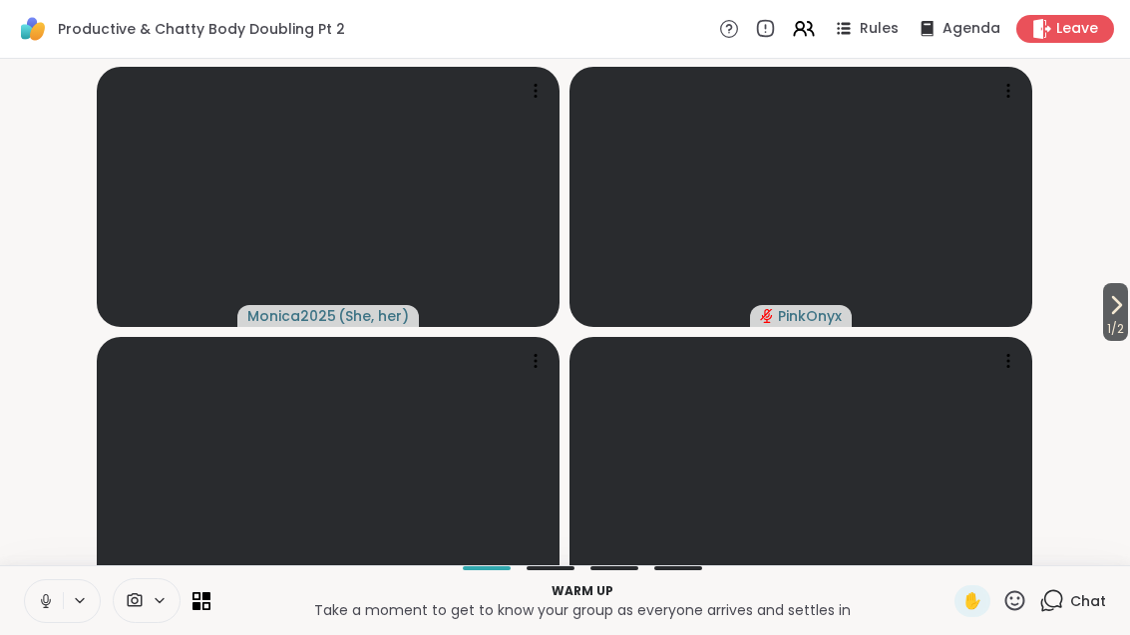
click at [1116, 341] on span "1 / 2" at bounding box center [1115, 329] width 25 height 24
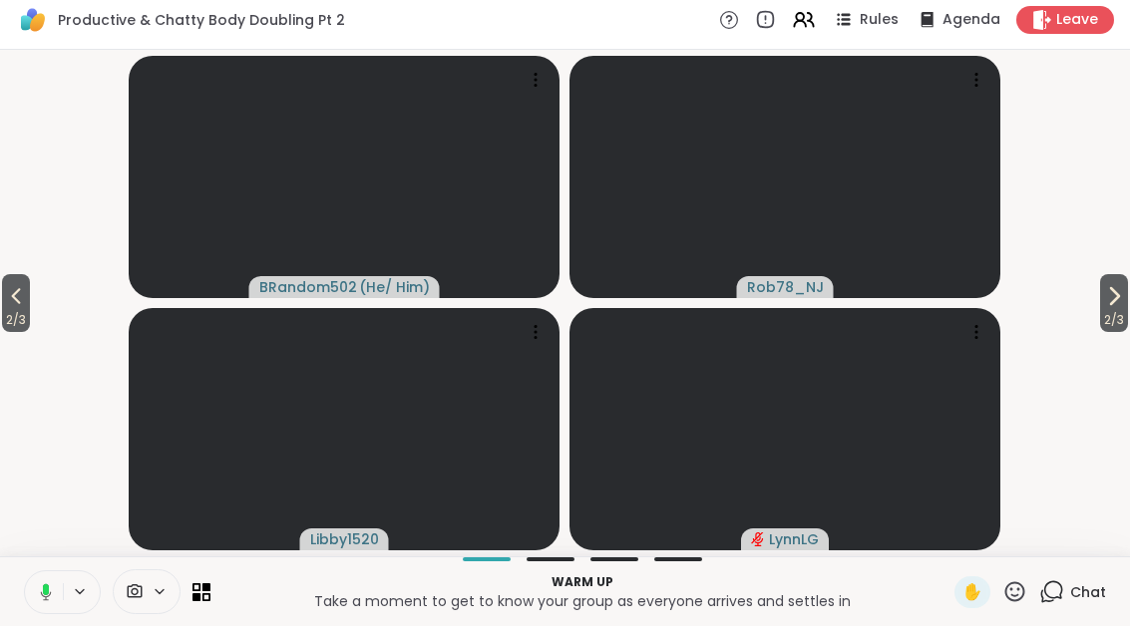
scroll to position [1, 0]
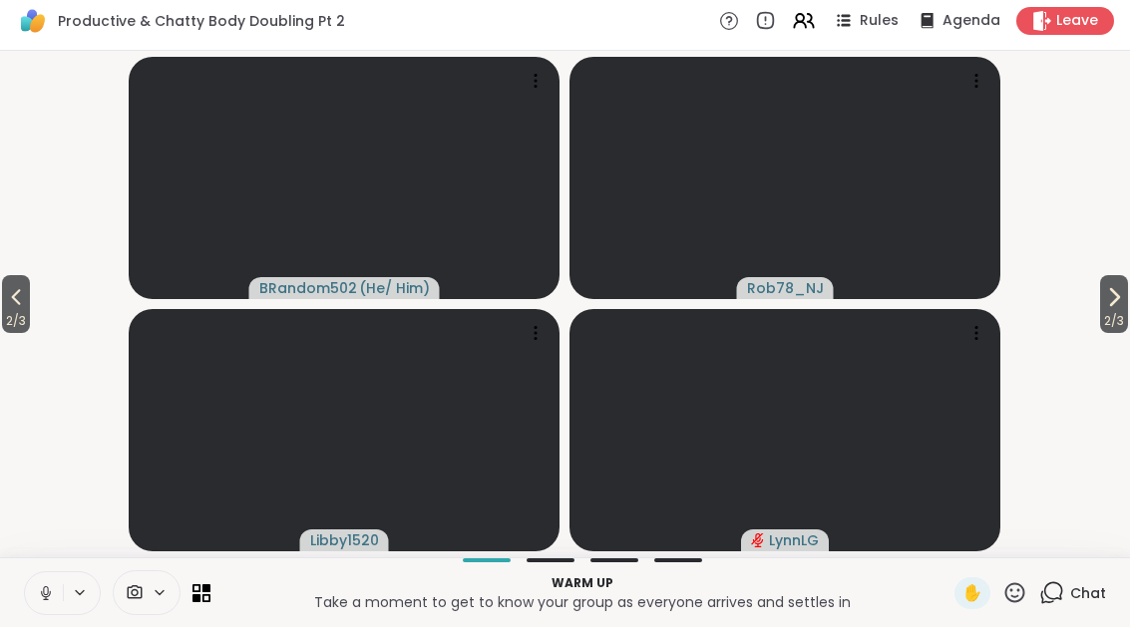
click at [23, 318] on span "2 / 3" at bounding box center [16, 329] width 28 height 24
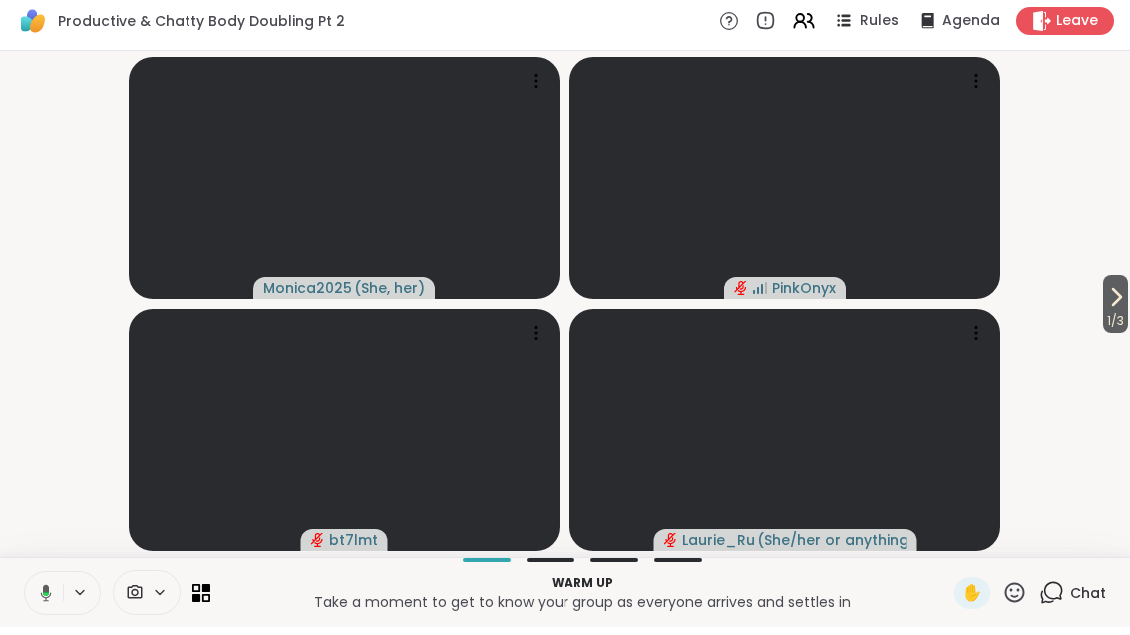
click at [1118, 324] on span "1 / 3" at bounding box center [1115, 329] width 25 height 24
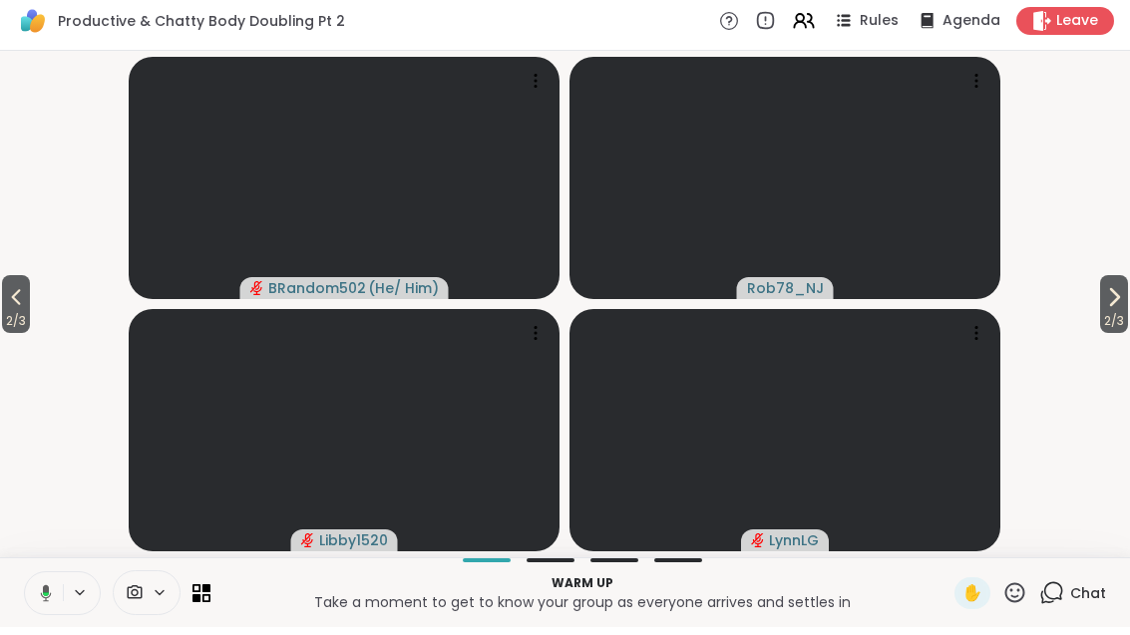
click at [1100, 317] on span "2 / 3" at bounding box center [1114, 329] width 28 height 24
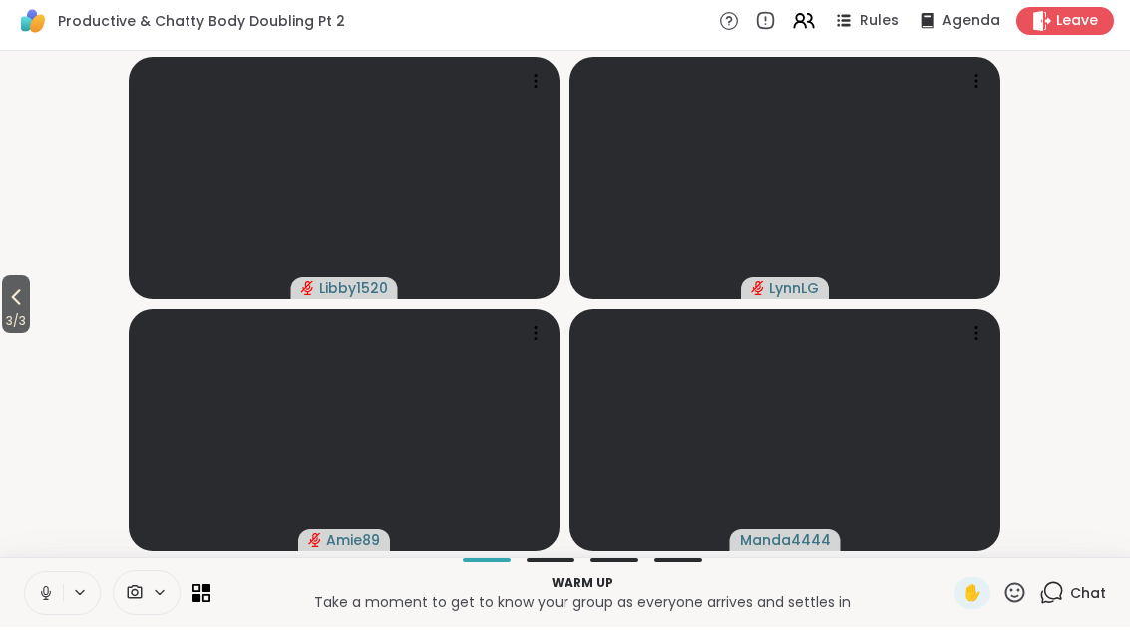
click at [14, 317] on span "3 / 3" at bounding box center [16, 329] width 28 height 24
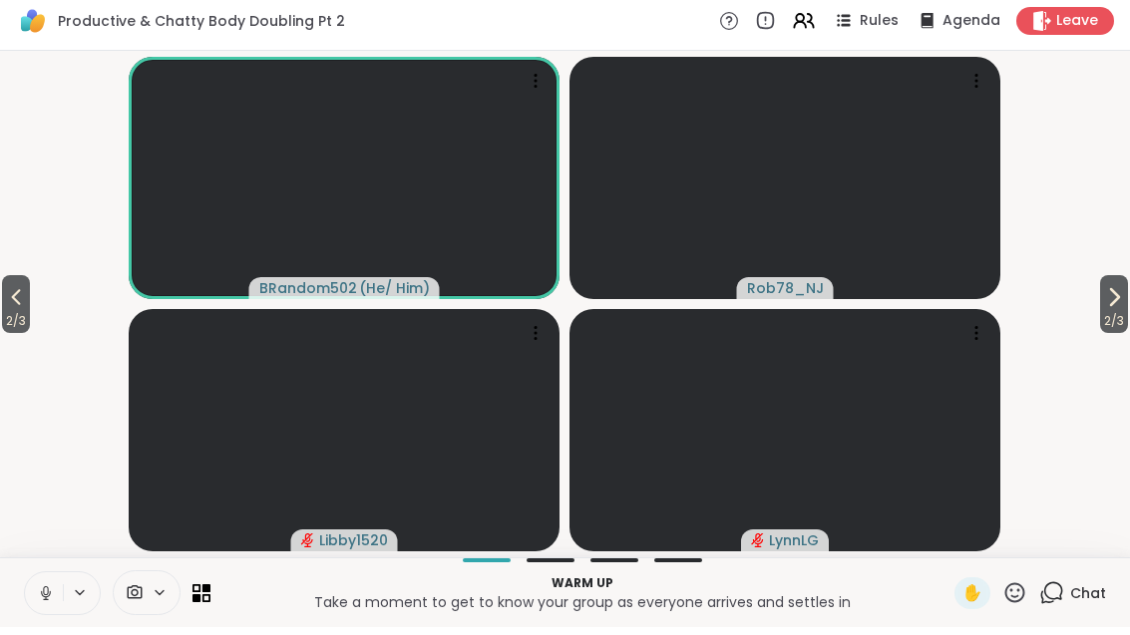
click at [20, 319] on span "2 / 3" at bounding box center [16, 329] width 28 height 24
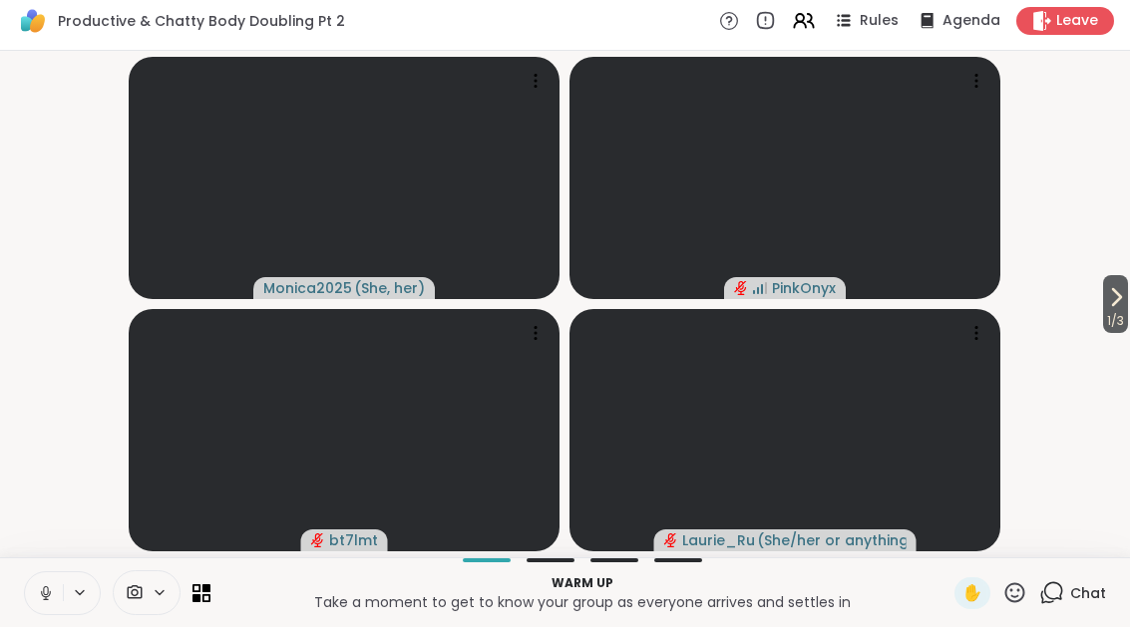
click at [1115, 327] on span "1 / 3" at bounding box center [1115, 329] width 25 height 24
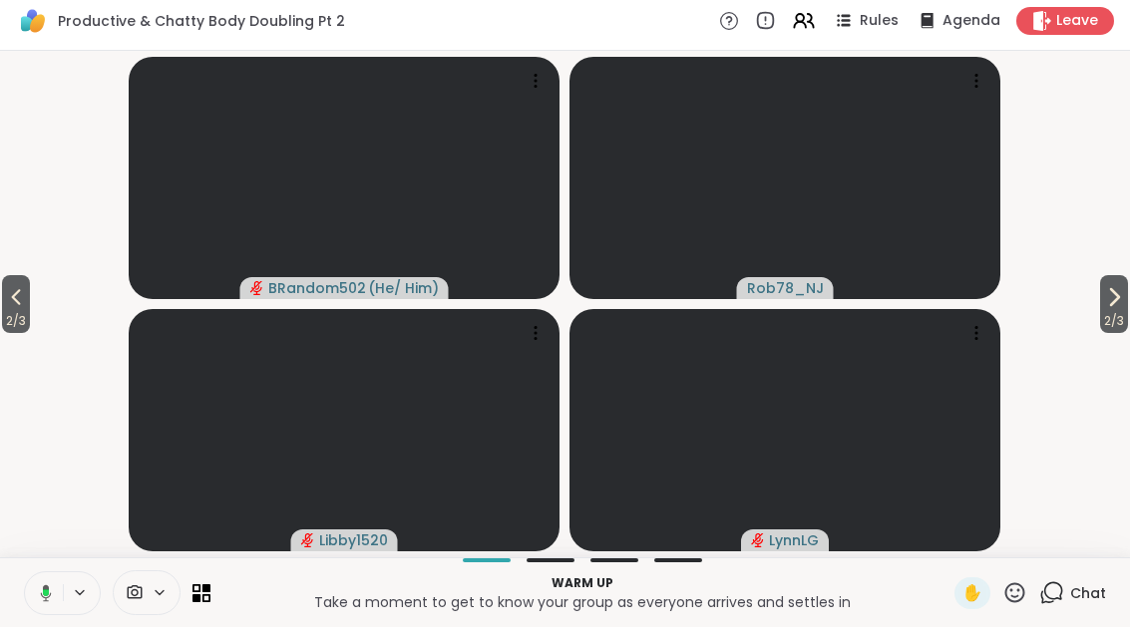
click at [18, 305] on icon at bounding box center [16, 305] width 24 height 24
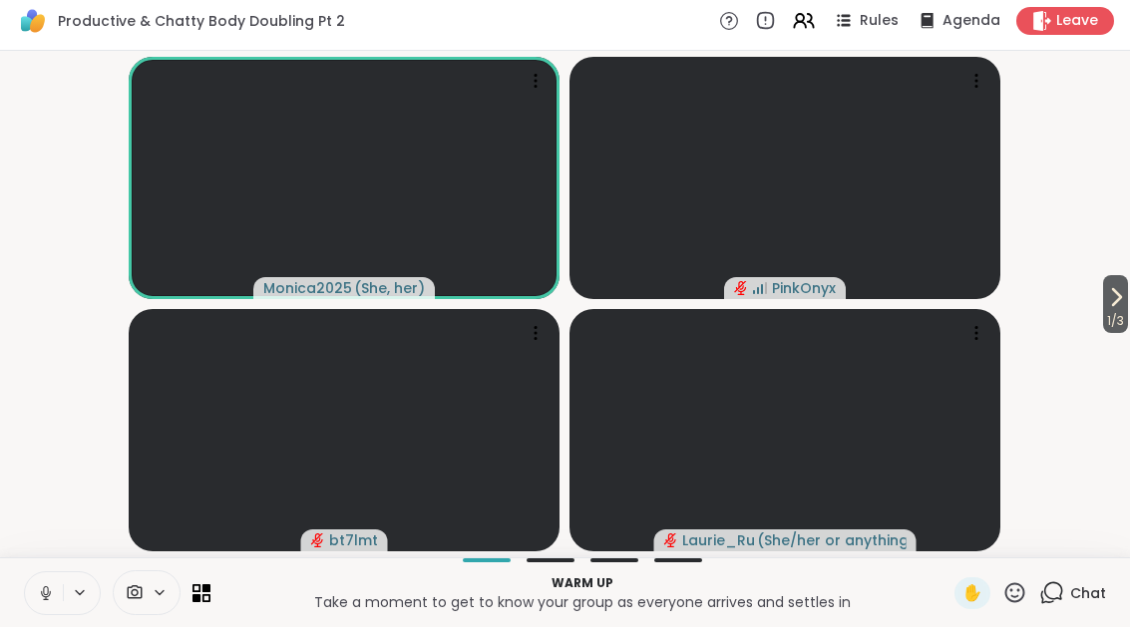
click at [1126, 318] on span "1 / 3" at bounding box center [1115, 329] width 25 height 24
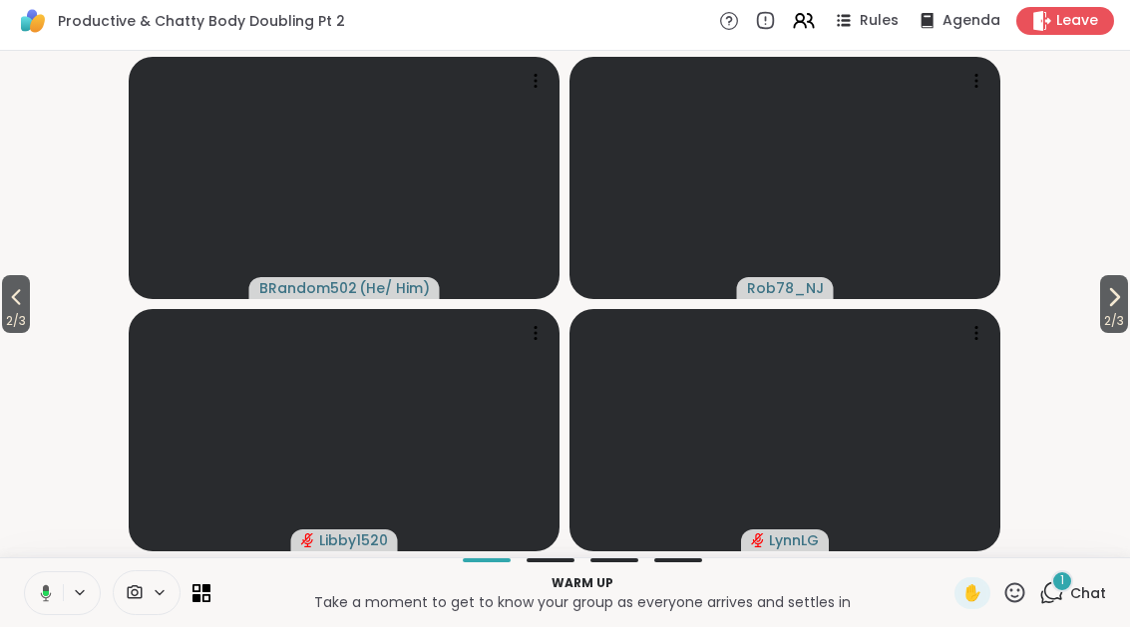
click at [1054, 578] on div "1" at bounding box center [1062, 589] width 22 height 22
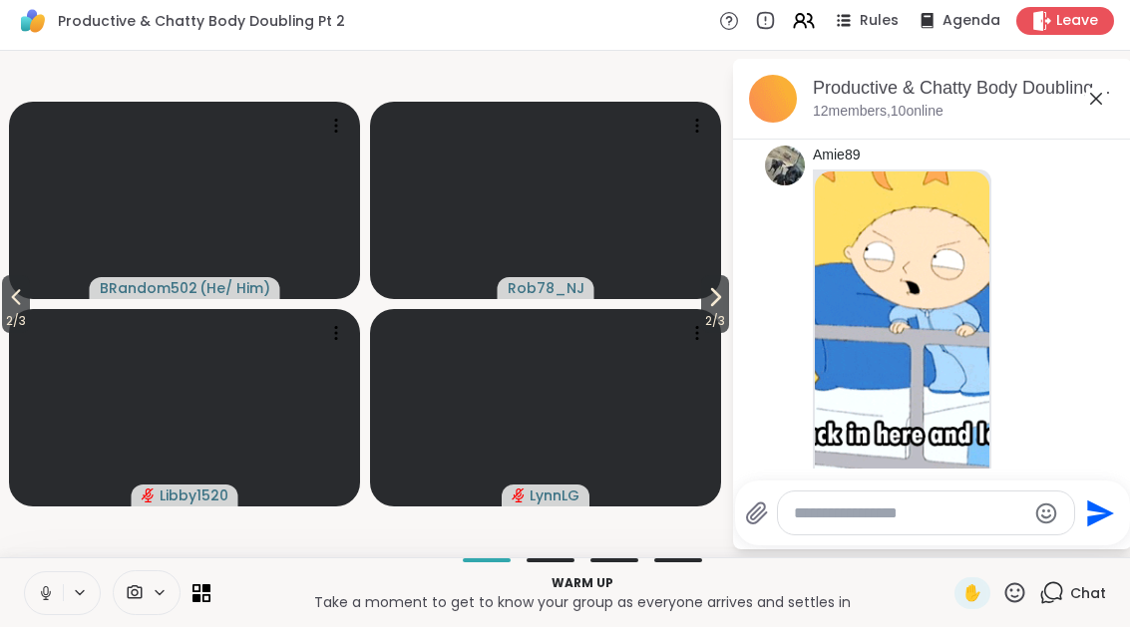
scroll to position [68, 0]
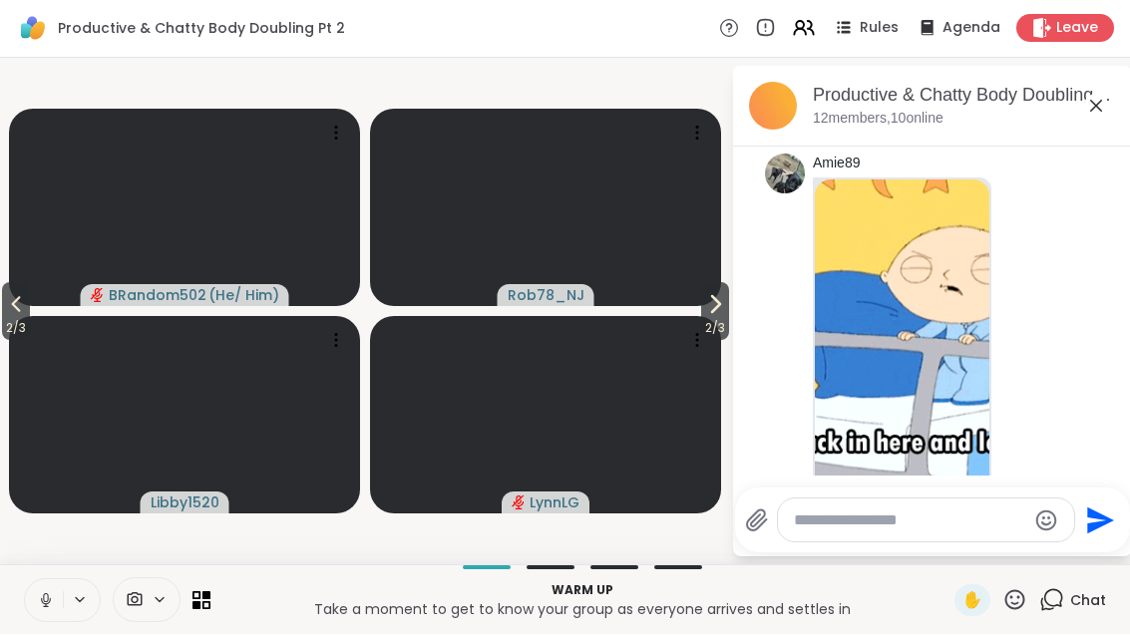
click at [726, 307] on button "2 / 3" at bounding box center [715, 312] width 28 height 58
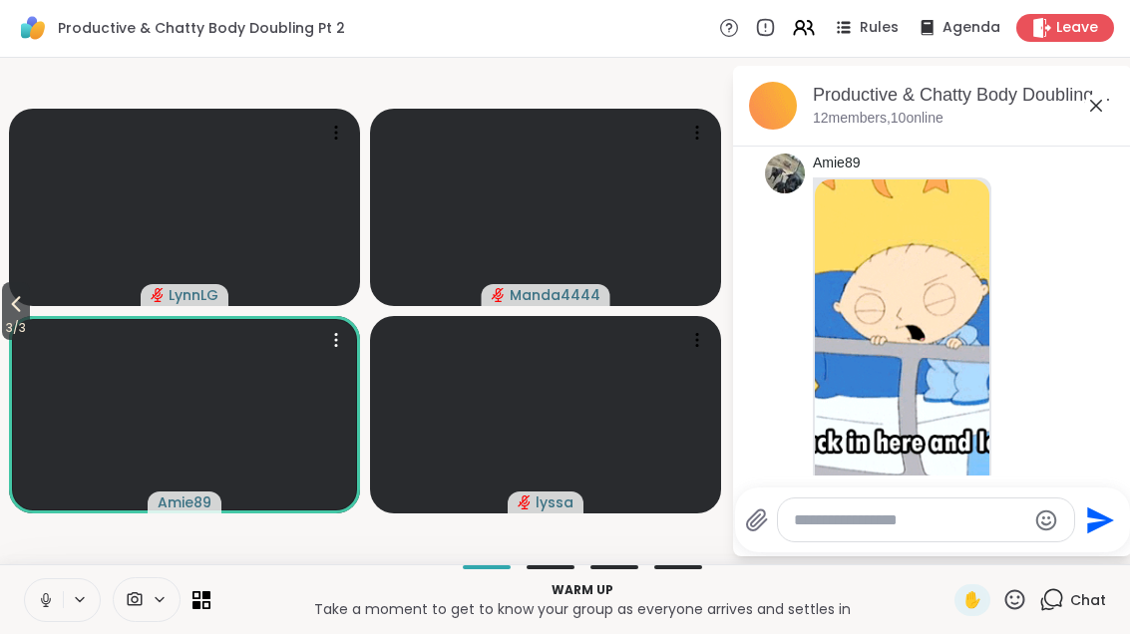
click at [37, 317] on video at bounding box center [184, 415] width 351 height 197
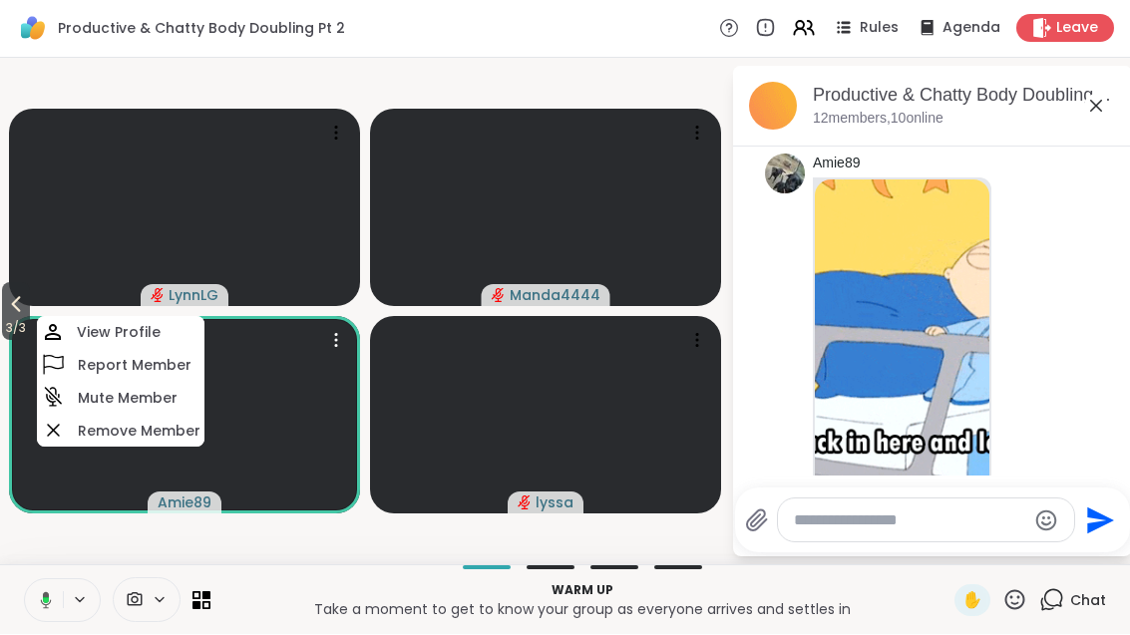
click at [4, 315] on button "3 / 3" at bounding box center [16, 312] width 28 height 58
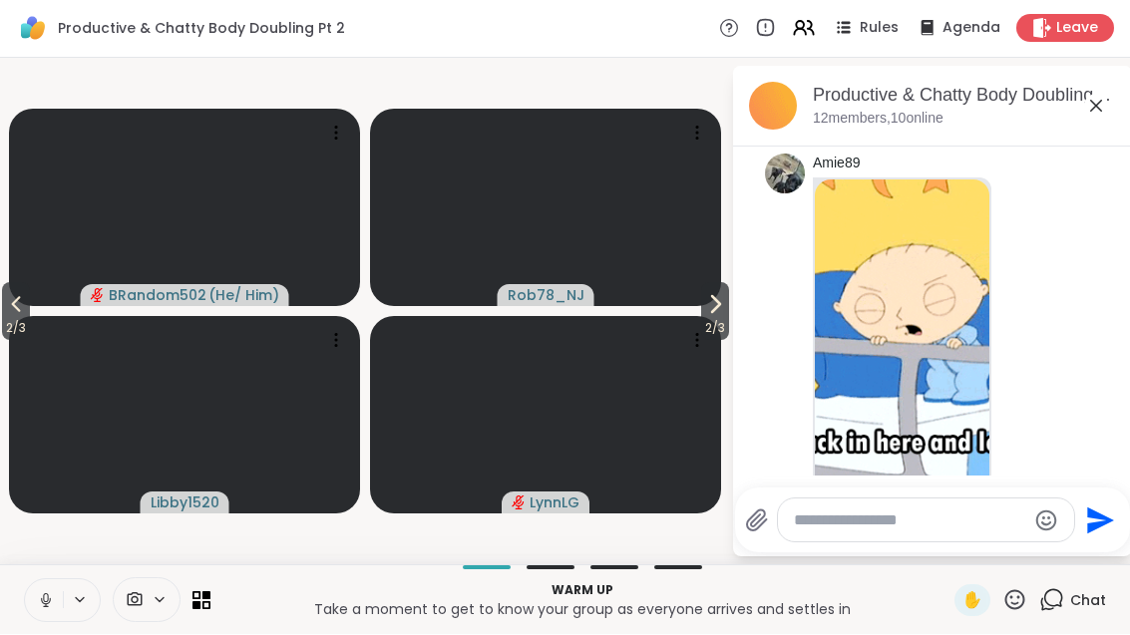
click at [19, 328] on span "2 / 3" at bounding box center [16, 329] width 28 height 24
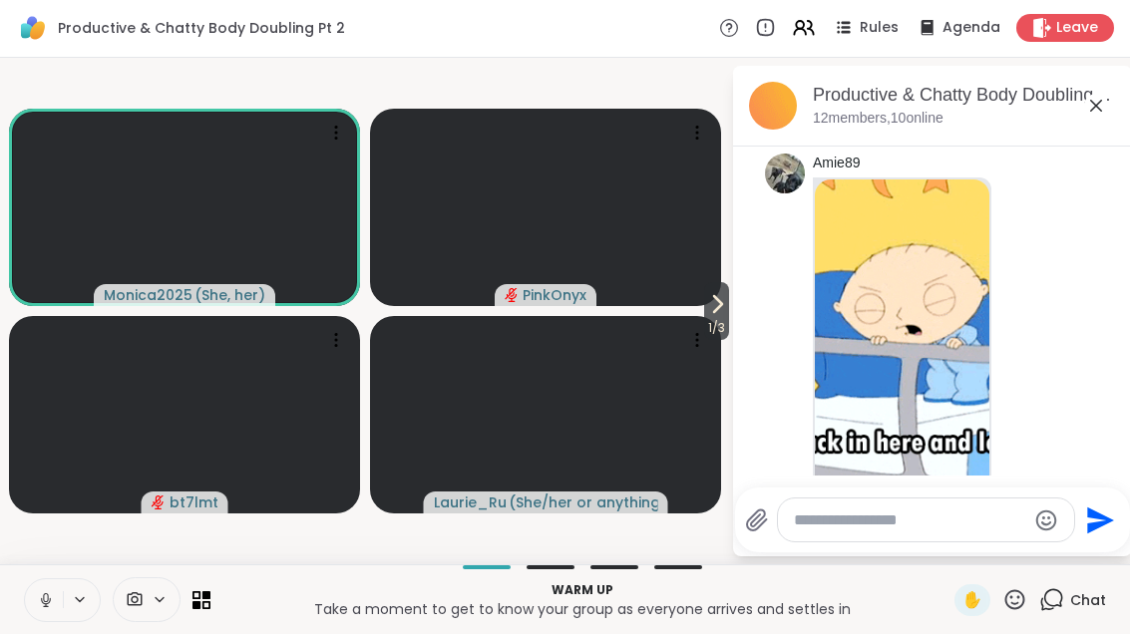
click at [724, 304] on icon at bounding box center [717, 305] width 24 height 24
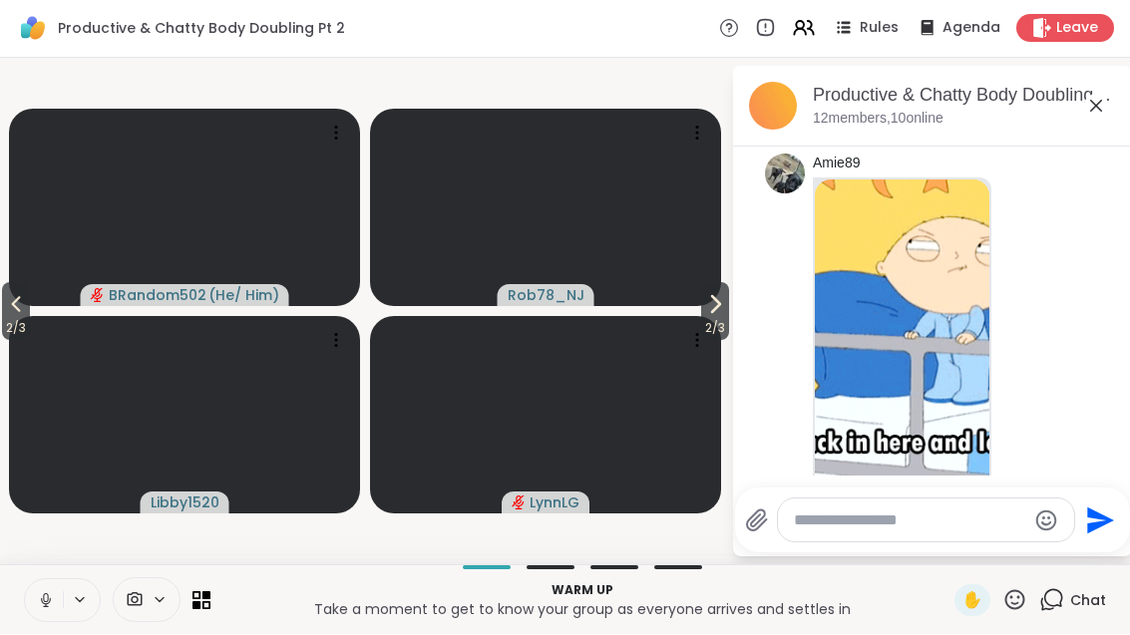
click at [729, 317] on span "2 / 3" at bounding box center [715, 329] width 28 height 24
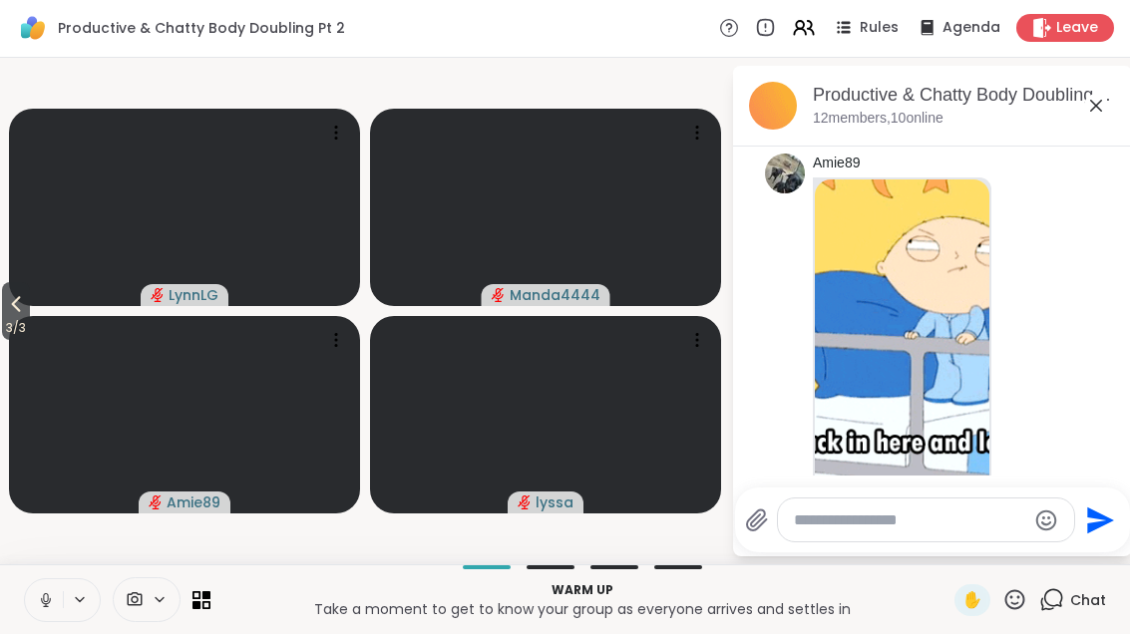
click at [12, 285] on button "3 / 3" at bounding box center [16, 312] width 28 height 58
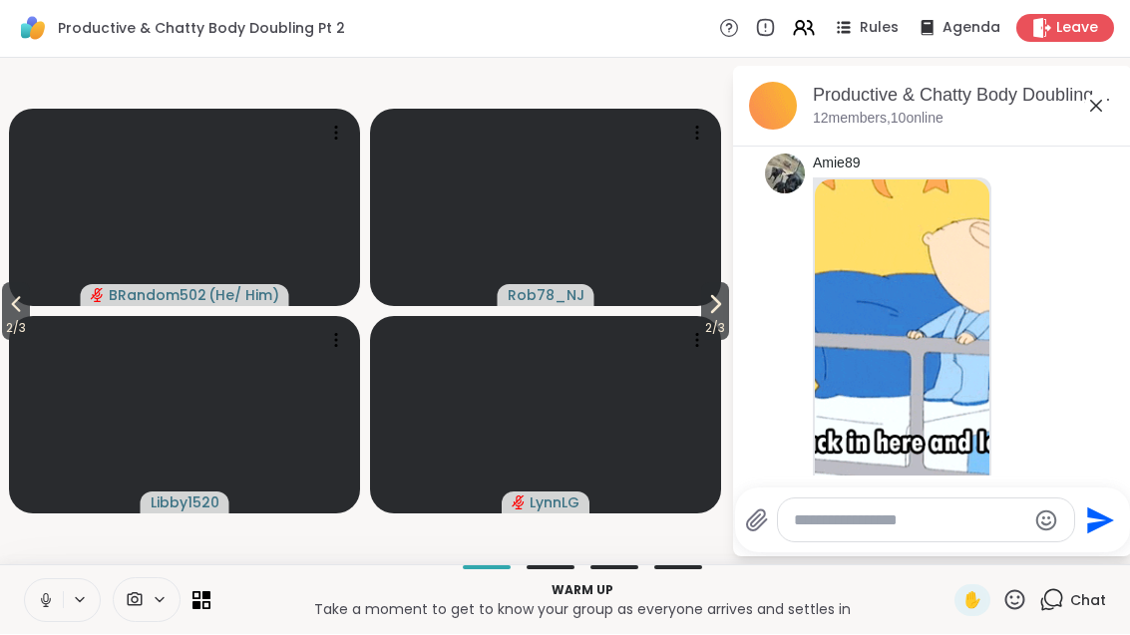
click at [13, 309] on icon at bounding box center [16, 305] width 24 height 24
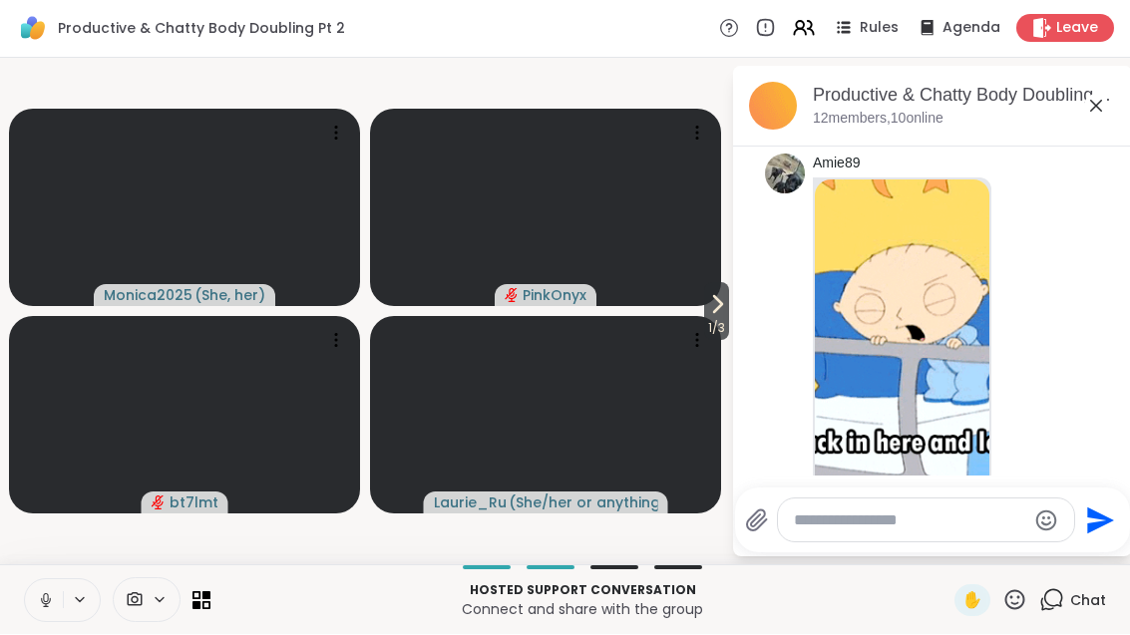
click at [715, 318] on span "1 / 3" at bounding box center [716, 329] width 25 height 24
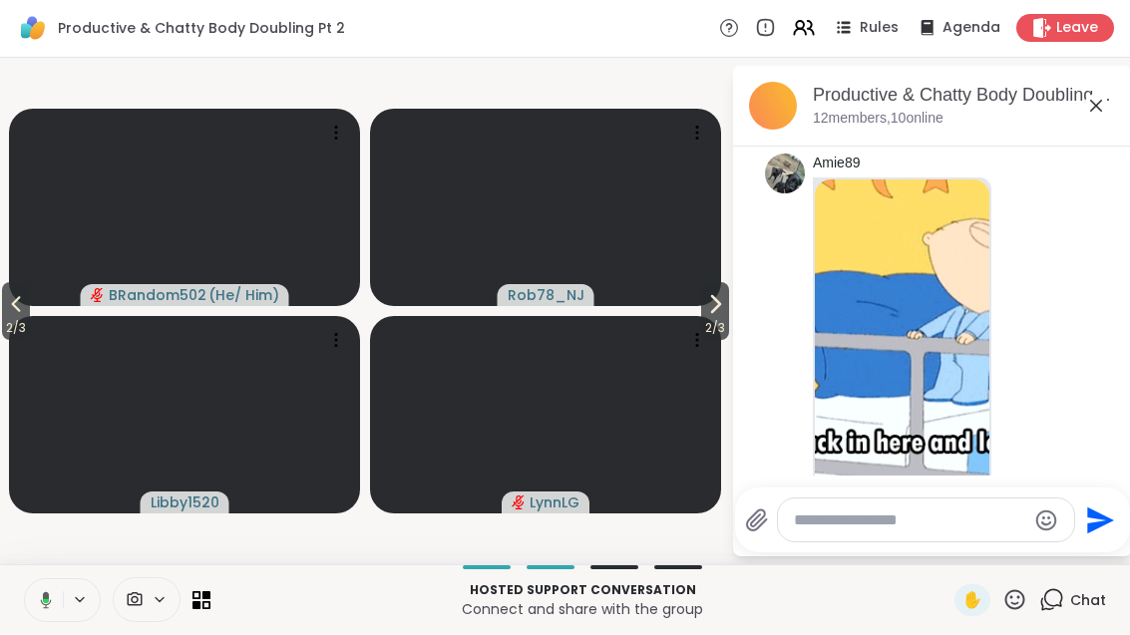
click at [707, 317] on span "2 / 3" at bounding box center [715, 329] width 28 height 24
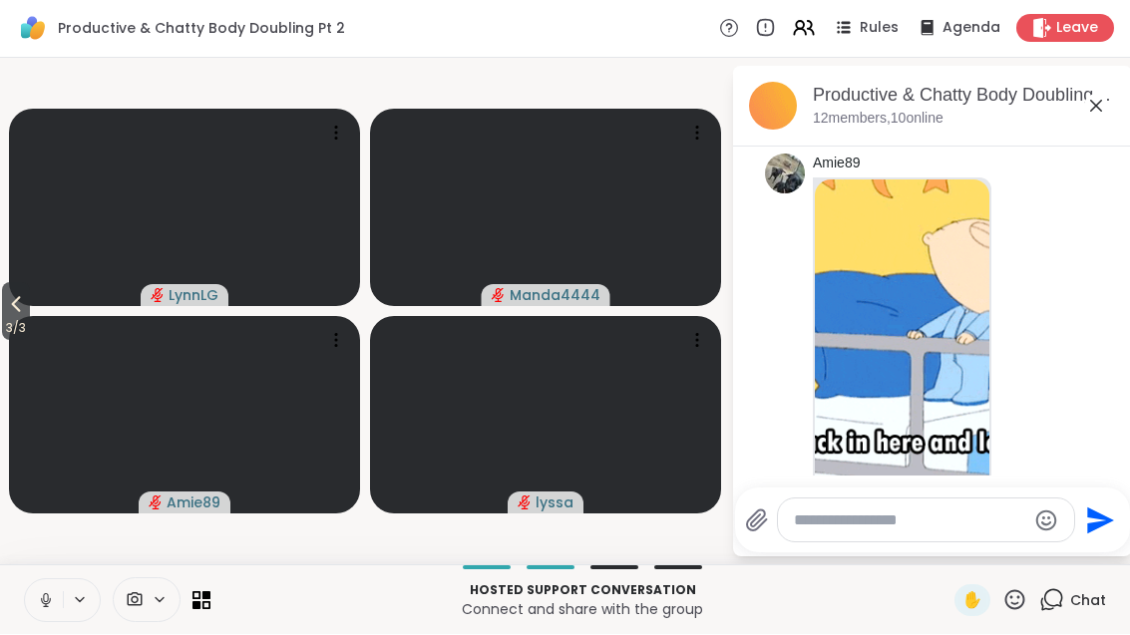
click at [11, 317] on span "3 / 3" at bounding box center [16, 329] width 28 height 24
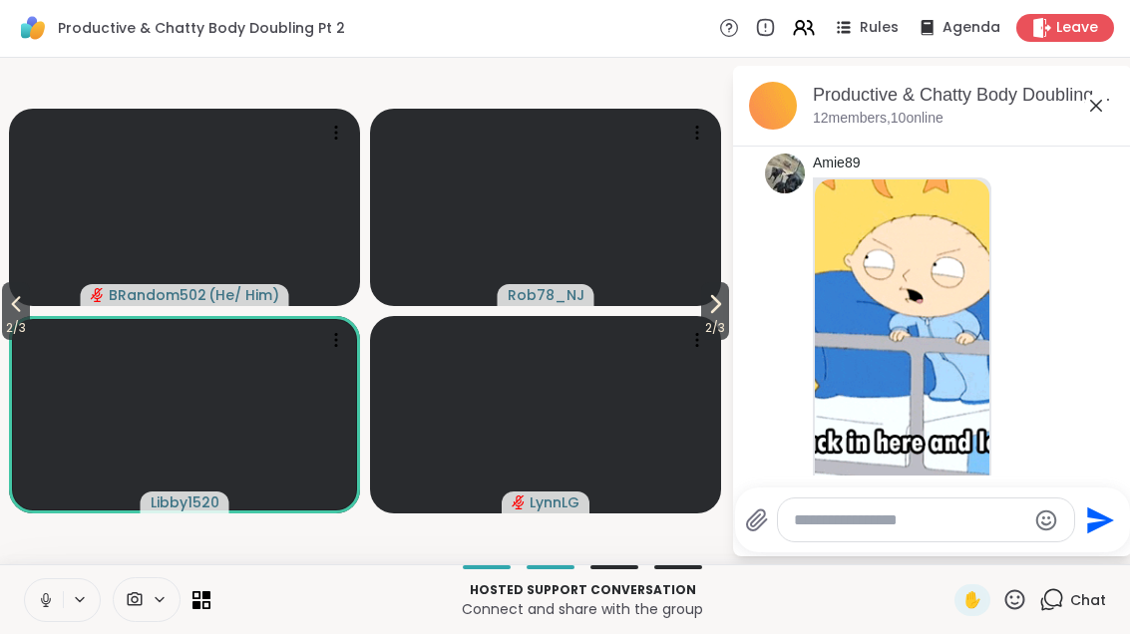
click at [12, 314] on icon at bounding box center [16, 305] width 24 height 24
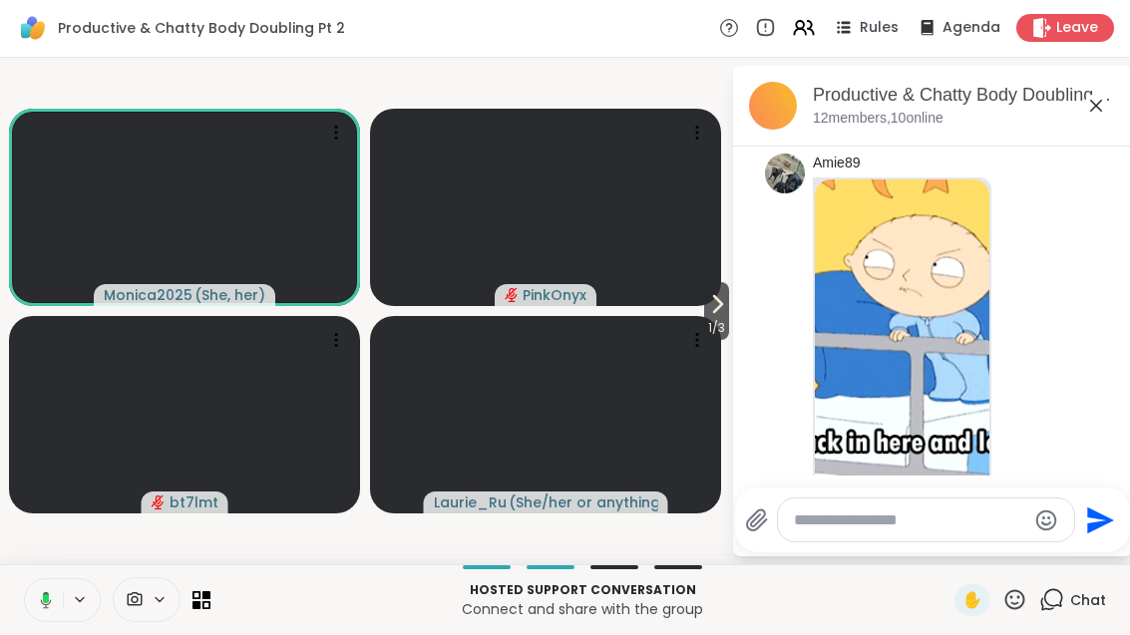
click at [717, 360] on video at bounding box center [545, 415] width 351 height 197
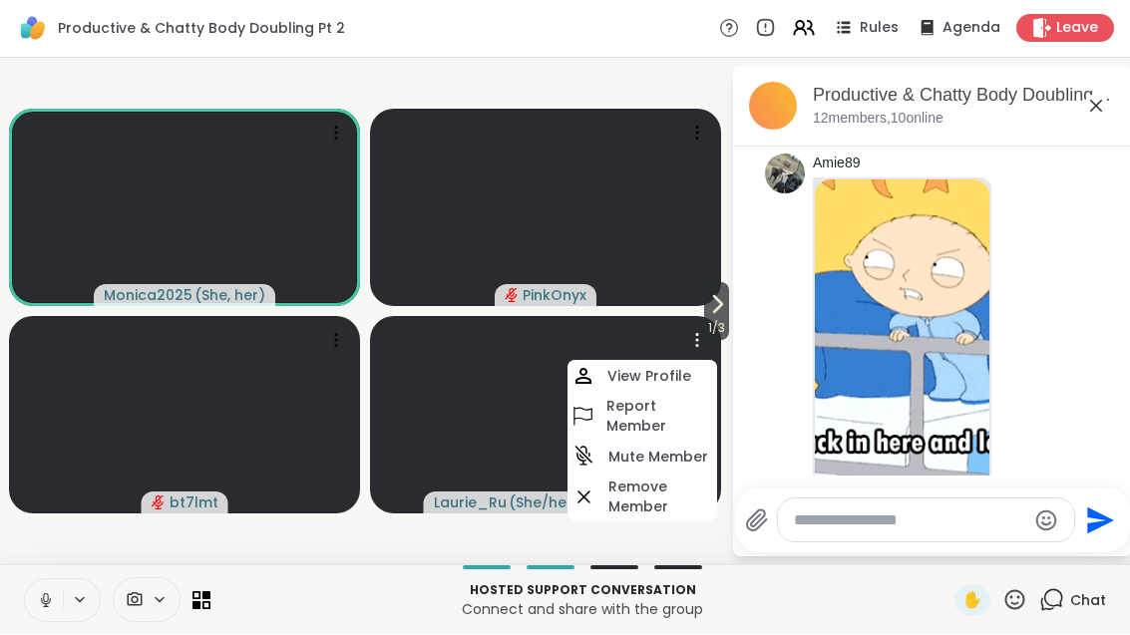
click at [726, 315] on button "1 / 3" at bounding box center [716, 312] width 25 height 58
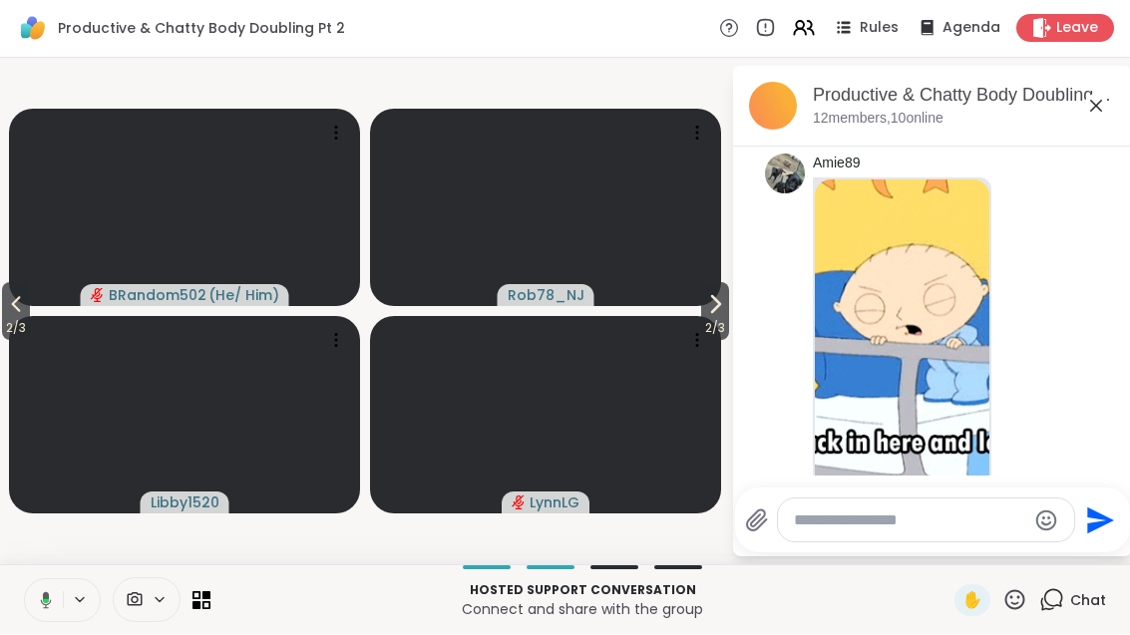
click at [712, 311] on icon at bounding box center [716, 305] width 8 height 16
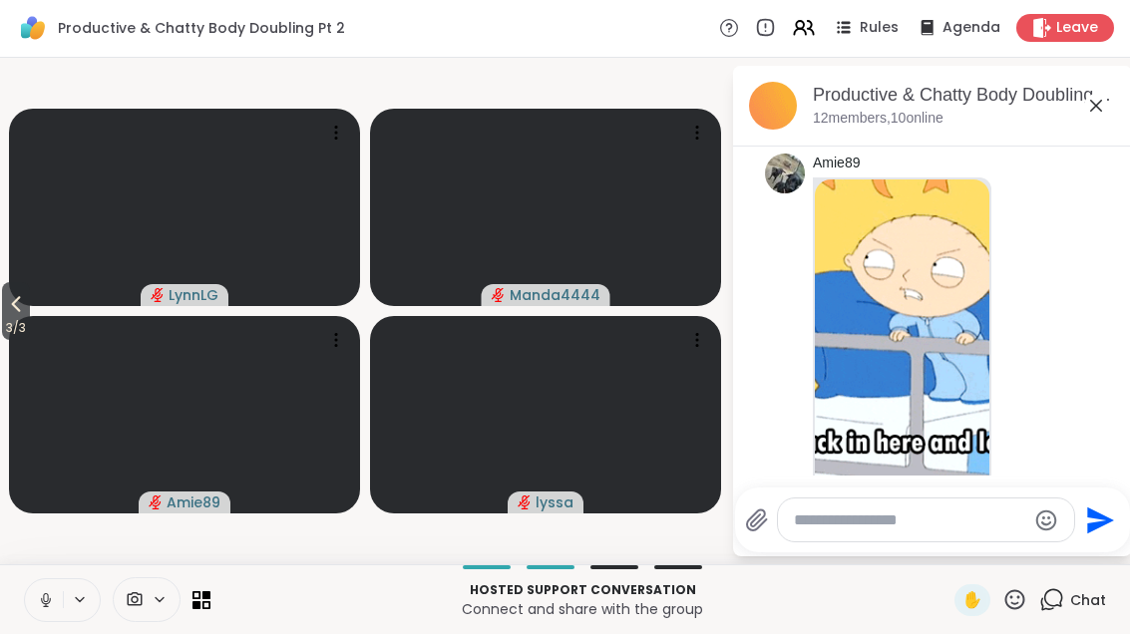
click at [1102, 105] on icon at bounding box center [1096, 107] width 24 height 24
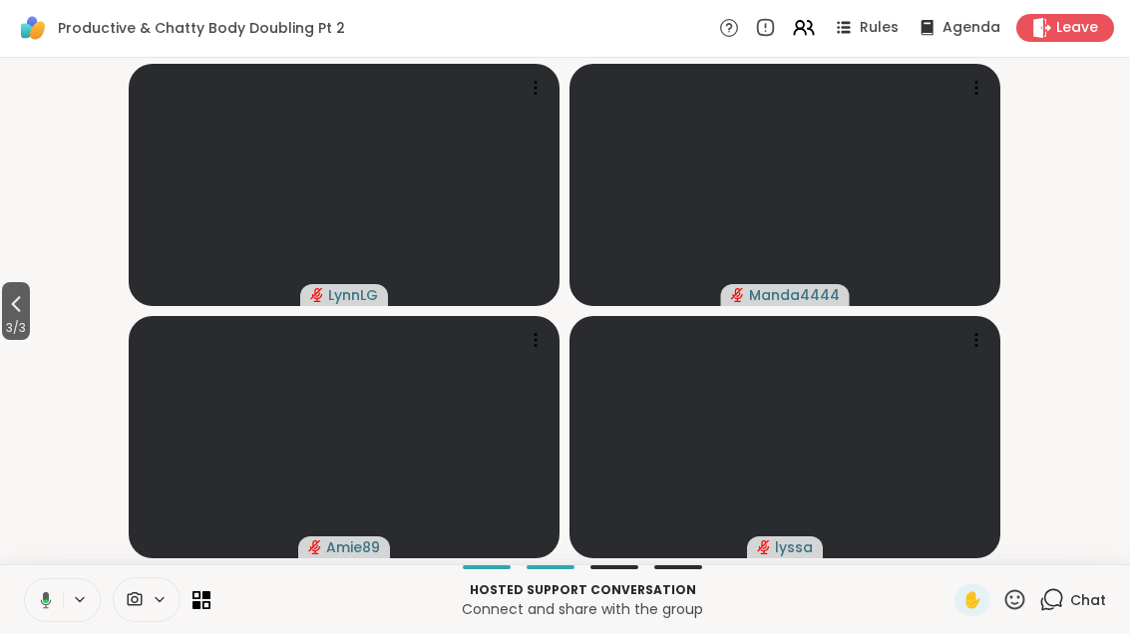
click at [15, 326] on span "3 / 3" at bounding box center [16, 329] width 28 height 24
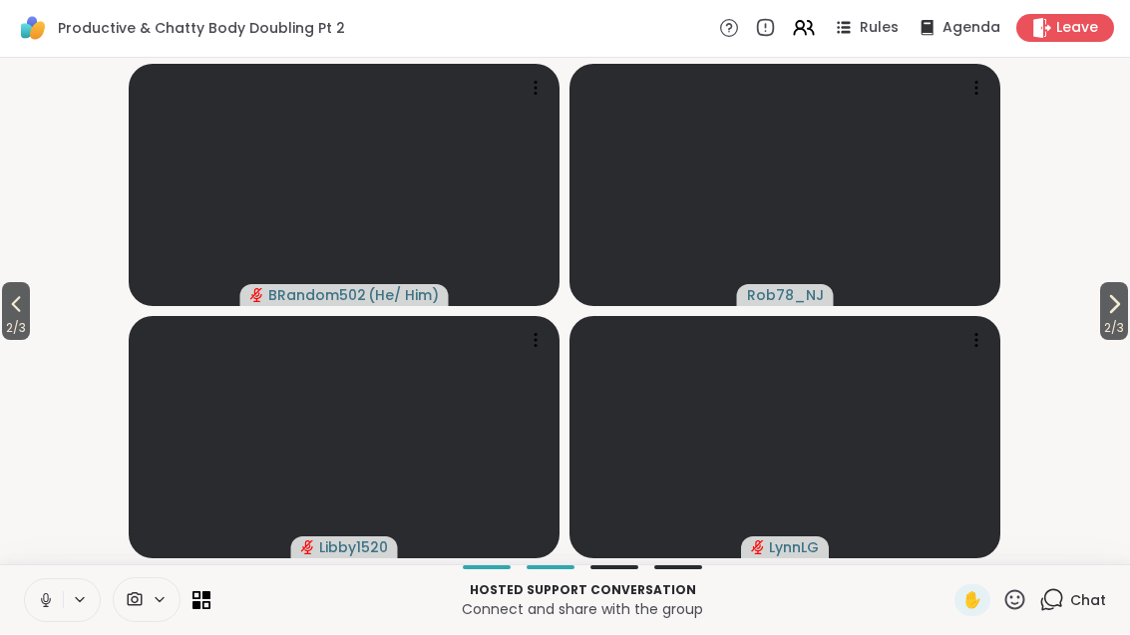
click at [8, 351] on div "2 / 3 2 / 3 BRandom502 ( He/ Him ) Rob78_NJ Libby1520 LynnLG" at bounding box center [565, 312] width 1130 height 507
click at [9, 321] on span "2 / 3" at bounding box center [16, 329] width 28 height 24
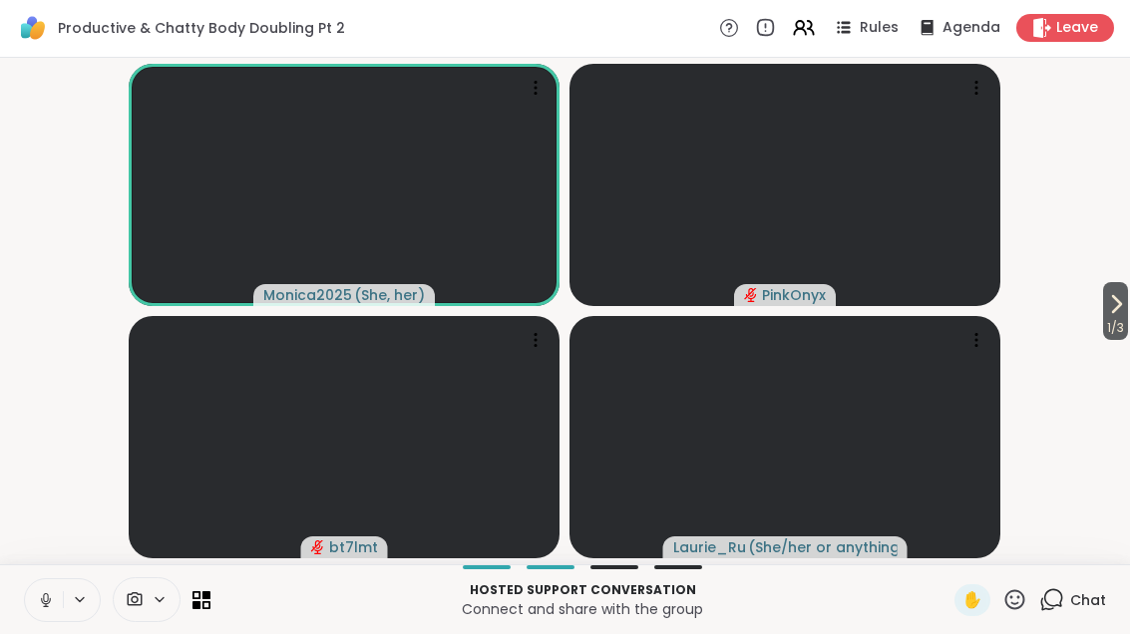
click at [1119, 311] on icon at bounding box center [1116, 305] width 24 height 24
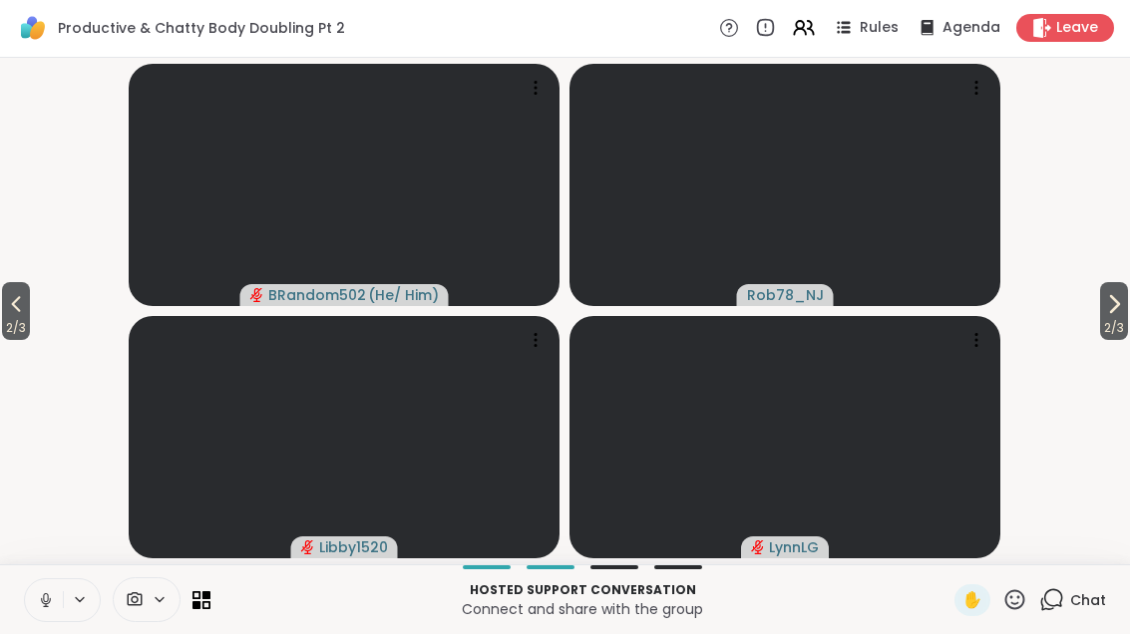
click at [1116, 318] on span "2 / 3" at bounding box center [1114, 329] width 28 height 24
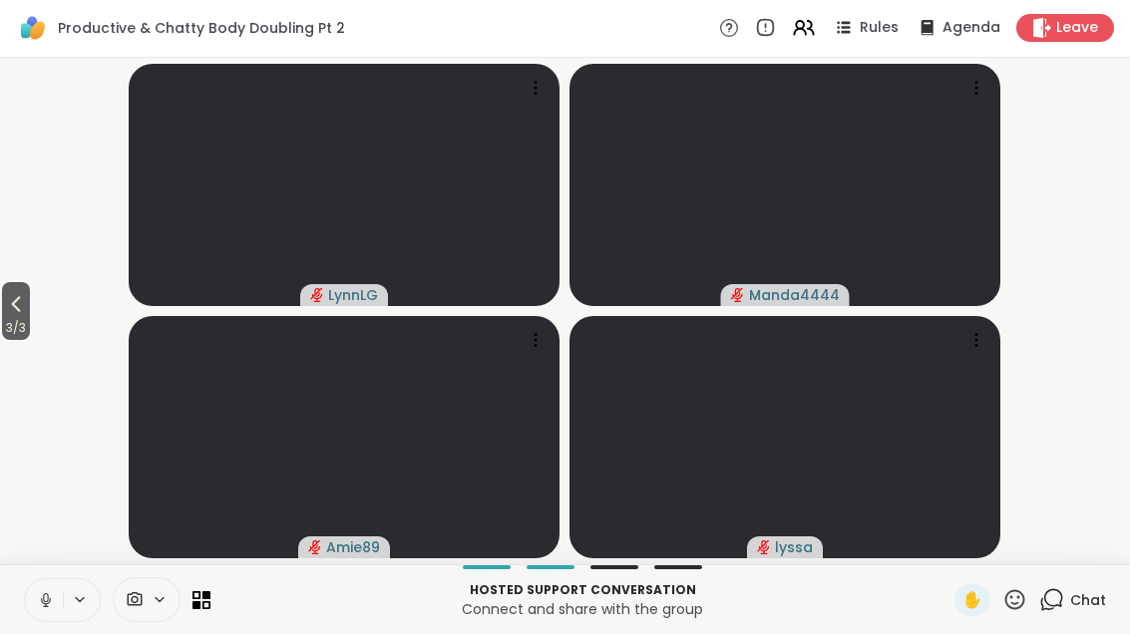
click at [16, 308] on icon at bounding box center [16, 305] width 24 height 24
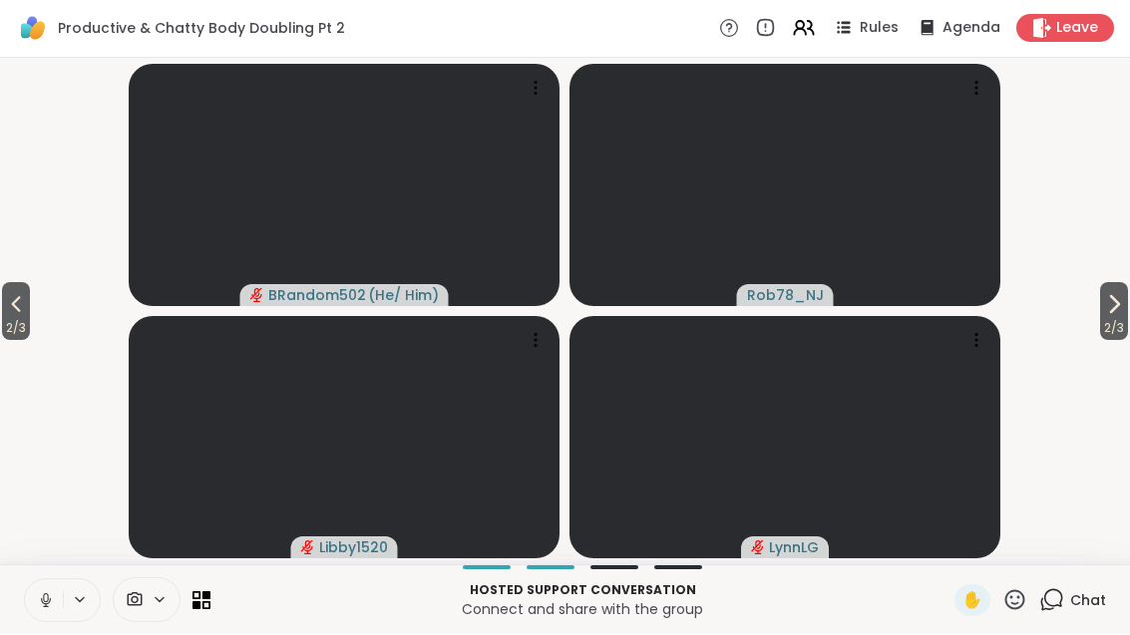
click at [15, 323] on span "2 / 3" at bounding box center [16, 329] width 28 height 24
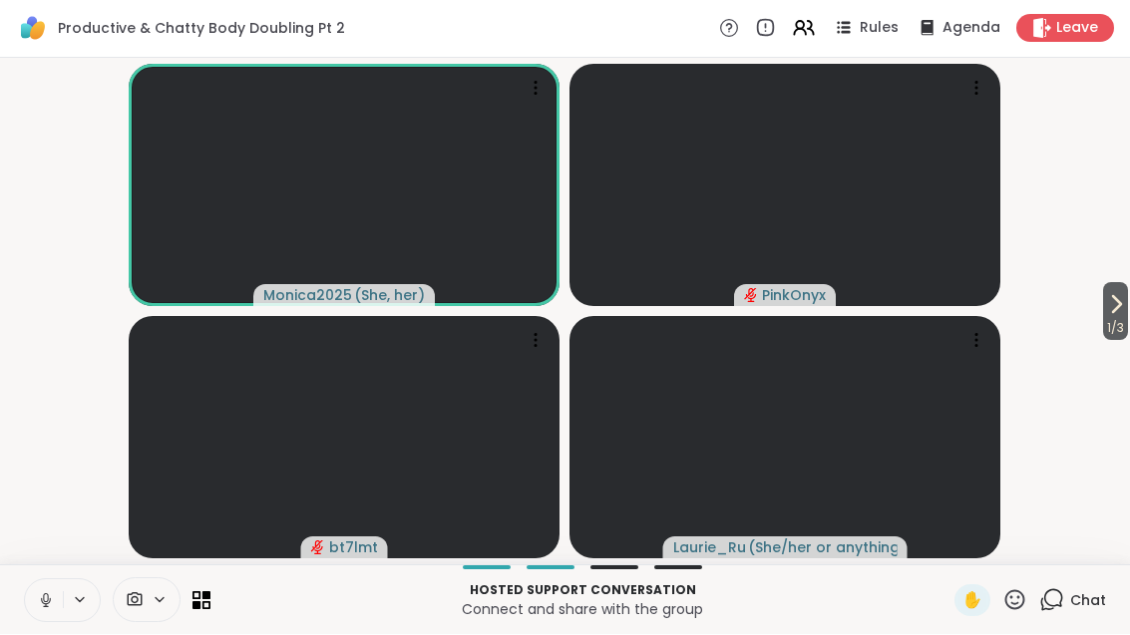
click at [1125, 320] on span "1 / 3" at bounding box center [1115, 329] width 25 height 24
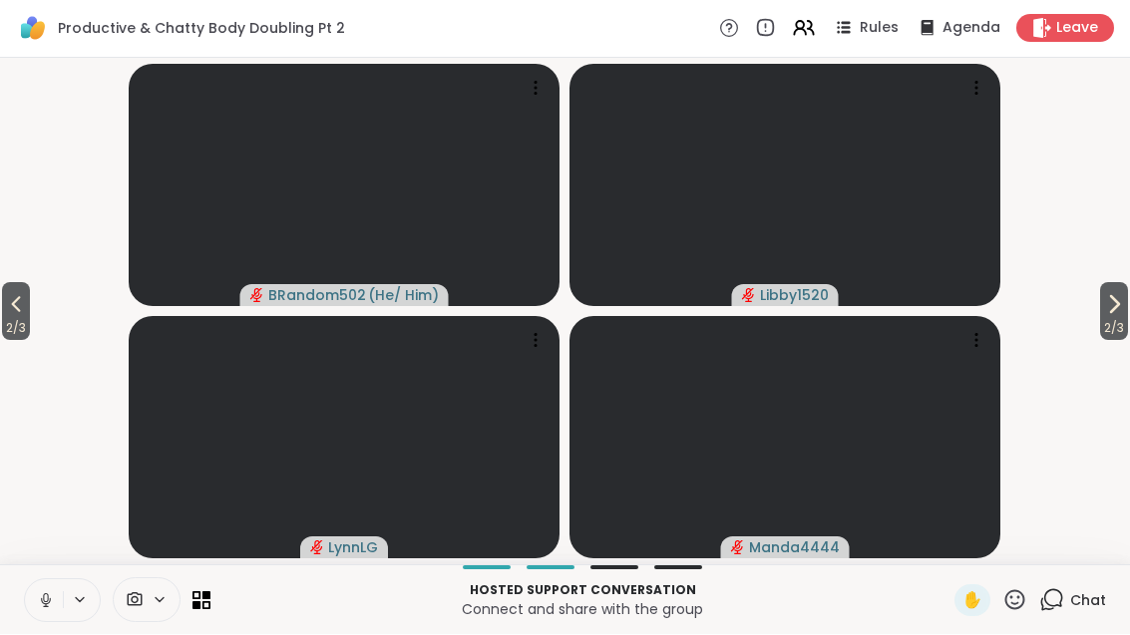
click at [5, 323] on span "2 / 3" at bounding box center [16, 329] width 28 height 24
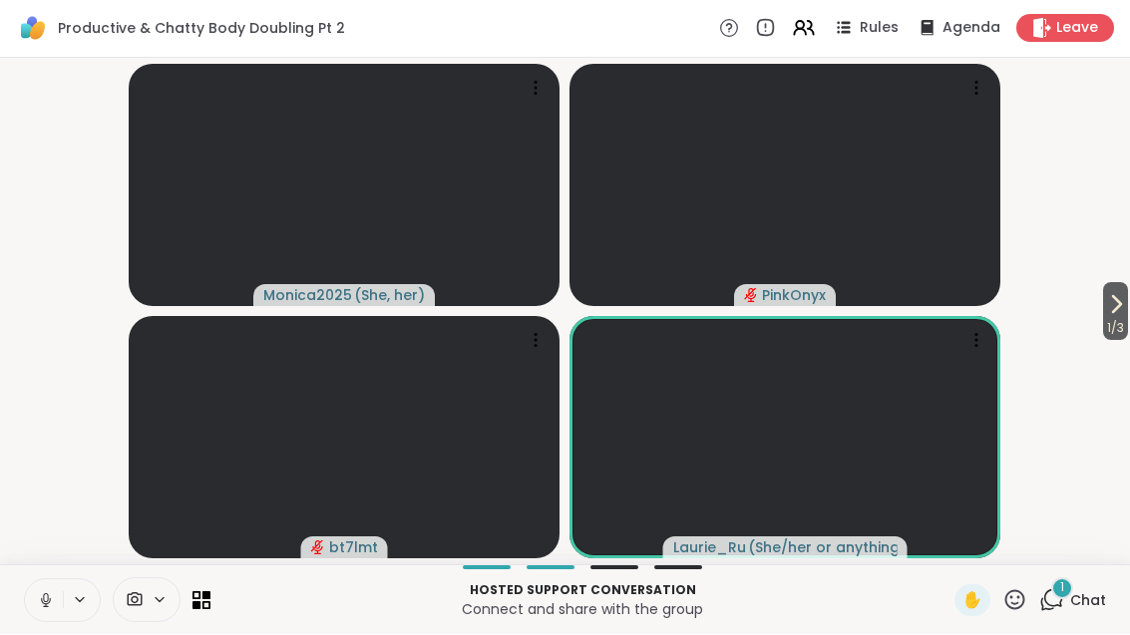
click at [1070, 613] on div "1 Chat" at bounding box center [1072, 601] width 67 height 32
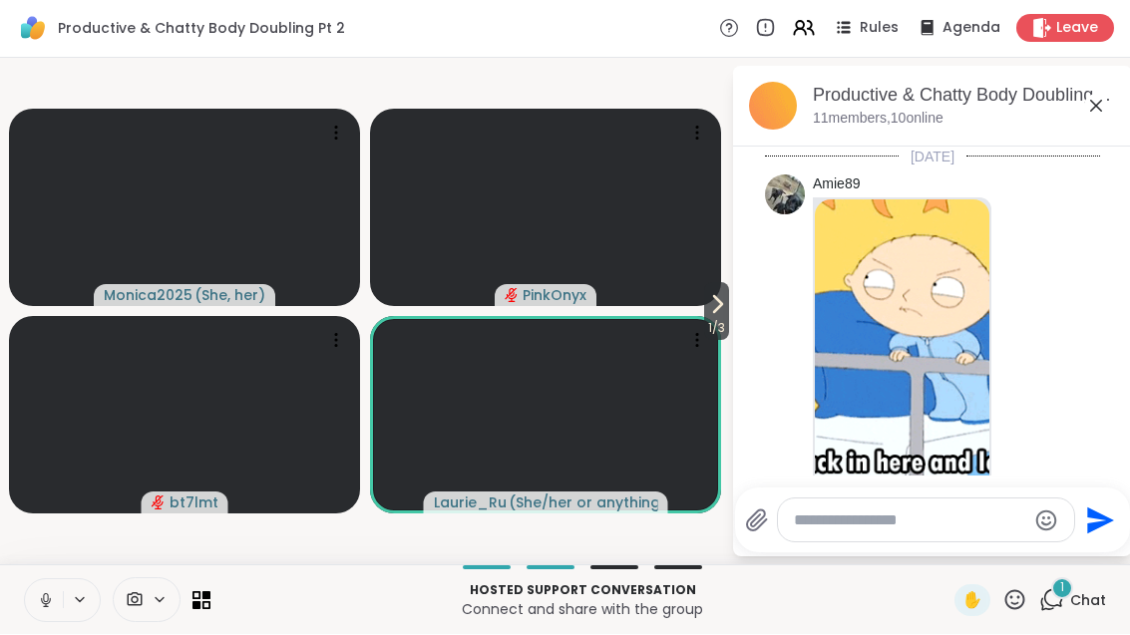
scroll to position [261, 0]
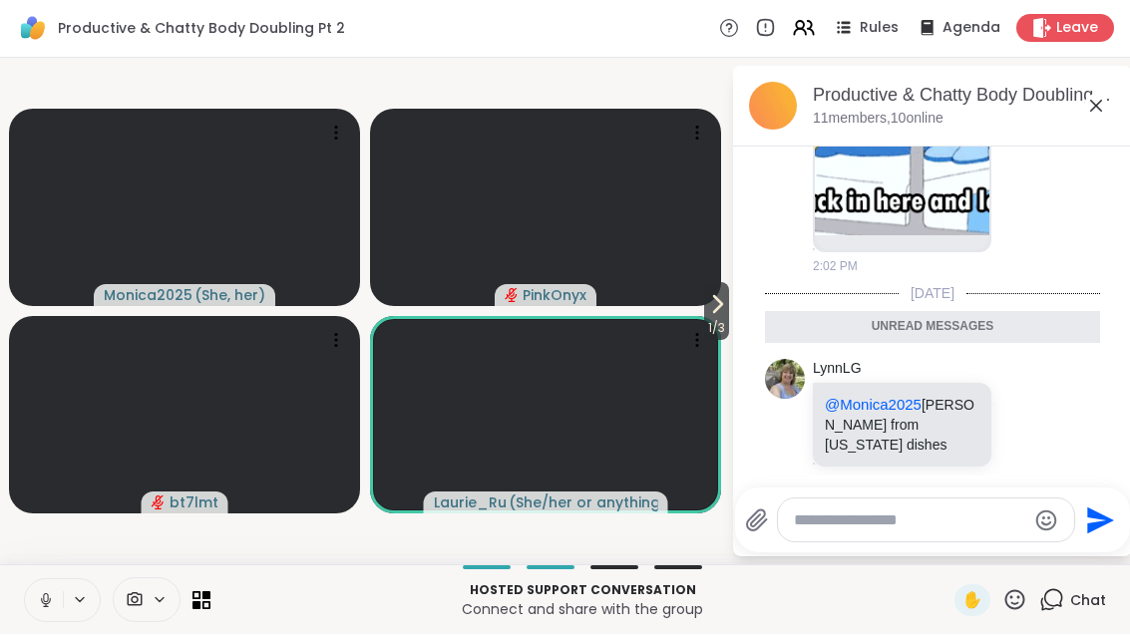
click at [1034, 419] on icon at bounding box center [1026, 424] width 15 height 15
click at [882, 373] on button "Select Reaction: Heart" at bounding box center [868, 392] width 40 height 40
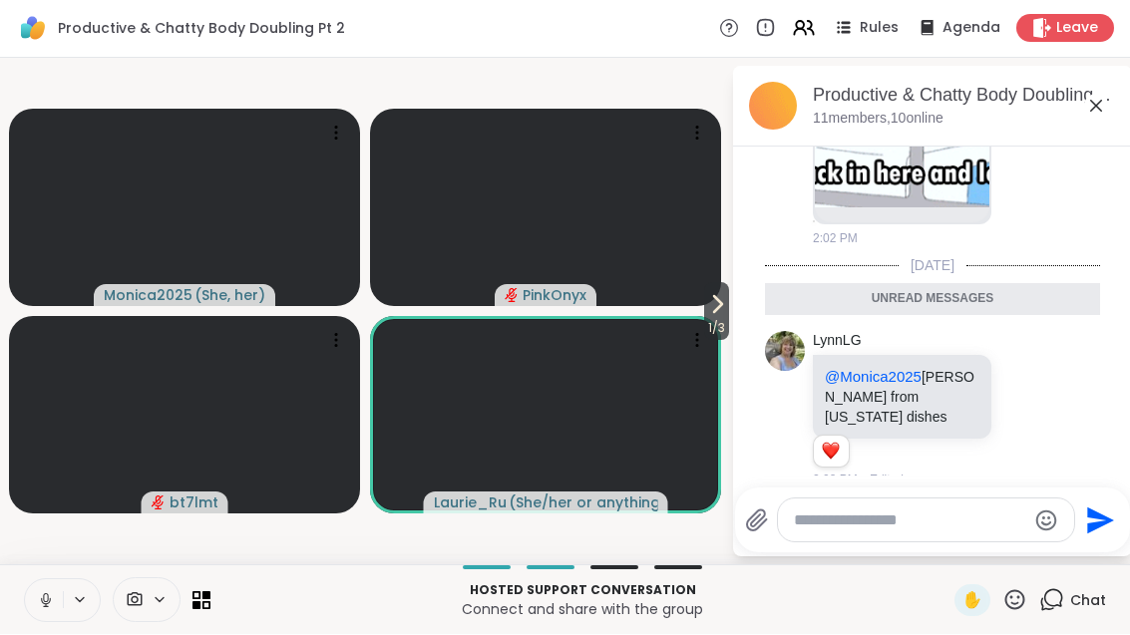
click at [726, 332] on span "1 / 3" at bounding box center [716, 329] width 25 height 24
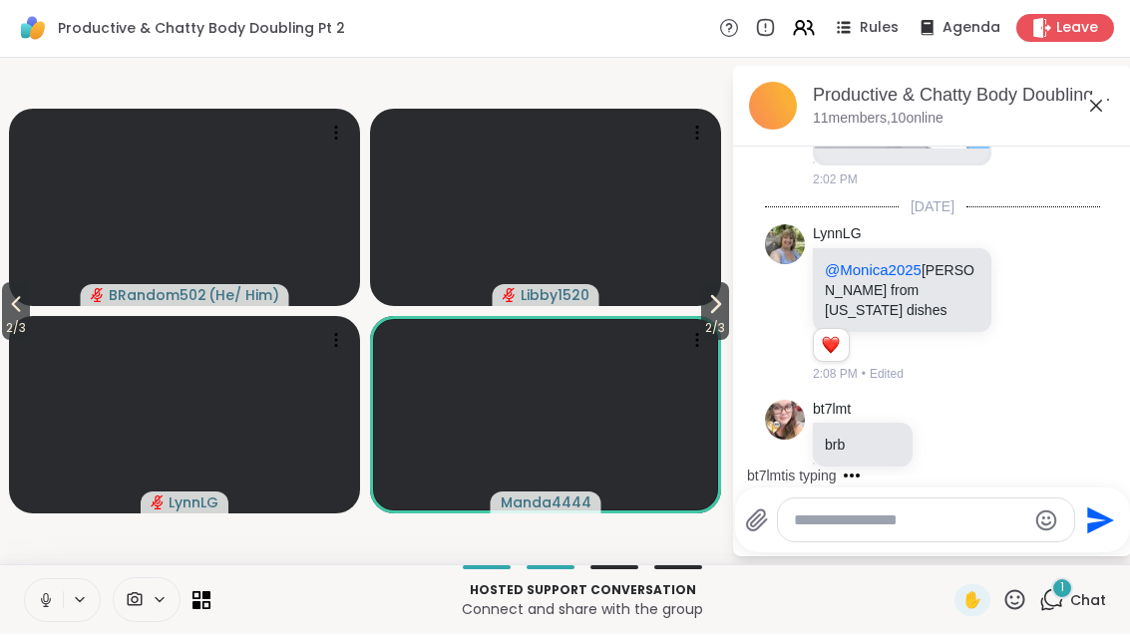
scroll to position [454, 0]
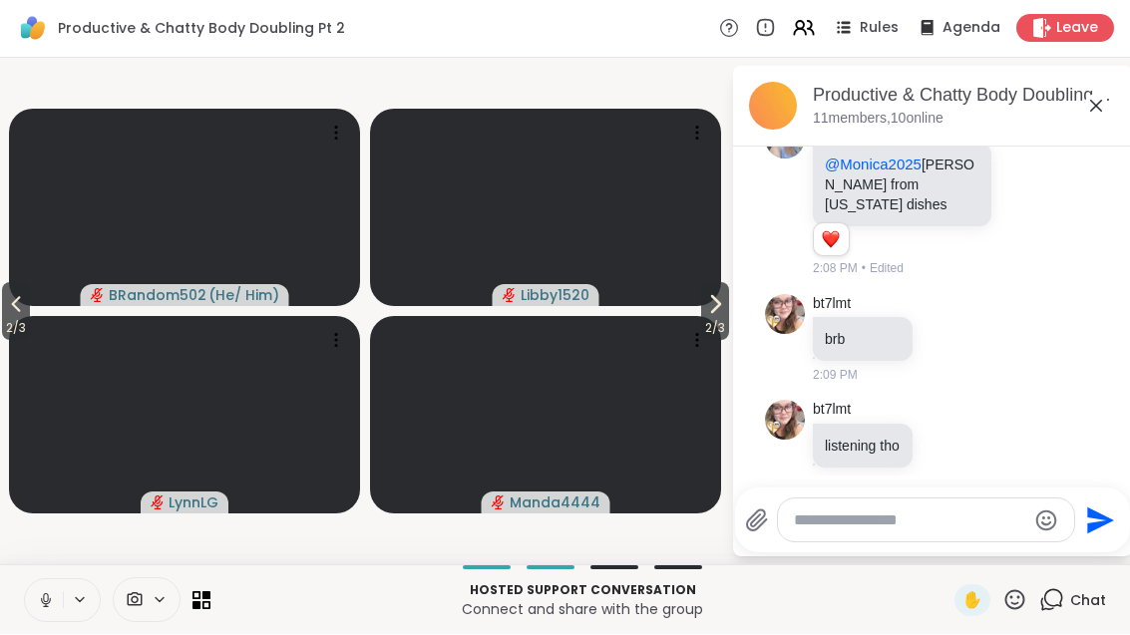
click at [703, 300] on icon at bounding box center [715, 305] width 24 height 24
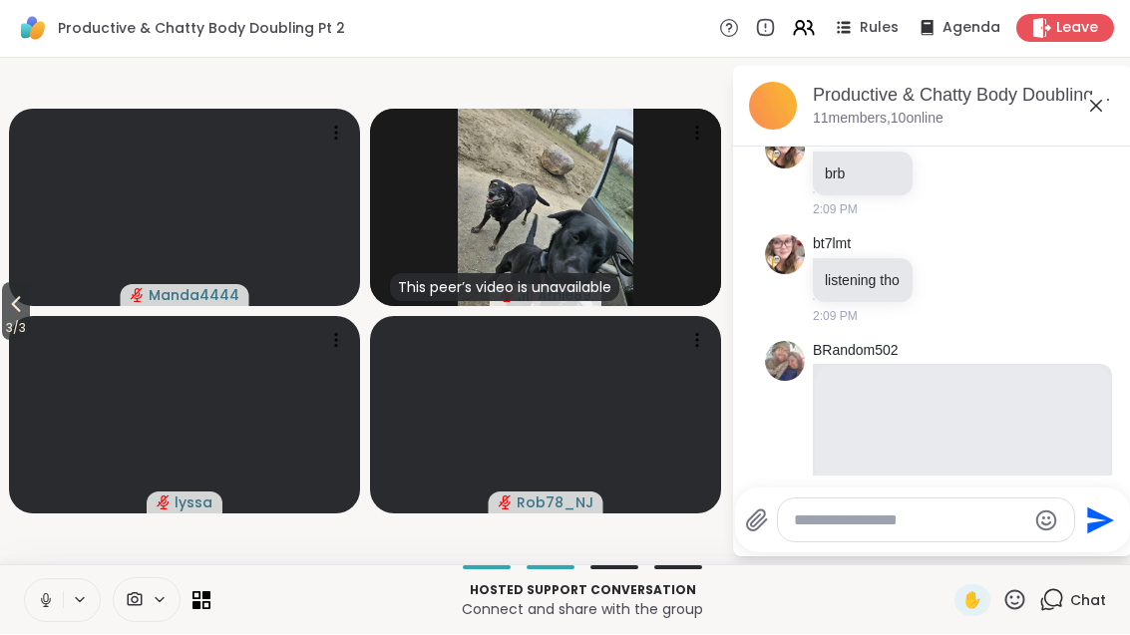
scroll to position [942, 0]
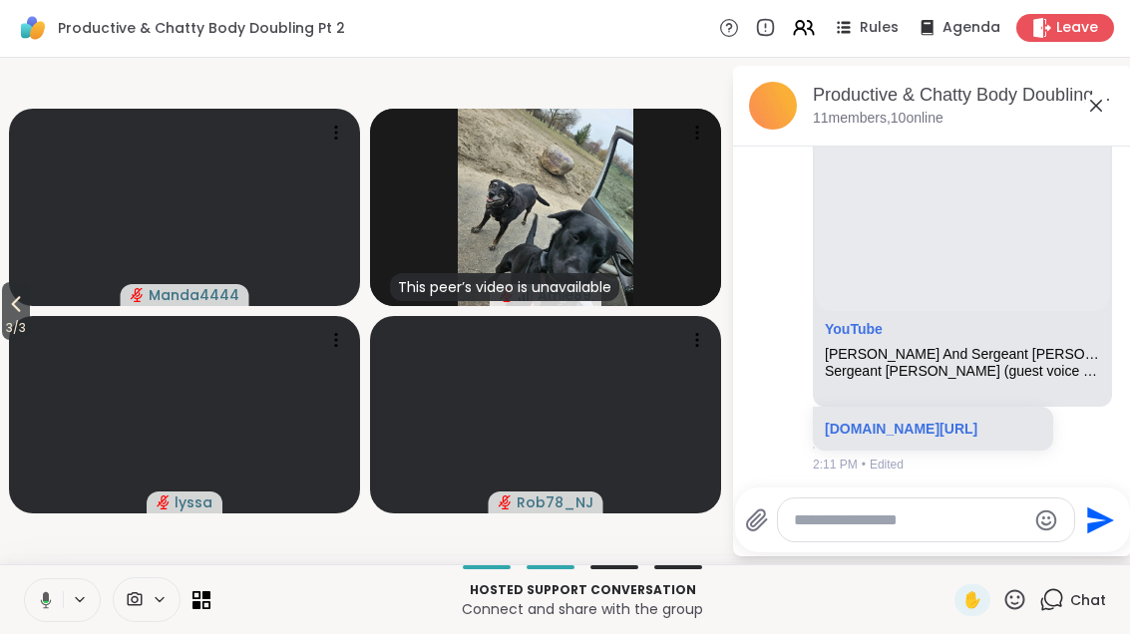
click at [17, 321] on span "3 / 3" at bounding box center [16, 329] width 28 height 24
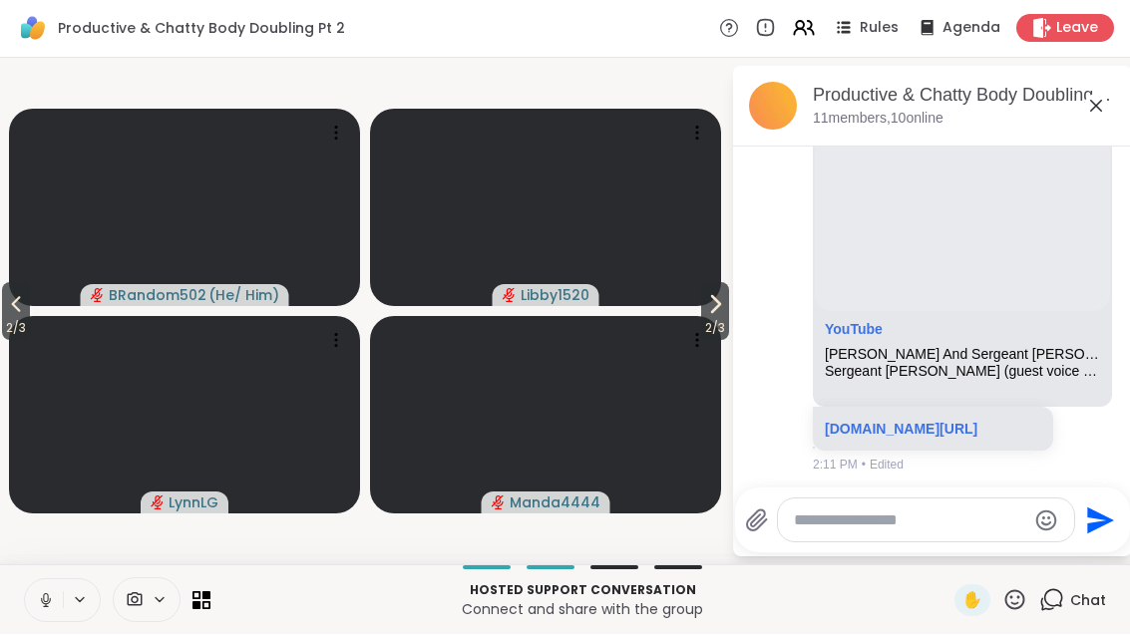
click at [16, 313] on icon at bounding box center [16, 305] width 24 height 24
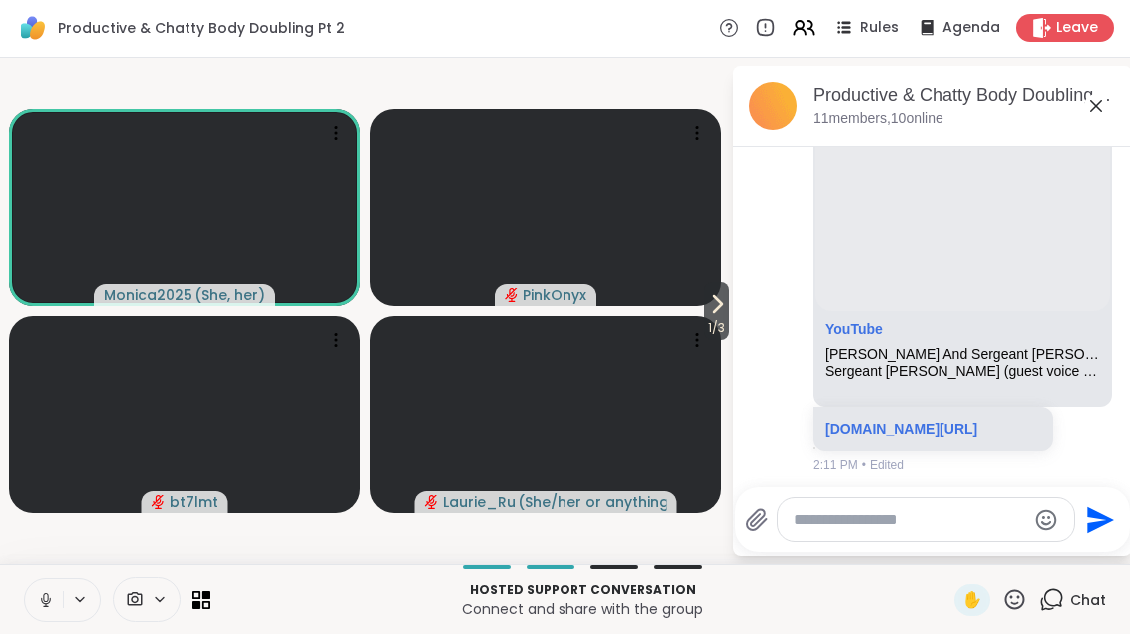
click at [721, 309] on icon at bounding box center [717, 305] width 24 height 24
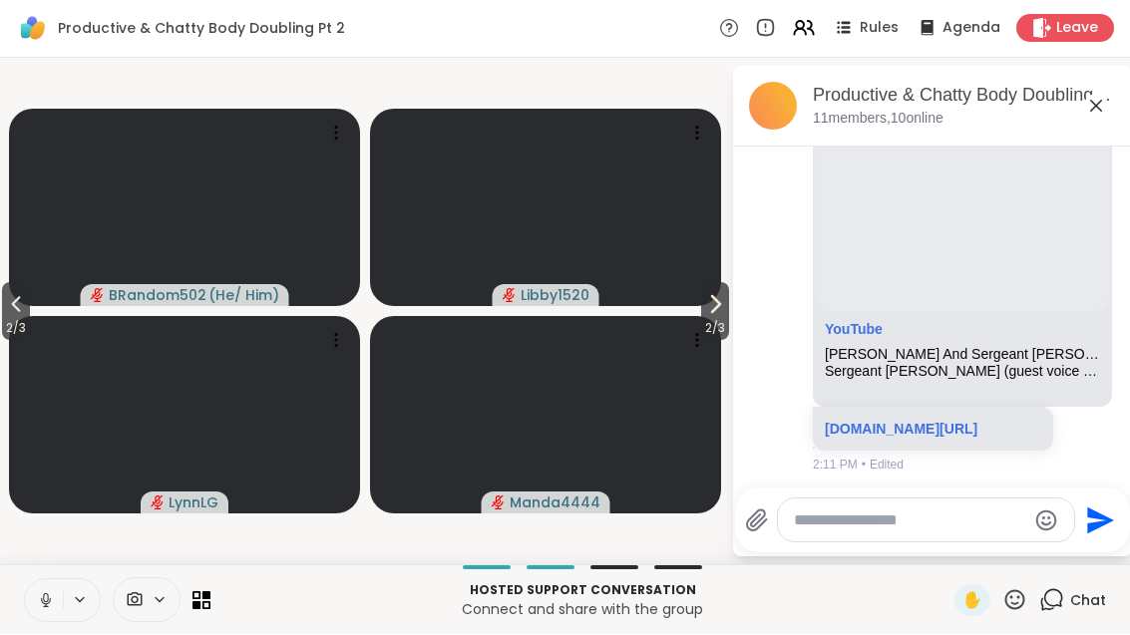
click at [723, 309] on icon at bounding box center [715, 305] width 24 height 24
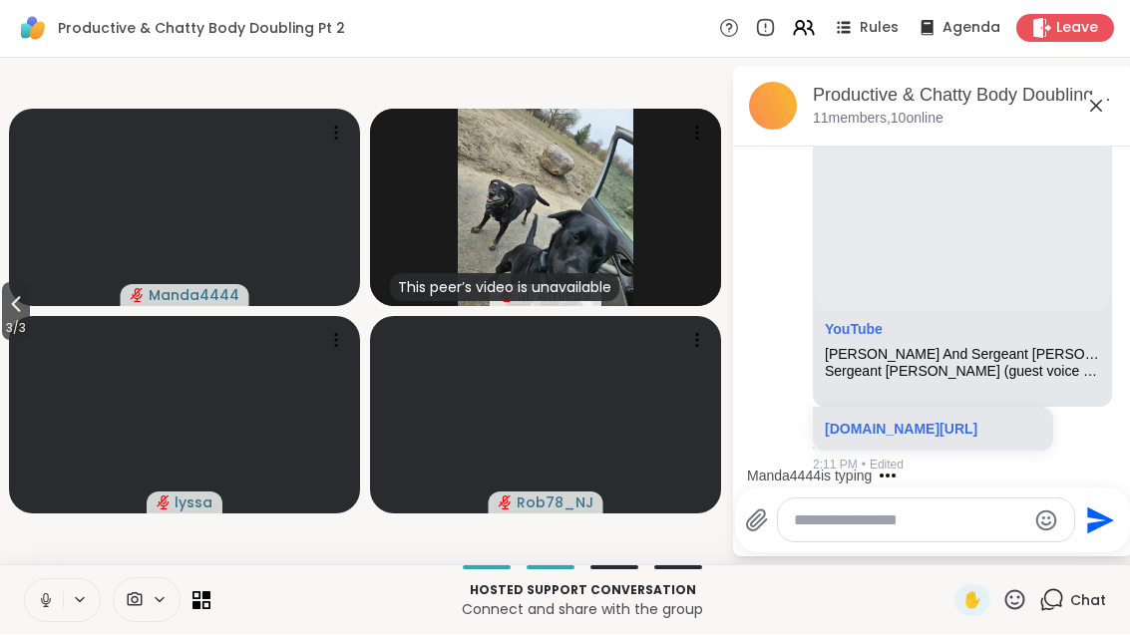
click at [2, 306] on button "3 / 3" at bounding box center [16, 312] width 28 height 58
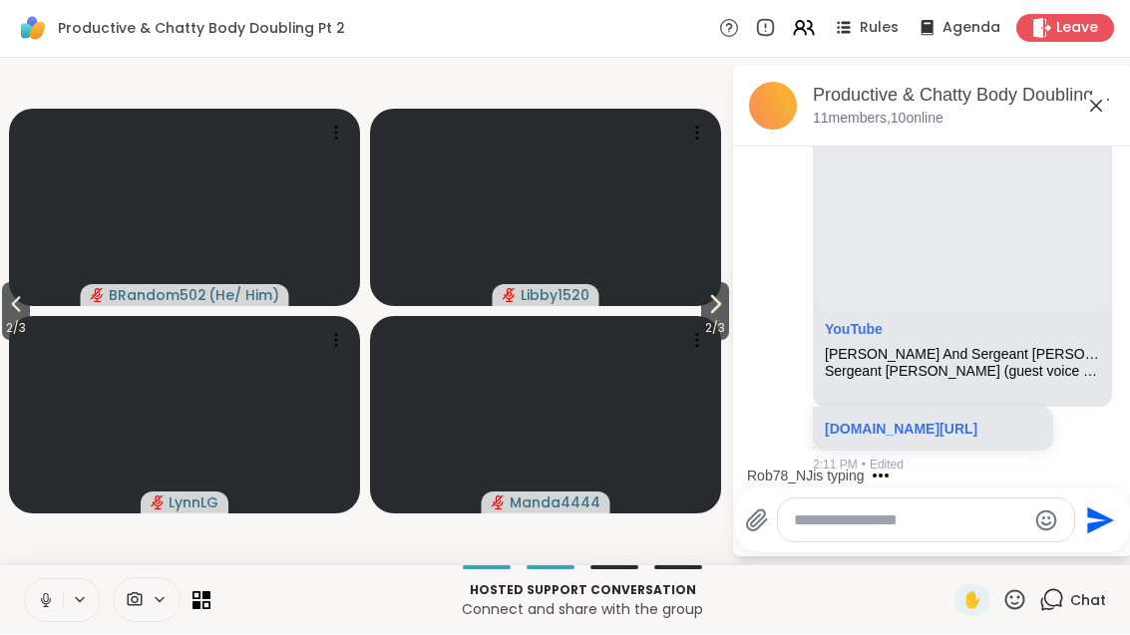
click at [715, 319] on span "2 / 3" at bounding box center [715, 329] width 28 height 24
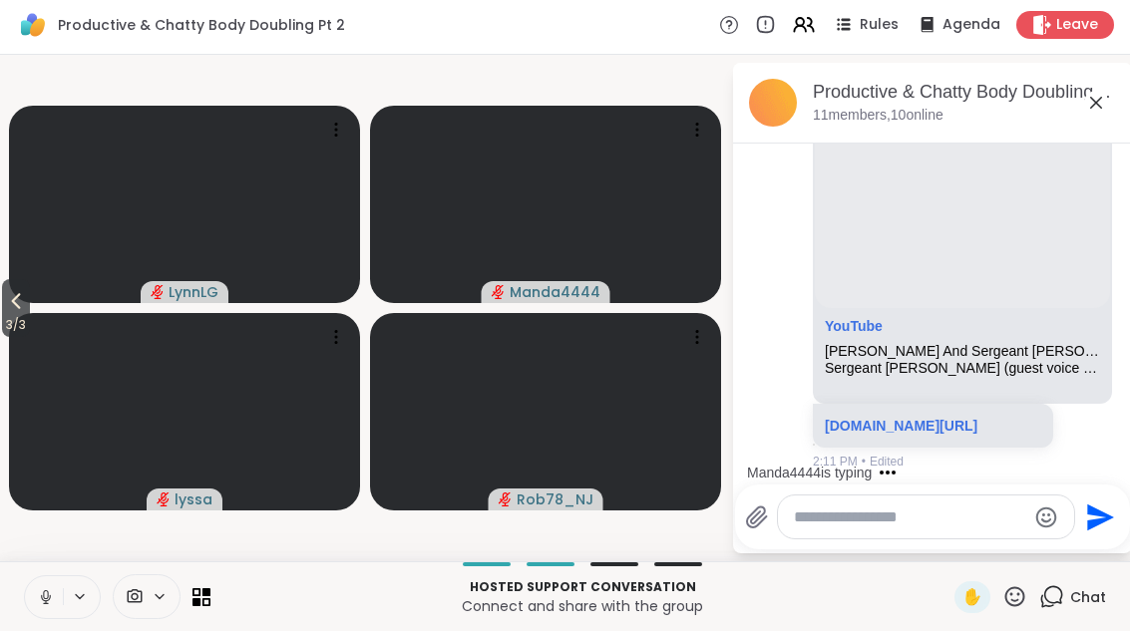
click at [1096, 37] on div "Leave" at bounding box center [1065, 29] width 98 height 28
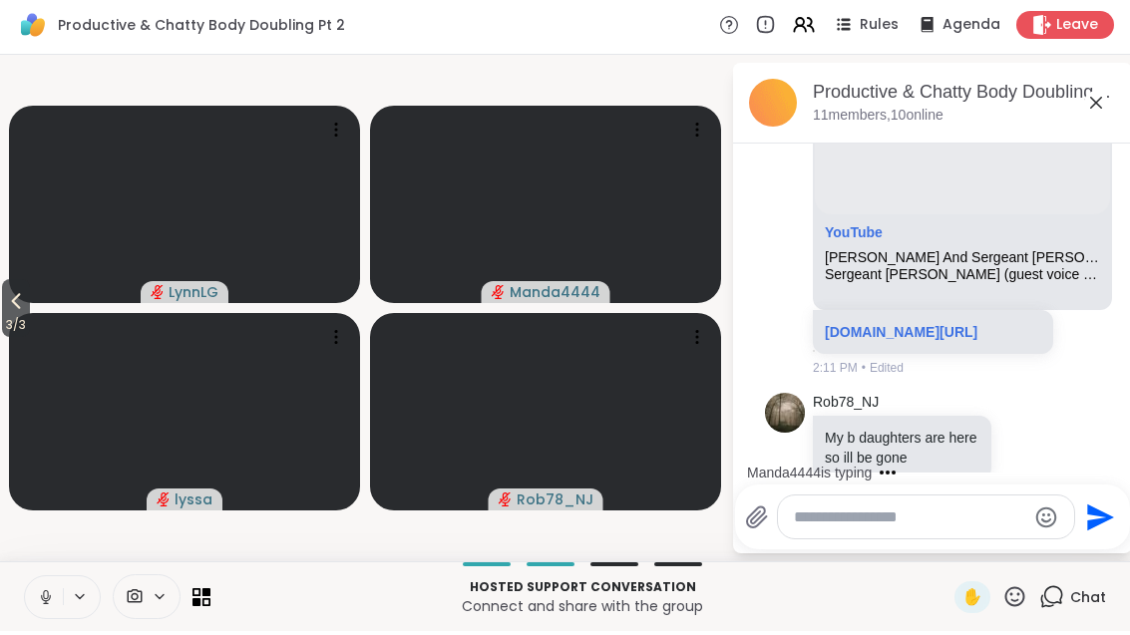
scroll to position [1067, 0]
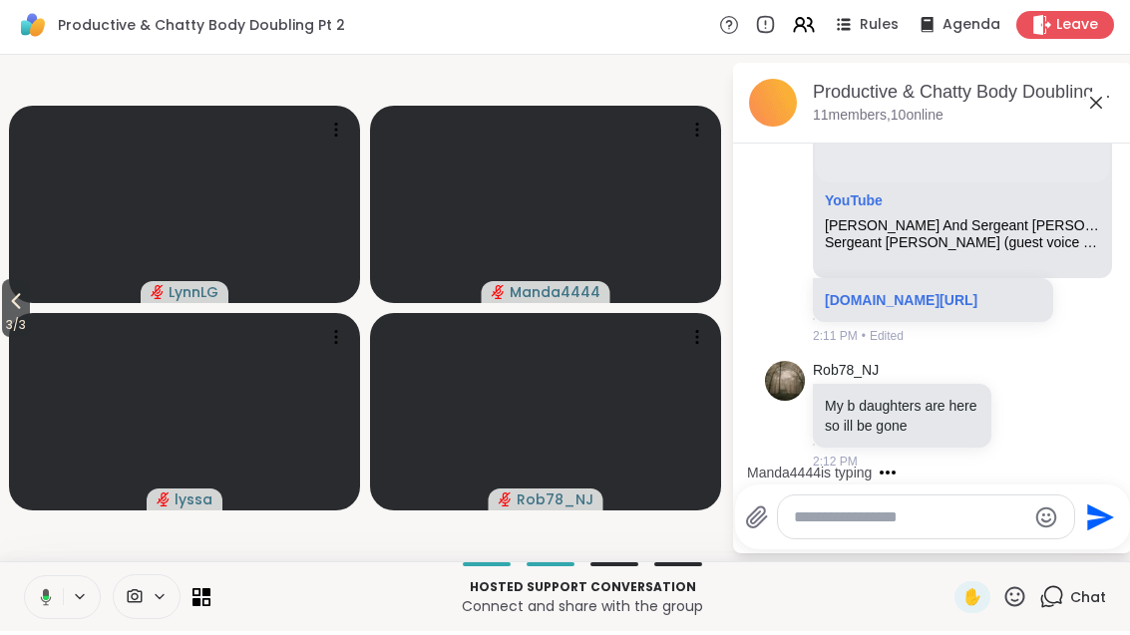
click at [1035, 409] on icon at bounding box center [1026, 419] width 18 height 20
click at [877, 378] on div "Select Reaction: Heart" at bounding box center [868, 387] width 18 height 18
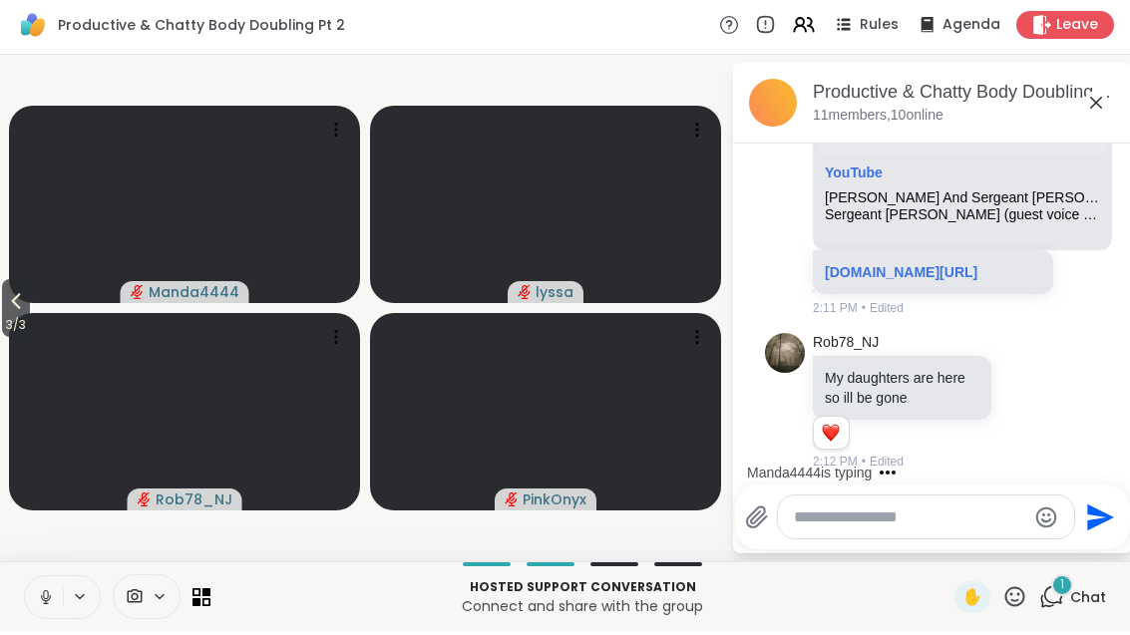
scroll to position [1281, 0]
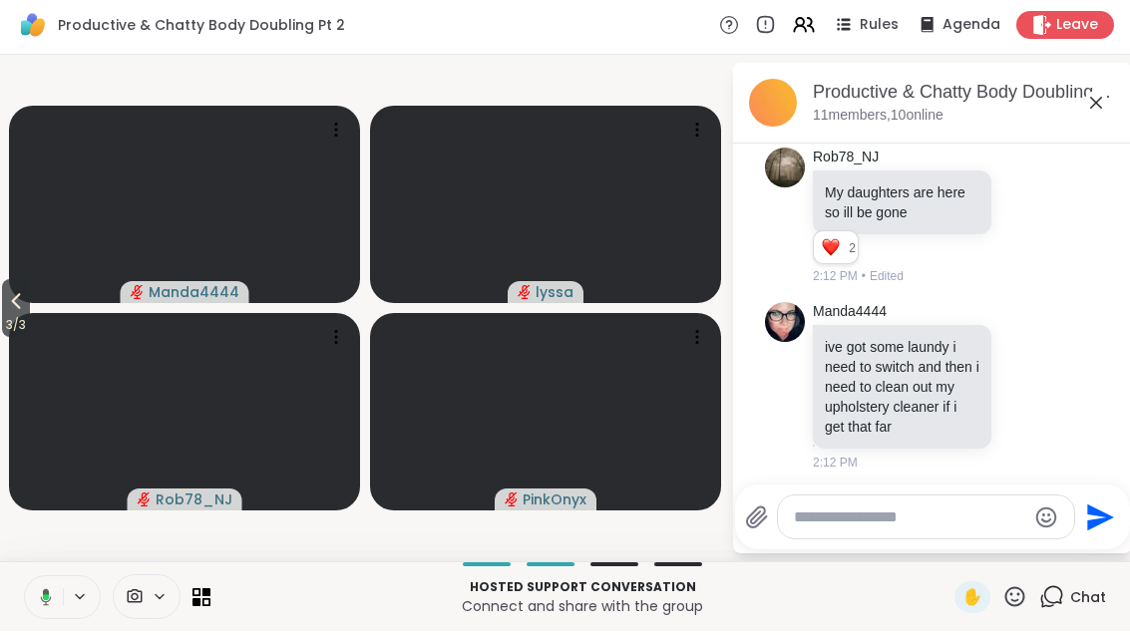
click at [52, 590] on button at bounding box center [42, 601] width 41 height 42
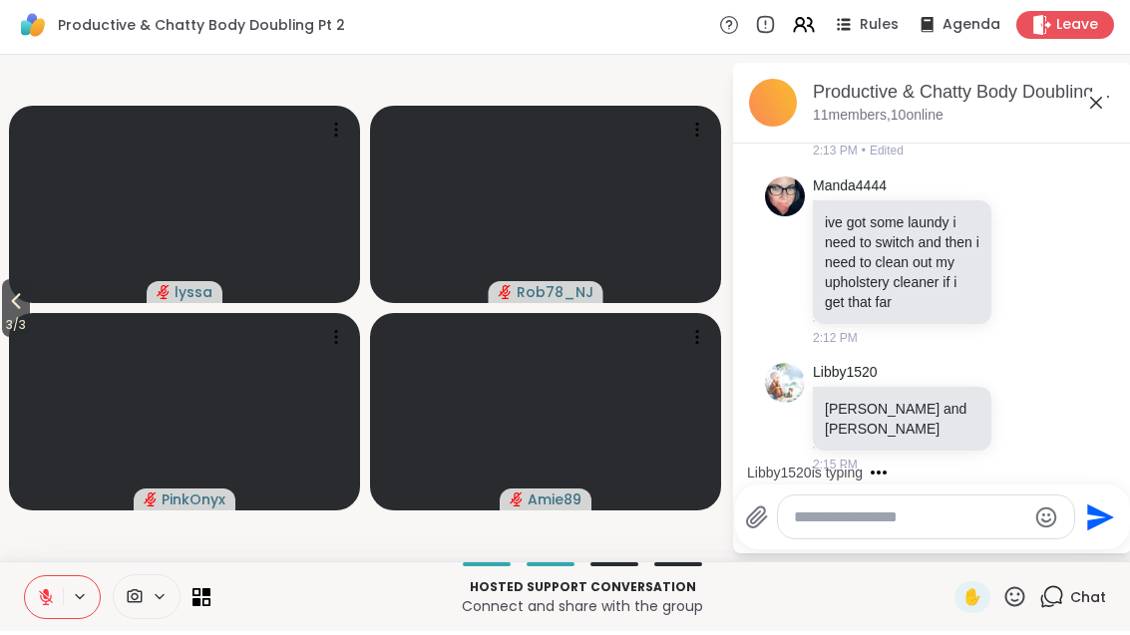
scroll to position [1540, 0]
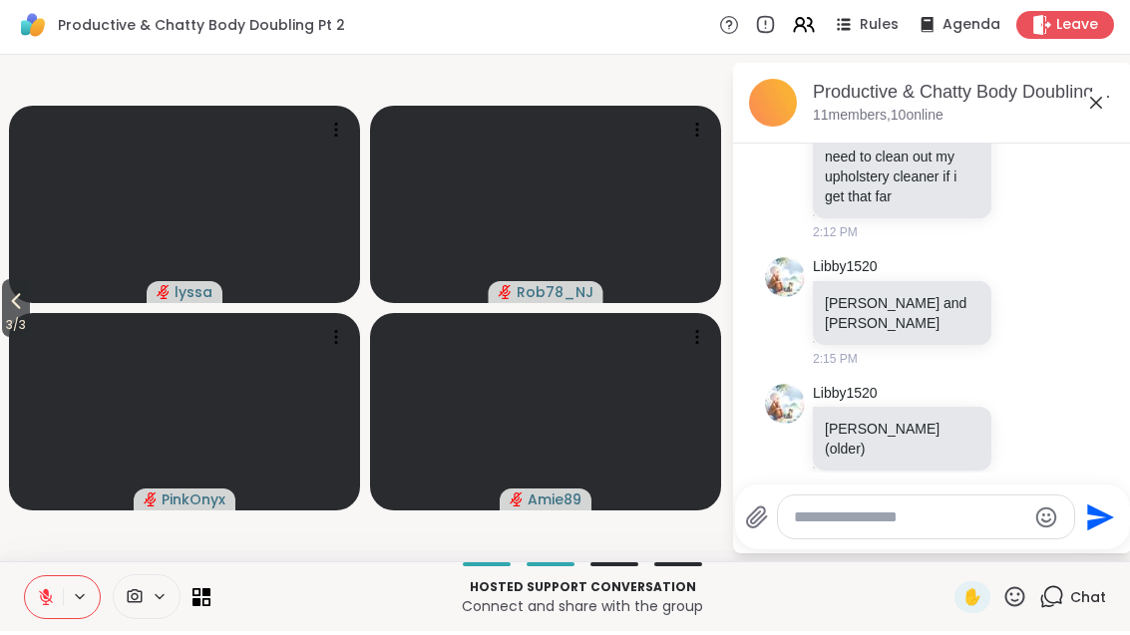
click at [18, 577] on div "Hosted support conversation Connect and share with the group ✋ Chat" at bounding box center [565, 601] width 1130 height 70
click at [30, 616] on button at bounding box center [44, 601] width 38 height 42
click at [192, 601] on icon at bounding box center [196, 605] width 8 height 8
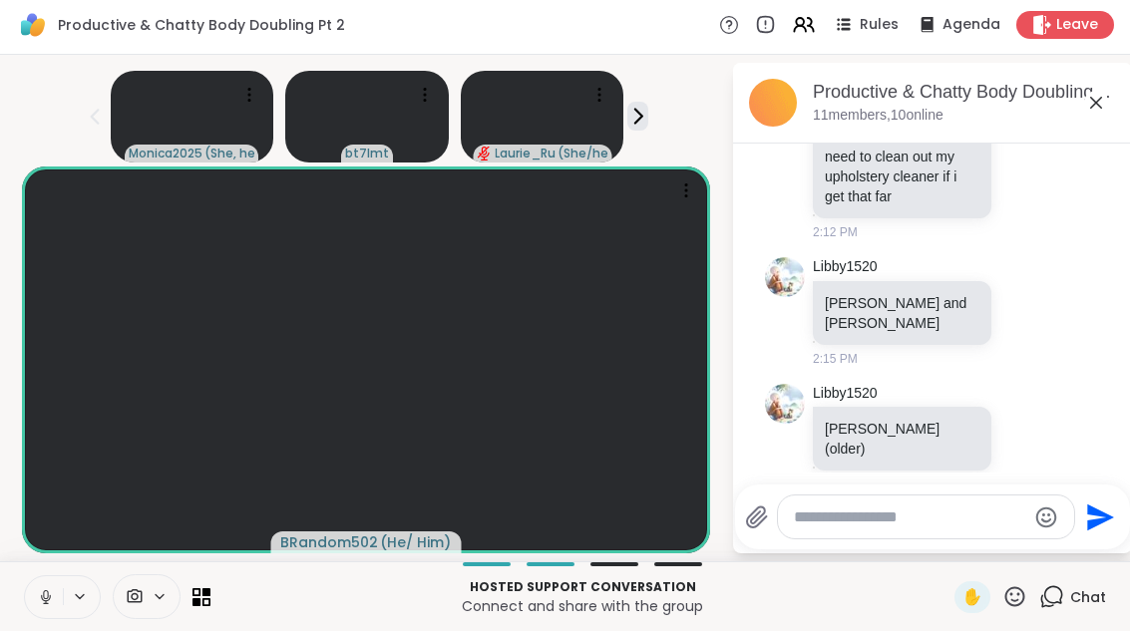
click at [1023, 591] on icon at bounding box center [1015, 600] width 20 height 20
click at [961, 537] on span "❤️" at bounding box center [956, 549] width 20 height 24
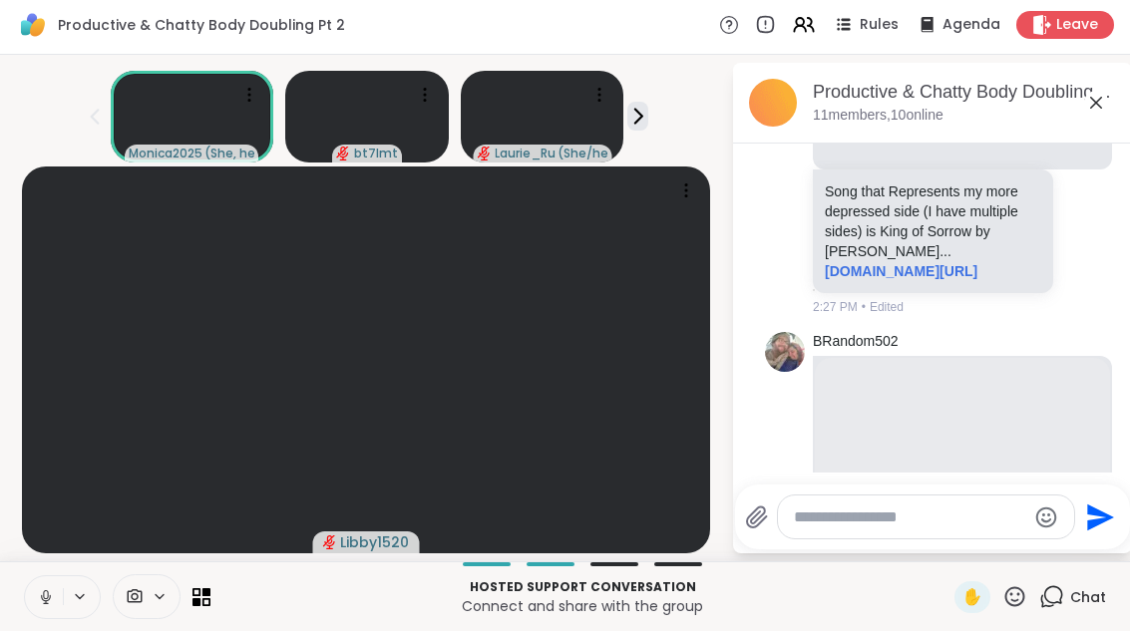
scroll to position [4435, 0]
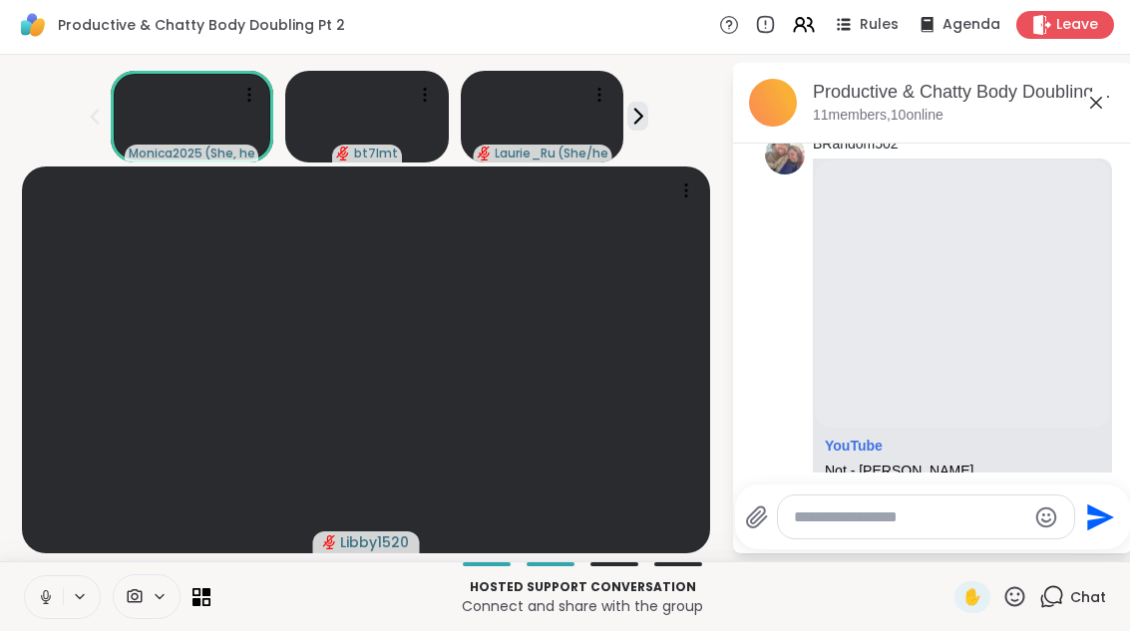
click at [208, 601] on icon at bounding box center [206, 605] width 8 height 8
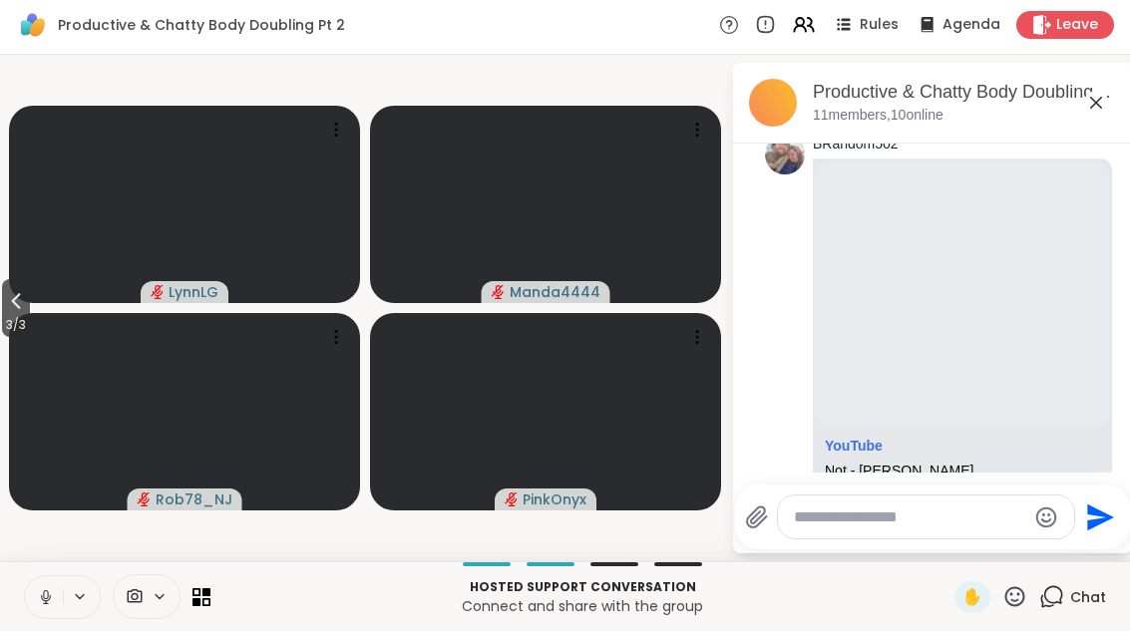
click at [8, 307] on icon at bounding box center [16, 305] width 24 height 24
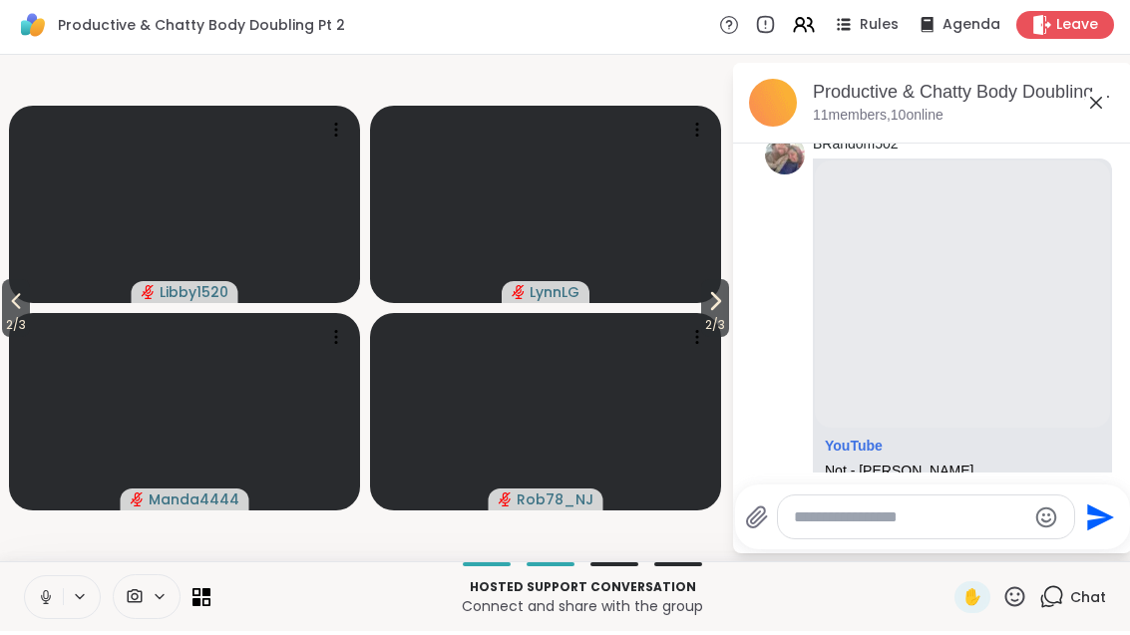
click at [194, 605] on icon at bounding box center [196, 605] width 8 height 8
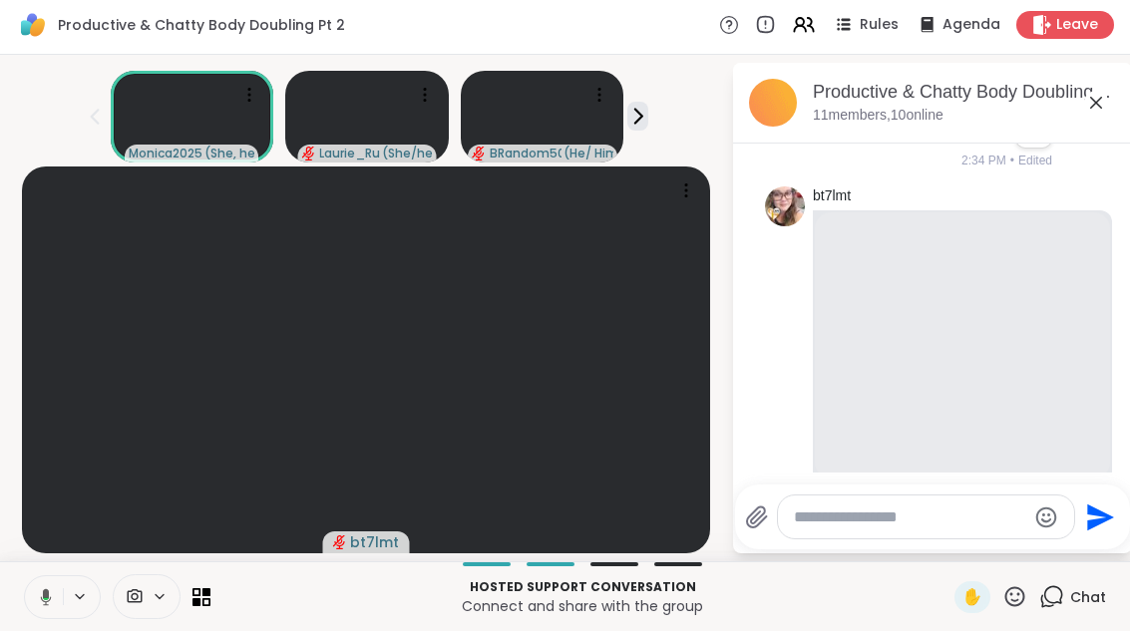
scroll to position [5591, 0]
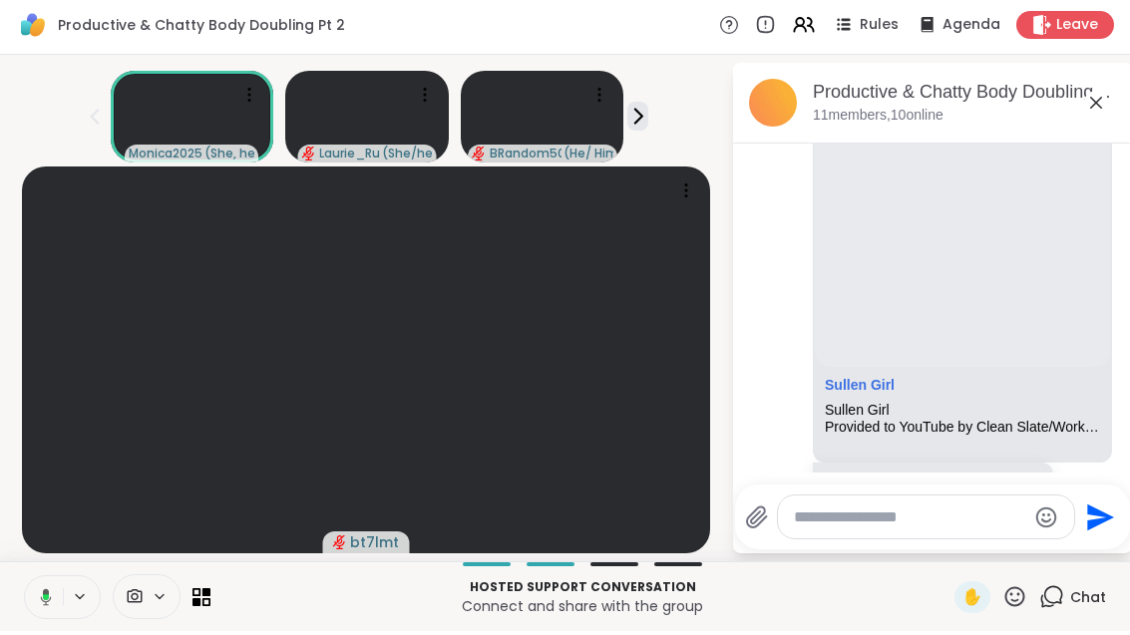
click at [911, 519] on textarea "Type your message" at bounding box center [910, 522] width 232 height 20
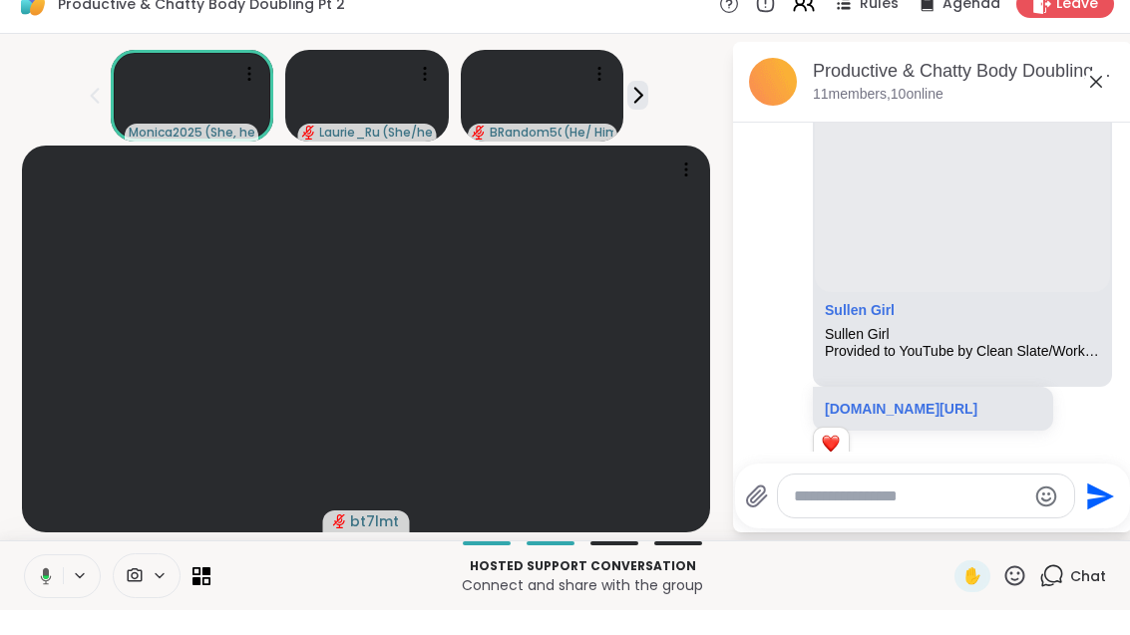
scroll to position [5773, 0]
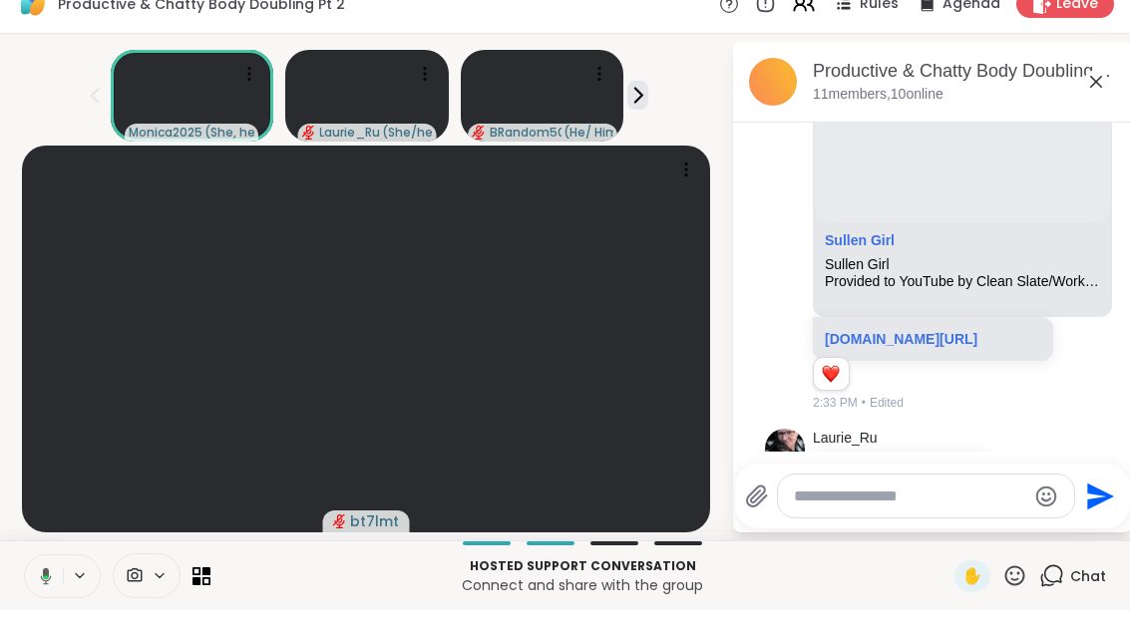
click at [1057, 496] on icon at bounding box center [1048, 508] width 18 height 24
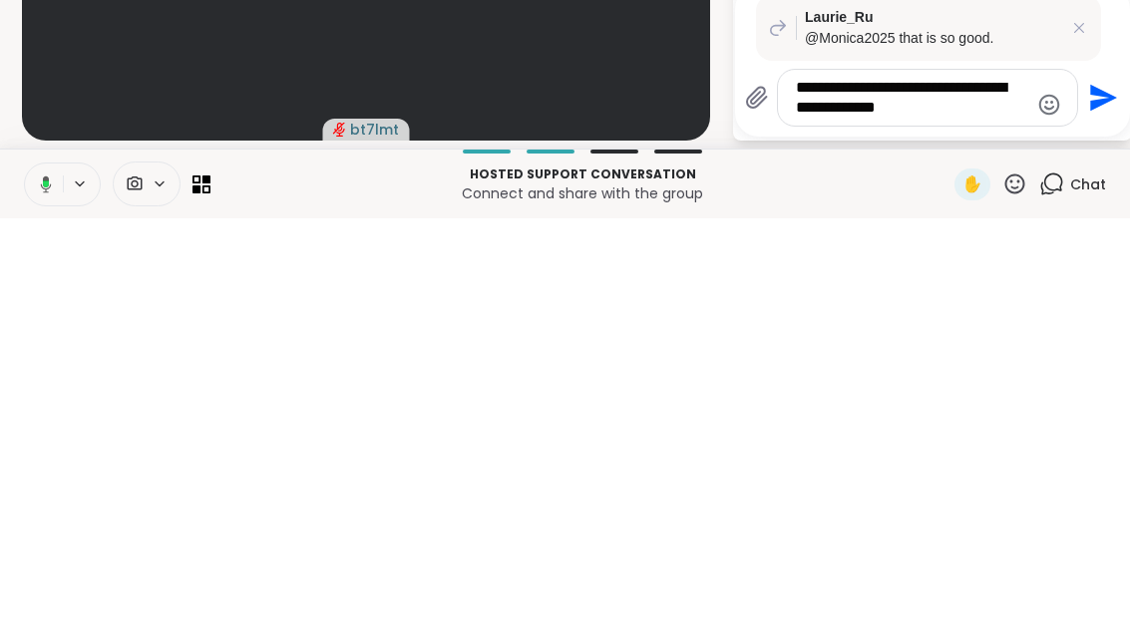
type textarea "**********"
click at [1117, 502] on icon "Send" at bounding box center [1103, 515] width 27 height 27
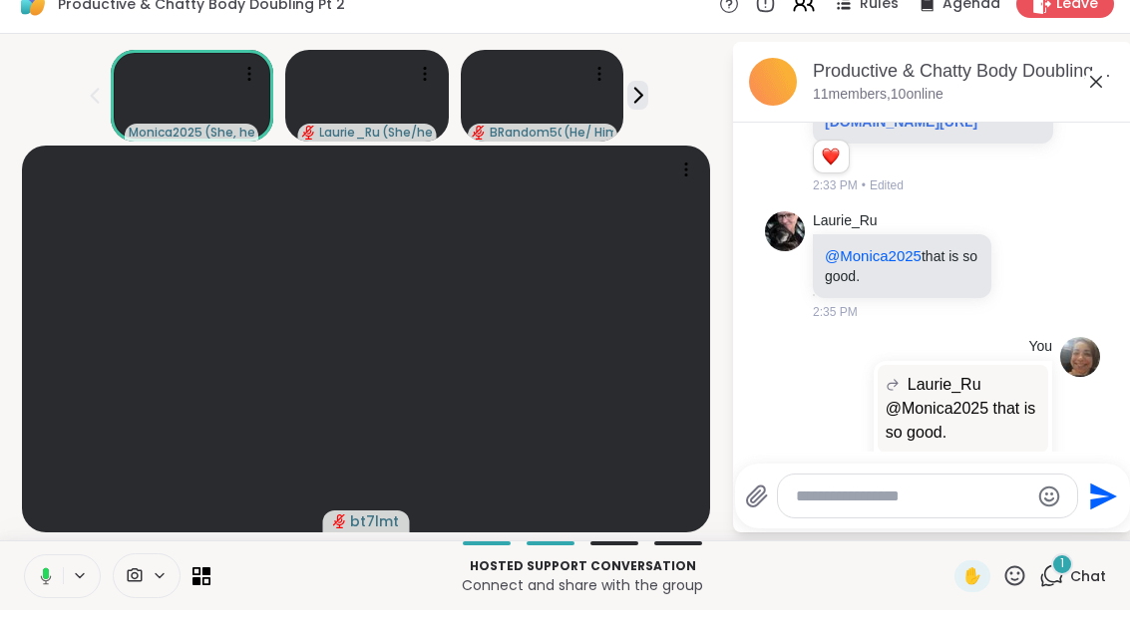
scroll to position [6096, 0]
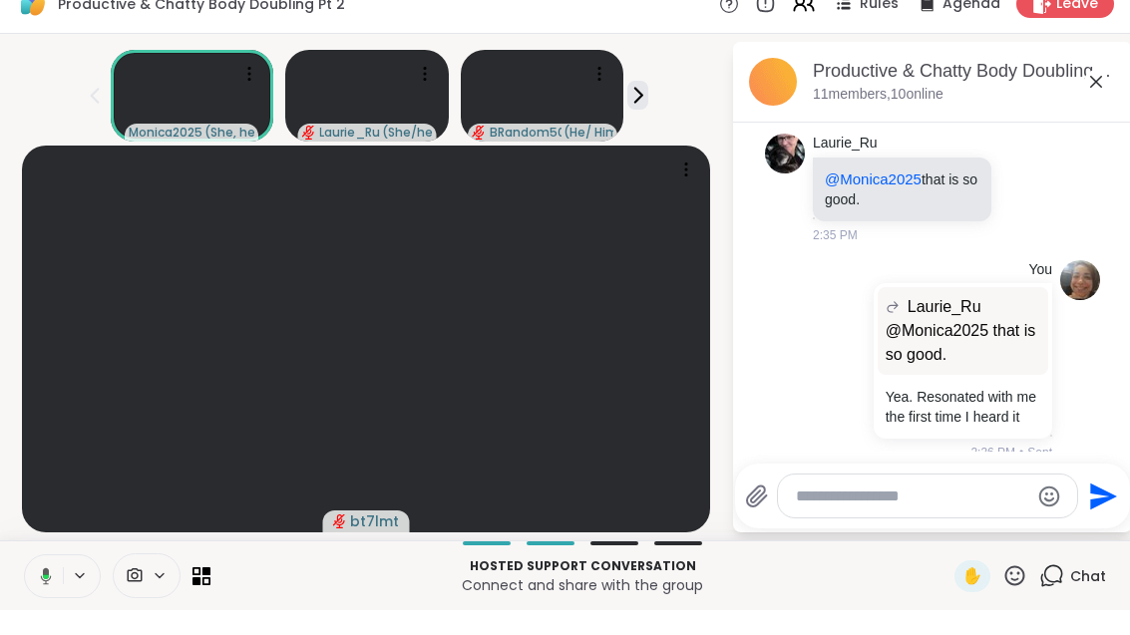
click at [995, 536] on icon at bounding box center [986, 548] width 18 height 24
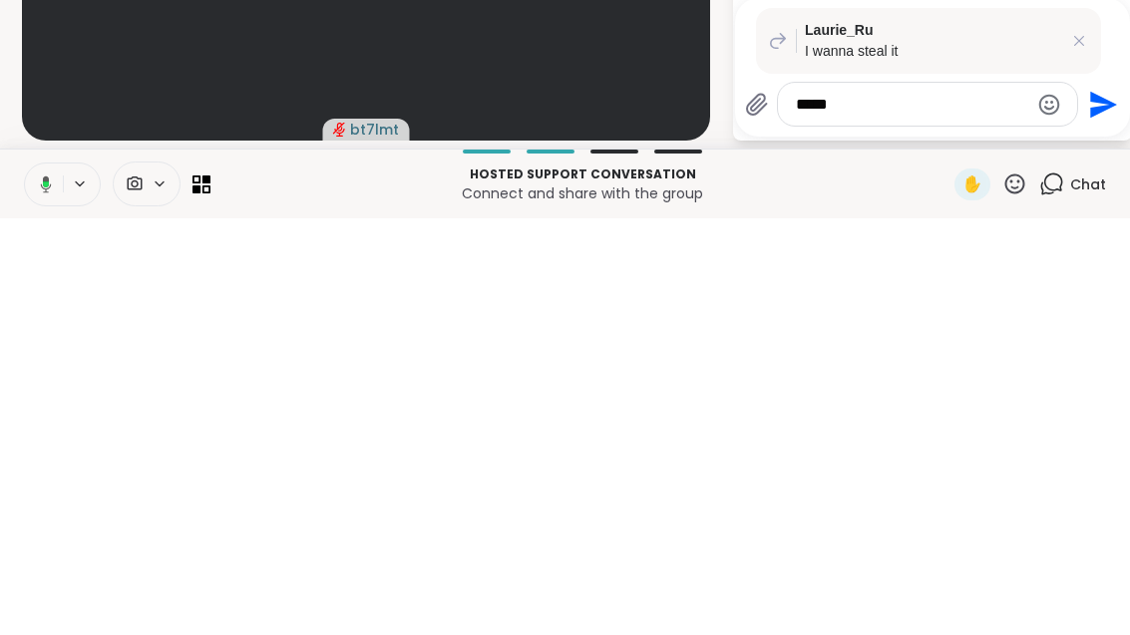
type textarea "*****"
click at [1117, 506] on icon "Send" at bounding box center [1101, 522] width 32 height 32
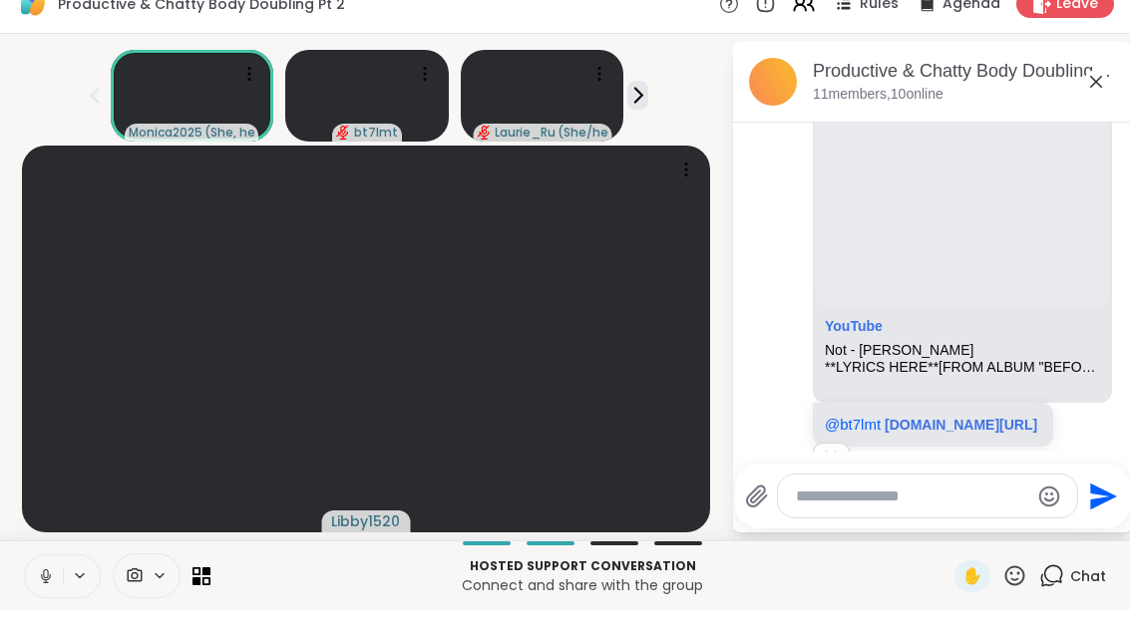
scroll to position [4623, 0]
click at [879, 469] on div "1 1" at bounding box center [935, 486] width 244 height 34
click at [880, 469] on div "1 1" at bounding box center [935, 486] width 244 height 34
click at [840, 473] on div "Reactions: love" at bounding box center [831, 482] width 18 height 18
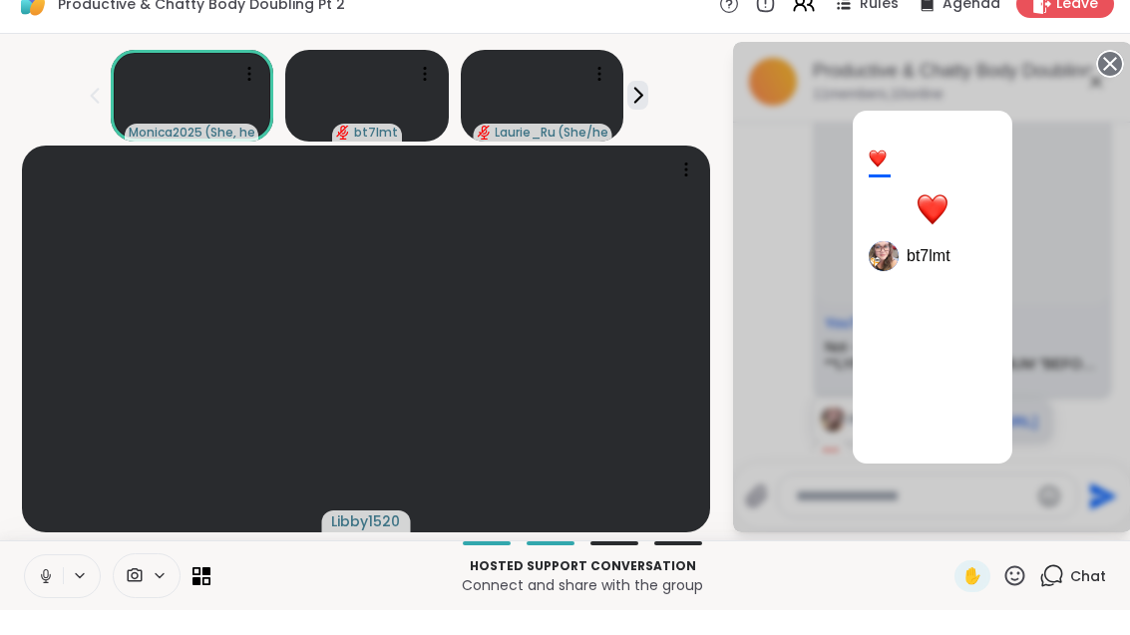
click at [996, 168] on div "1" at bounding box center [933, 185] width 128 height 35
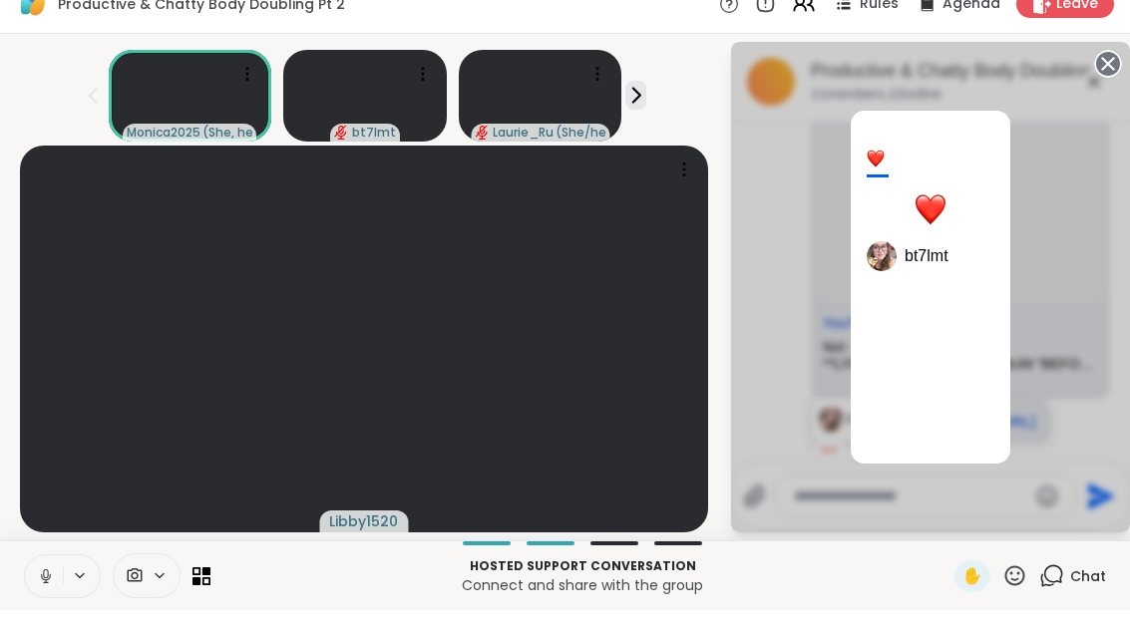
click at [959, 510] on div "1 bt7lmt" at bounding box center [930, 312] width 399 height 491
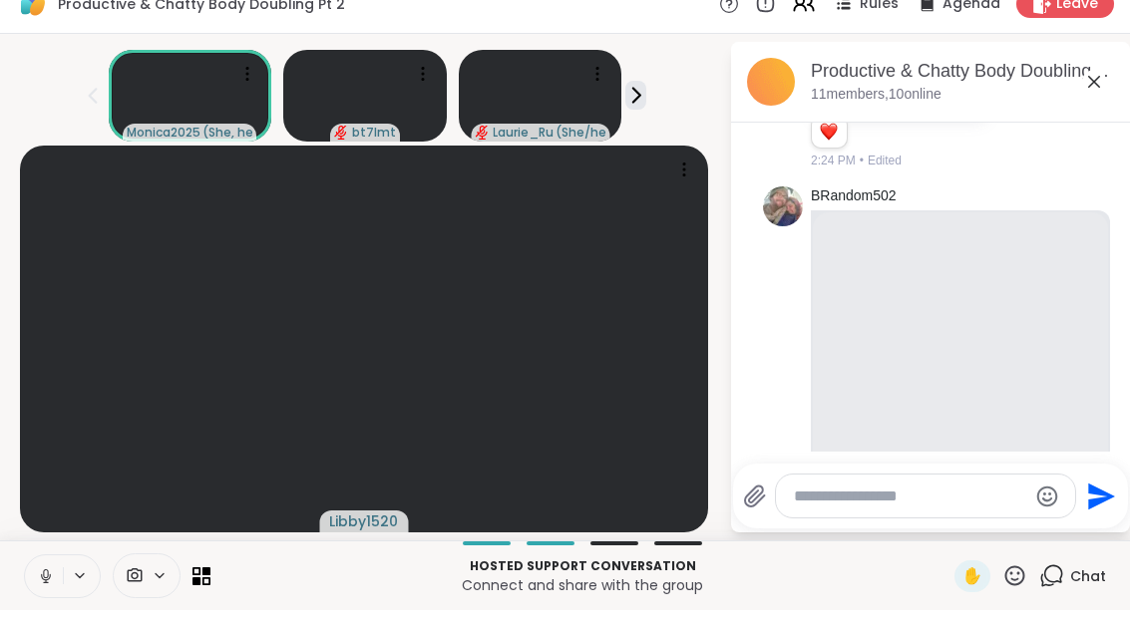
scroll to position [2875, 0]
click at [41, 592] on icon at bounding box center [43, 601] width 18 height 18
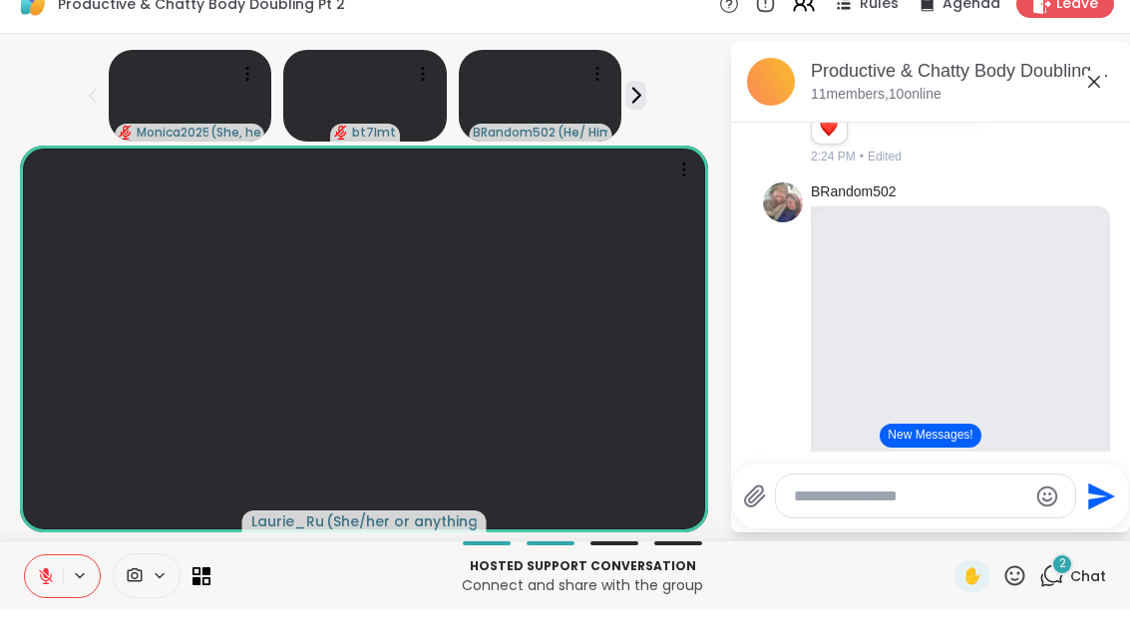
click at [948, 449] on button "New Messages!" at bounding box center [930, 461] width 101 height 24
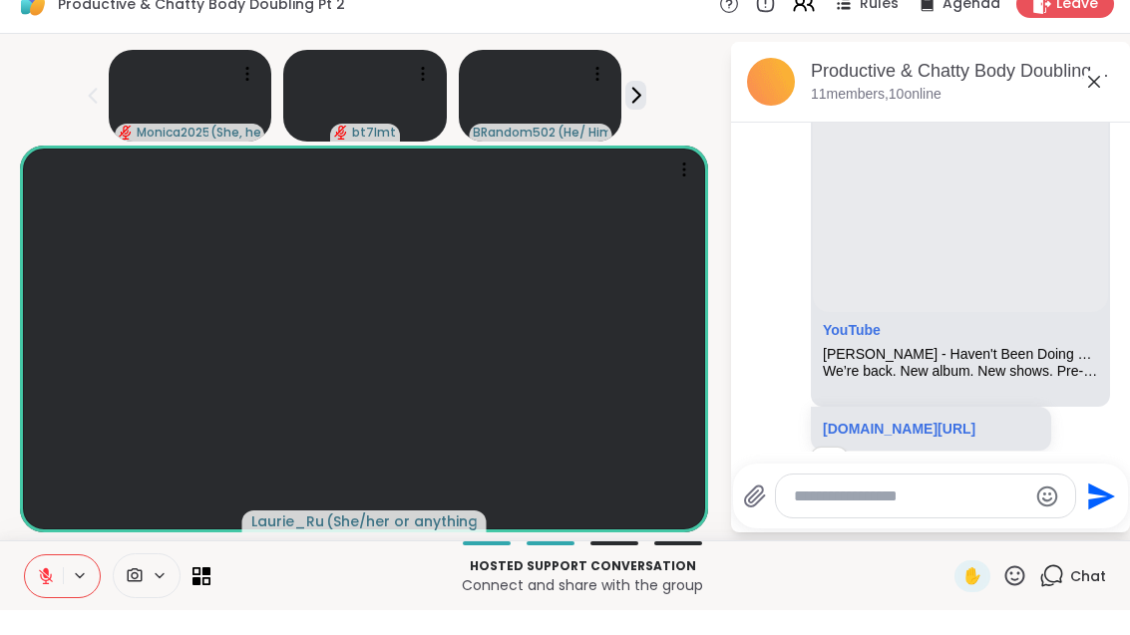
scroll to position [7578, 0]
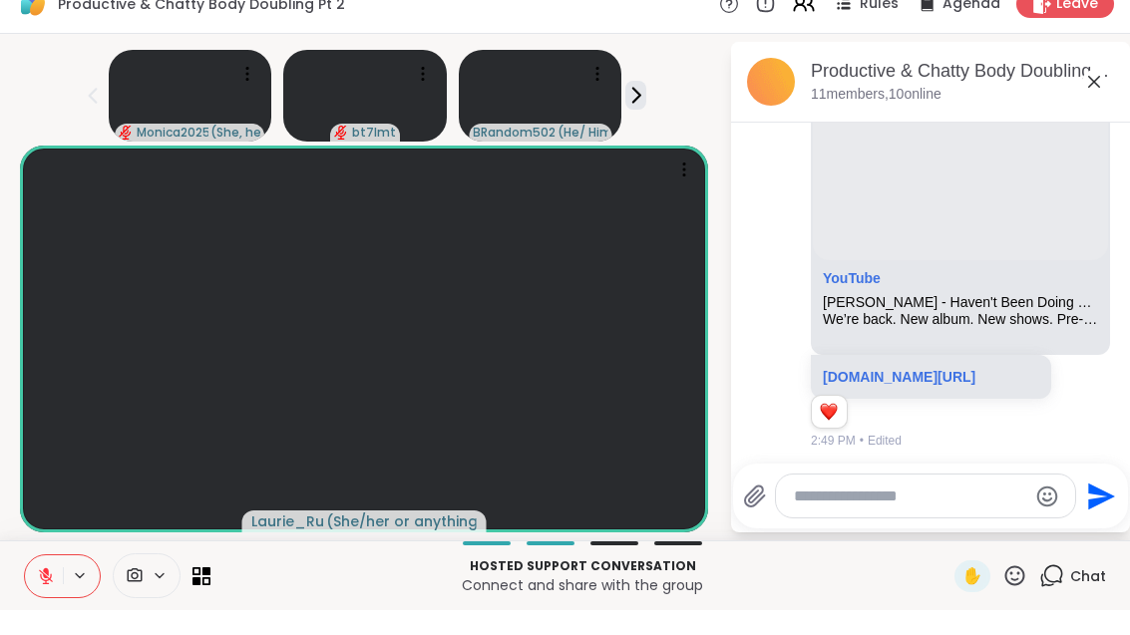
click at [820, 428] on div "Reactions: love" at bounding box center [829, 437] width 18 height 18
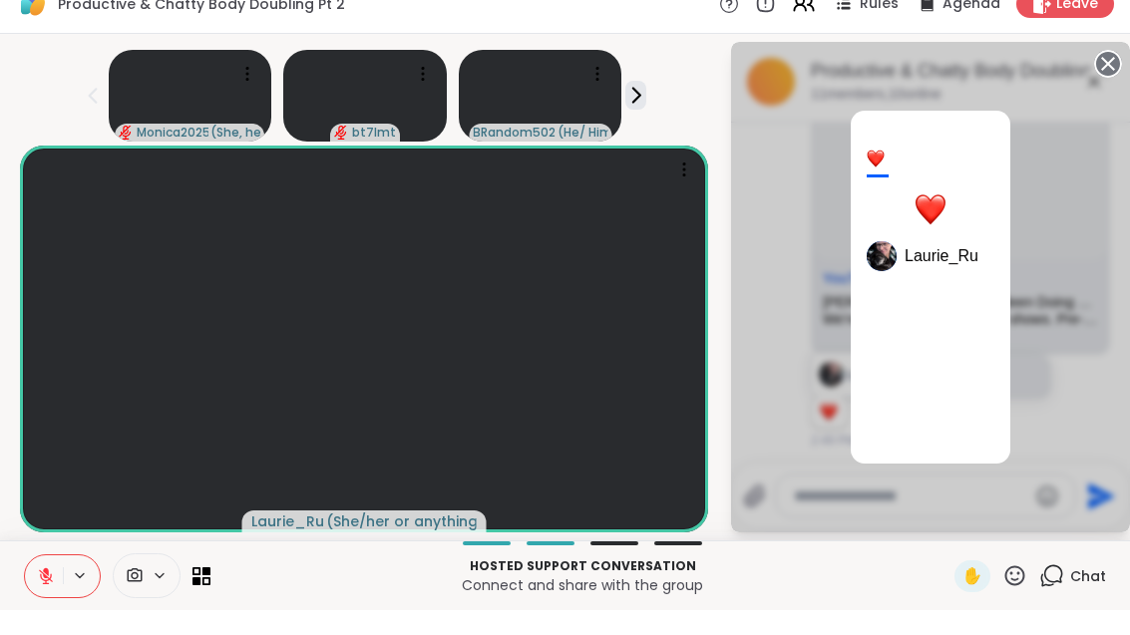
click at [1096, 77] on circle at bounding box center [1108, 89] width 24 height 24
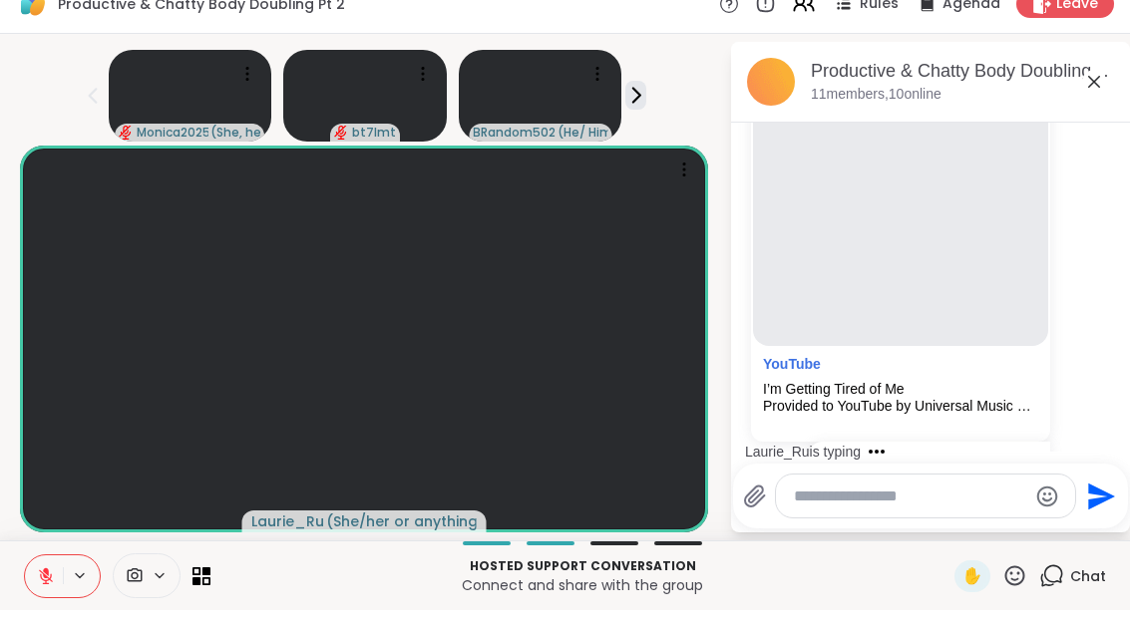
scroll to position [5261, 0]
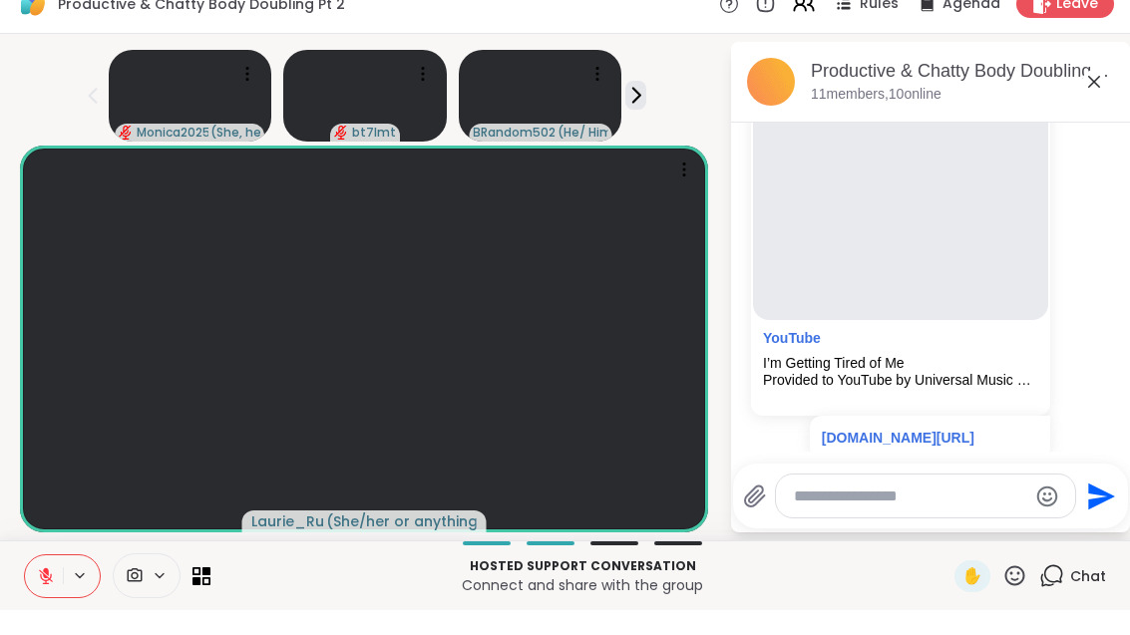
click at [959, 517] on span "2:38 PM" at bounding box center [981, 526] width 45 height 18
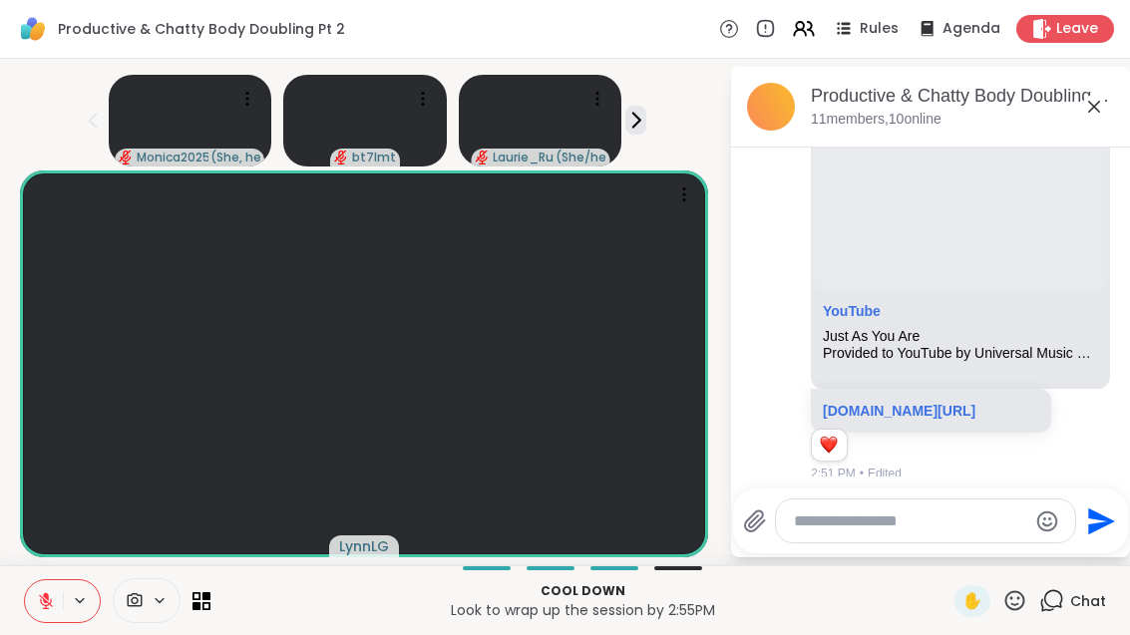
scroll to position [8266, 0]
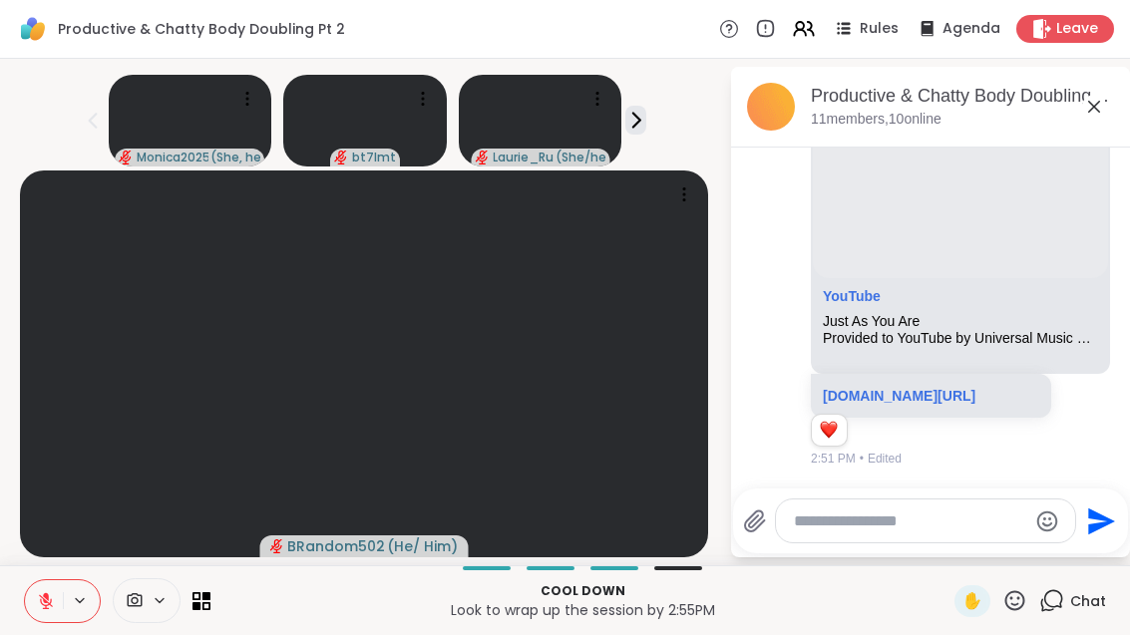
click at [58, 601] on button at bounding box center [44, 601] width 38 height 42
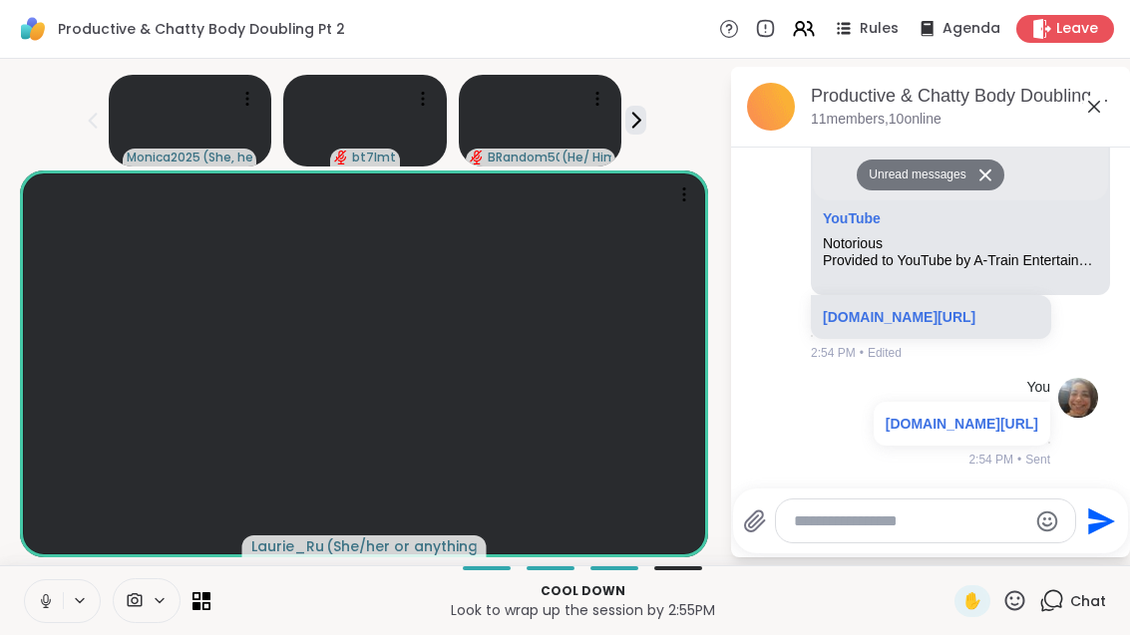
scroll to position [8919, 0]
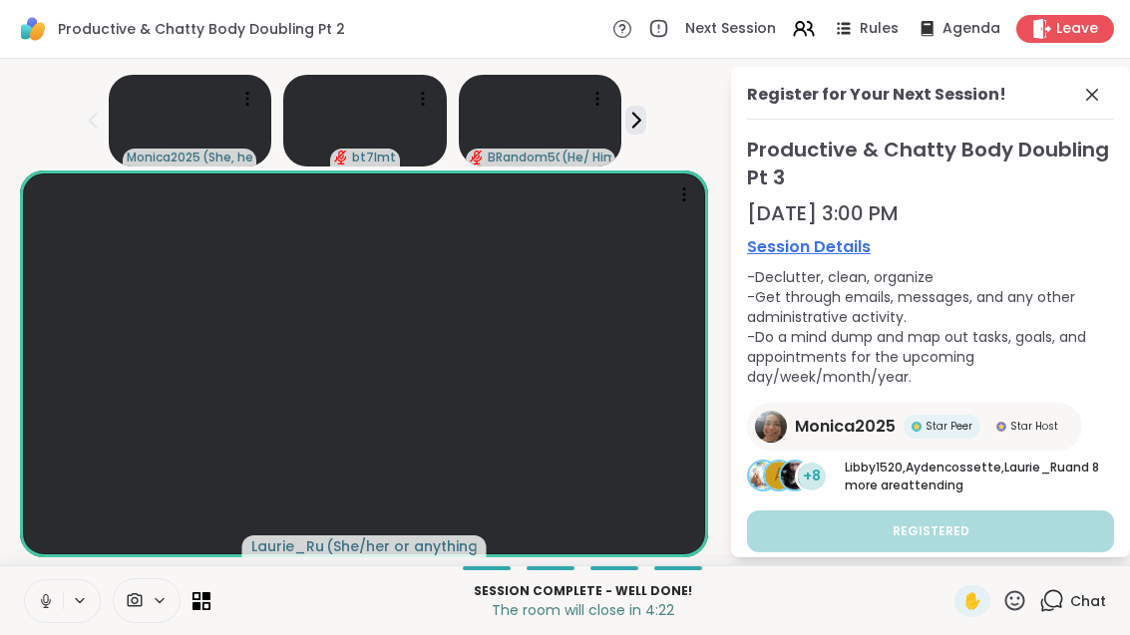
click at [75, 603] on icon at bounding box center [80, 600] width 16 height 17
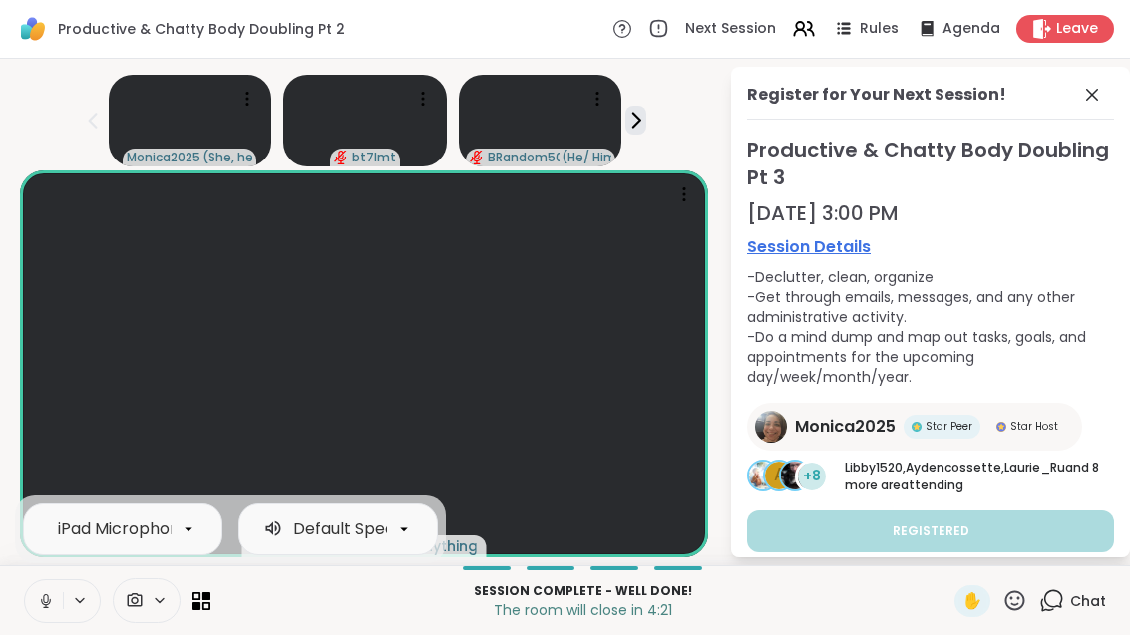
click at [49, 585] on button at bounding box center [44, 601] width 38 height 42
click at [1095, 83] on span at bounding box center [1094, 95] width 28 height 24
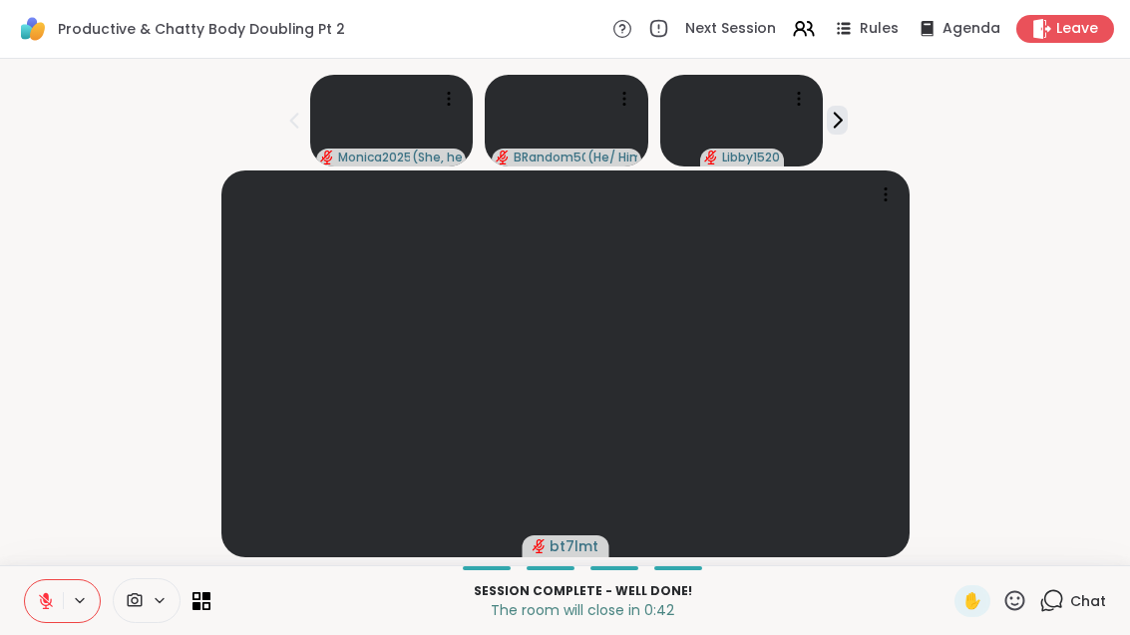
scroll to position [13, 0]
click at [192, 603] on icon at bounding box center [196, 605] width 8 height 8
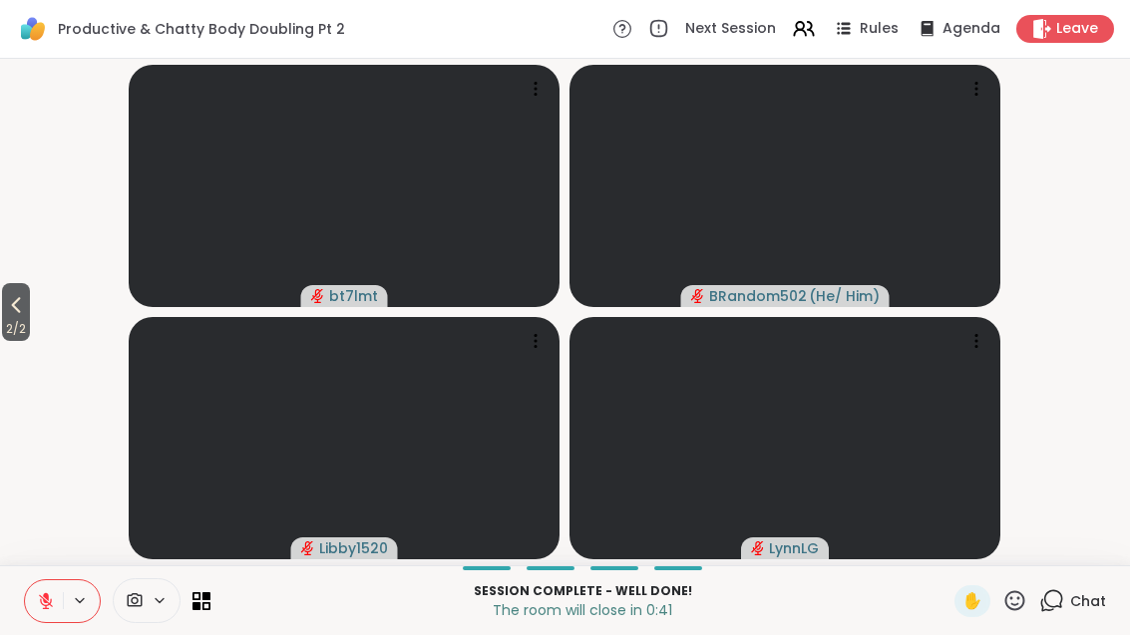
scroll to position [0, 0]
click at [30, 303] on button "2 / 2" at bounding box center [16, 312] width 28 height 58
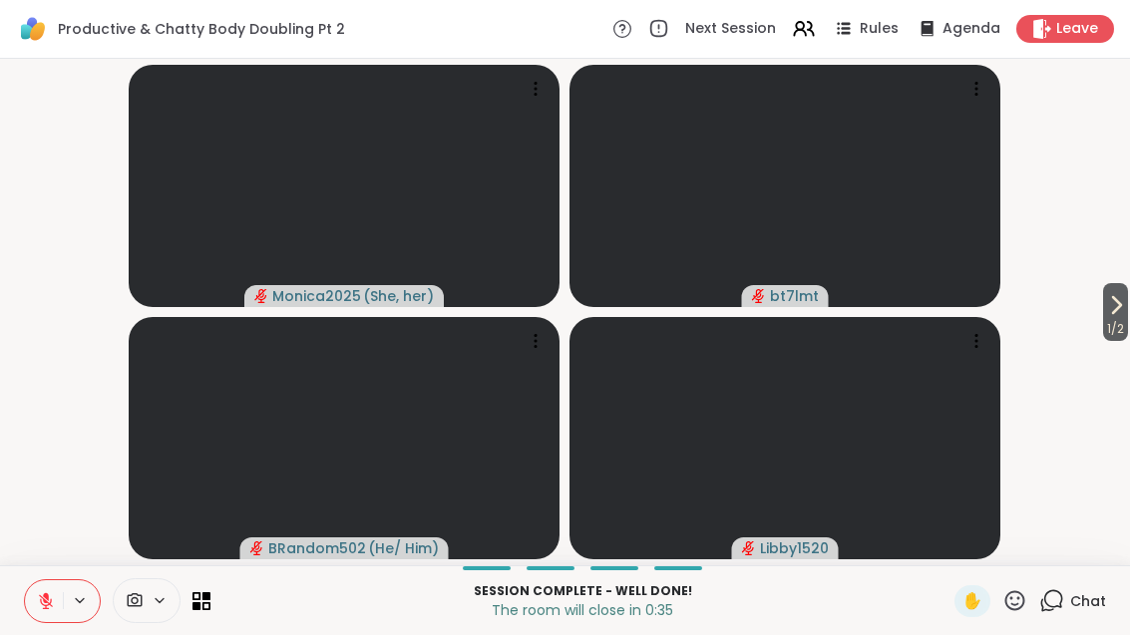
click at [1118, 322] on span "1 / 2" at bounding box center [1115, 329] width 25 height 24
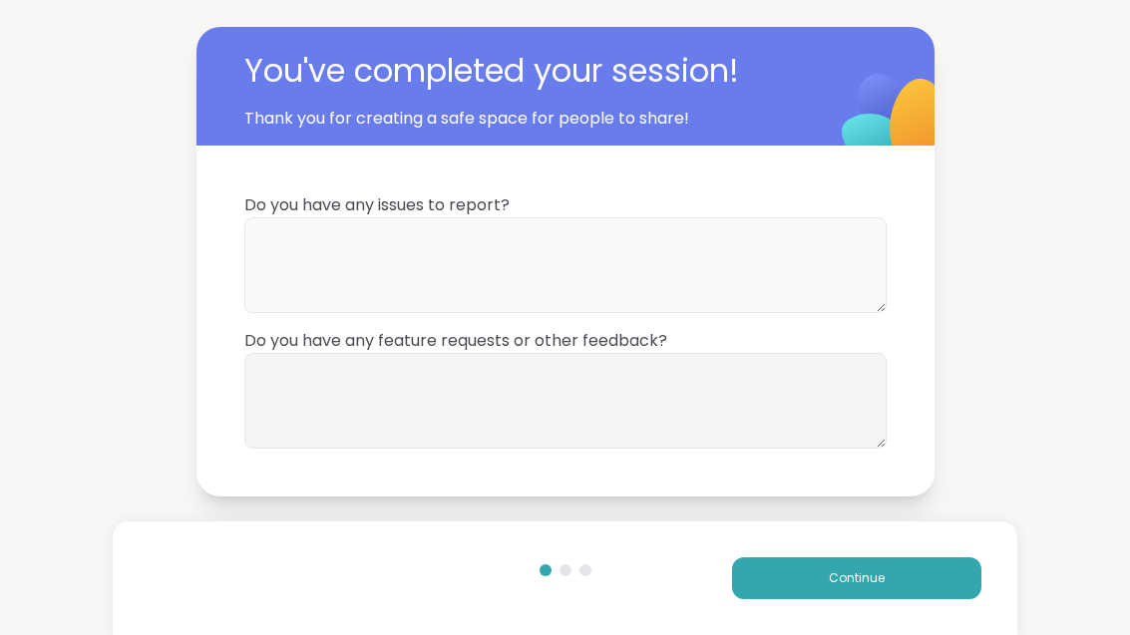
click at [644, 241] on textarea at bounding box center [565, 265] width 642 height 96
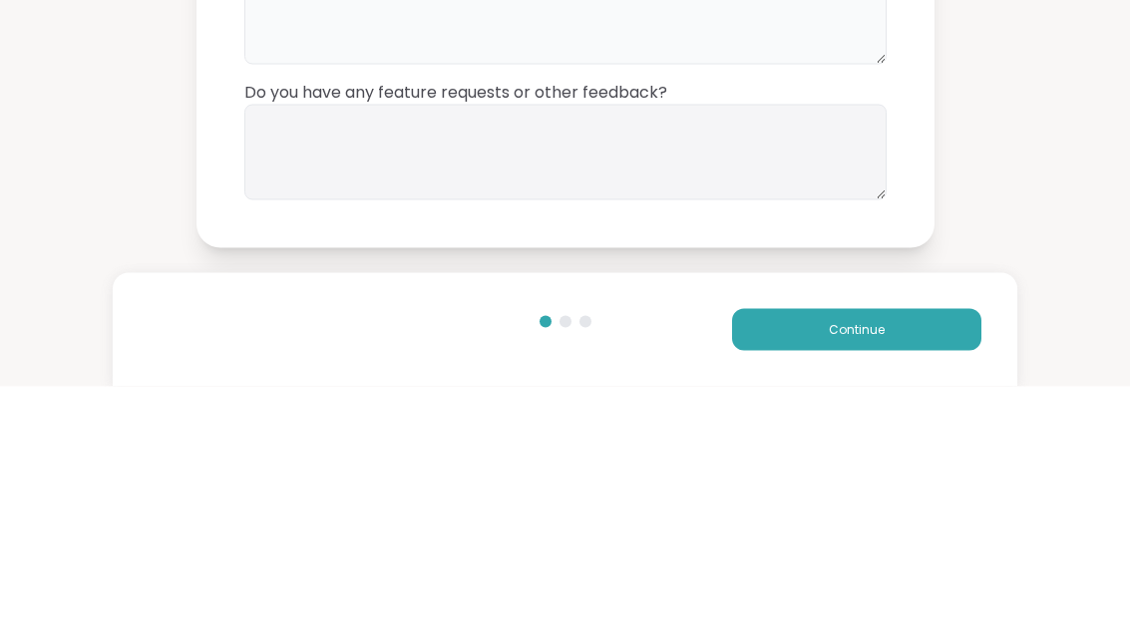
type textarea "**"
click at [708, 353] on textarea at bounding box center [565, 401] width 642 height 96
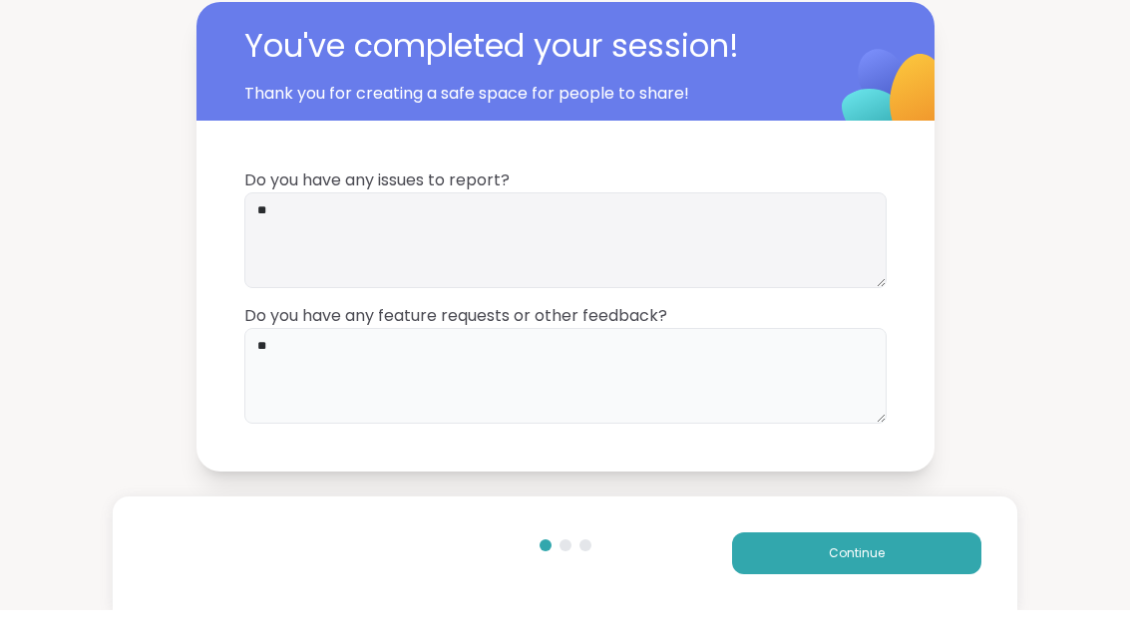
type textarea "**"
click at [881, 564] on button "Continue" at bounding box center [856, 579] width 249 height 42
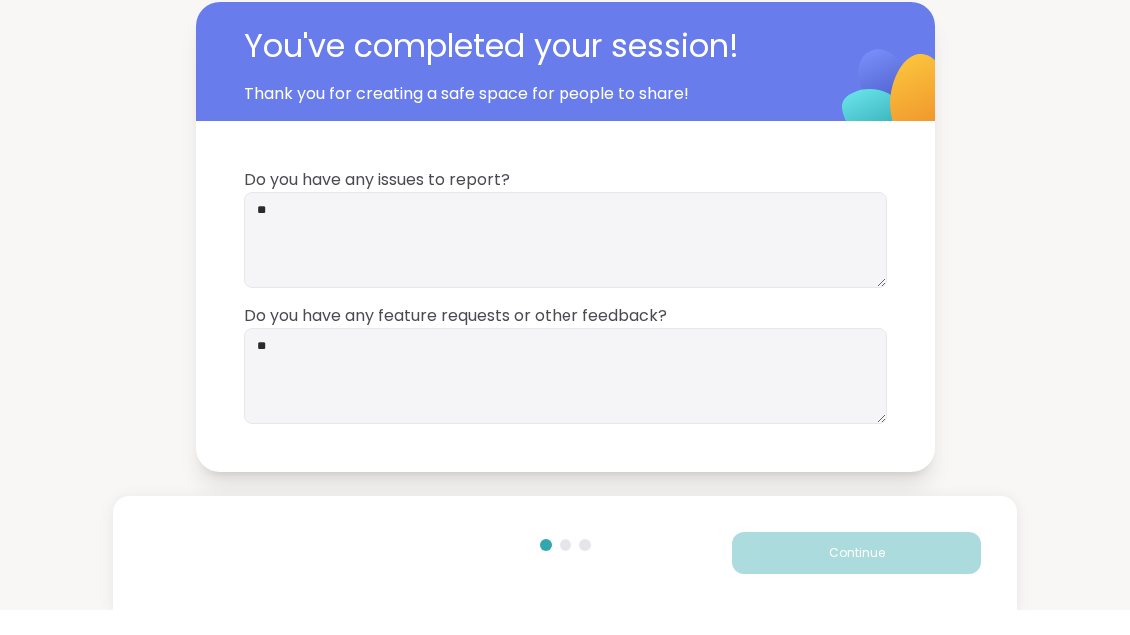
scroll to position [25, 0]
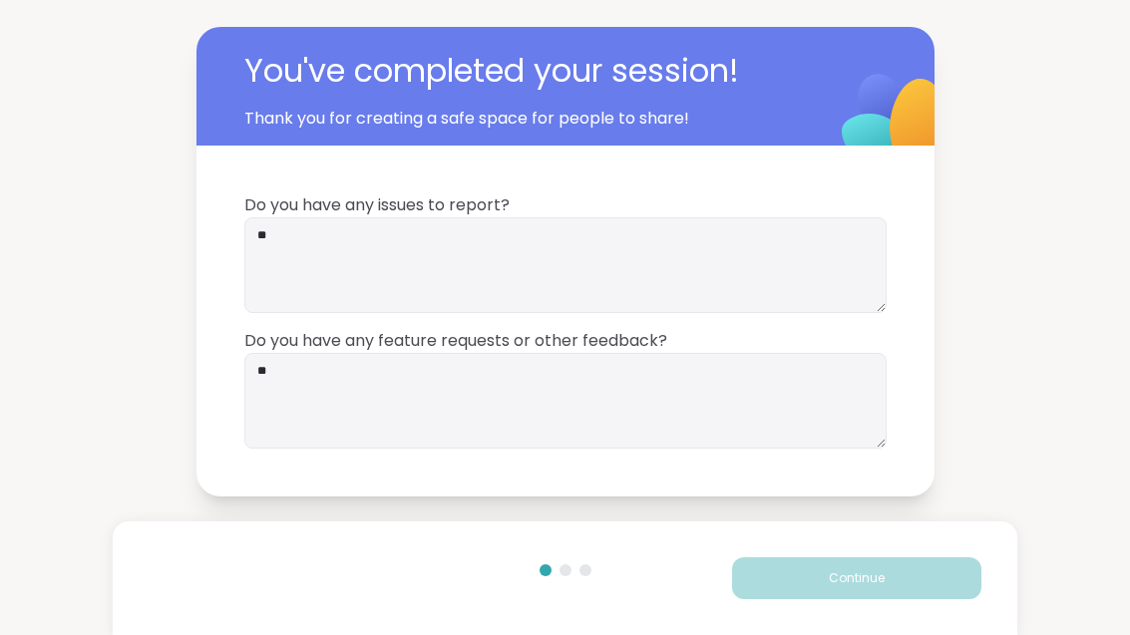
click at [880, 564] on button "Continue" at bounding box center [856, 579] width 249 height 42
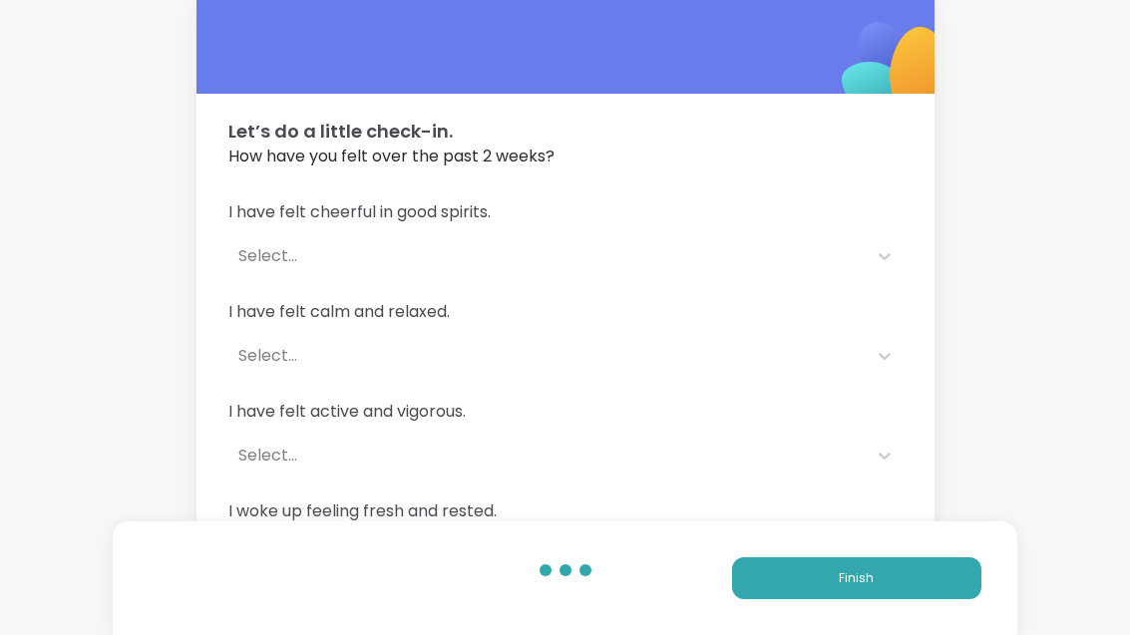
click at [910, 580] on button "Finish" at bounding box center [856, 579] width 249 height 42
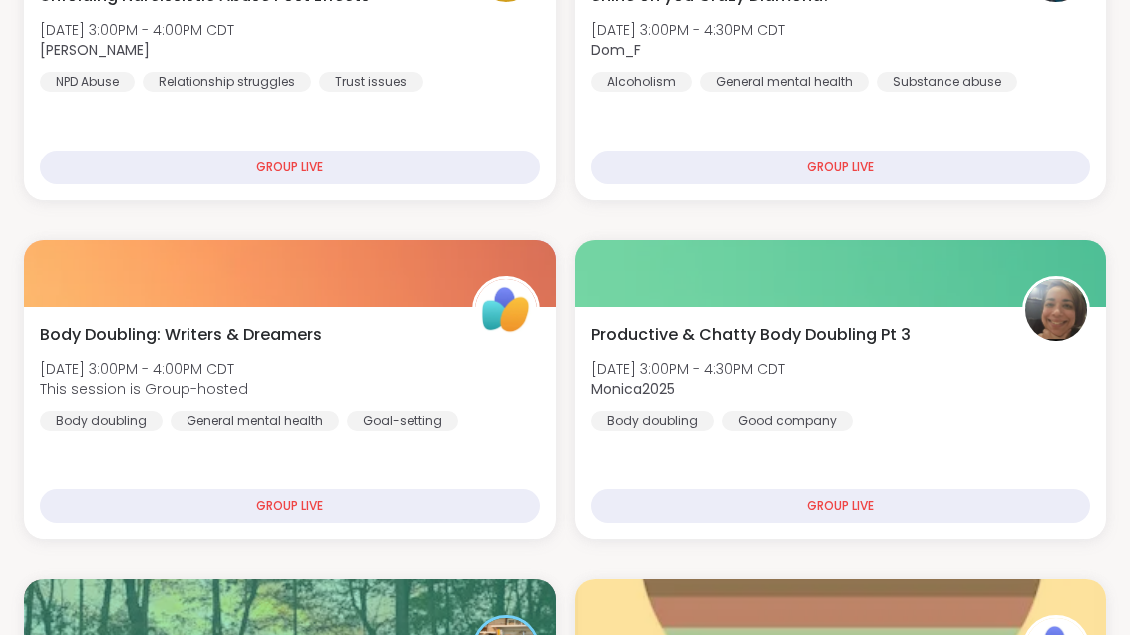
scroll to position [882, 0]
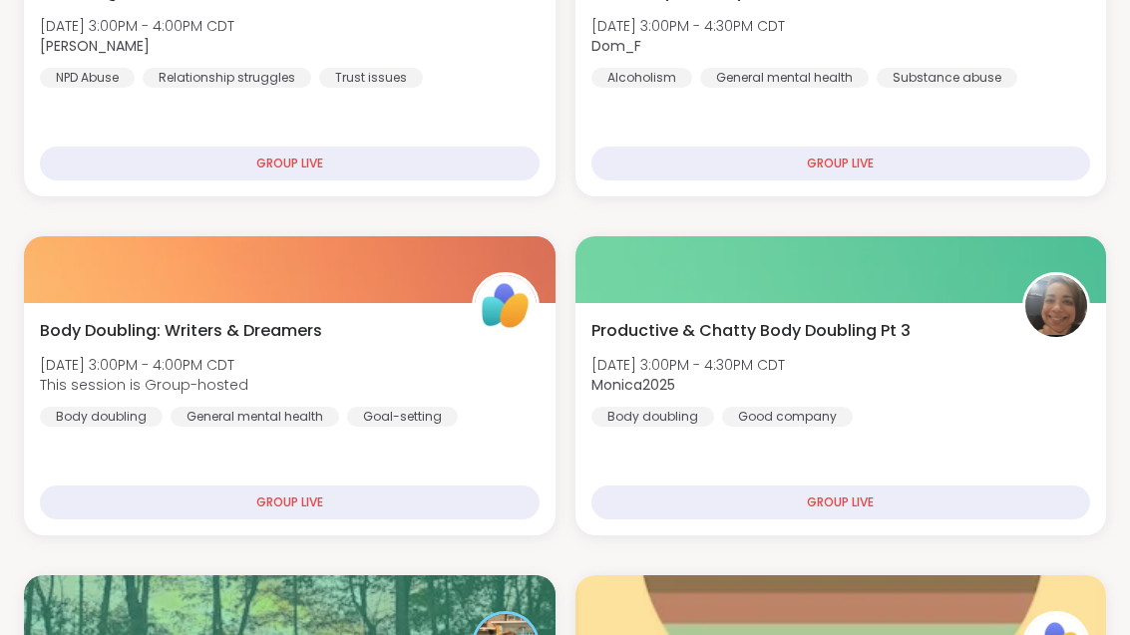
click at [936, 400] on div "Productive & Chatty Body Doubling Pt 3 [DATE] 3:00PM - 4:30PM CDT Monica2025 Bo…" at bounding box center [841, 373] width 500 height 108
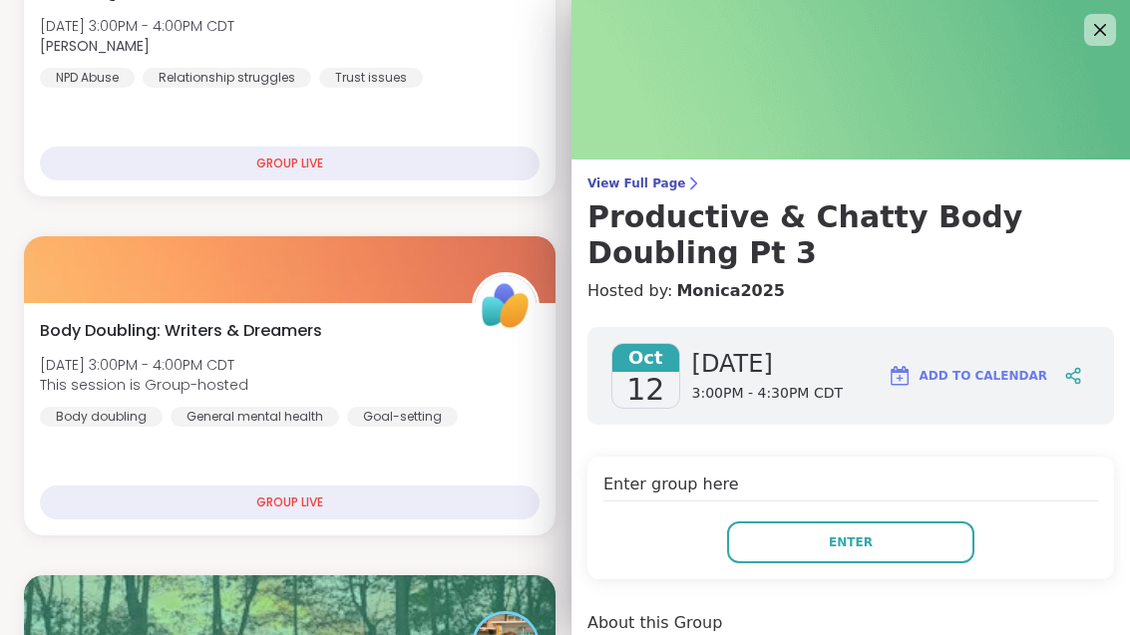
click at [869, 549] on span "Enter" at bounding box center [851, 543] width 44 height 18
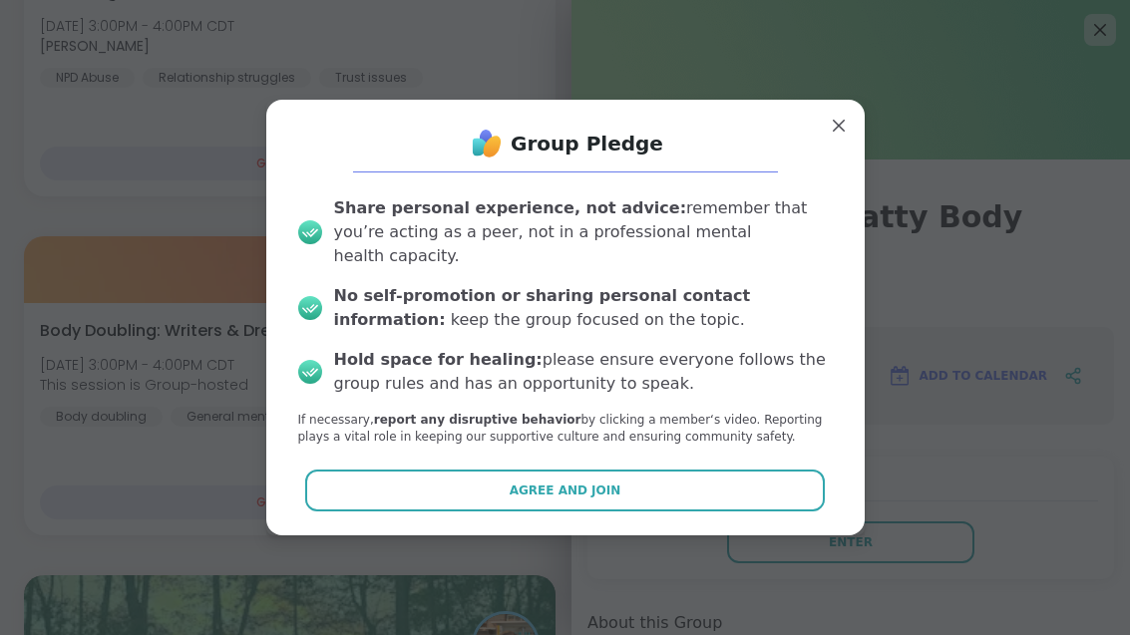
click at [695, 512] on button "Agree and Join" at bounding box center [565, 491] width 520 height 42
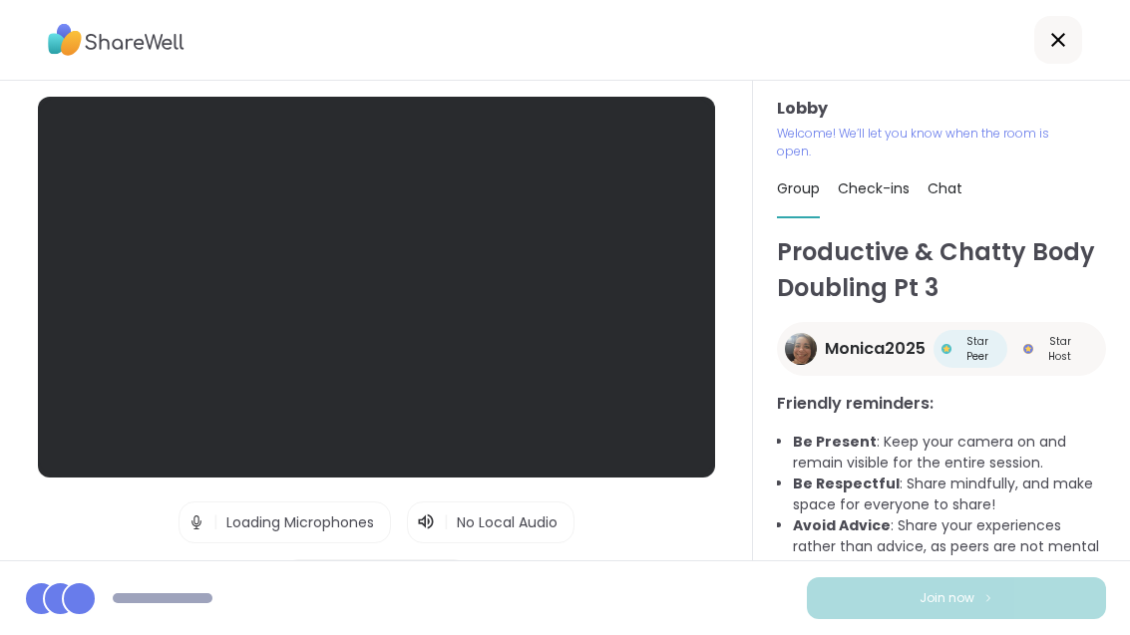
scroll to position [25, 0]
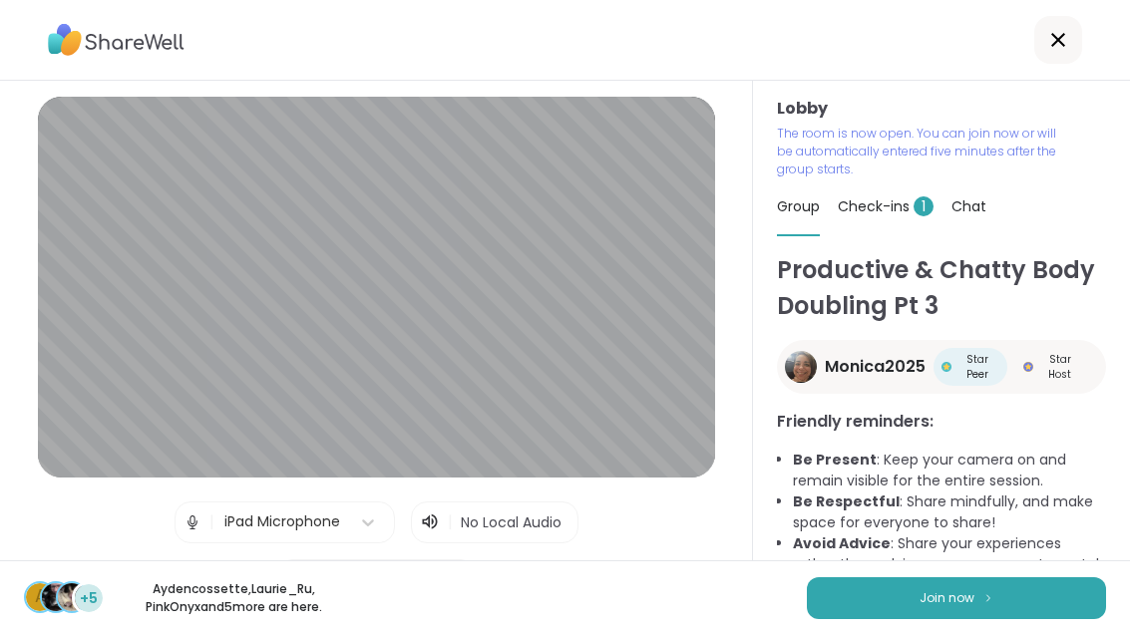
click at [1010, 619] on button "Join now" at bounding box center [956, 598] width 299 height 42
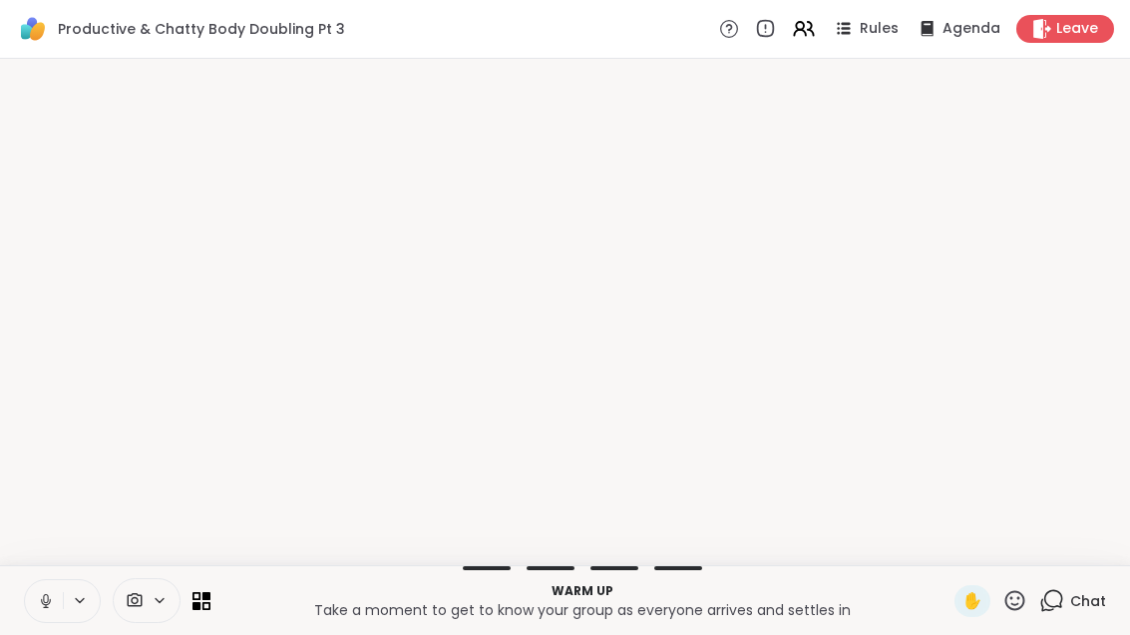
scroll to position [0, 0]
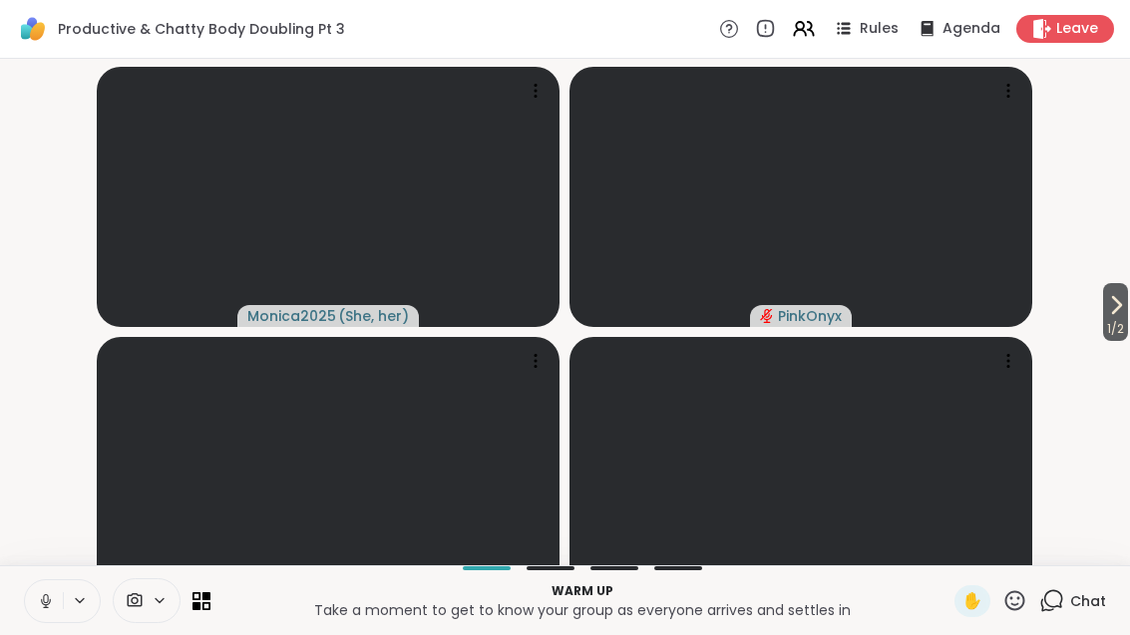
click at [1126, 341] on span "1 / 2" at bounding box center [1115, 329] width 25 height 24
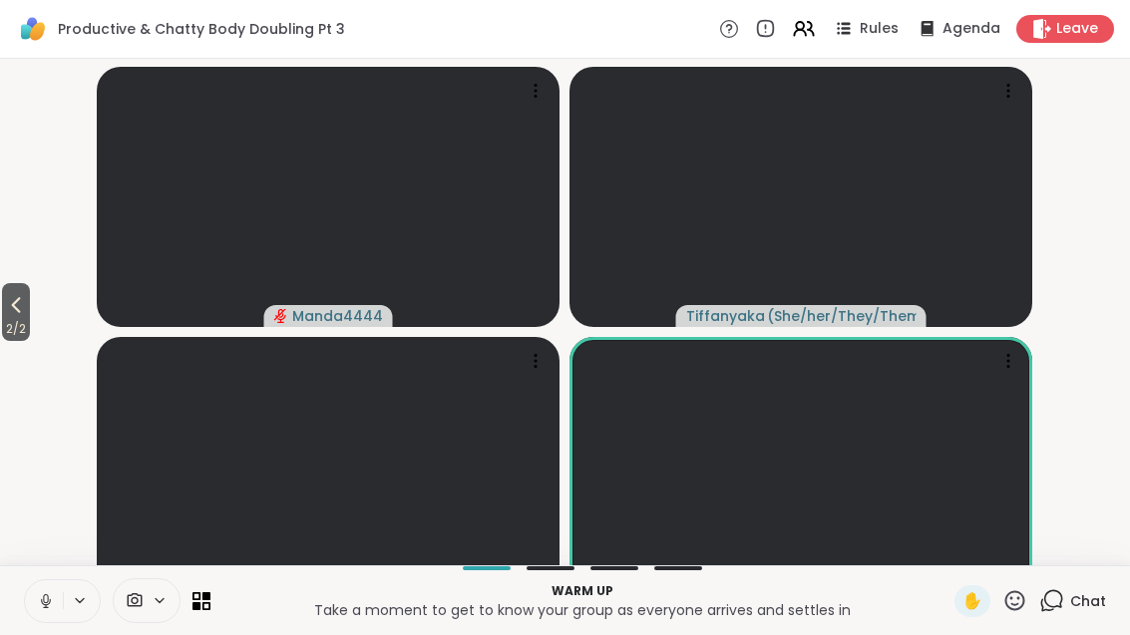
click at [16, 317] on icon at bounding box center [16, 305] width 24 height 24
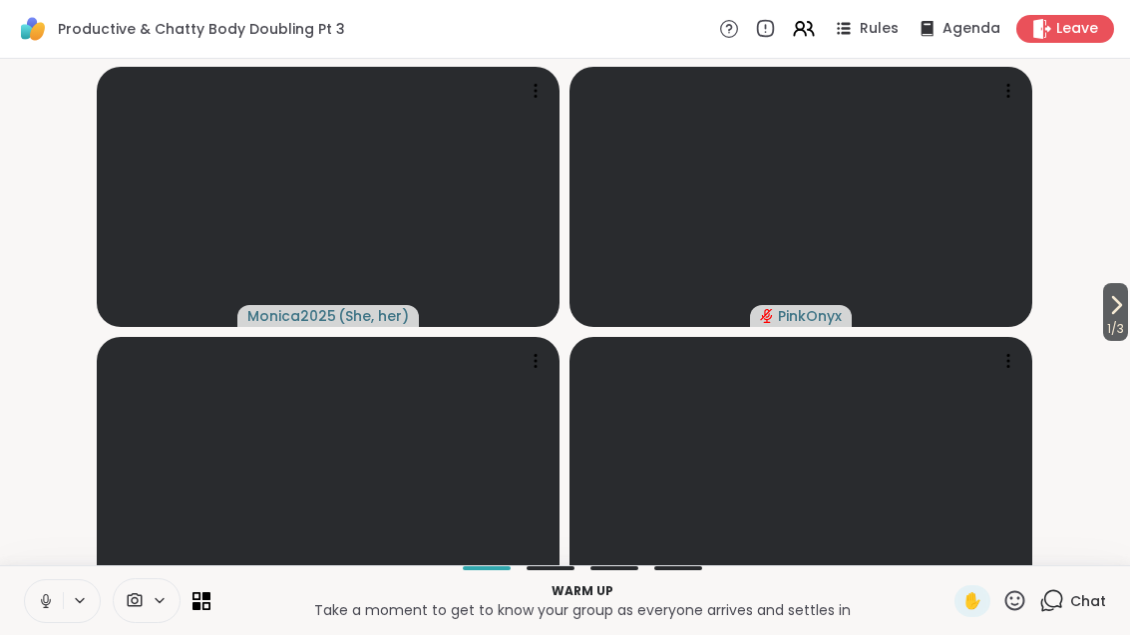
click at [1125, 322] on button "1 / 3" at bounding box center [1115, 312] width 25 height 58
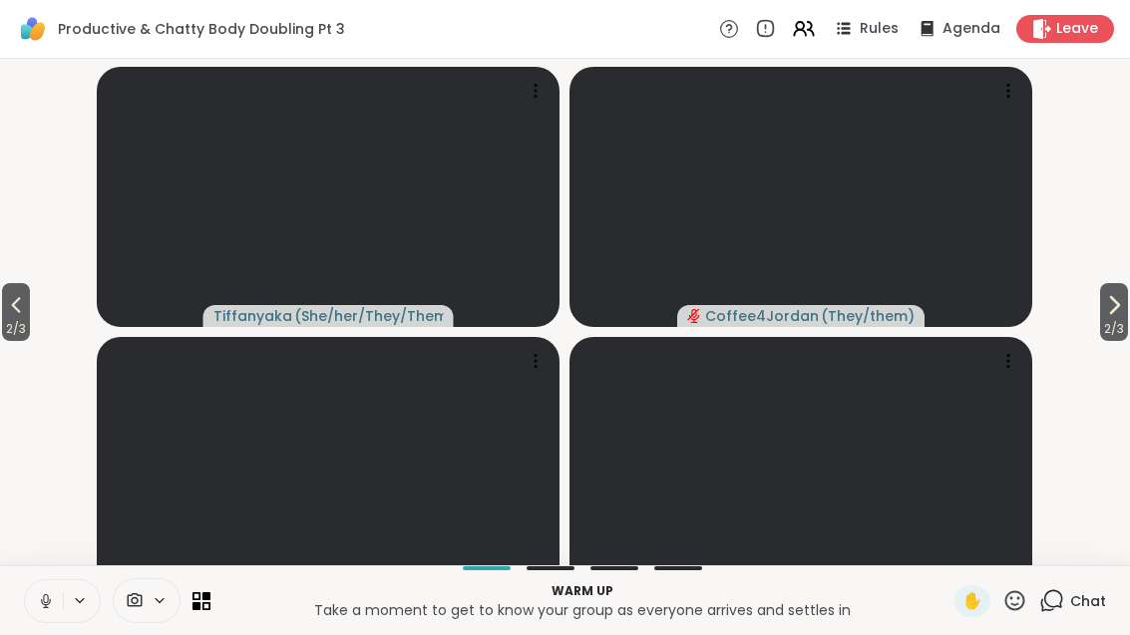
click at [1114, 317] on icon at bounding box center [1114, 305] width 24 height 24
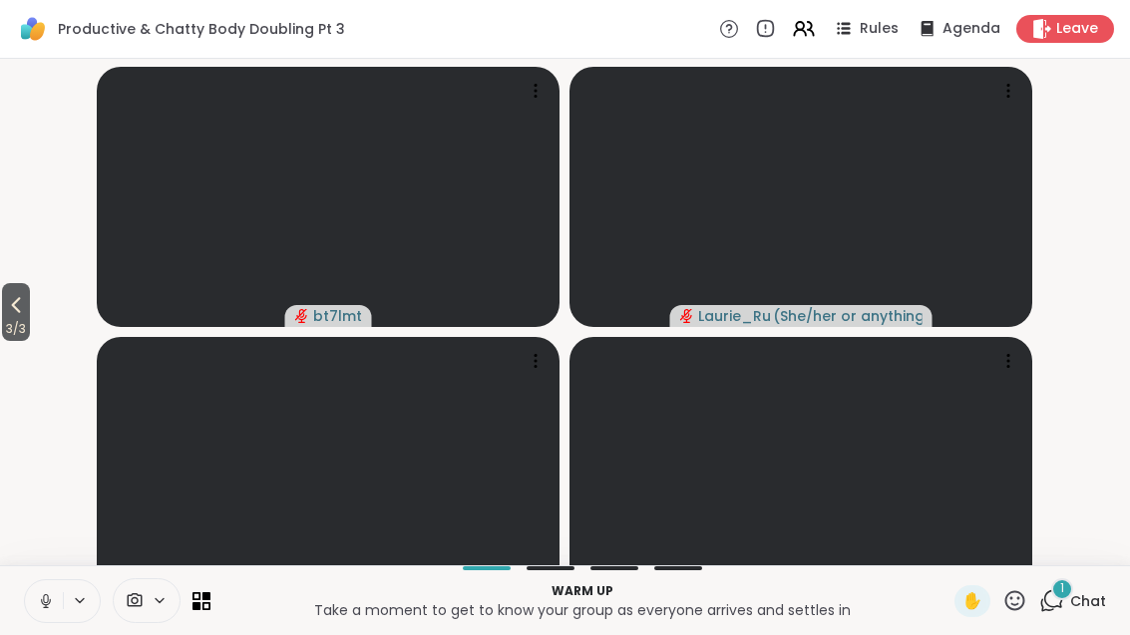
click at [16, 313] on icon at bounding box center [16, 305] width 9 height 16
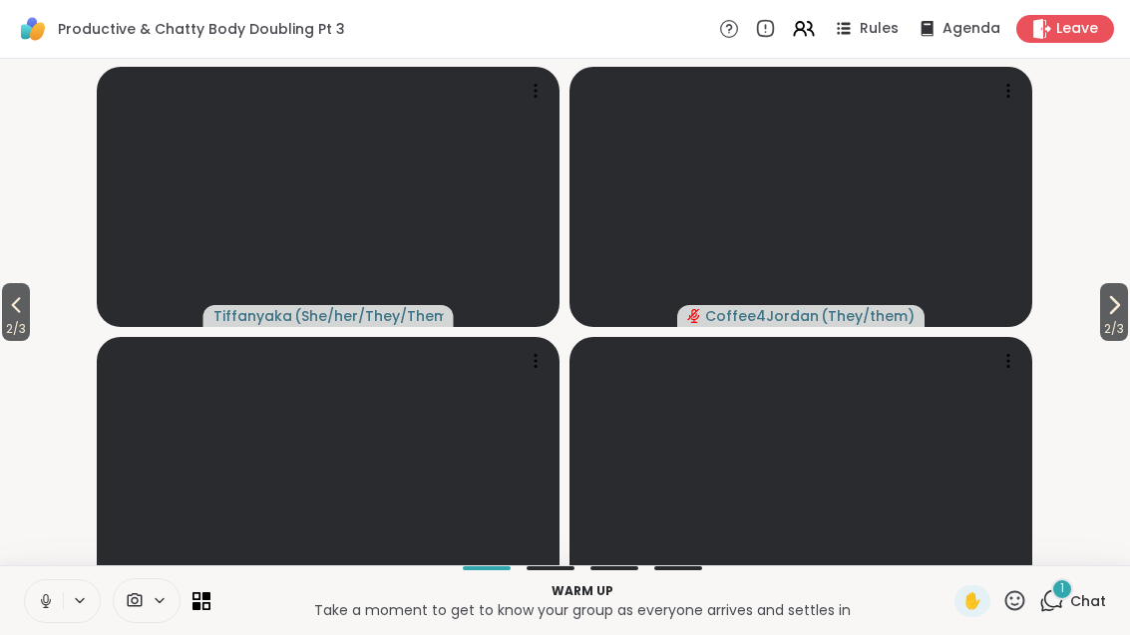
click at [1115, 317] on icon at bounding box center [1114, 305] width 24 height 24
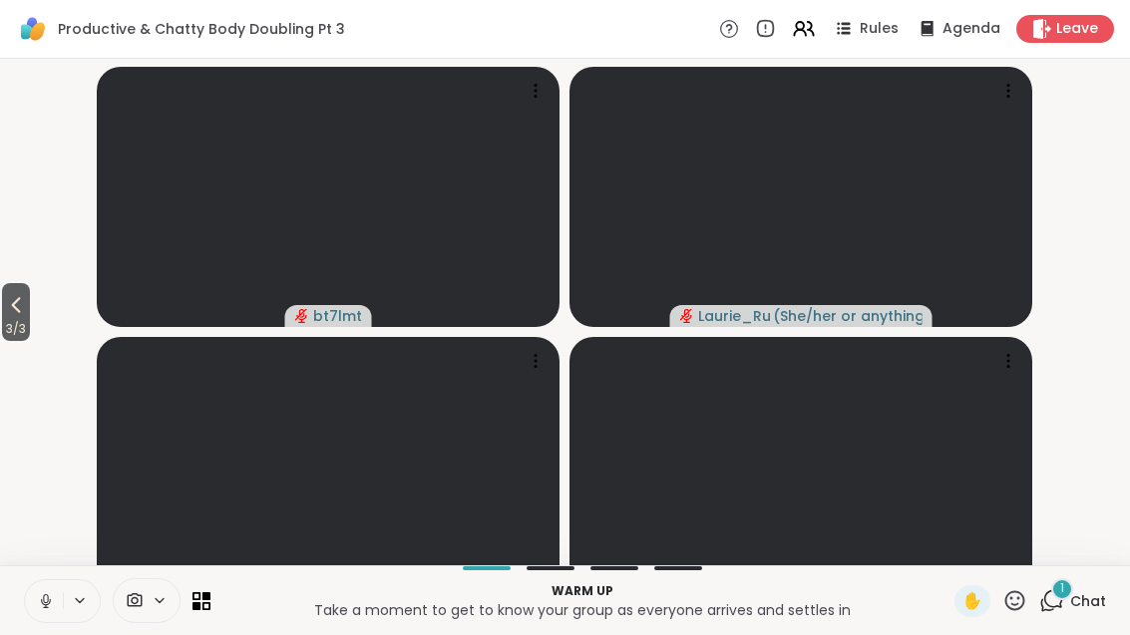
click at [1046, 613] on icon at bounding box center [1051, 600] width 25 height 25
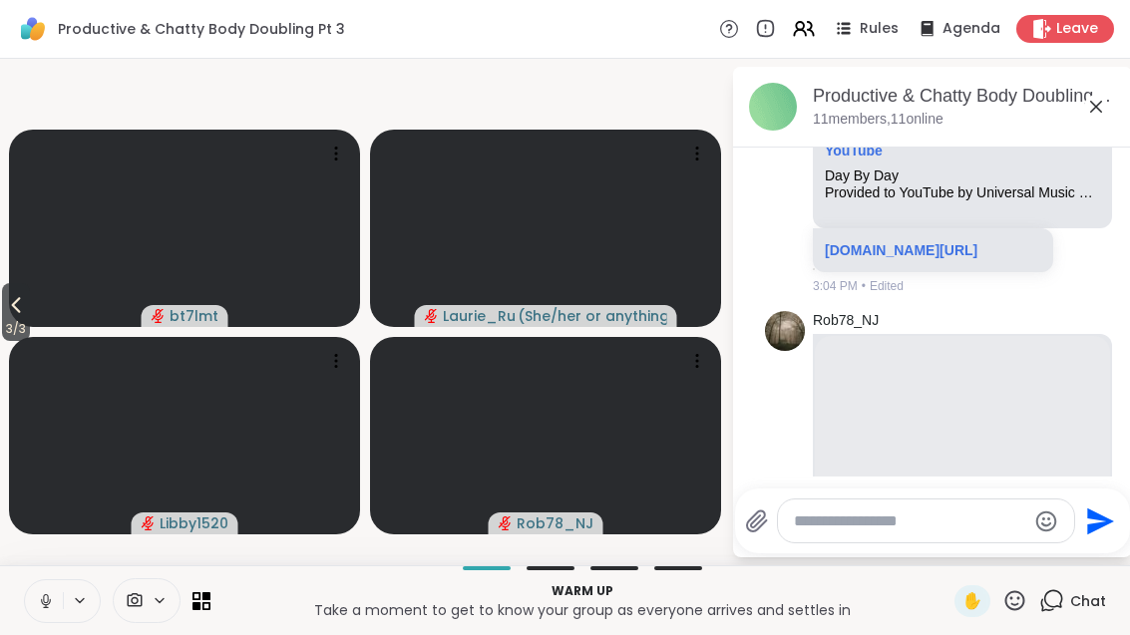
scroll to position [627, 0]
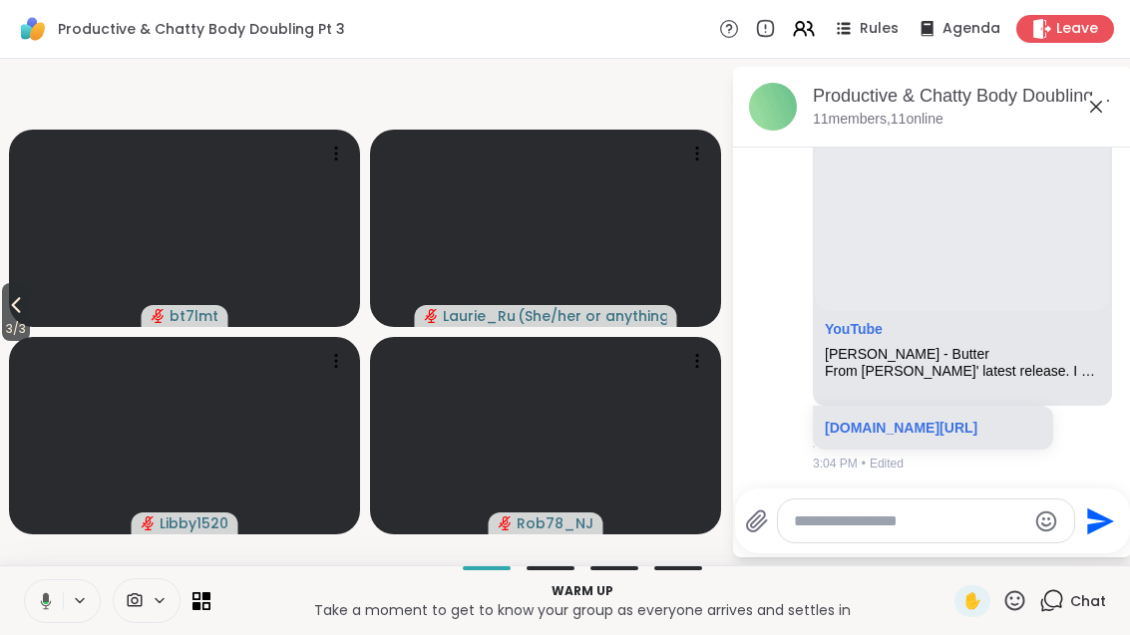
click at [1107, 109] on icon at bounding box center [1096, 107] width 24 height 24
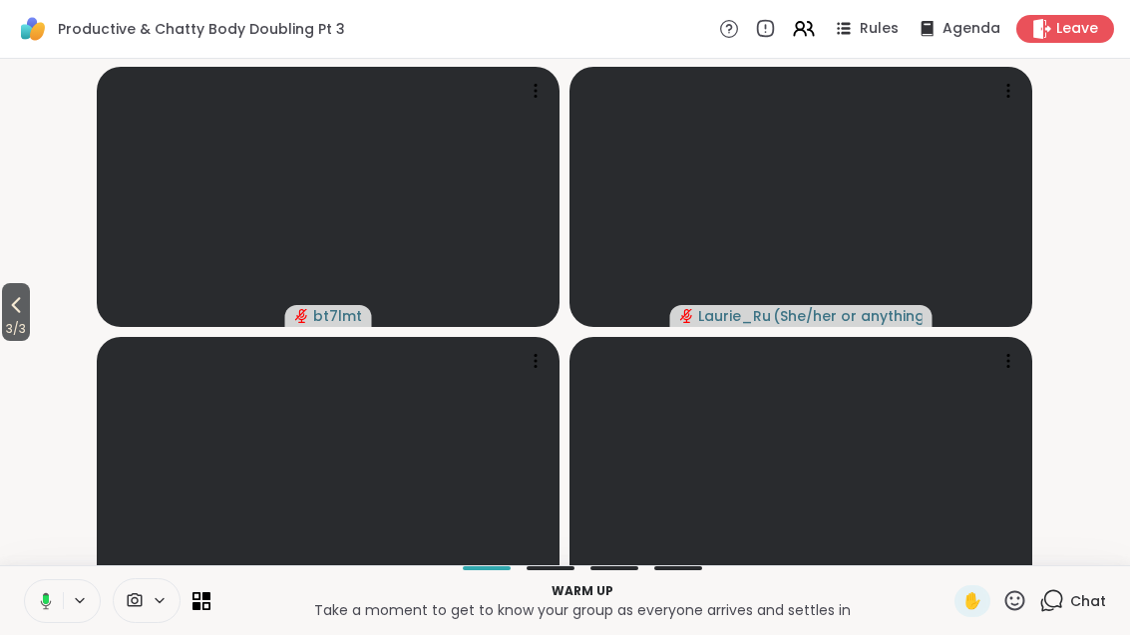
click at [10, 317] on icon at bounding box center [16, 305] width 24 height 24
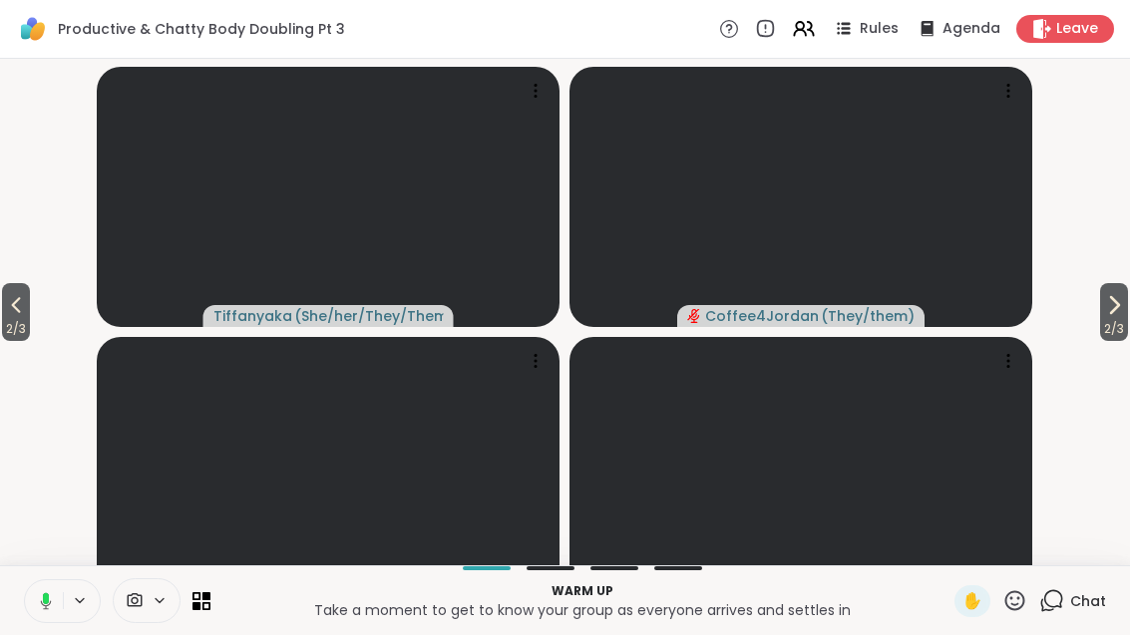
click at [18, 317] on icon at bounding box center [16, 305] width 24 height 24
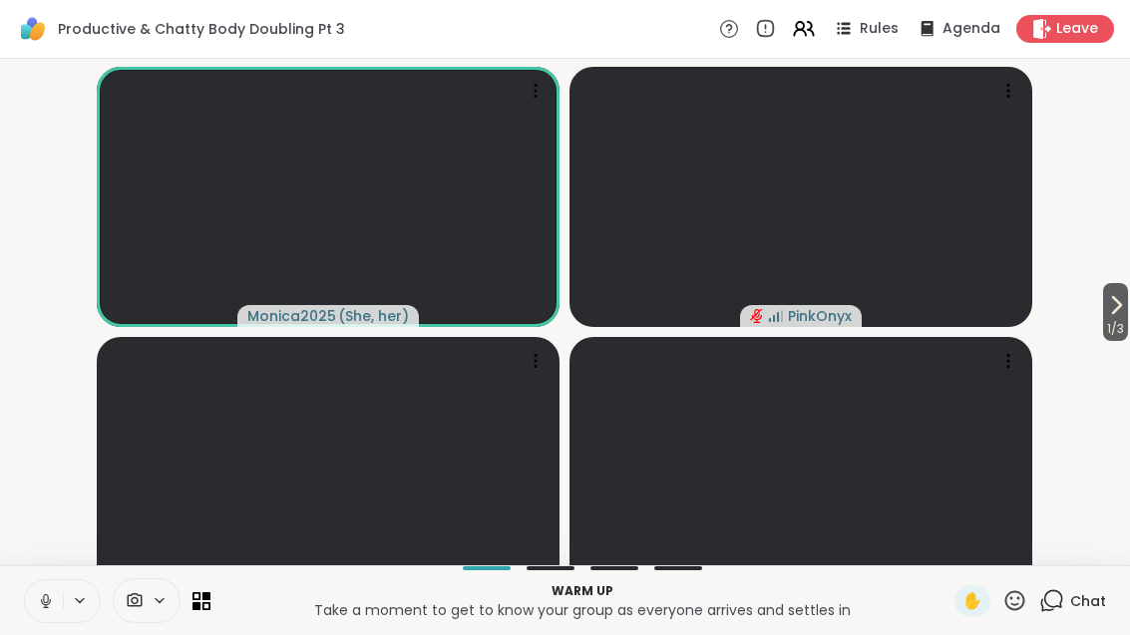
click at [1125, 335] on button "1 / 3" at bounding box center [1115, 312] width 25 height 58
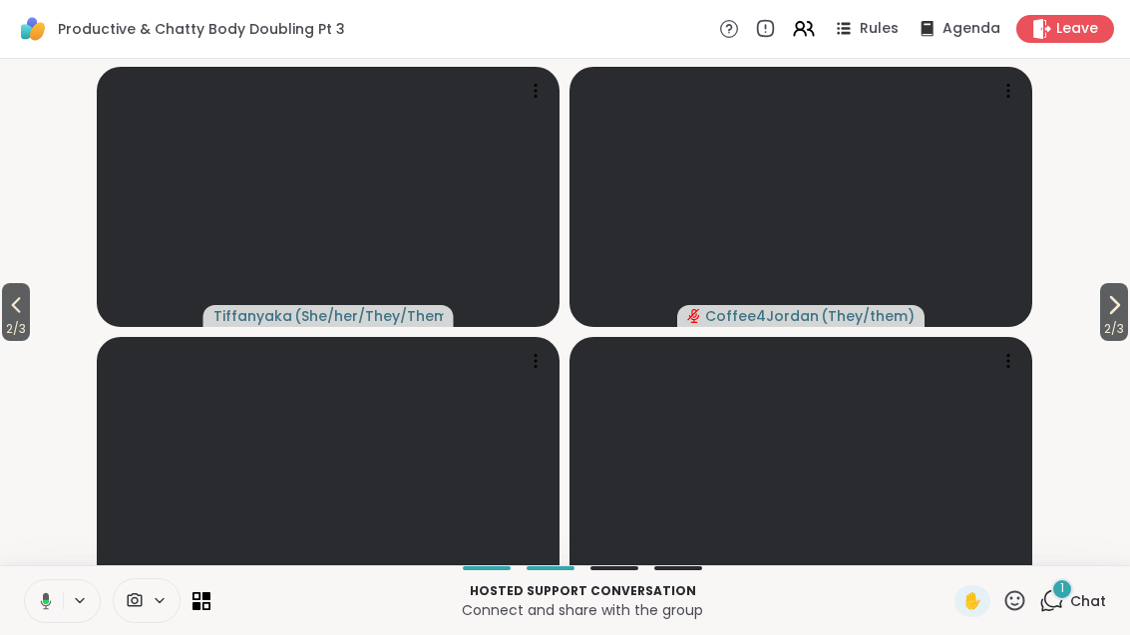
click at [801, 31] on icon at bounding box center [800, 33] width 12 height 6
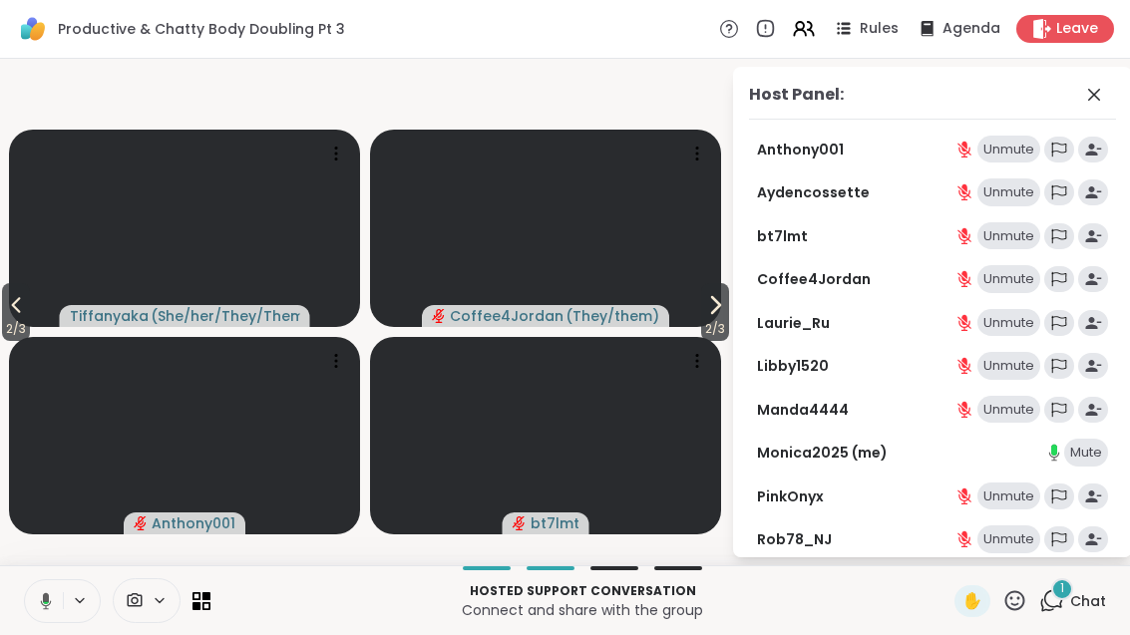
click at [1117, 91] on div "Host Panel: Anthony001 Unmute Aydencossette Unmute bt7lmt Unmute Coffee4Jordan …" at bounding box center [932, 312] width 399 height 491
click at [882, 28] on span "Rules" at bounding box center [879, 29] width 39 height 20
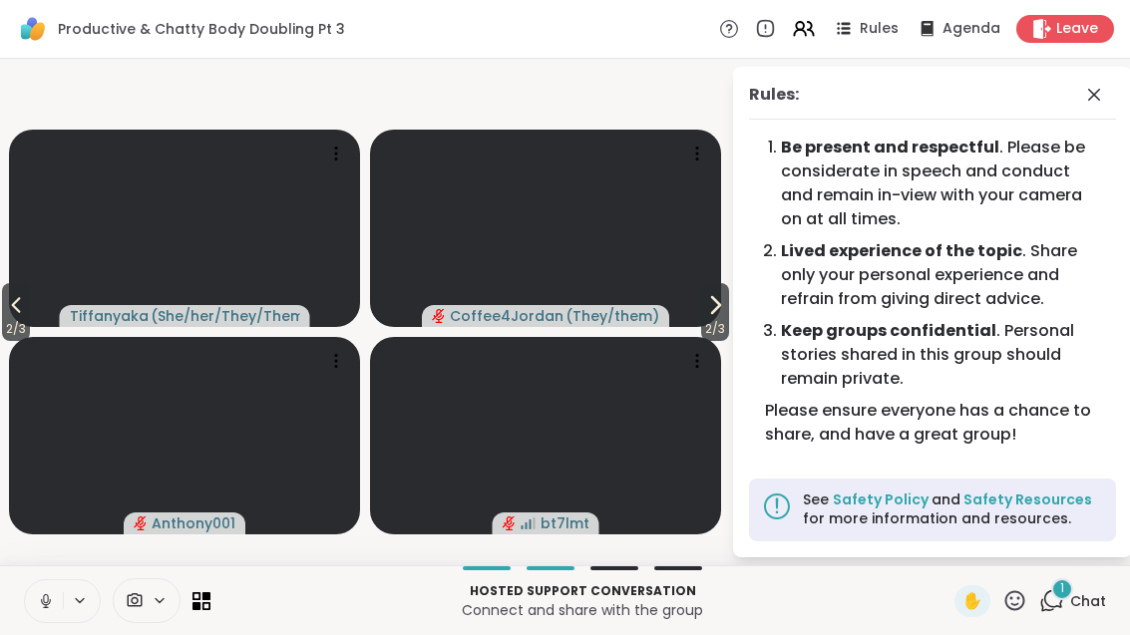
click at [707, 317] on icon at bounding box center [715, 305] width 24 height 24
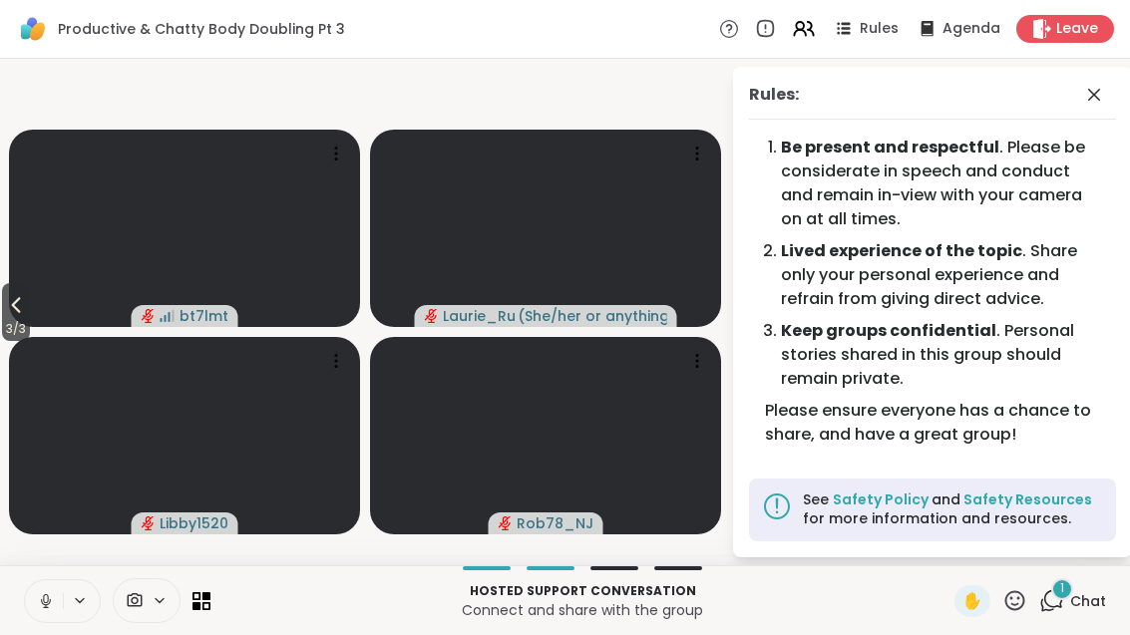
click at [5, 341] on span "3 / 3" at bounding box center [16, 329] width 28 height 24
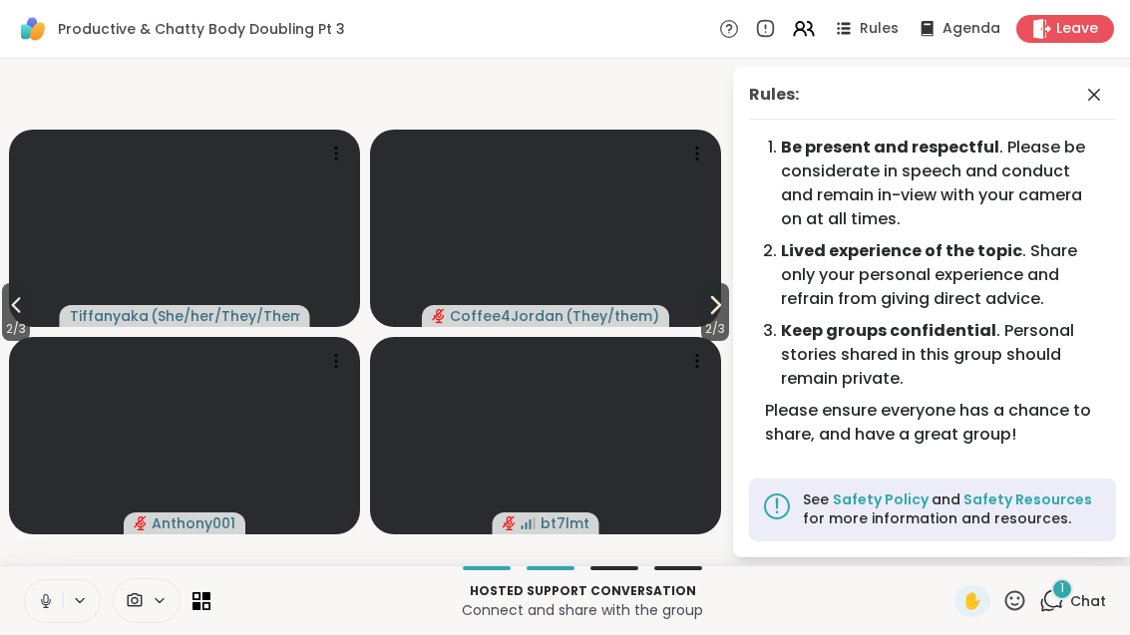
click at [4, 340] on span "2 / 3" at bounding box center [16, 329] width 28 height 24
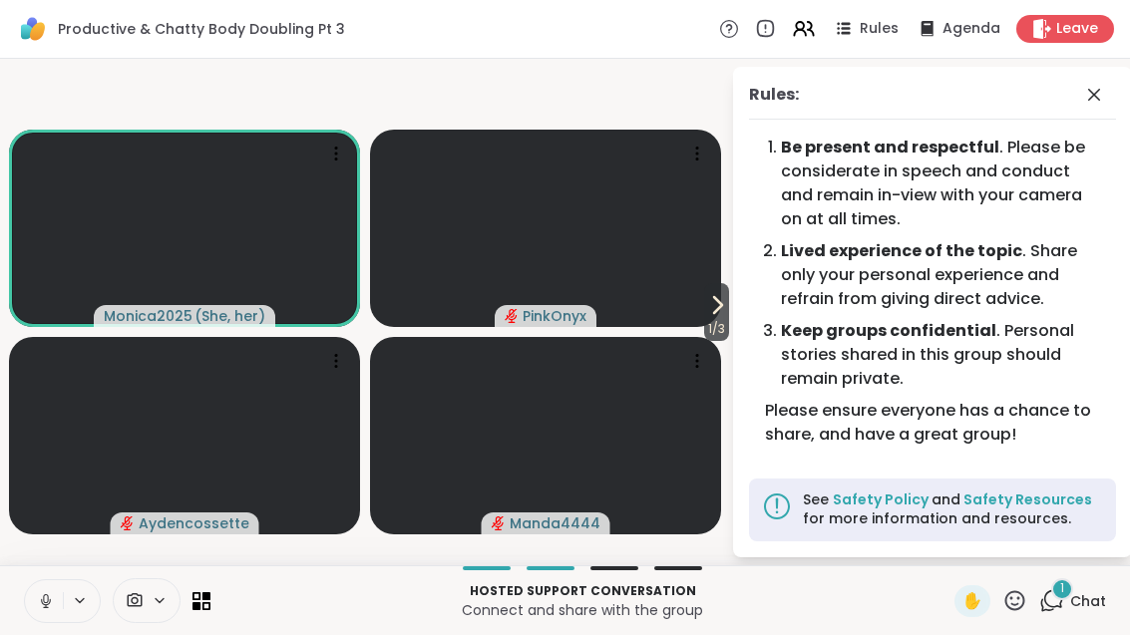
click at [1107, 86] on span at bounding box center [1096, 95] width 28 height 24
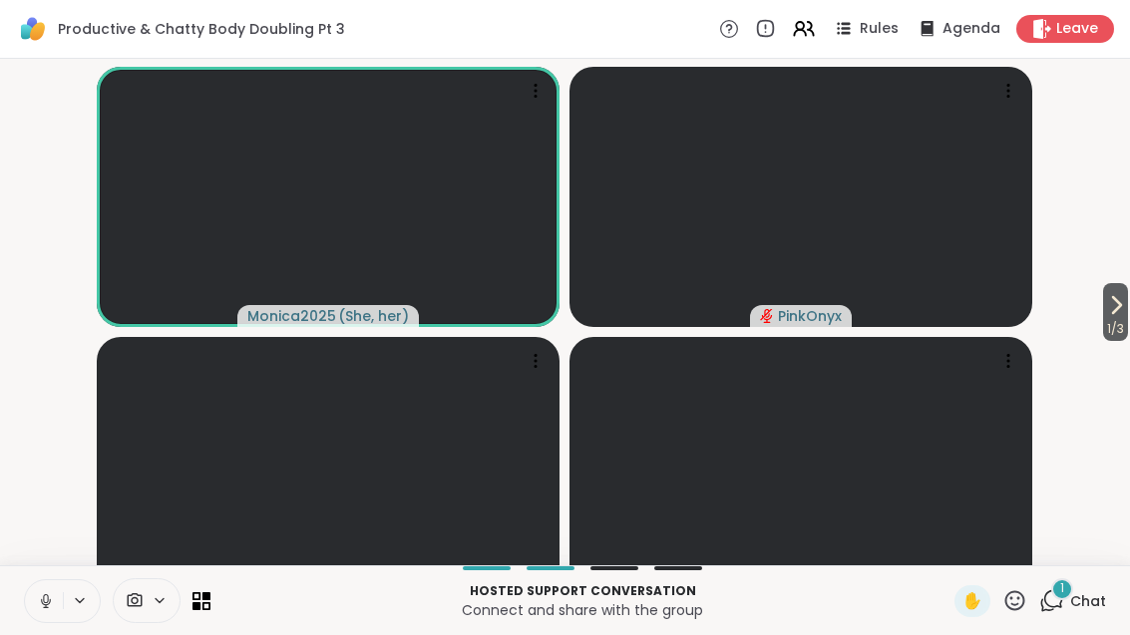
click at [1060, 613] on icon at bounding box center [1051, 600] width 25 height 25
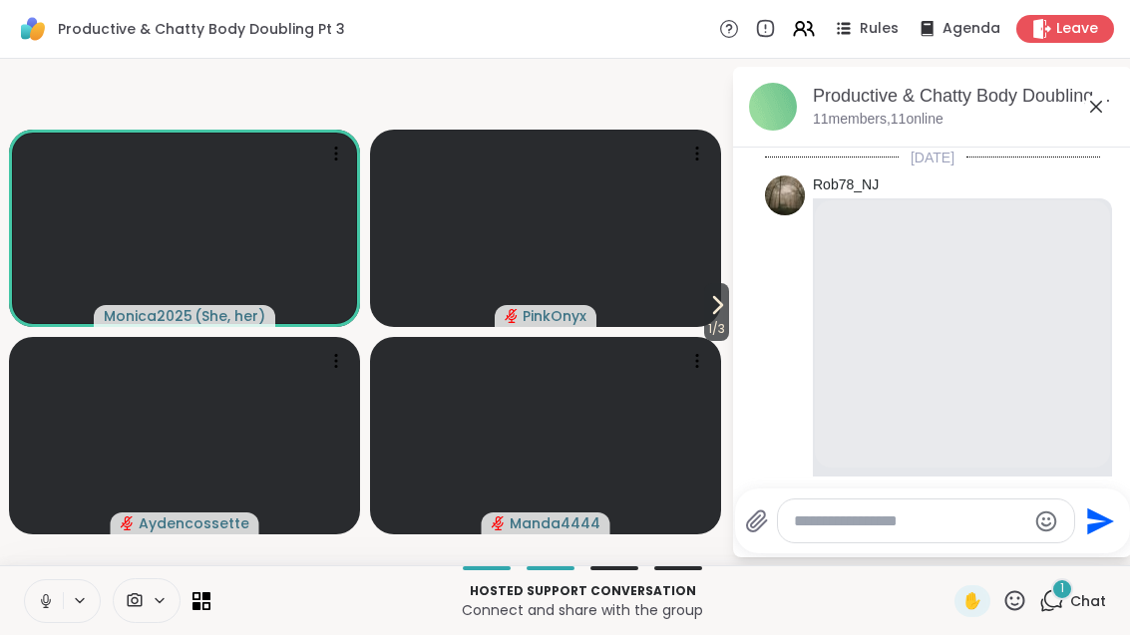
scroll to position [820, 0]
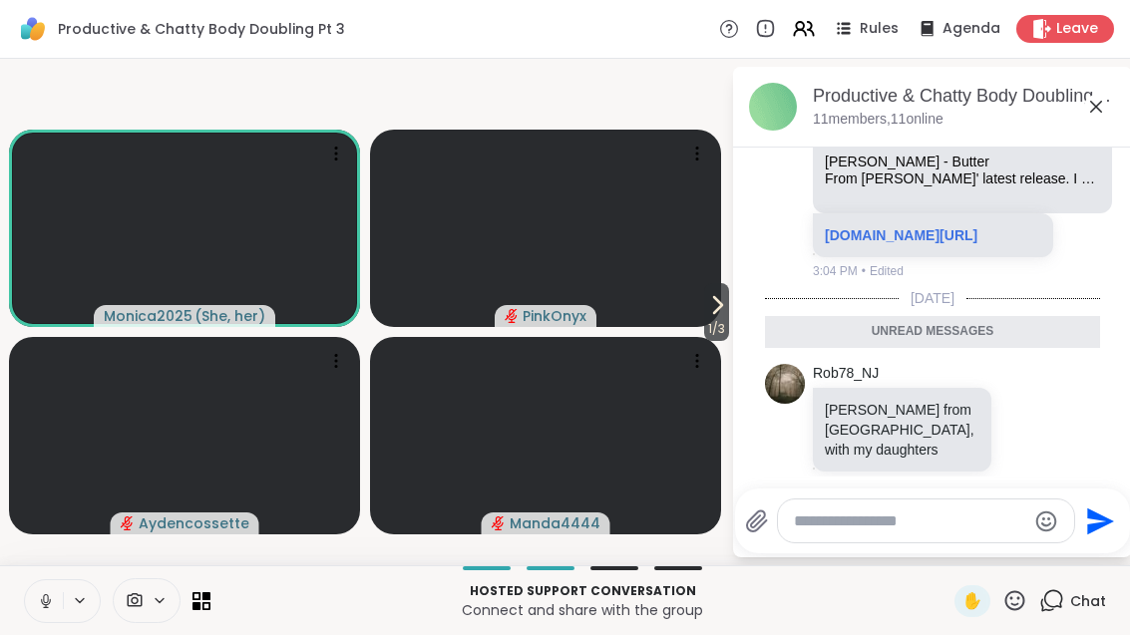
click at [1035, 438] on icon at bounding box center [1026, 428] width 18 height 20
click at [884, 416] on button "Select Reaction: Heart" at bounding box center [868, 396] width 40 height 40
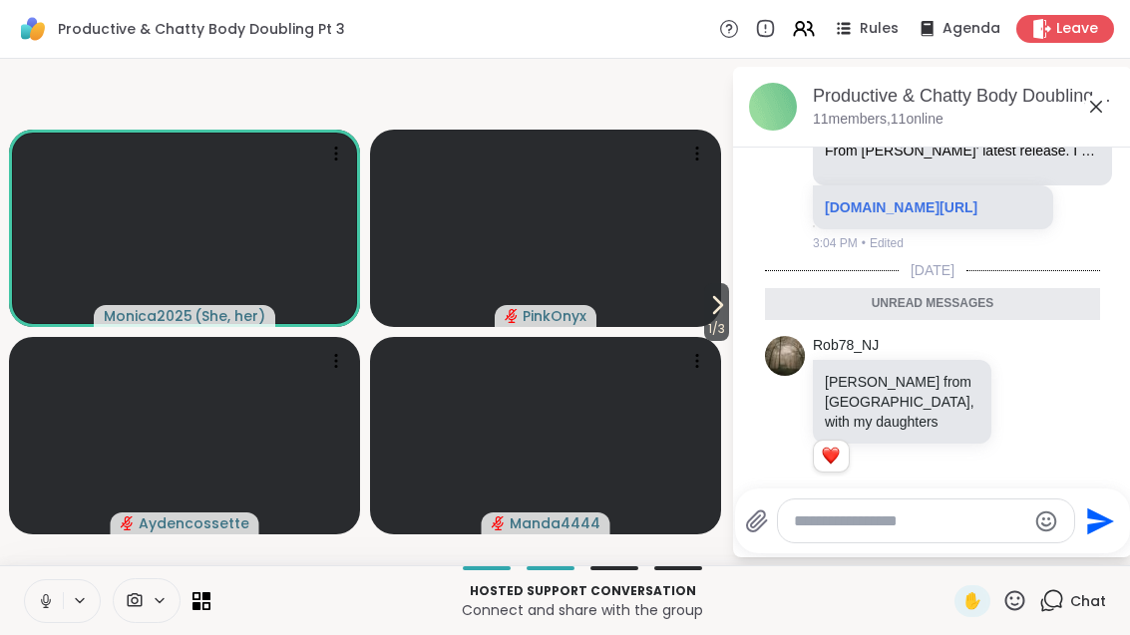
click at [1107, 113] on icon at bounding box center [1096, 107] width 24 height 24
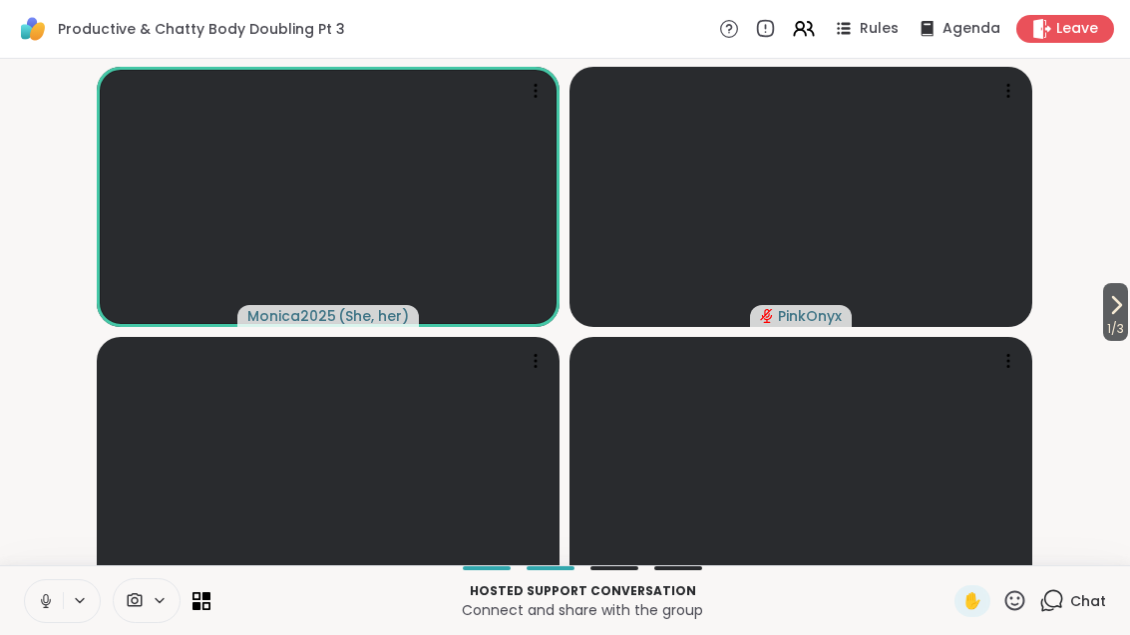
click at [1128, 333] on button "1 / 3" at bounding box center [1115, 312] width 25 height 58
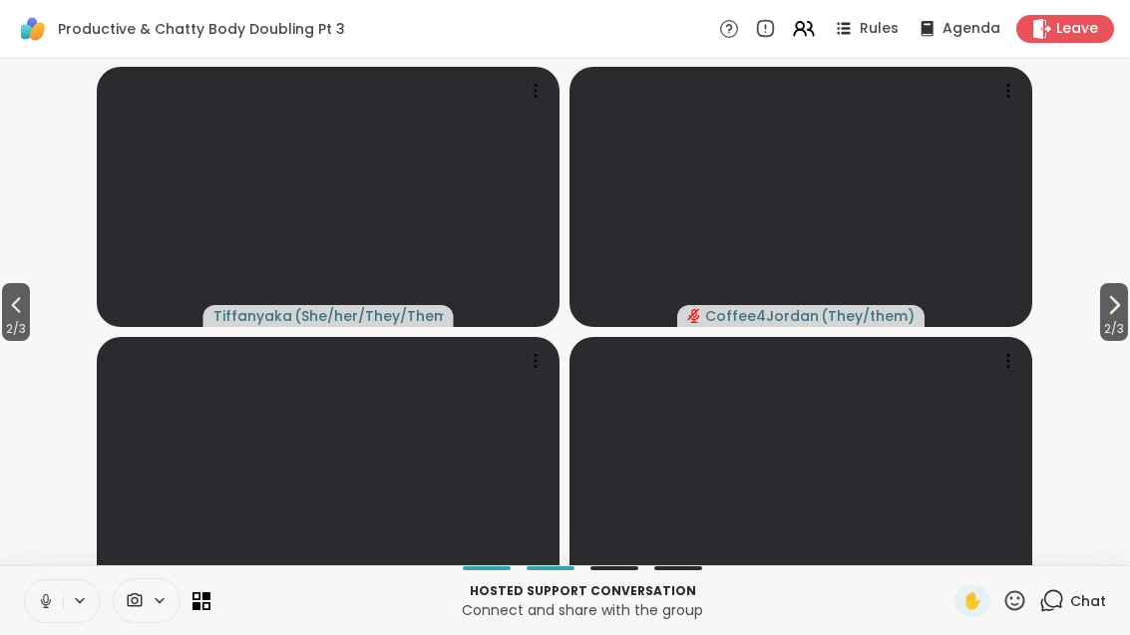
click at [1122, 317] on icon at bounding box center [1114, 305] width 24 height 24
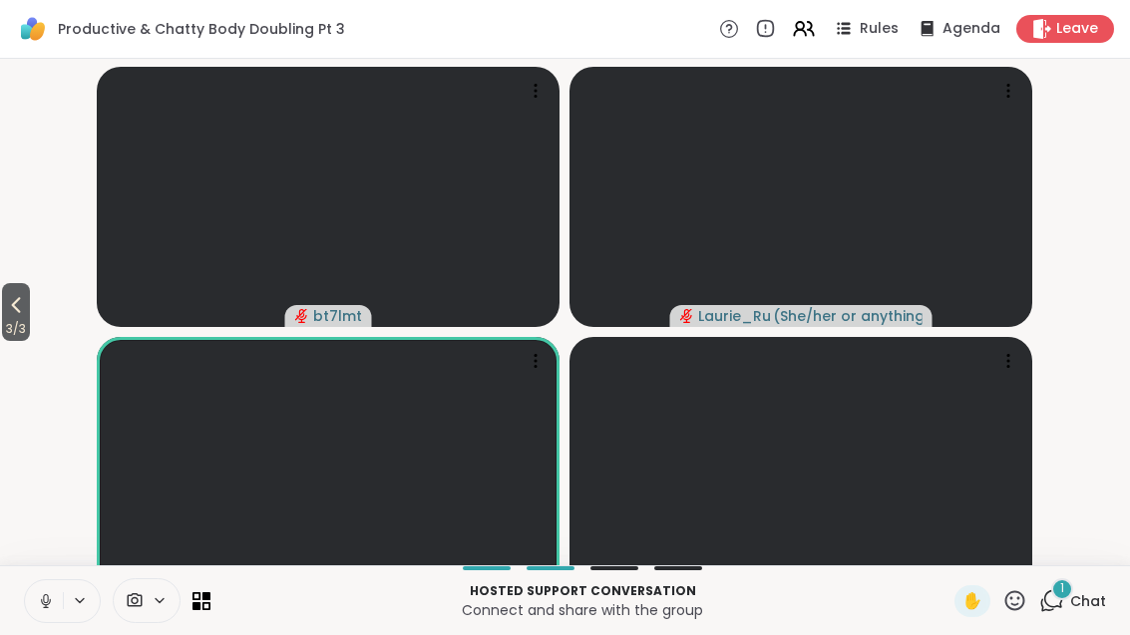
click at [1064, 597] on span "1" at bounding box center [1062, 588] width 4 height 17
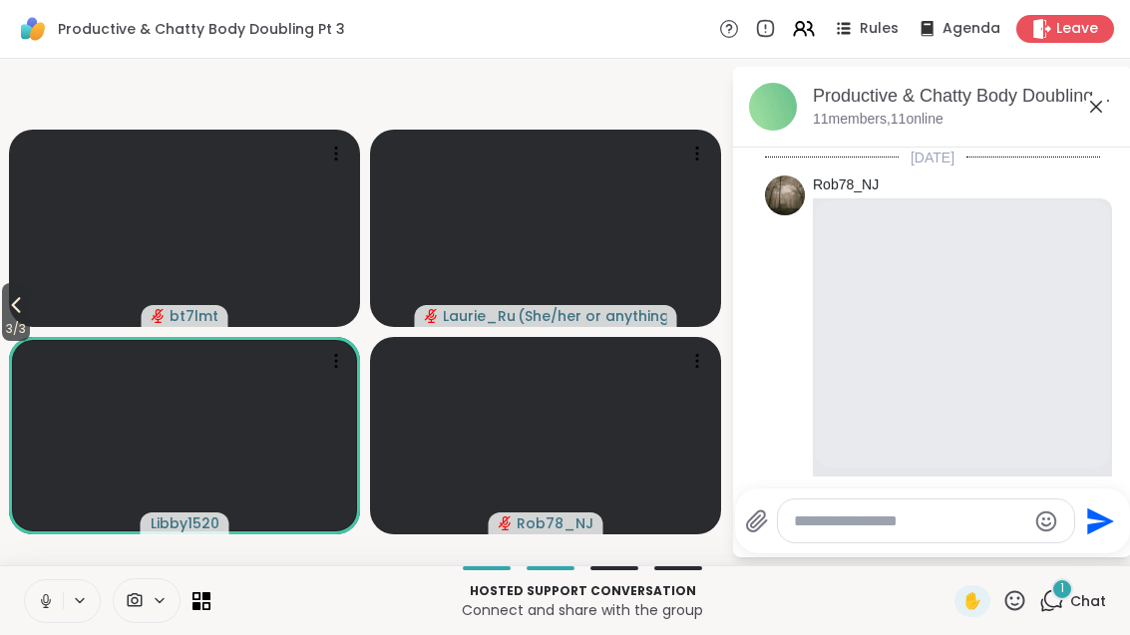
scroll to position [993, 0]
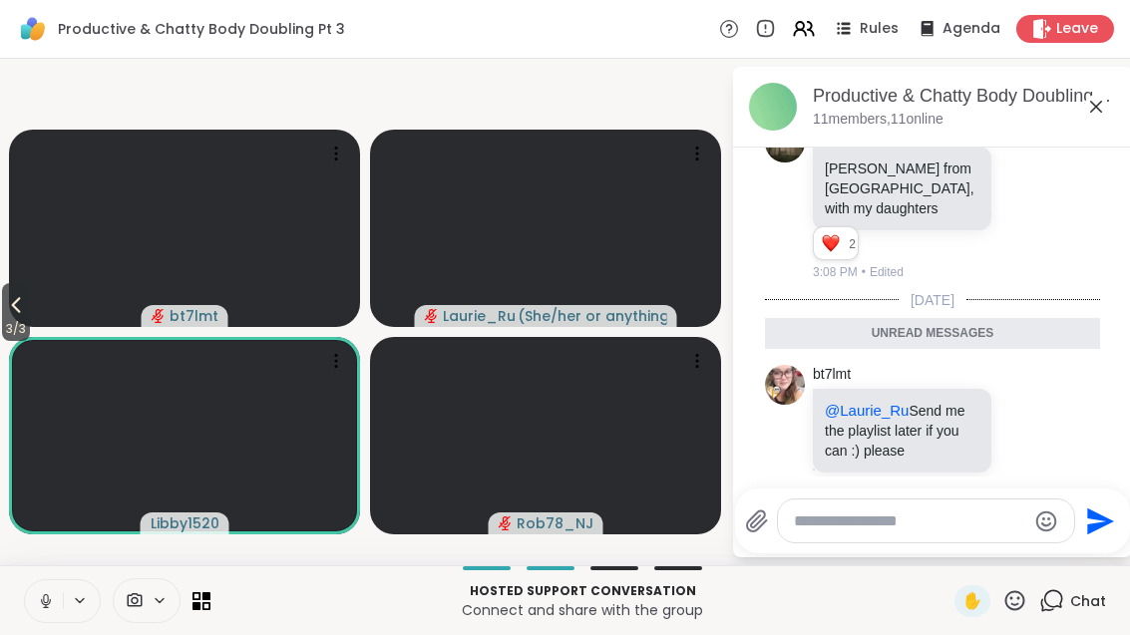
click at [1091, 113] on icon at bounding box center [1096, 107] width 24 height 24
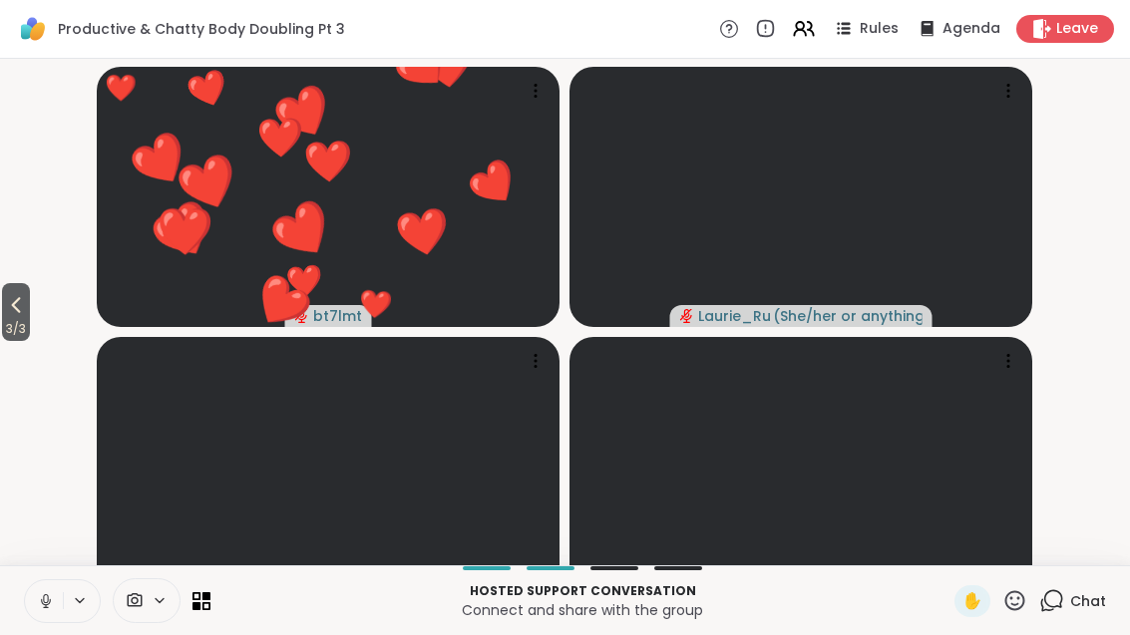
click at [30, 318] on button "3 / 3" at bounding box center [16, 312] width 28 height 58
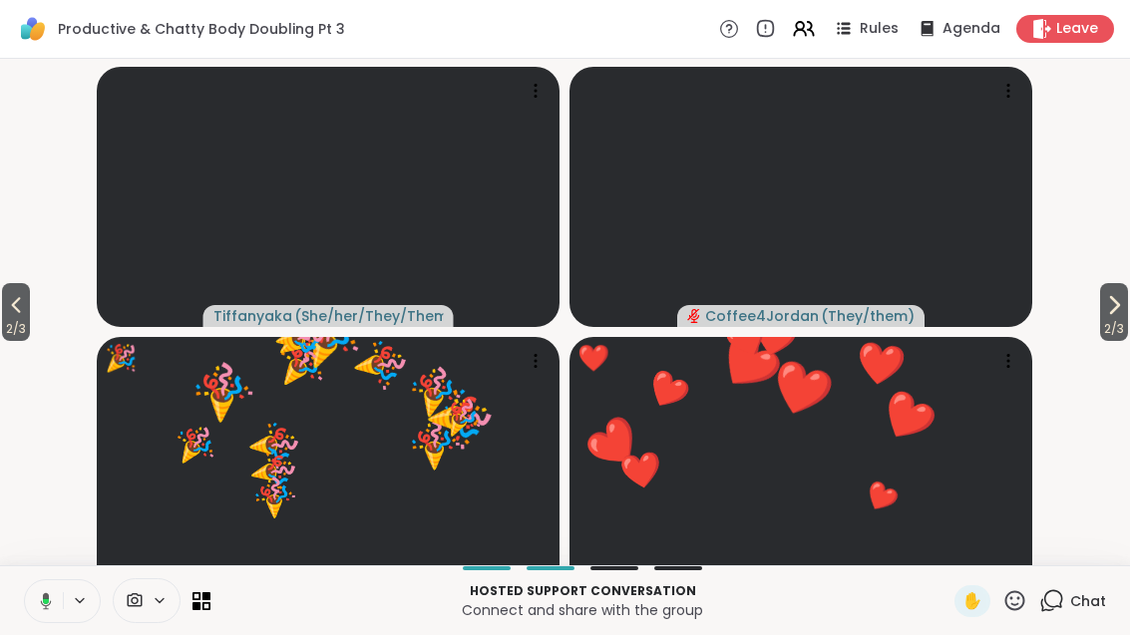
click at [12, 341] on span "2 / 3" at bounding box center [16, 329] width 28 height 24
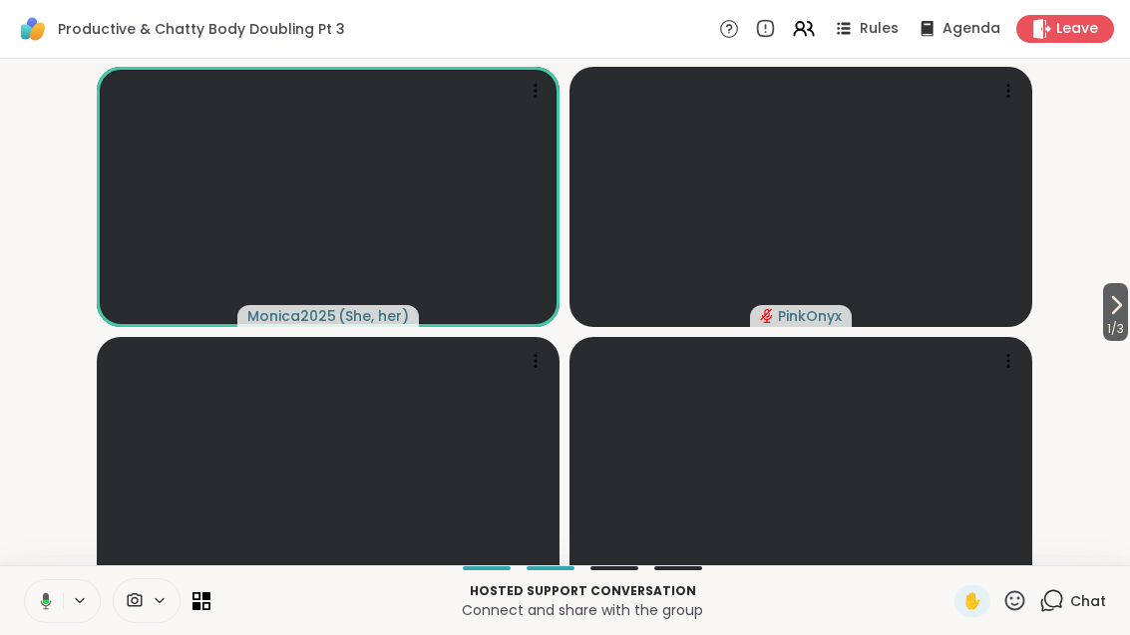
click at [1116, 341] on span "1 / 3" at bounding box center [1115, 329] width 25 height 24
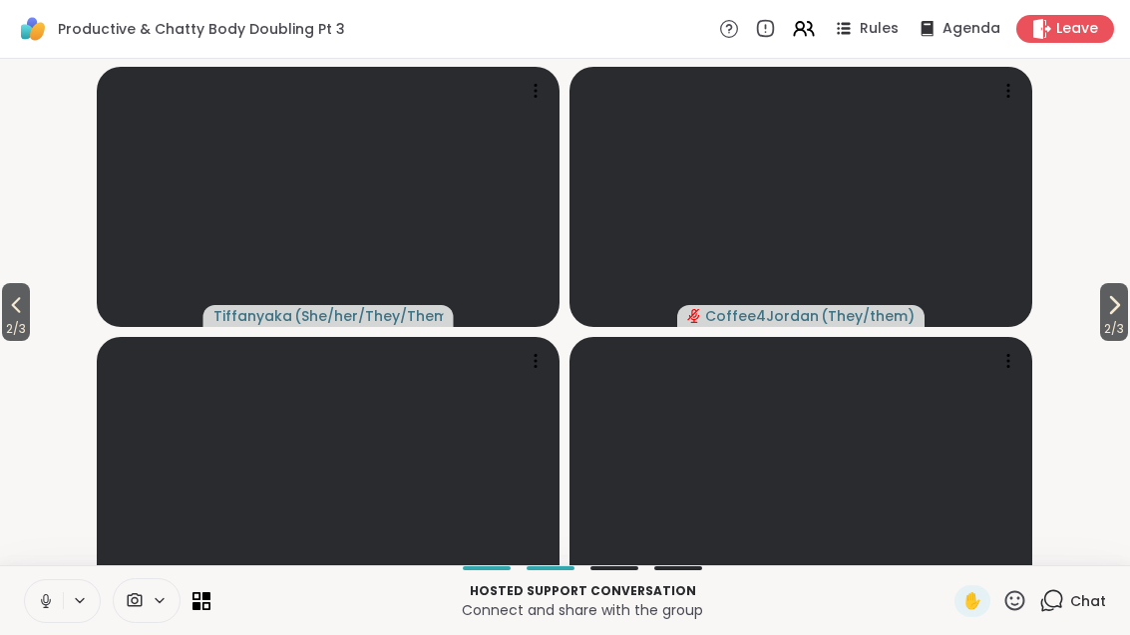
click at [8, 317] on icon at bounding box center [16, 305] width 24 height 24
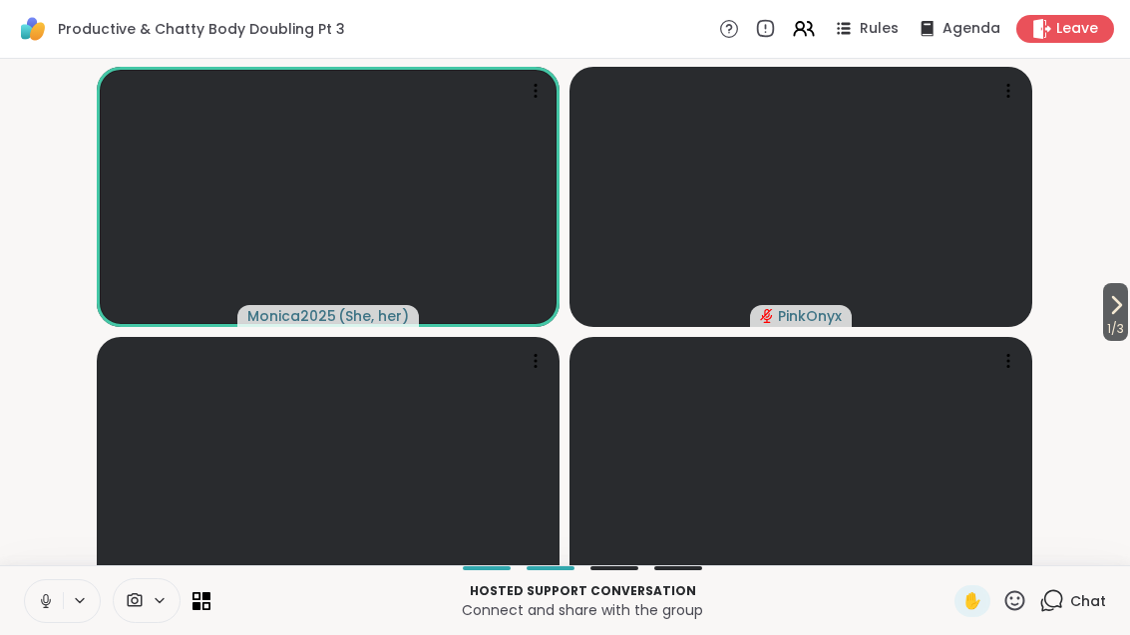
click at [1128, 333] on button "1 / 3" at bounding box center [1115, 312] width 25 height 58
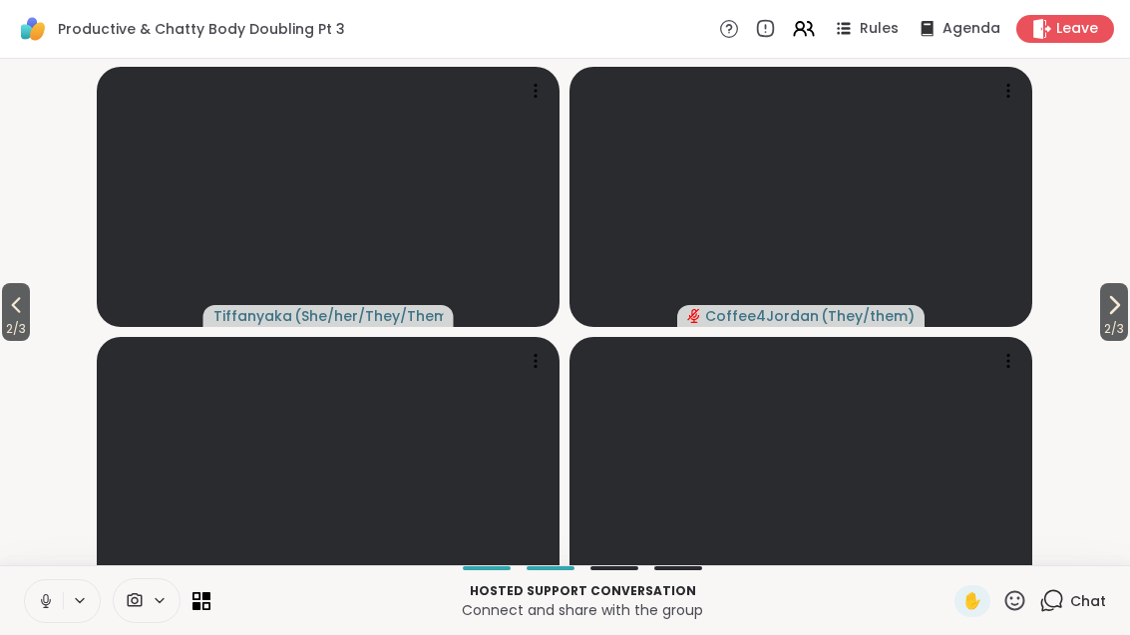
click at [1123, 341] on span "2 / 3" at bounding box center [1114, 329] width 28 height 24
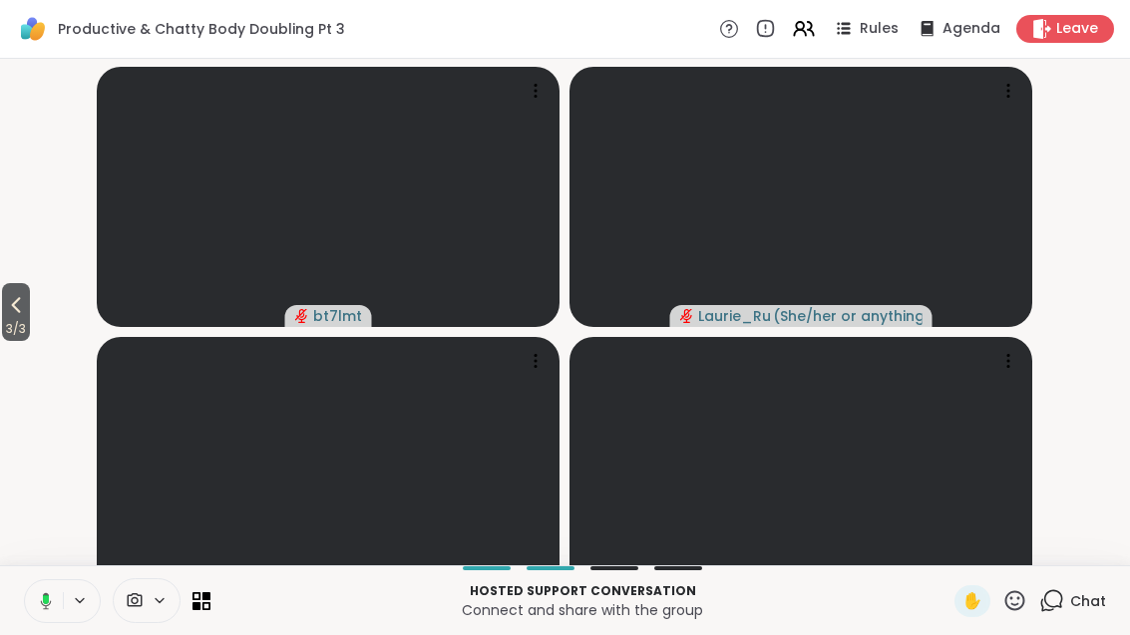
click at [30, 318] on button "3 / 3" at bounding box center [16, 312] width 28 height 58
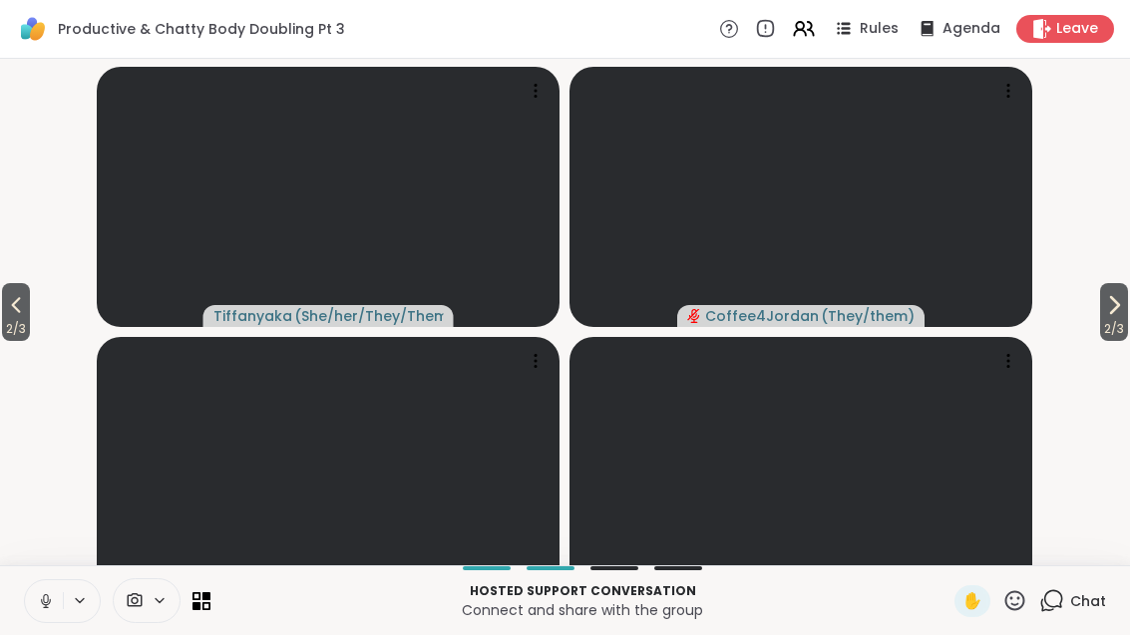
click at [29, 341] on span "2 / 3" at bounding box center [16, 329] width 28 height 24
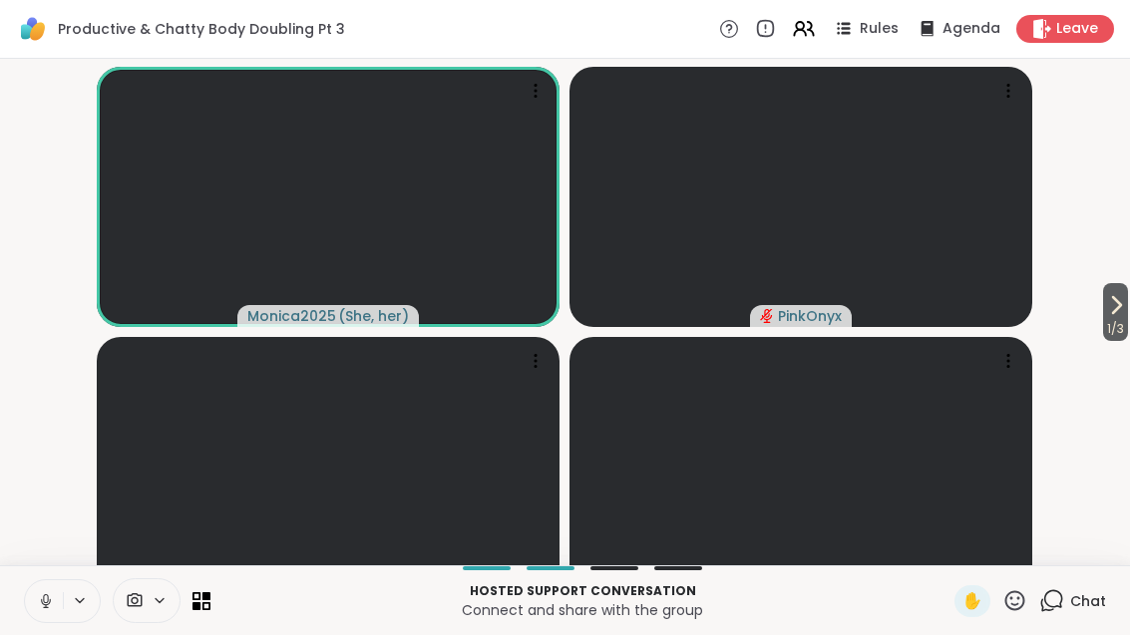
click at [1116, 317] on icon at bounding box center [1116, 305] width 24 height 24
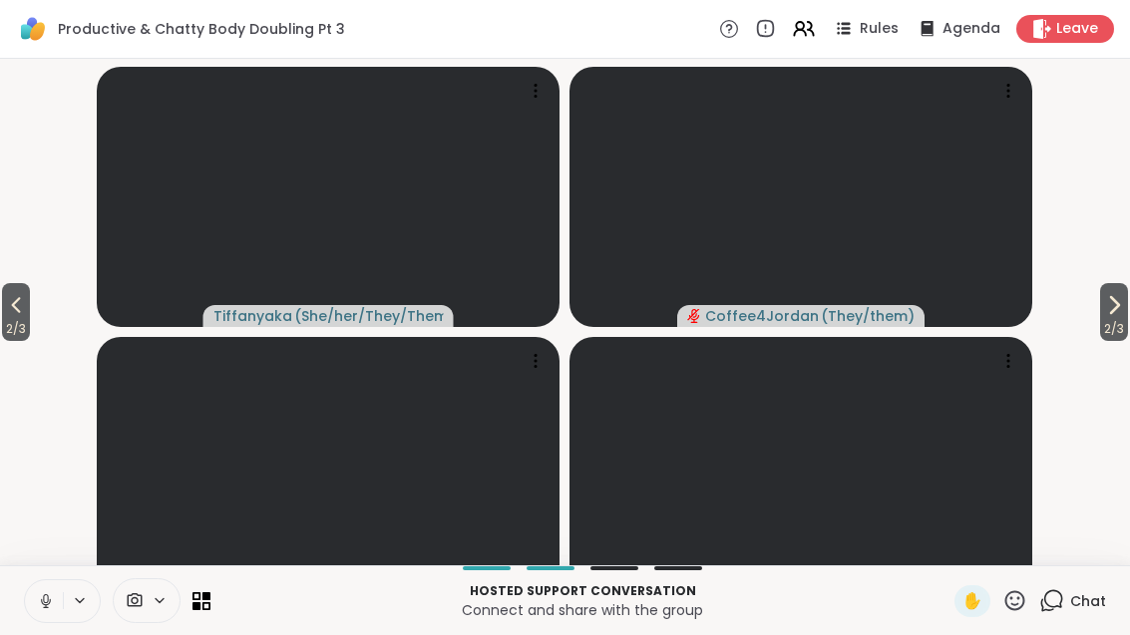
click at [1100, 335] on button "2 / 3" at bounding box center [1114, 312] width 28 height 58
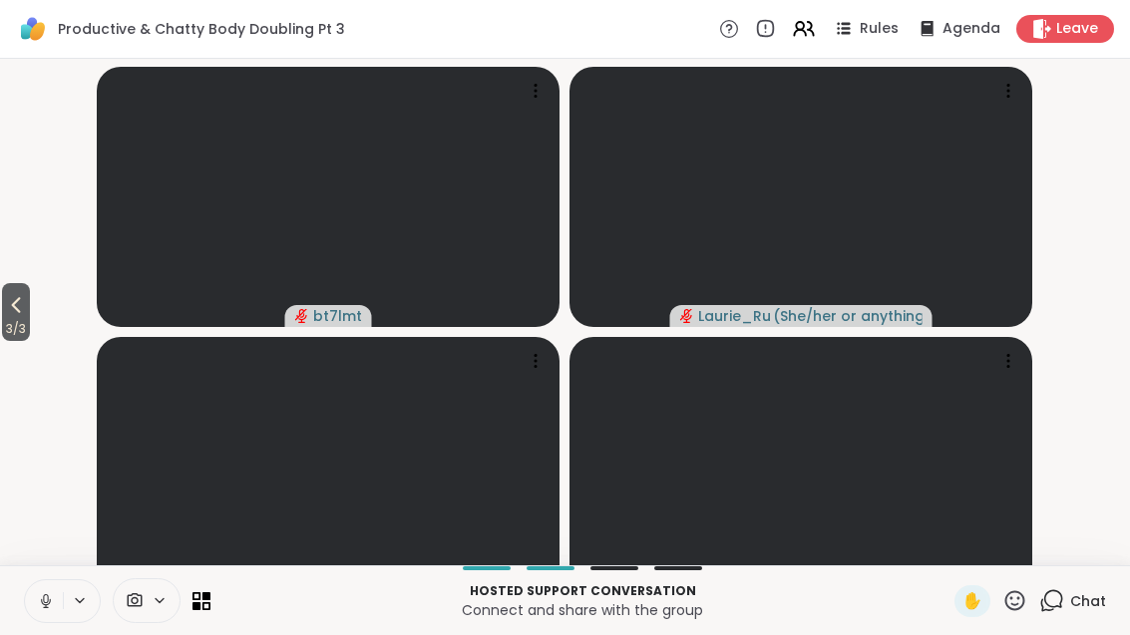
click at [6, 335] on button "3 / 3" at bounding box center [16, 312] width 28 height 58
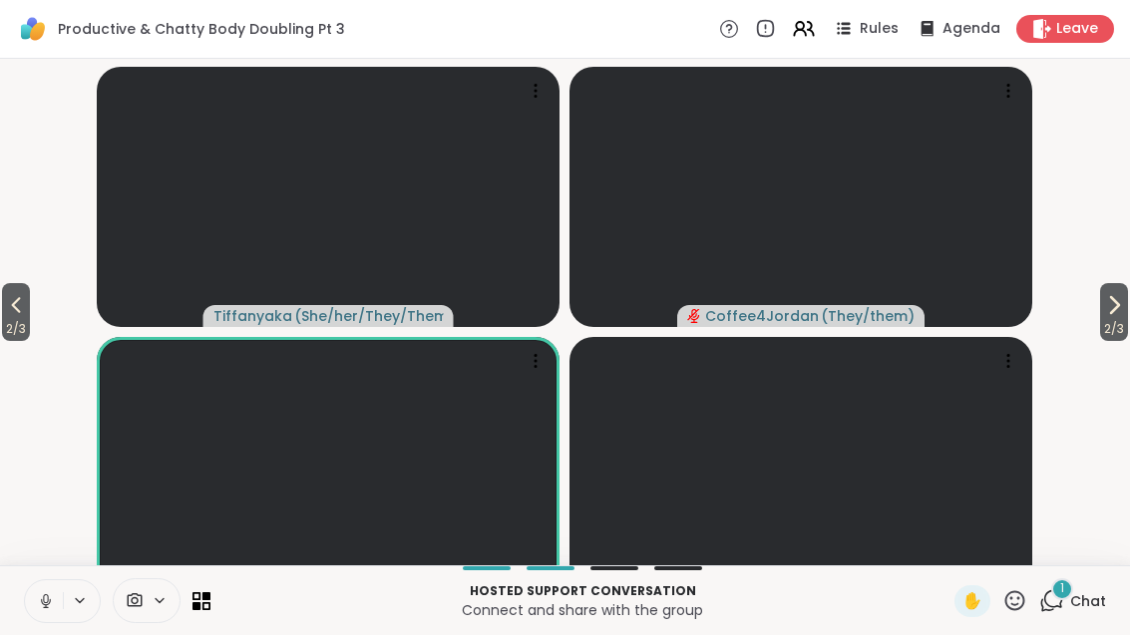
click at [1050, 613] on icon at bounding box center [1051, 600] width 25 height 25
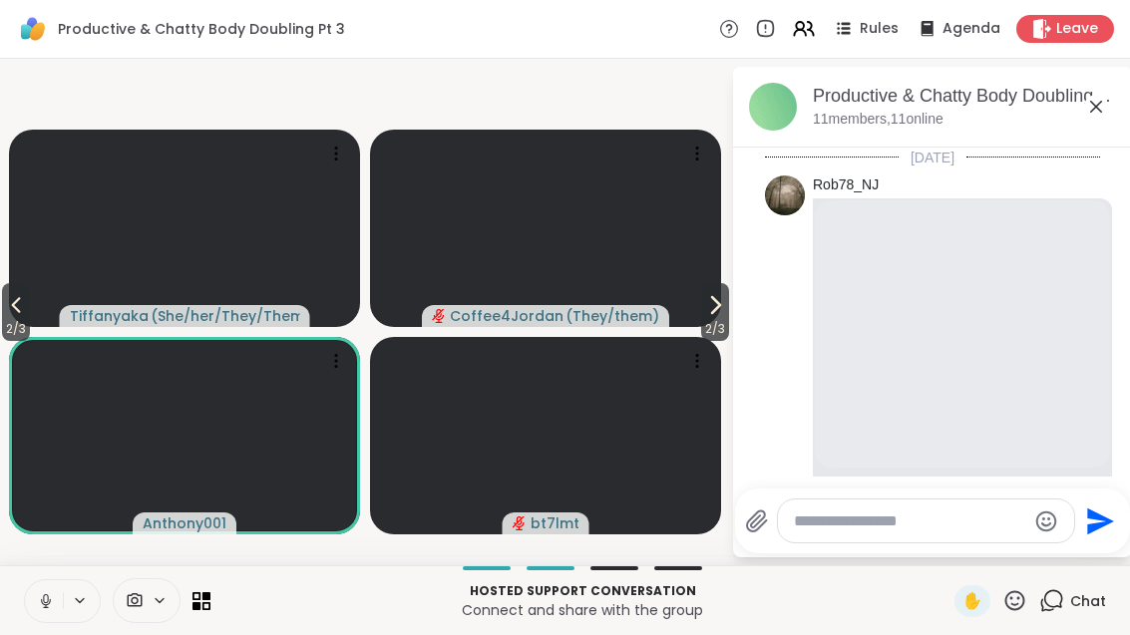
scroll to position [1099, 0]
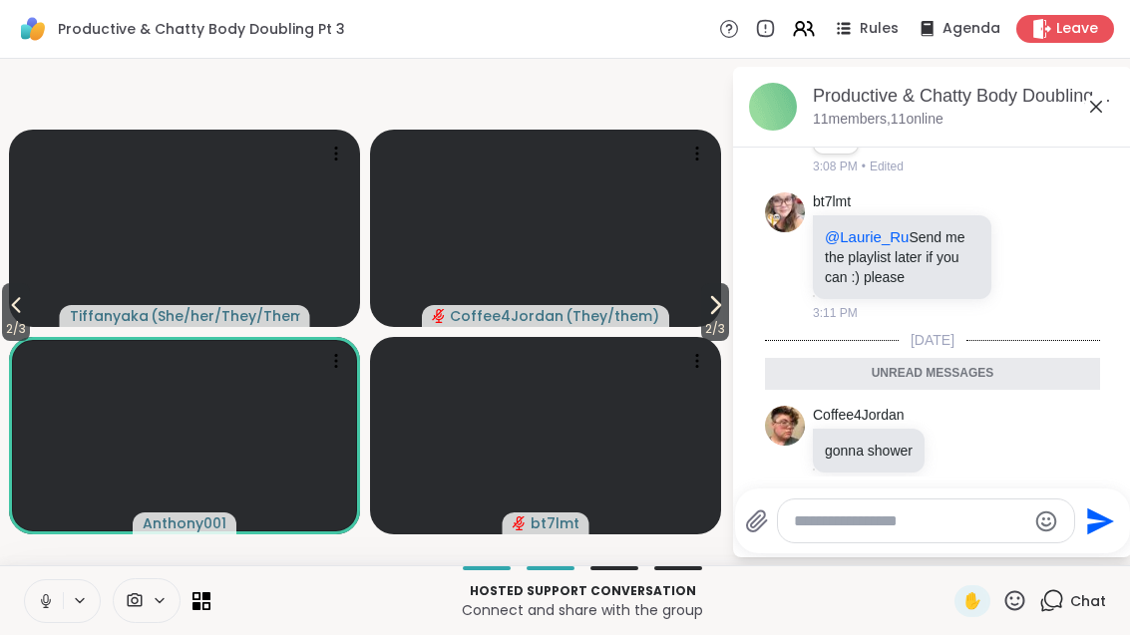
click at [955, 457] on icon at bounding box center [959, 450] width 18 height 20
click at [915, 425] on div "Select Reaction: Thumbs up" at bounding box center [916, 418] width 18 height 18
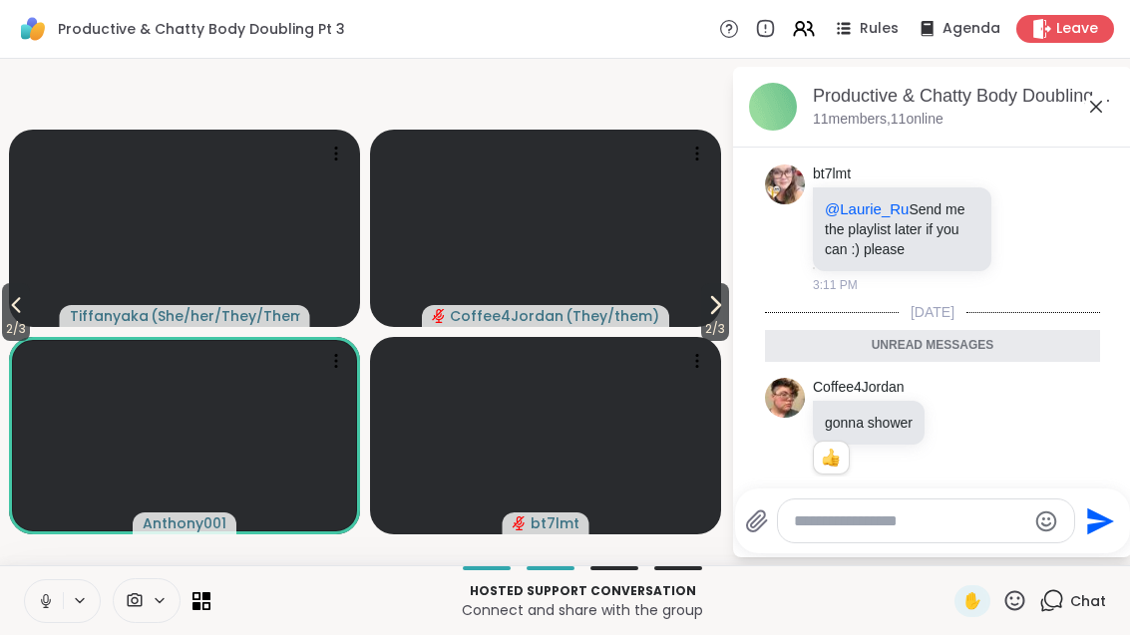
click at [1035, 238] on icon at bounding box center [1026, 228] width 18 height 20
click at [1053, 240] on icon at bounding box center [1048, 228] width 18 height 24
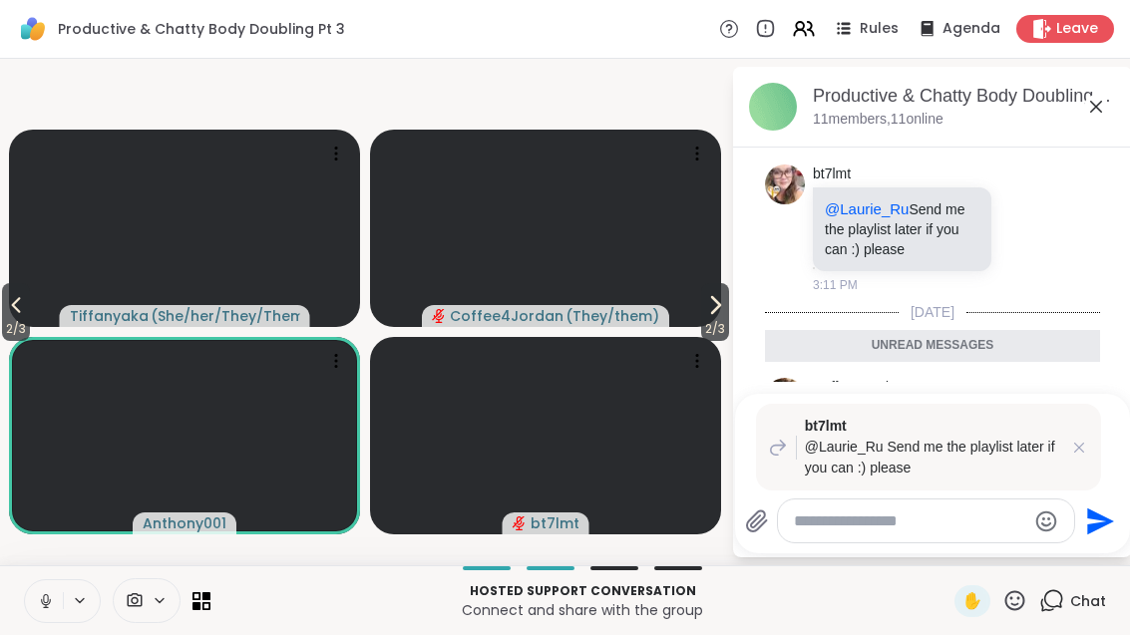
scroll to position [0, 0]
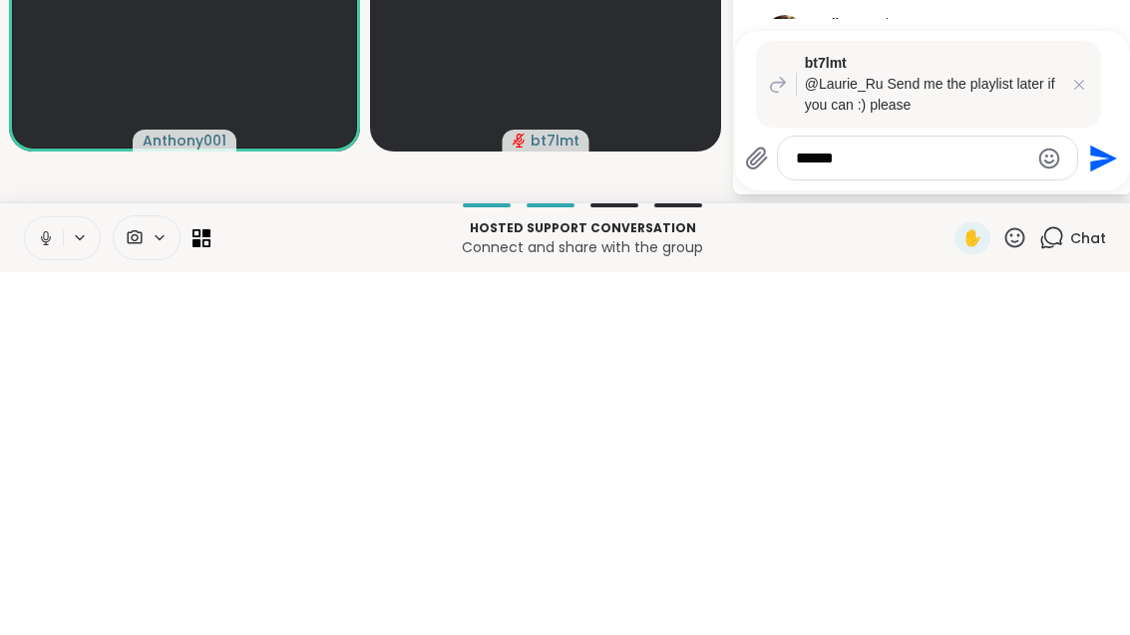
type textarea "******"
click at [1093, 508] on icon "Send" at bounding box center [1103, 521] width 27 height 27
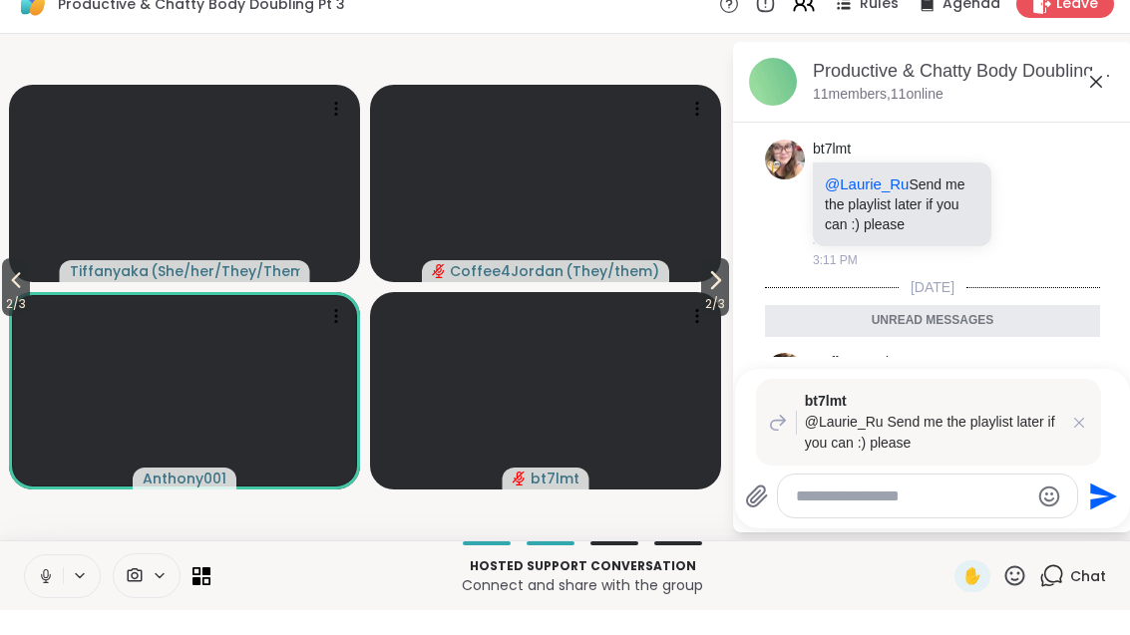
scroll to position [1340, 0]
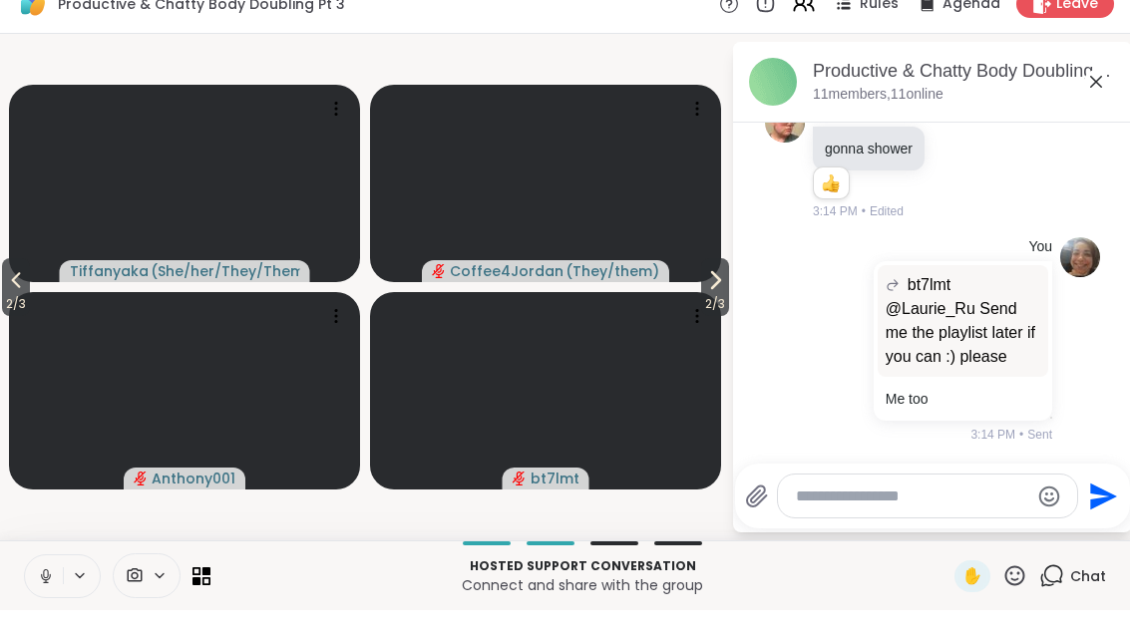
click at [715, 297] on icon at bounding box center [716, 305] width 8 height 16
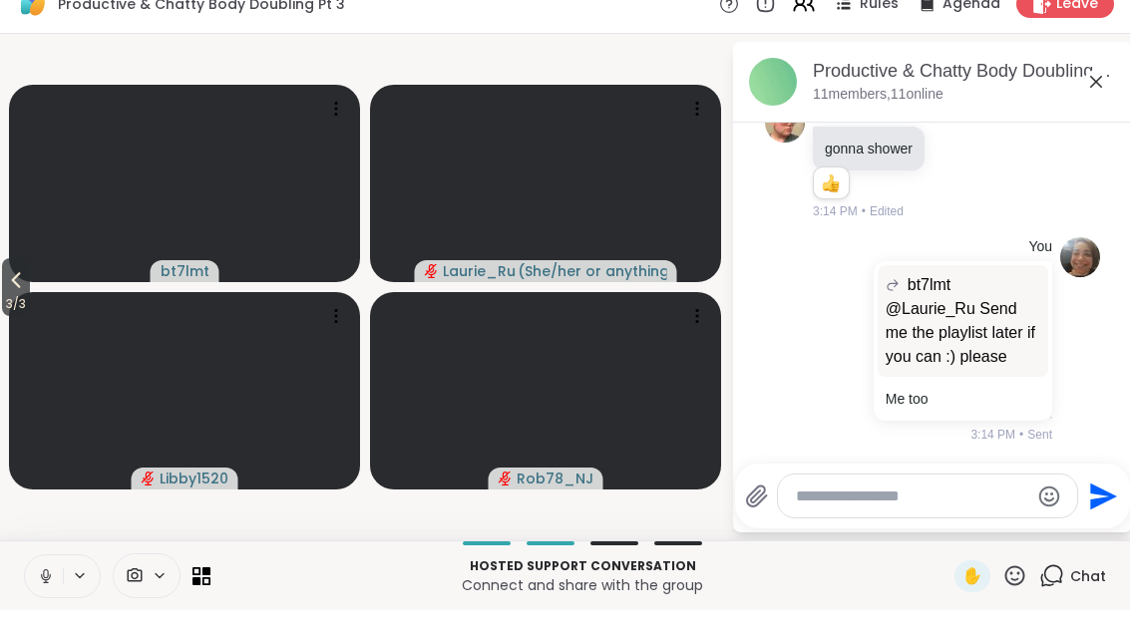
click at [4, 289] on button "3 / 3" at bounding box center [16, 312] width 28 height 58
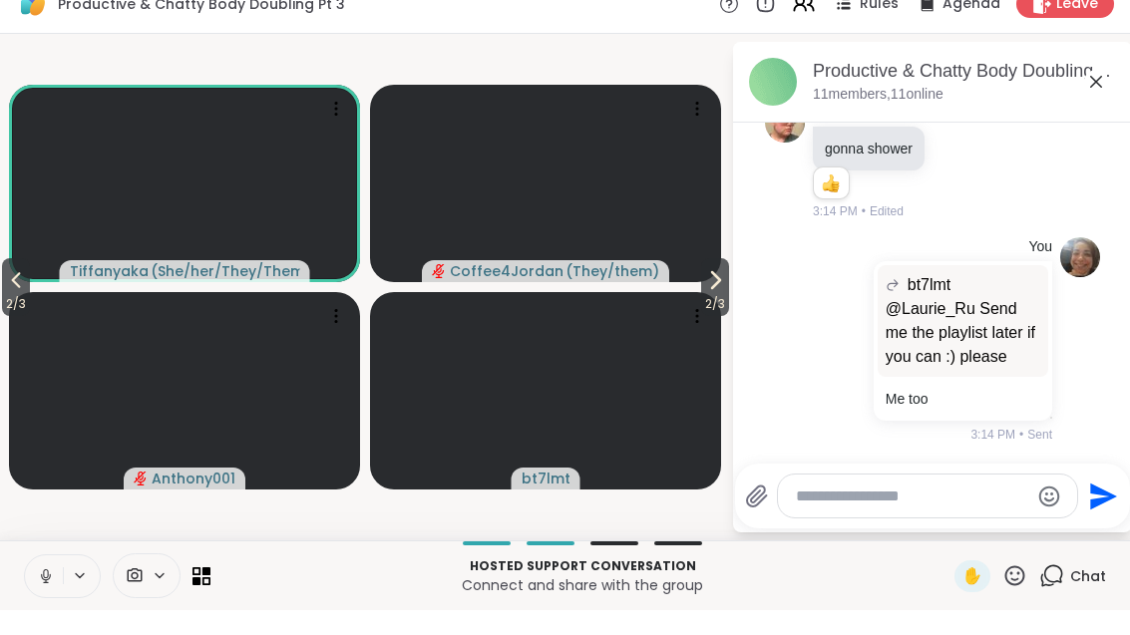
click at [705, 293] on icon at bounding box center [715, 305] width 24 height 24
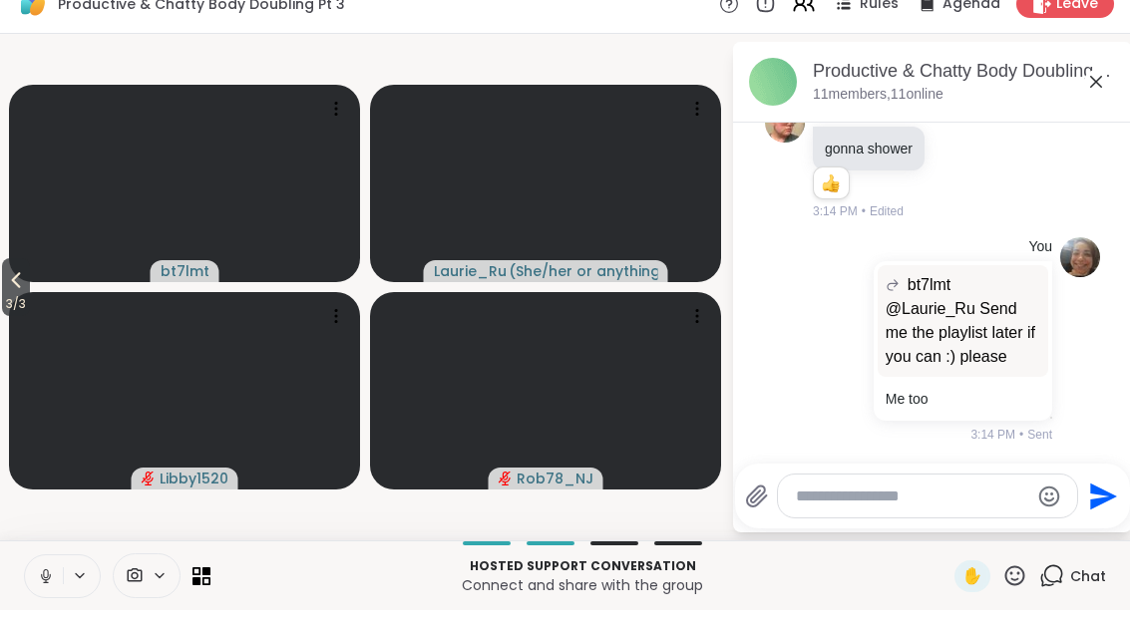
click at [193, 594] on div at bounding box center [117, 600] width 187 height 45
click at [196, 601] on icon at bounding box center [196, 605] width 8 height 8
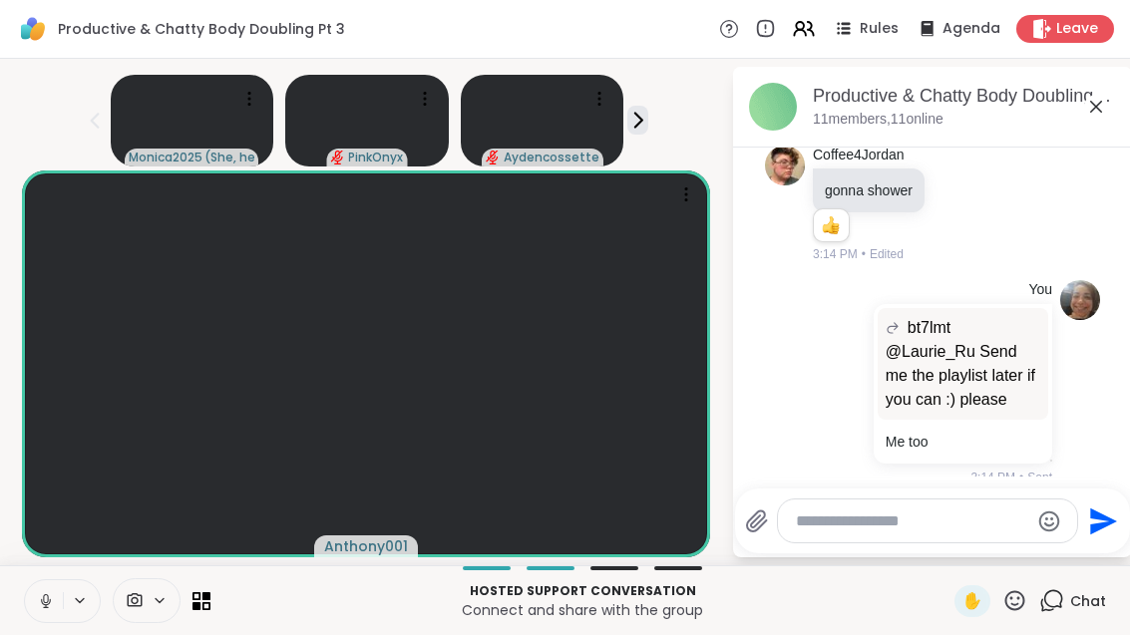
scroll to position [1396, 0]
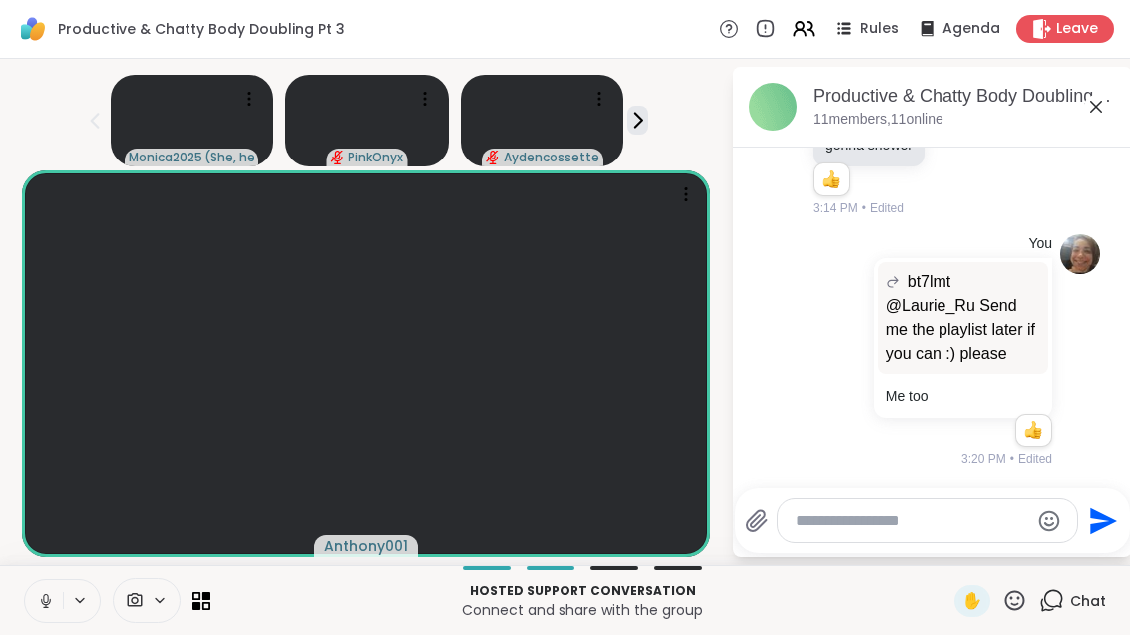
click at [192, 598] on icon at bounding box center [196, 596] width 8 height 8
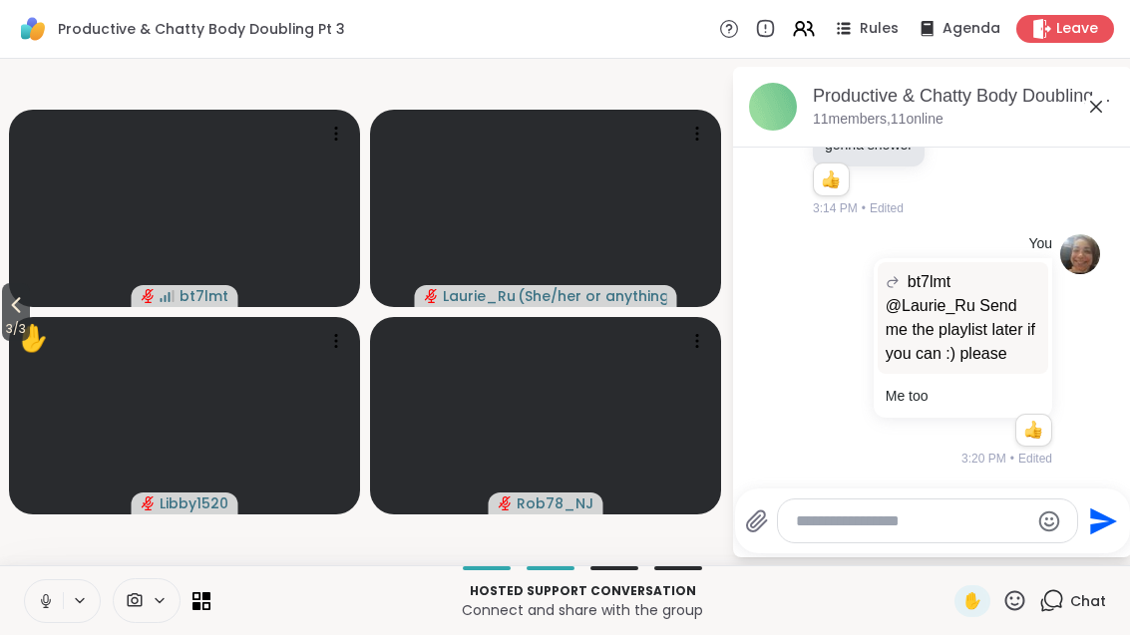
click at [11, 310] on icon at bounding box center [16, 305] width 24 height 24
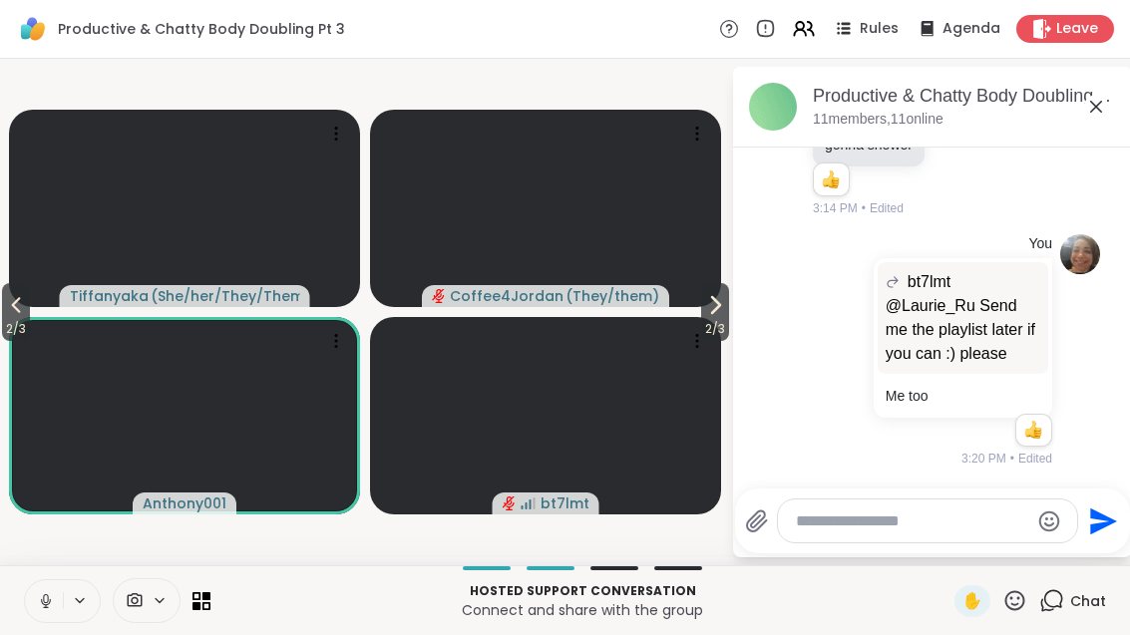
click at [717, 329] on span "2 / 3" at bounding box center [715, 329] width 28 height 24
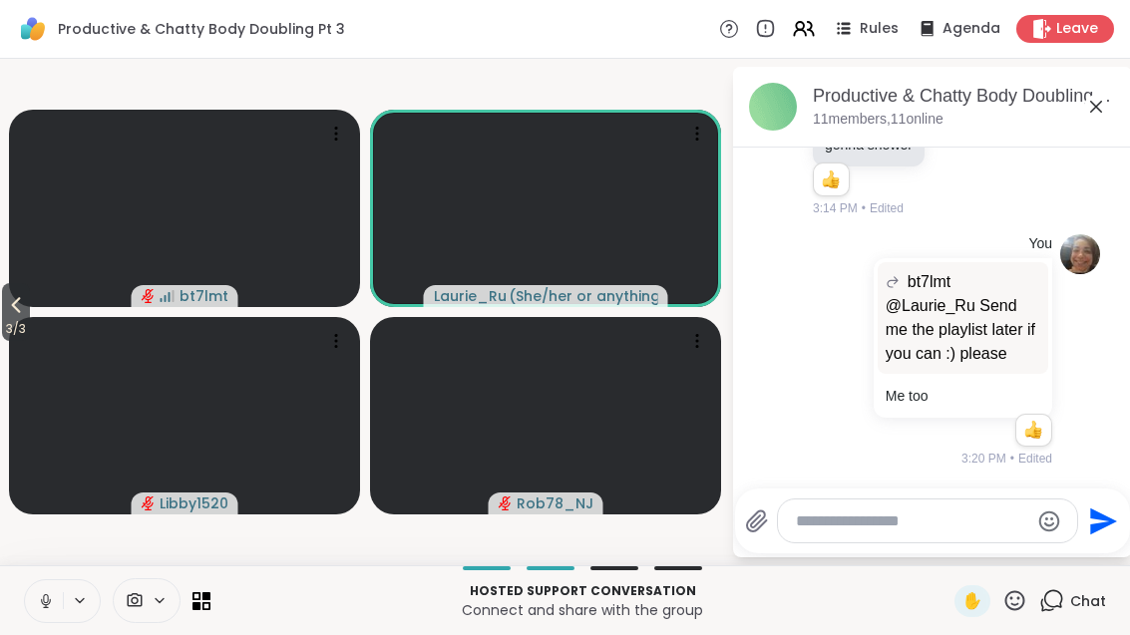
click at [7, 317] on span "3 / 3" at bounding box center [16, 329] width 28 height 24
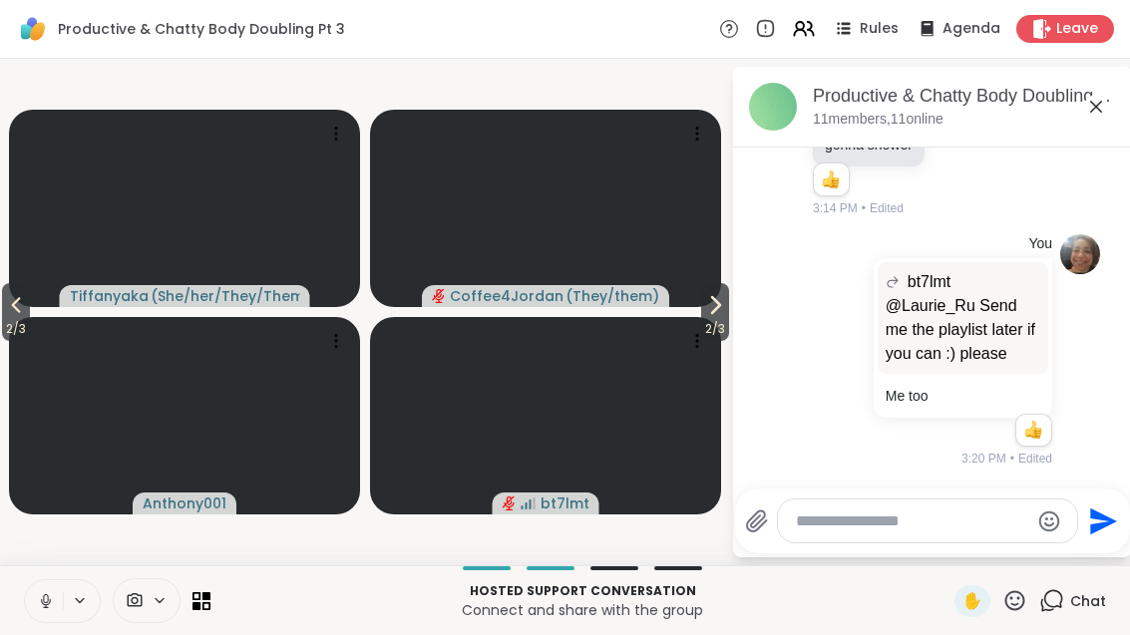
click at [30, 309] on button "2 / 3" at bounding box center [16, 312] width 28 height 58
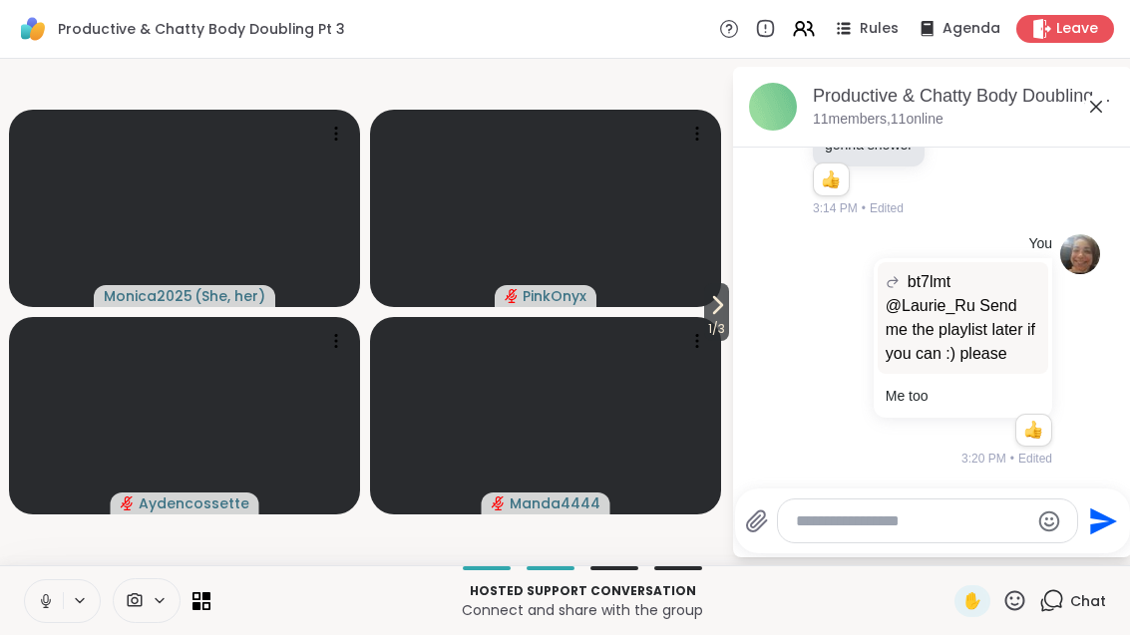
click at [713, 333] on span "1 / 3" at bounding box center [716, 329] width 25 height 24
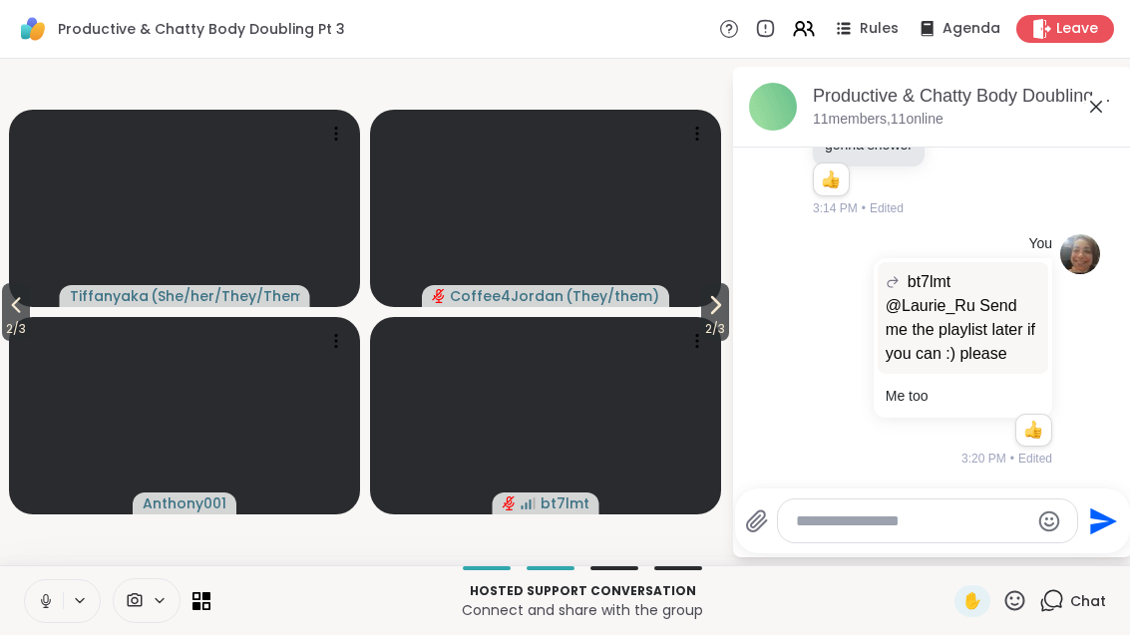
click at [722, 332] on span "2 / 3" at bounding box center [715, 329] width 28 height 24
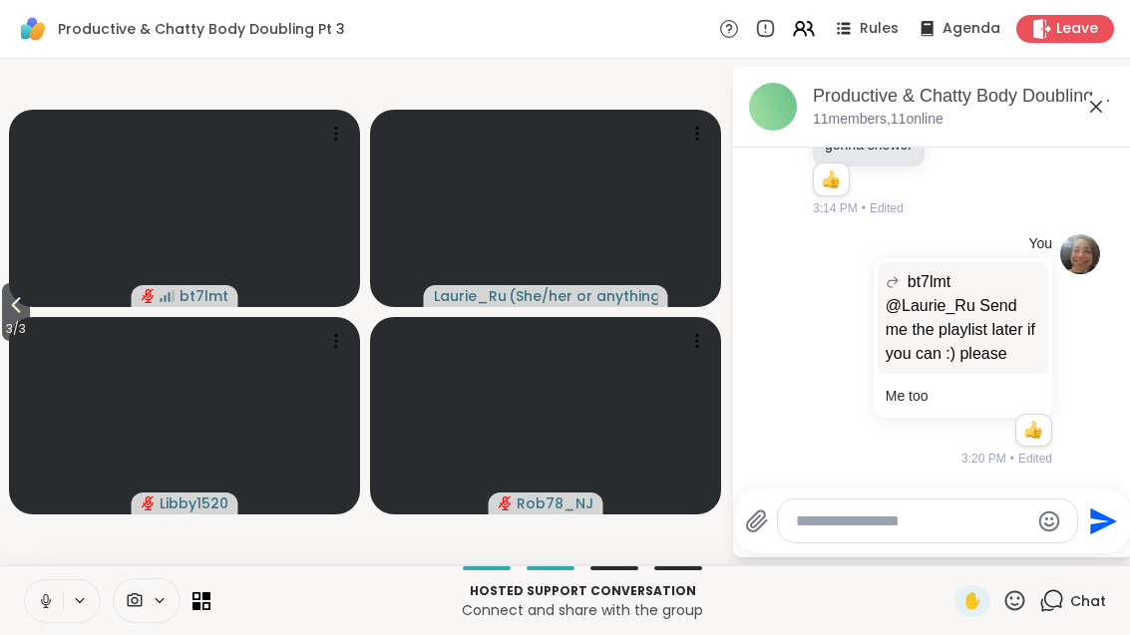
click at [214, 569] on div "Hosted support conversation Connect and share with the group ✋ Chat" at bounding box center [565, 601] width 1130 height 70
click at [212, 594] on div "Hosted support conversation Connect and share with the group ✋ Chat" at bounding box center [565, 601] width 1130 height 70
click at [215, 591] on div "Hosted support conversation Connect and share with the group ✋ Chat" at bounding box center [565, 601] width 1130 height 70
click at [211, 592] on div "Hosted support conversation Connect and share with the group ✋ Chat" at bounding box center [565, 601] width 1130 height 70
click at [206, 595] on icon at bounding box center [206, 596] width 8 height 8
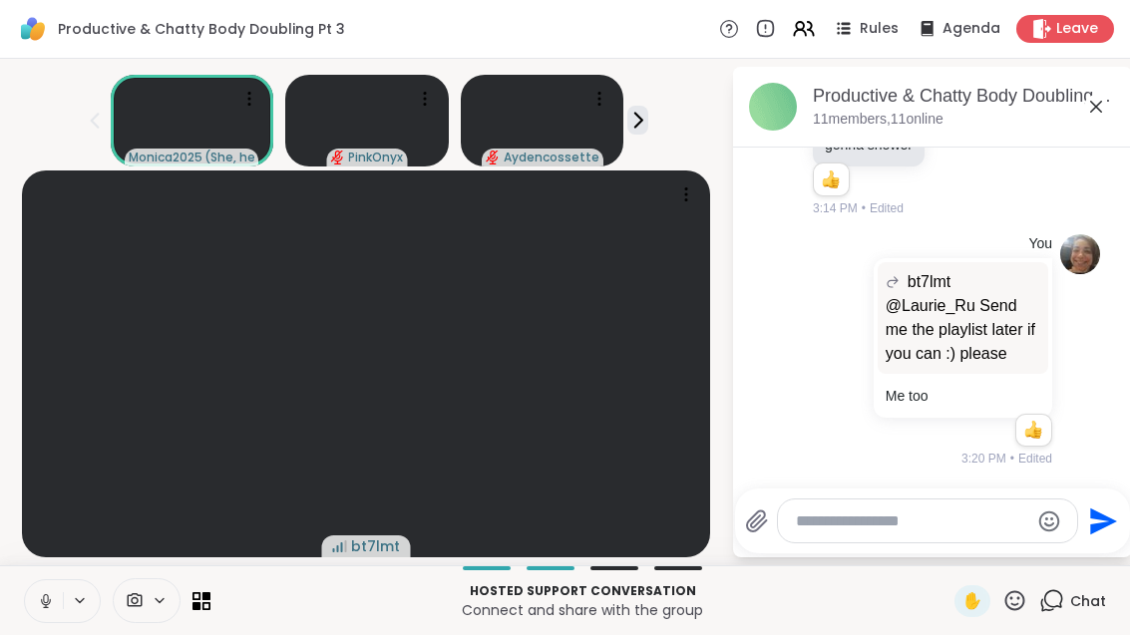
click at [209, 602] on icon at bounding box center [206, 605] width 8 height 8
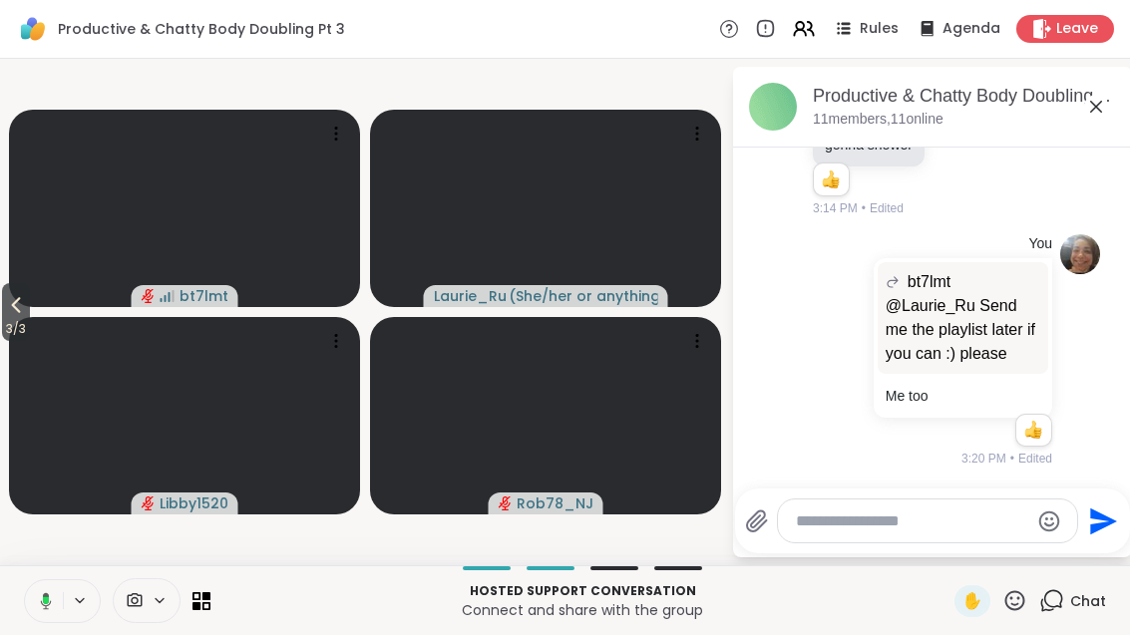
click at [6, 313] on button "3 / 3" at bounding box center [16, 312] width 28 height 58
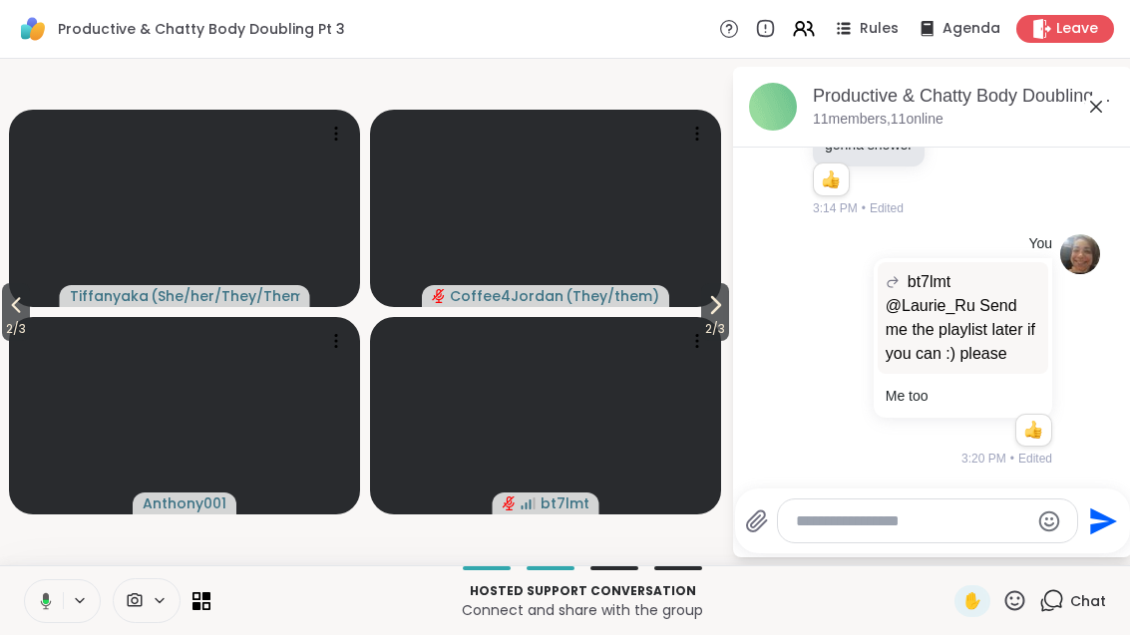
click at [6, 309] on button "2 / 3" at bounding box center [16, 312] width 28 height 58
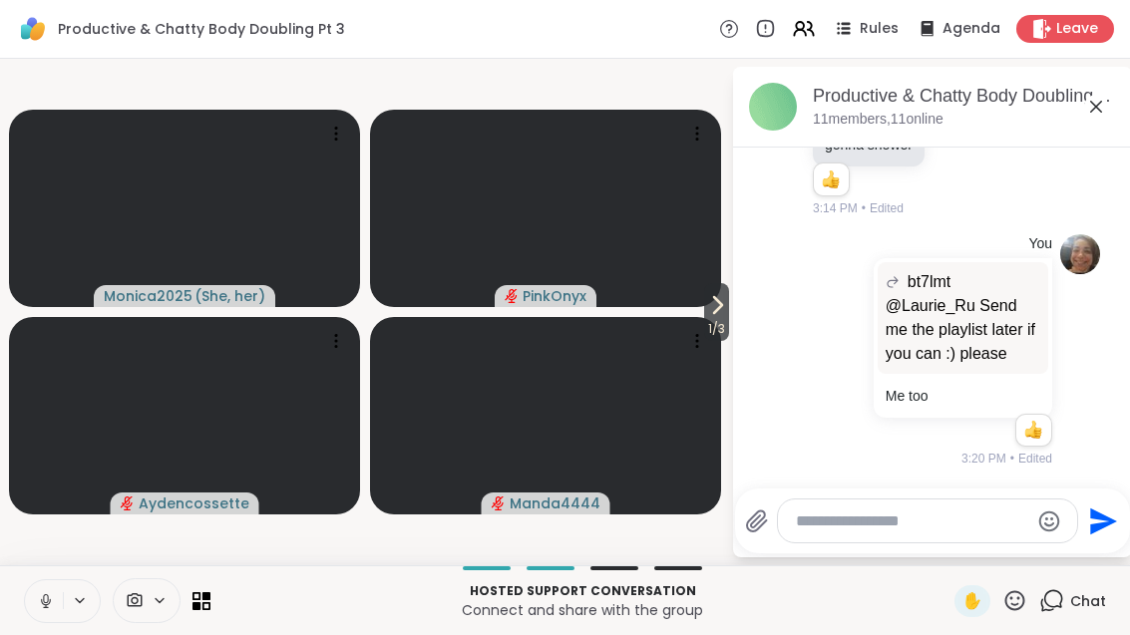
click at [725, 328] on span "1 / 3" at bounding box center [716, 329] width 25 height 24
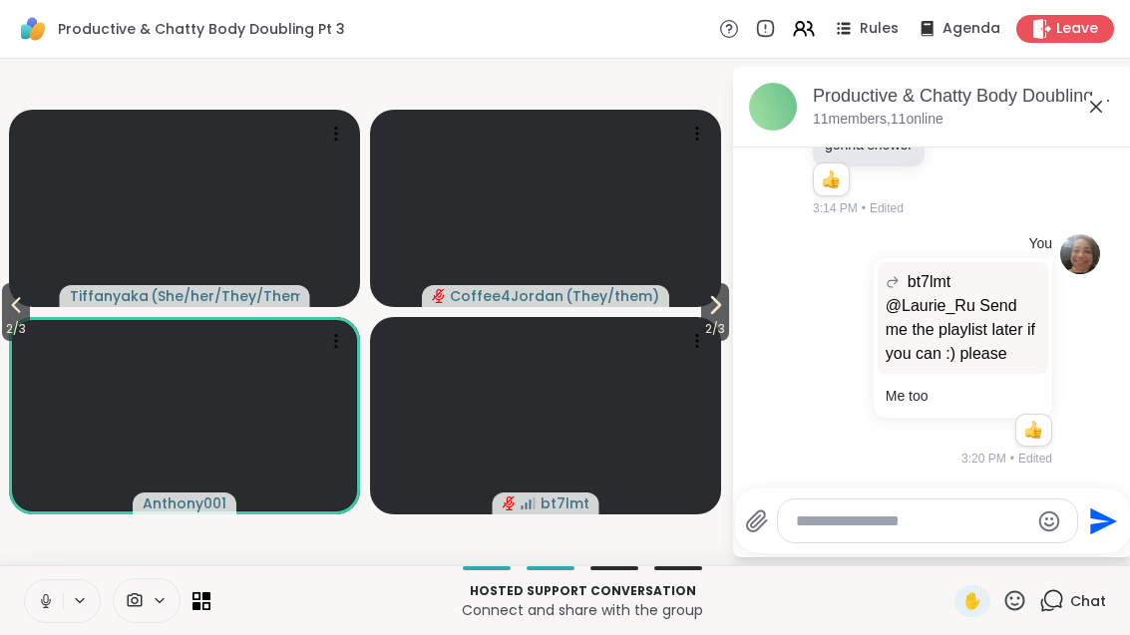
click at [703, 305] on icon at bounding box center [715, 305] width 24 height 24
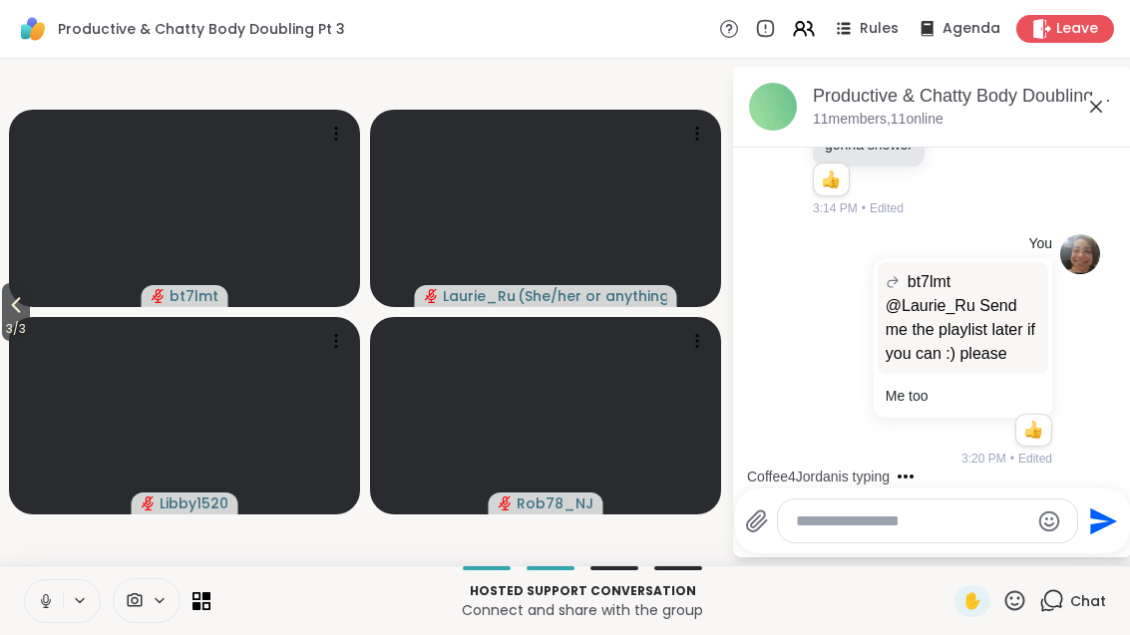
click at [1077, 22] on span "Leave" at bounding box center [1077, 29] width 42 height 20
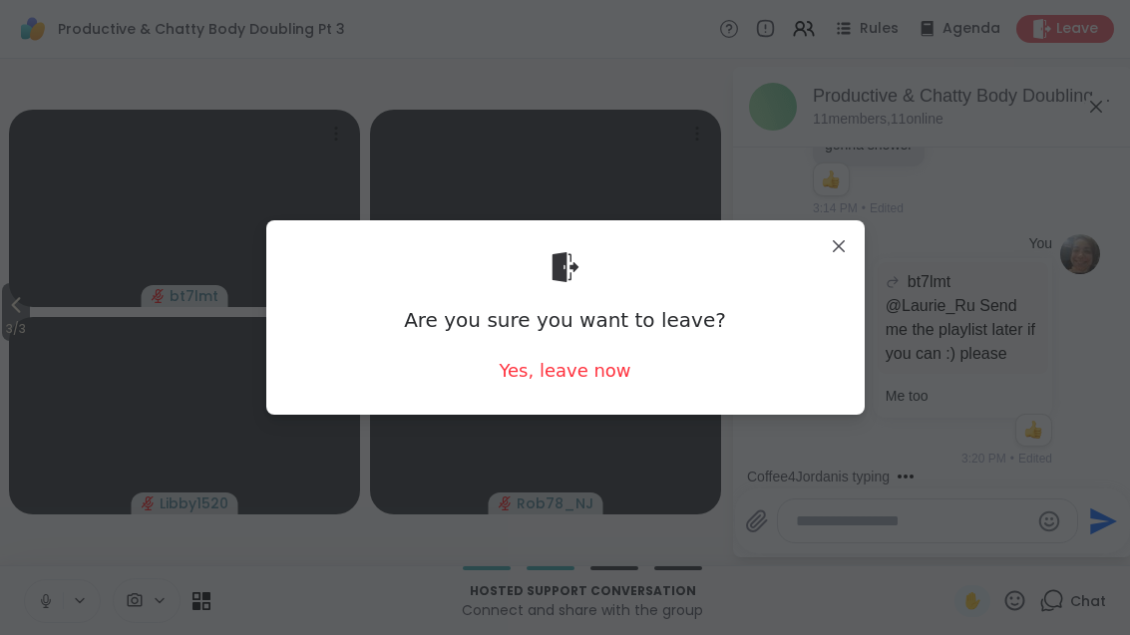
scroll to position [1542, 0]
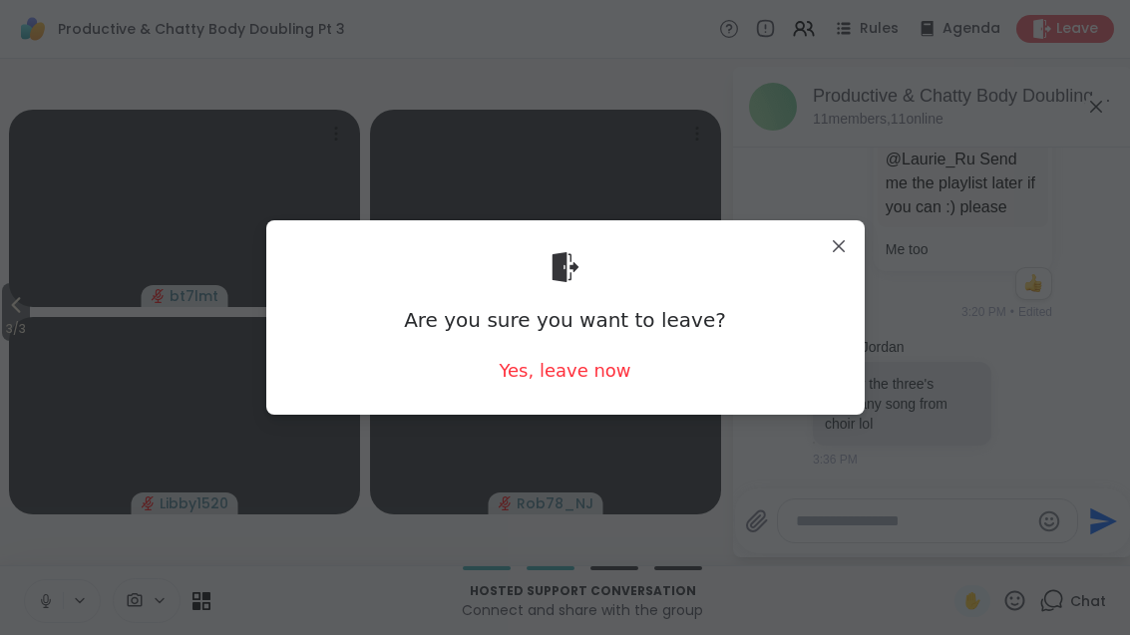
click at [595, 364] on div "Yes, leave now" at bounding box center [565, 370] width 132 height 25
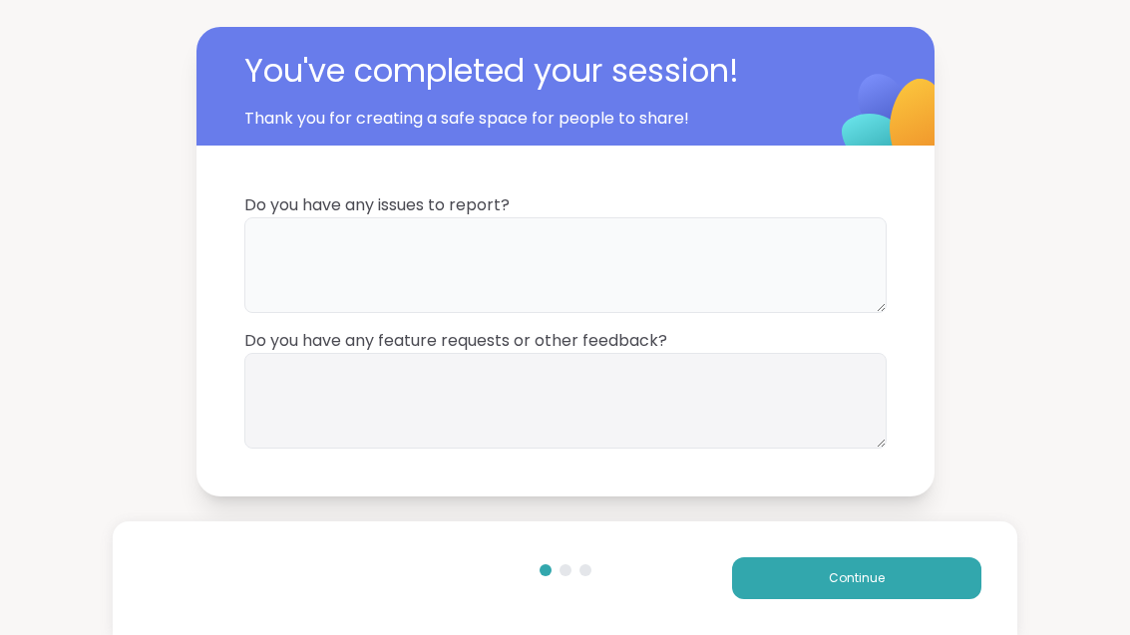
click at [646, 260] on textarea at bounding box center [565, 265] width 642 height 96
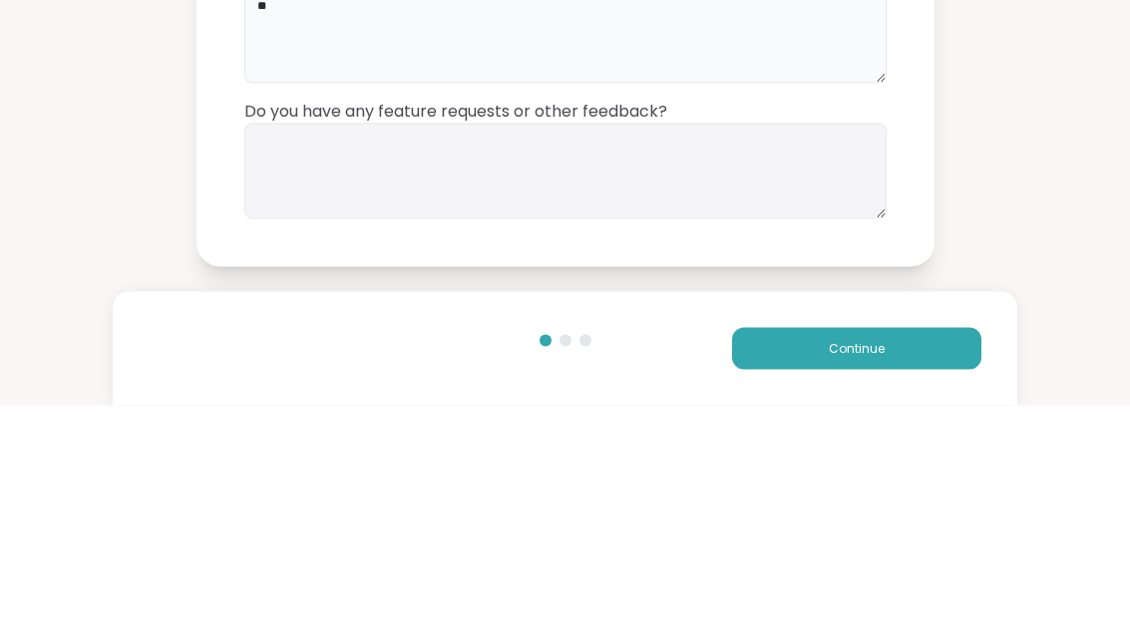
type textarea "**"
click at [695, 353] on textarea at bounding box center [565, 401] width 642 height 96
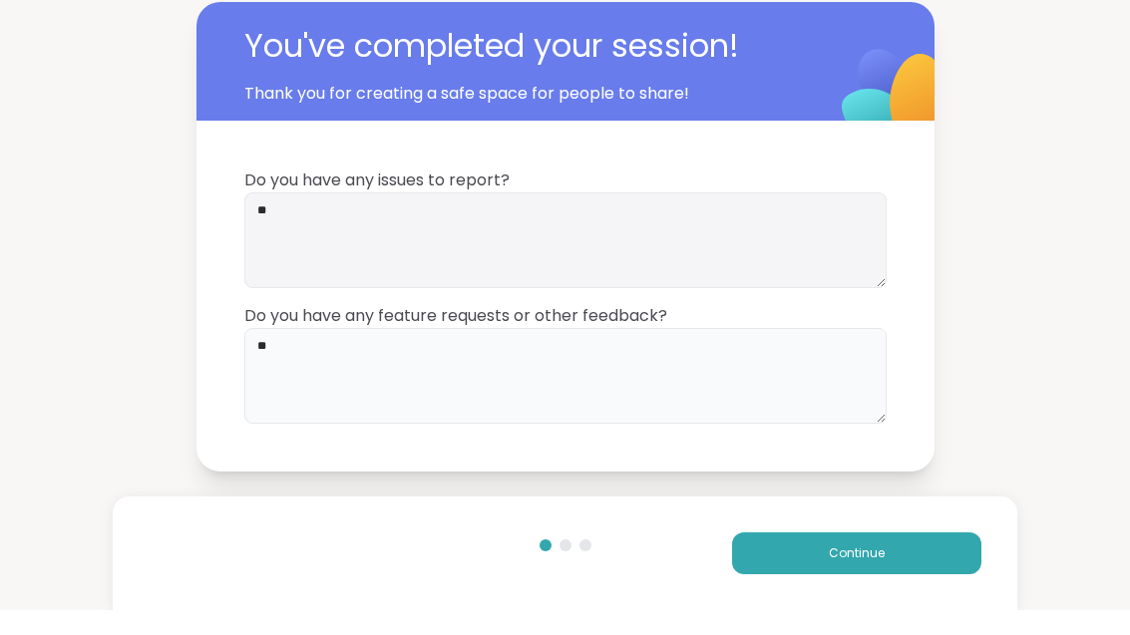
type textarea "**"
click at [916, 571] on button "Continue" at bounding box center [856, 579] width 249 height 42
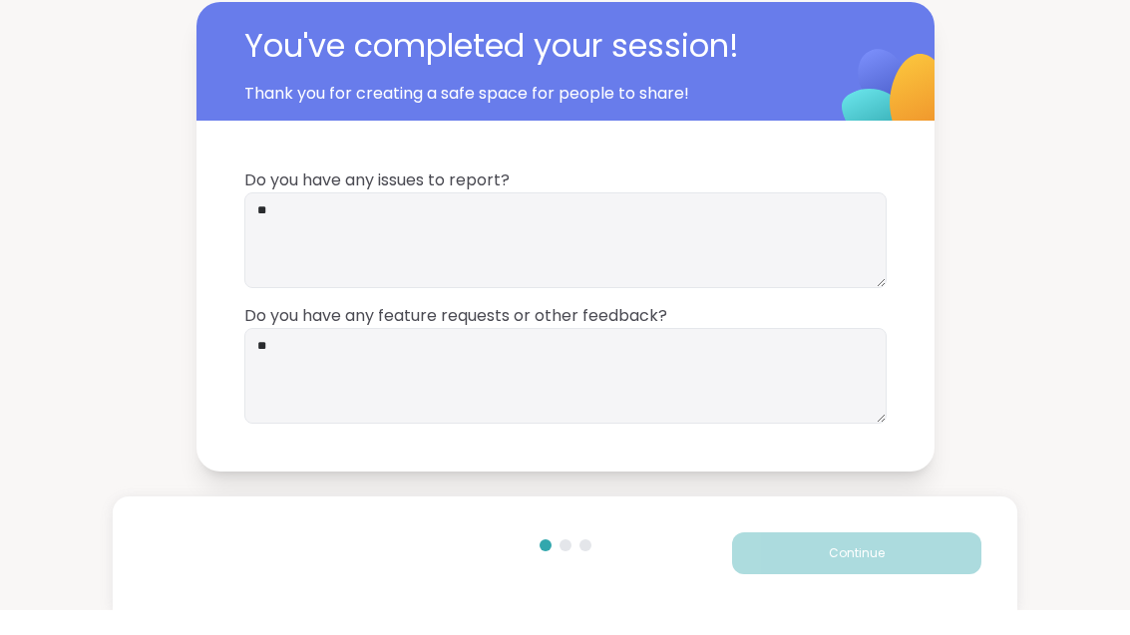
click at [916, 571] on button "Continue" at bounding box center [856, 579] width 249 height 42
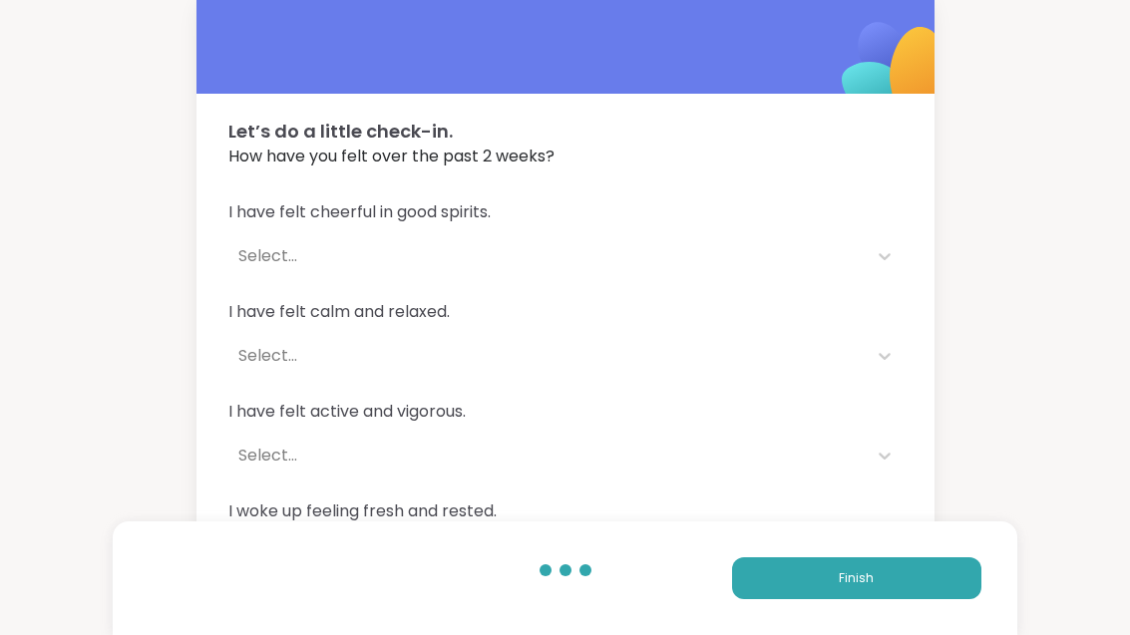
click at [899, 584] on button "Finish" at bounding box center [856, 579] width 249 height 42
